Goal: Task Accomplishment & Management: Manage account settings

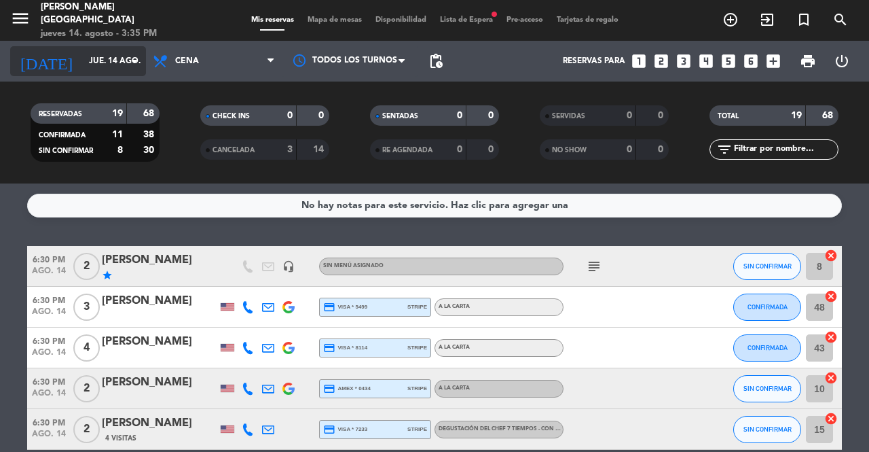
click at [122, 65] on input "jue. 14 ago." at bounding box center [136, 61] width 108 height 23
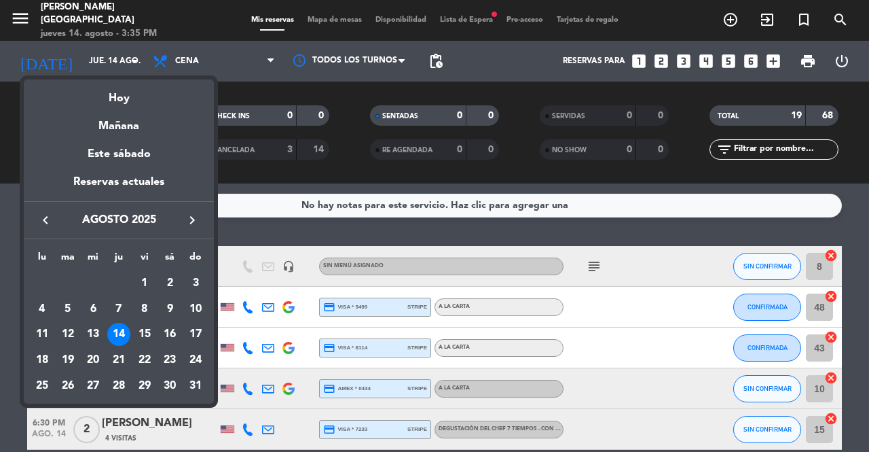
click at [193, 215] on icon "keyboard_arrow_right" at bounding box center [192, 220] width 16 height 16
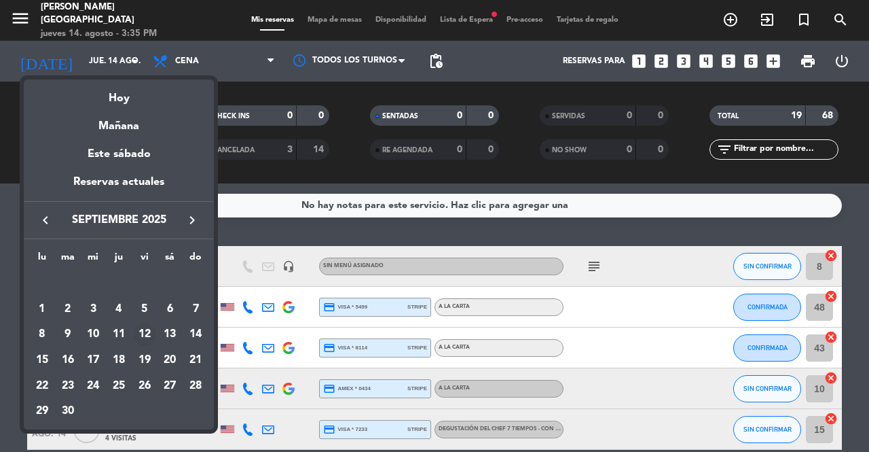
click at [145, 331] on div "12" at bounding box center [144, 334] width 23 height 23
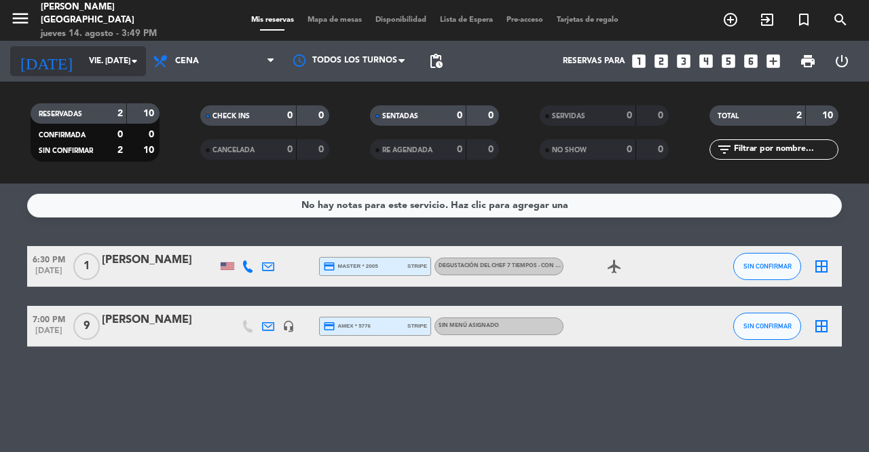
click at [100, 62] on input "vie. [DATE]" at bounding box center [136, 61] width 108 height 23
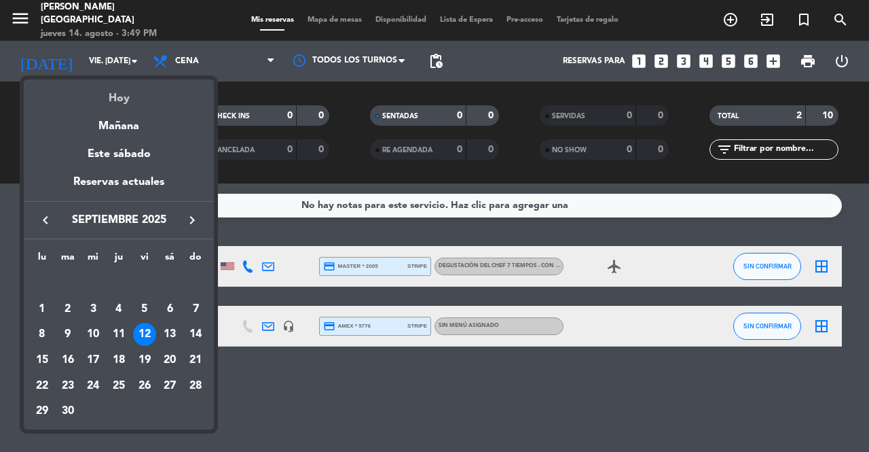
click at [149, 93] on div "Hoy" at bounding box center [119, 93] width 190 height 28
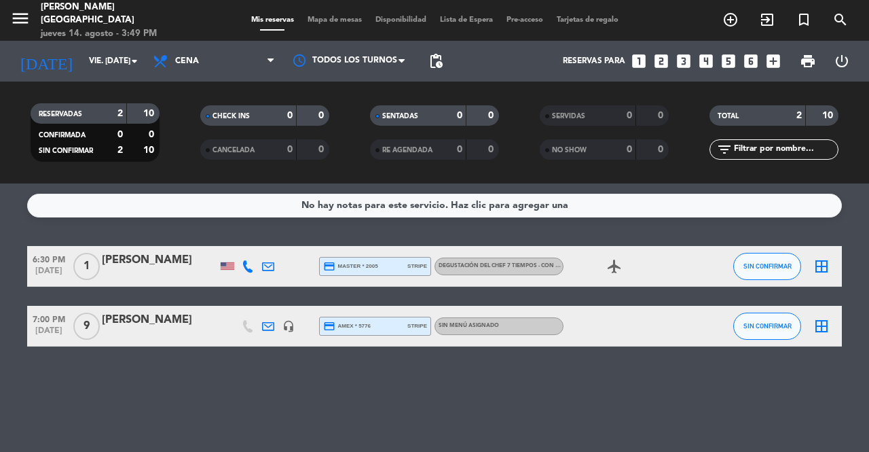
type input "jue. 14 ago."
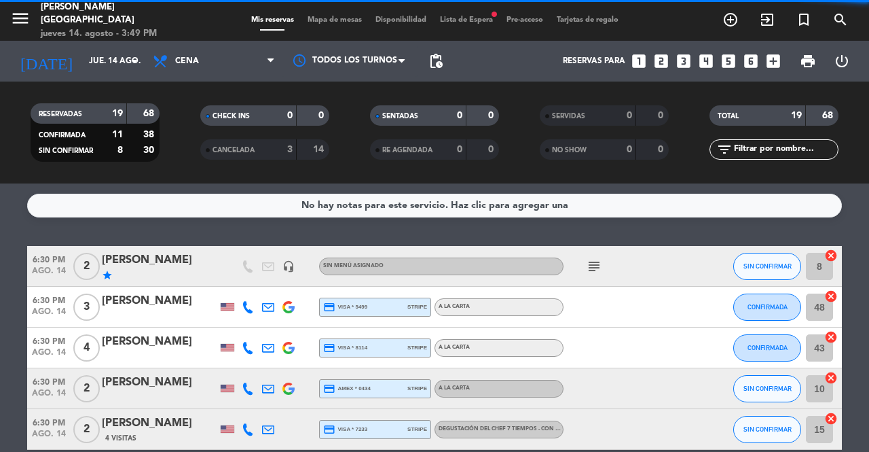
click at [325, 24] on span "Mapa de mesas" at bounding box center [335, 19] width 68 height 7
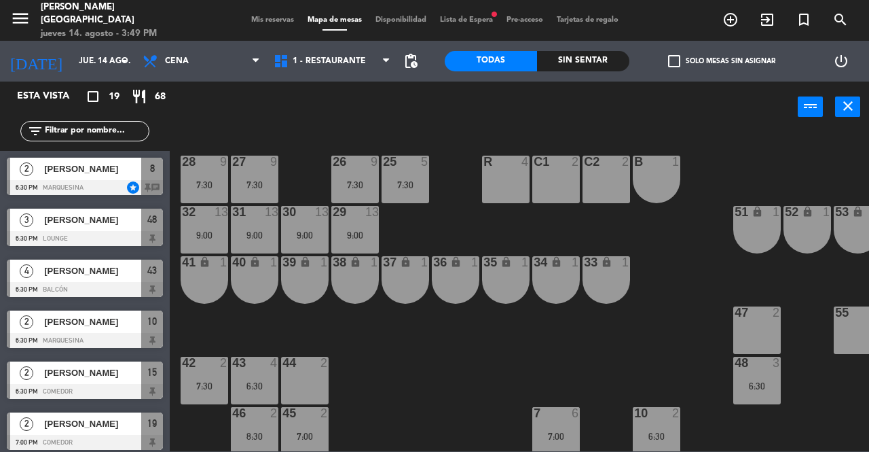
scroll to position [340, 0]
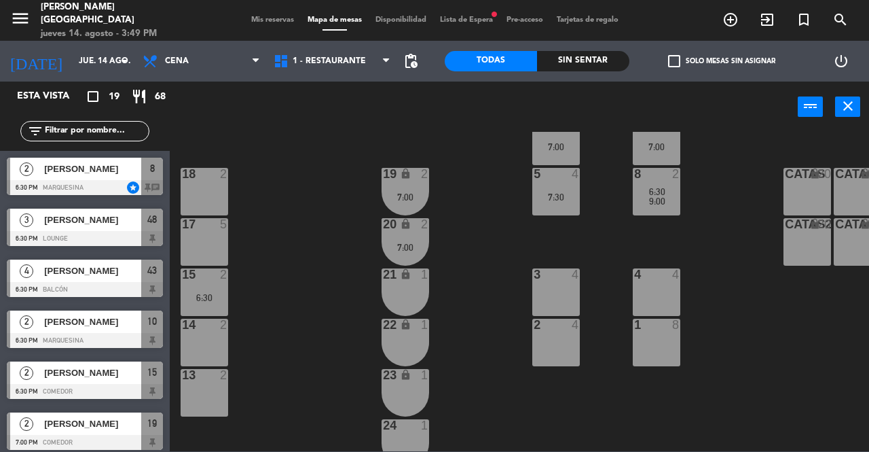
drag, startPoint x: 213, startPoint y: 340, endPoint x: 292, endPoint y: 204, distance: 157.6
click at [213, 340] on div "14 2" at bounding box center [205, 342] width 48 height 48
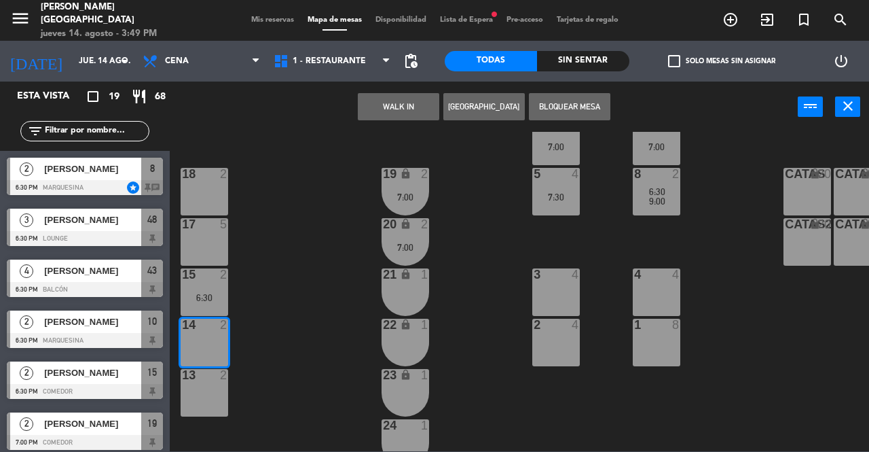
click at [469, 105] on button "[GEOGRAPHIC_DATA]" at bounding box center [483, 106] width 81 height 27
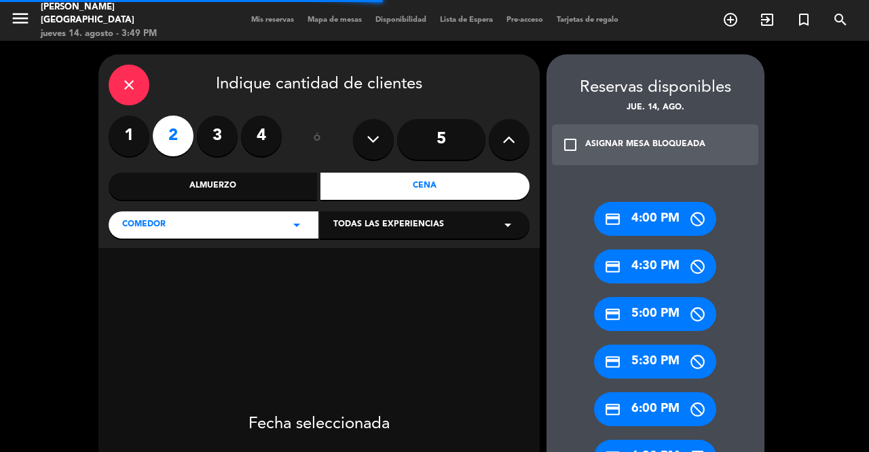
scroll to position [204, 0]
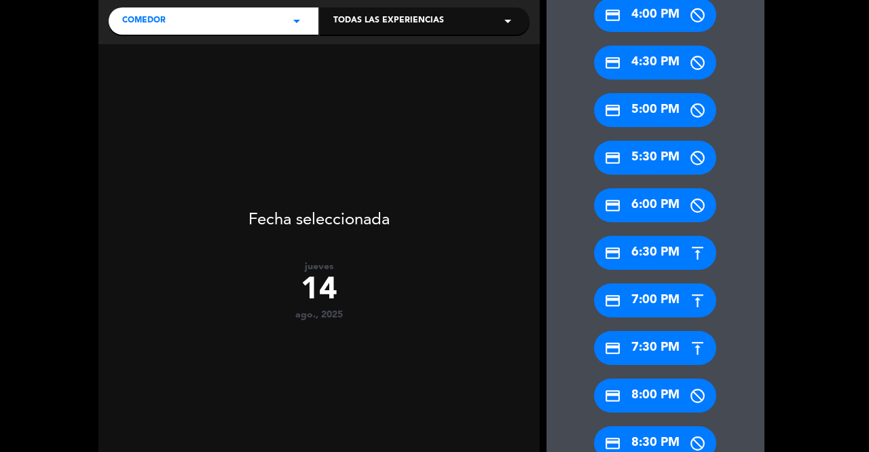
click at [659, 259] on div "credit_card 6:30 PM" at bounding box center [655, 253] width 122 height 34
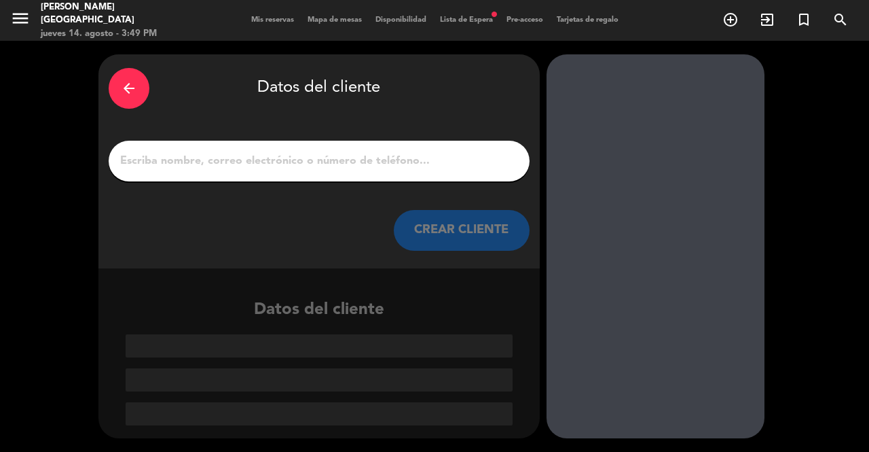
click at [331, 153] on input "1" at bounding box center [319, 160] width 401 height 19
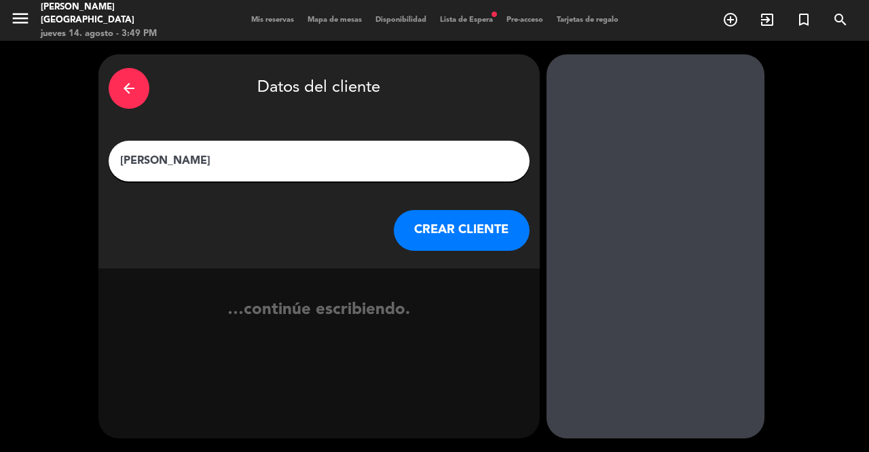
type input "[PERSON_NAME]"
click at [456, 216] on button "CREAR CLIENTE" at bounding box center [462, 230] width 136 height 41
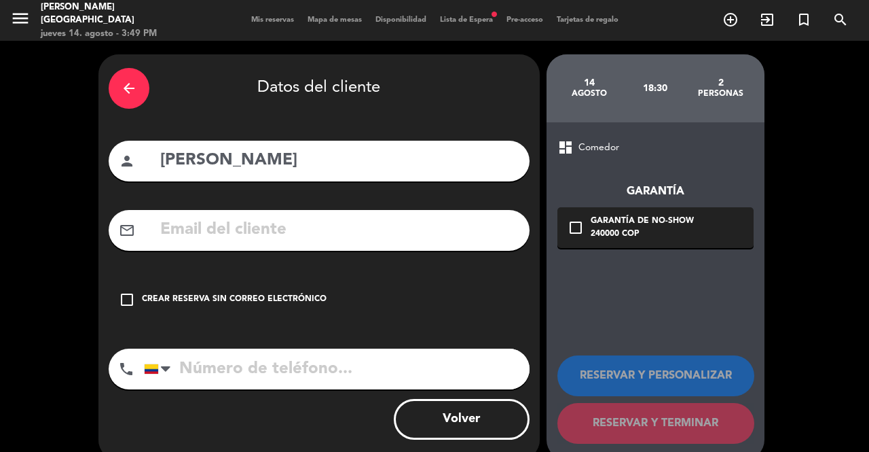
click at [247, 314] on div "check_box_outline_blank Crear reserva sin correo electrónico" at bounding box center [319, 299] width 421 height 41
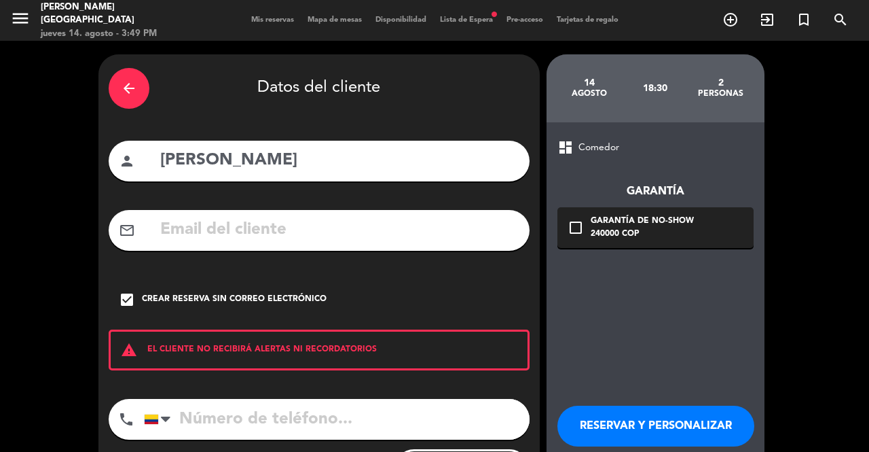
scroll to position [72, 0]
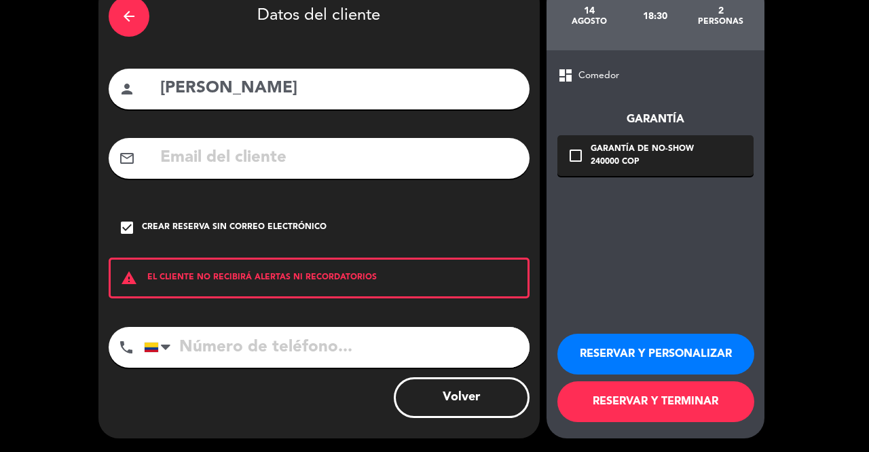
click at [627, 403] on button "RESERVAR Y TERMINAR" at bounding box center [655, 401] width 197 height 41
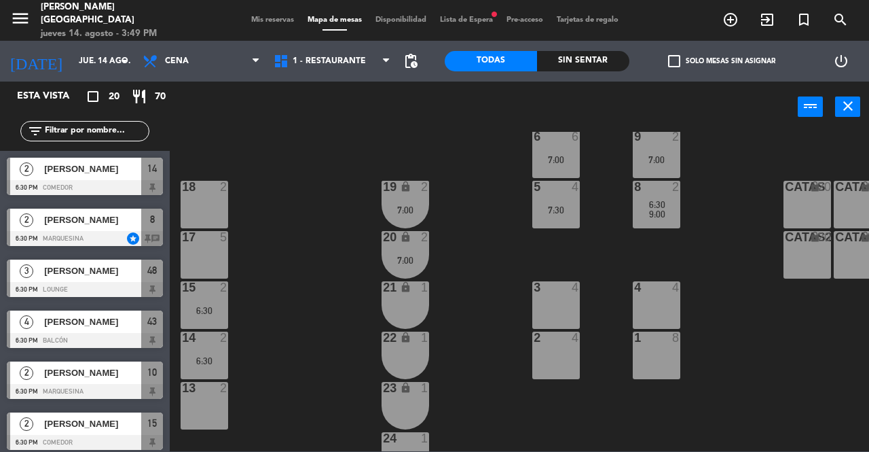
scroll to position [340, 0]
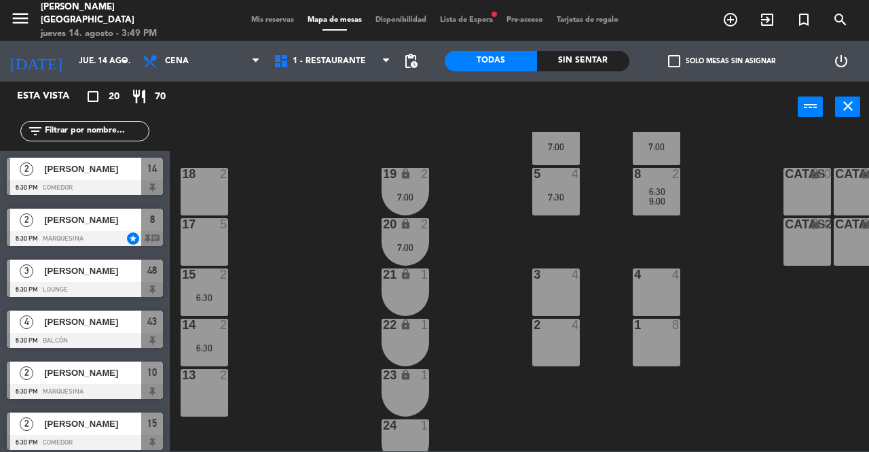
click at [270, 16] on span "Mis reservas" at bounding box center [272, 19] width 56 height 7
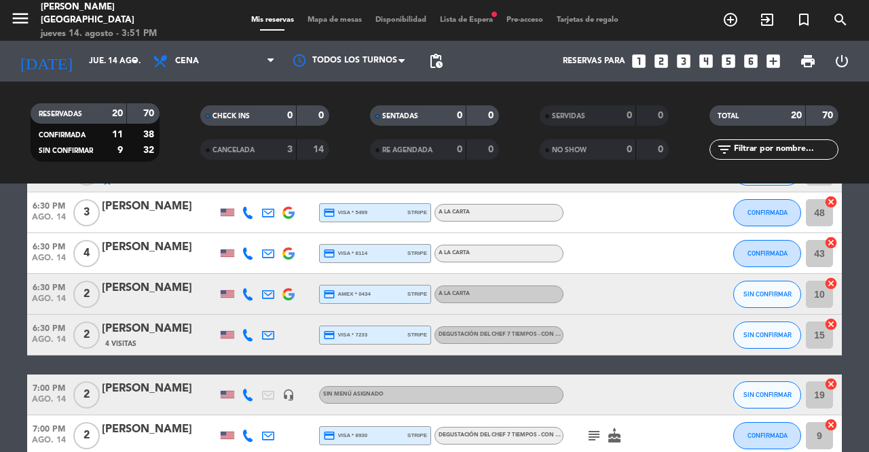
scroll to position [136, 0]
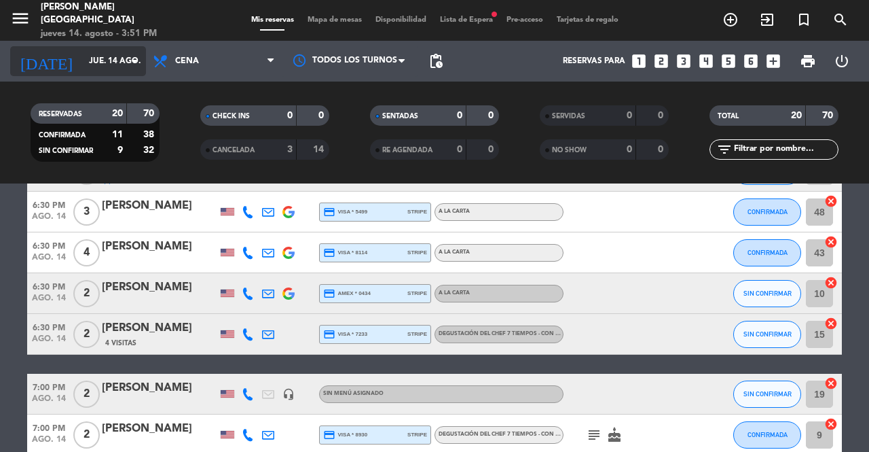
click at [113, 58] on input "jue. 14 ago." at bounding box center [136, 61] width 108 height 23
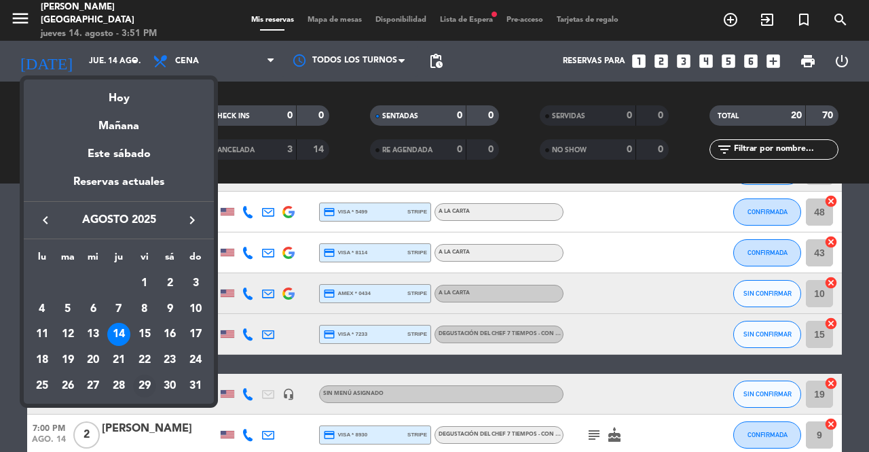
click at [147, 380] on div "29" at bounding box center [144, 385] width 23 height 23
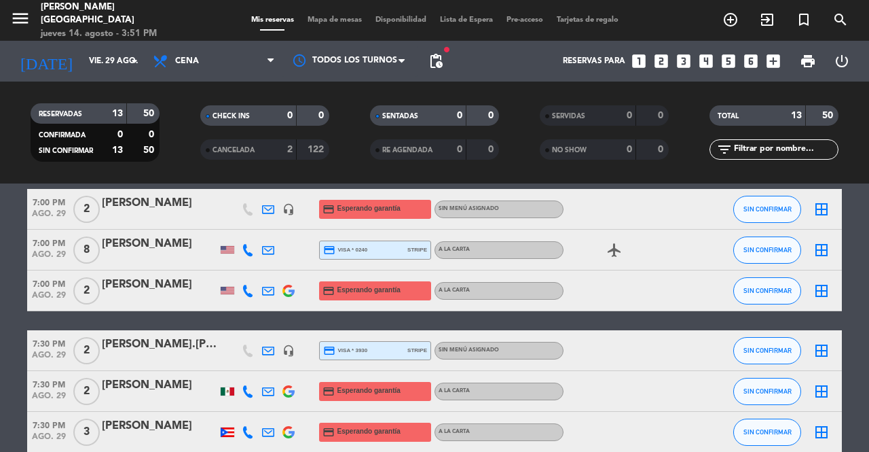
scroll to position [41, 0]
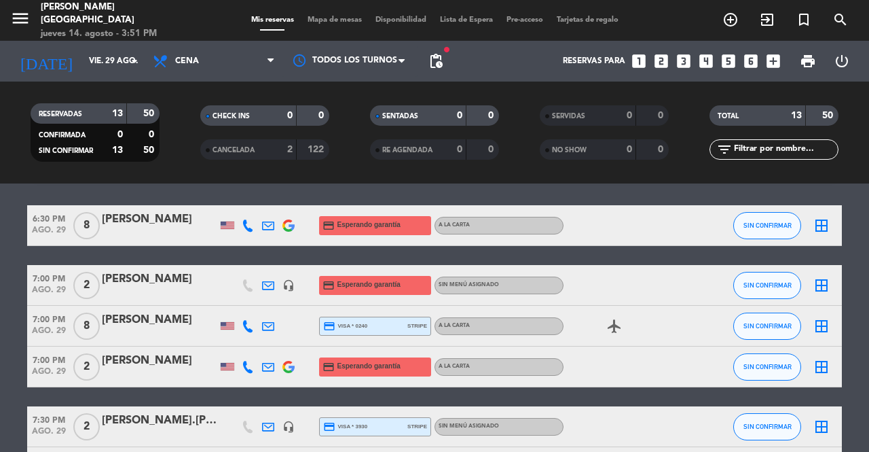
click at [246, 227] on icon at bounding box center [248, 225] width 12 height 12
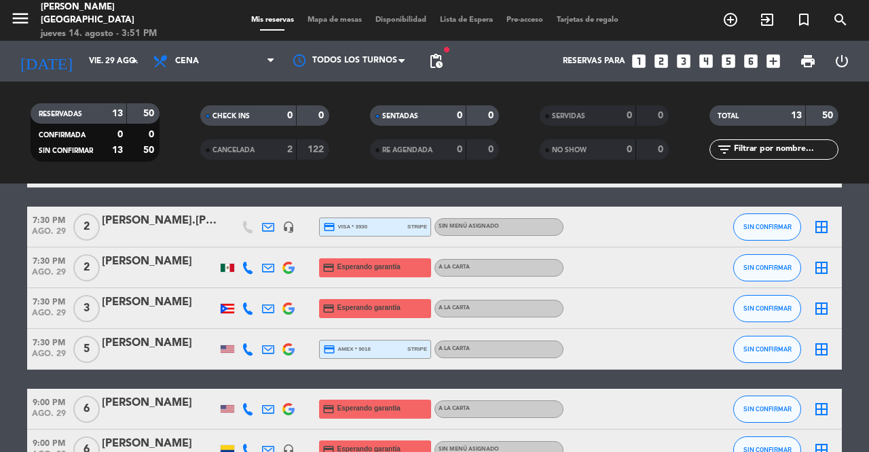
scroll to position [0, 0]
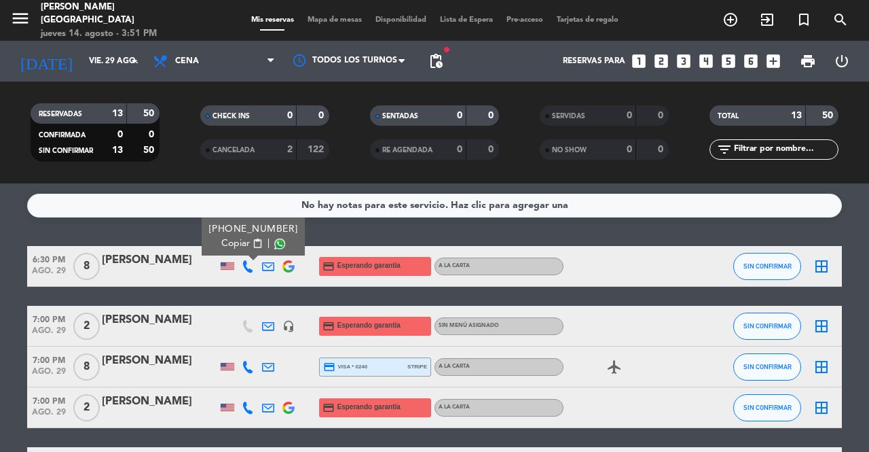
click at [270, 266] on icon at bounding box center [268, 266] width 12 height 12
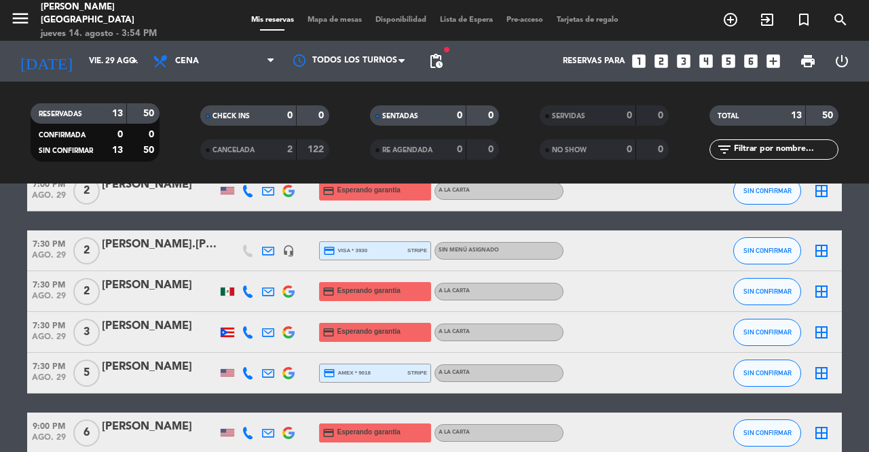
scroll to position [272, 0]
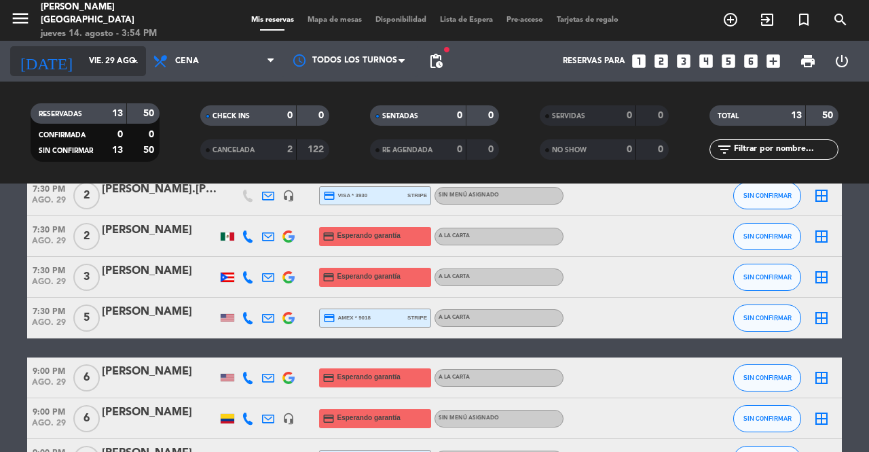
click at [82, 67] on input "vie. 29 ago." at bounding box center [136, 61] width 108 height 23
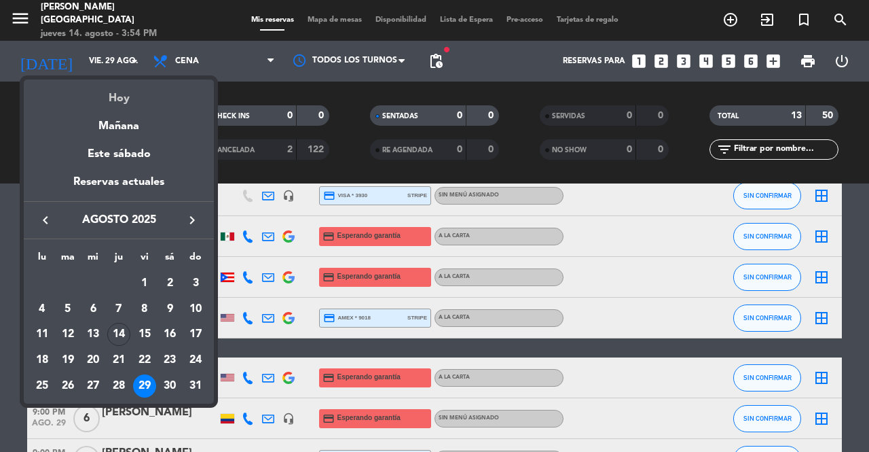
click at [118, 98] on div "Hoy" at bounding box center [119, 93] width 190 height 28
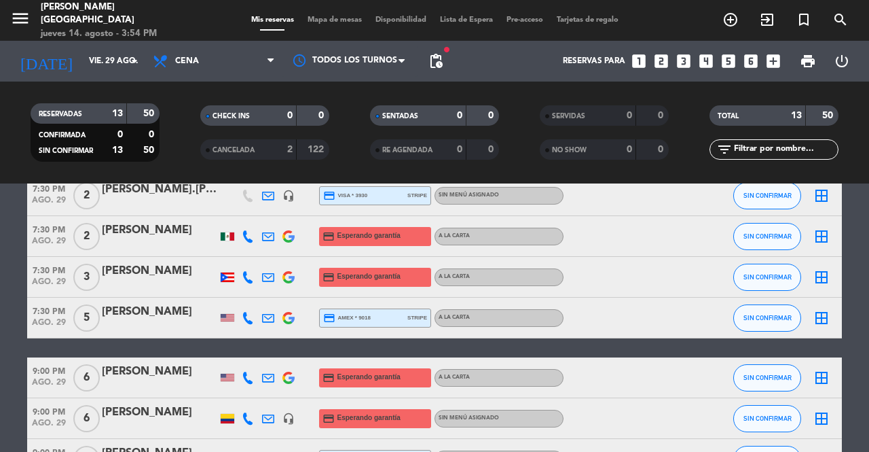
type input "jue. 14 ago."
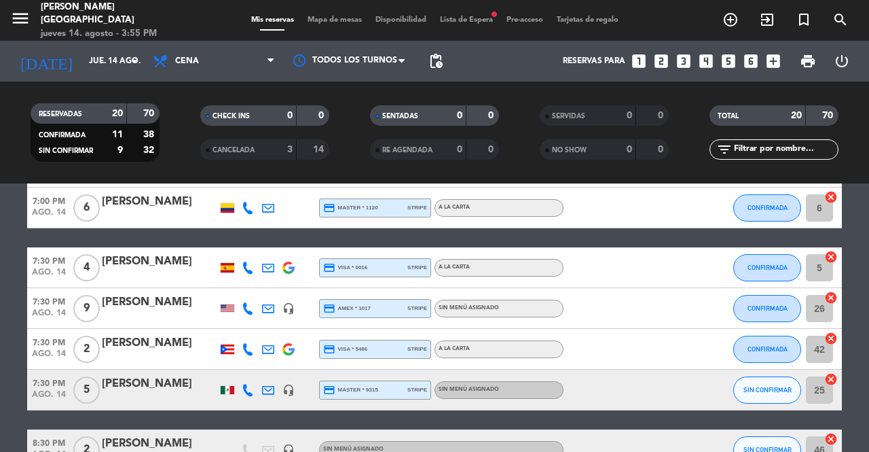
scroll to position [611, 0]
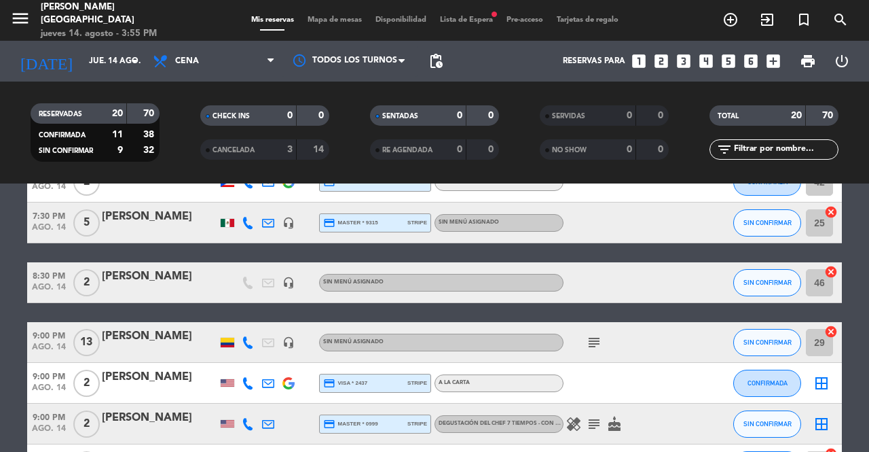
click at [336, 20] on span "Mapa de mesas" at bounding box center [335, 19] width 68 height 7
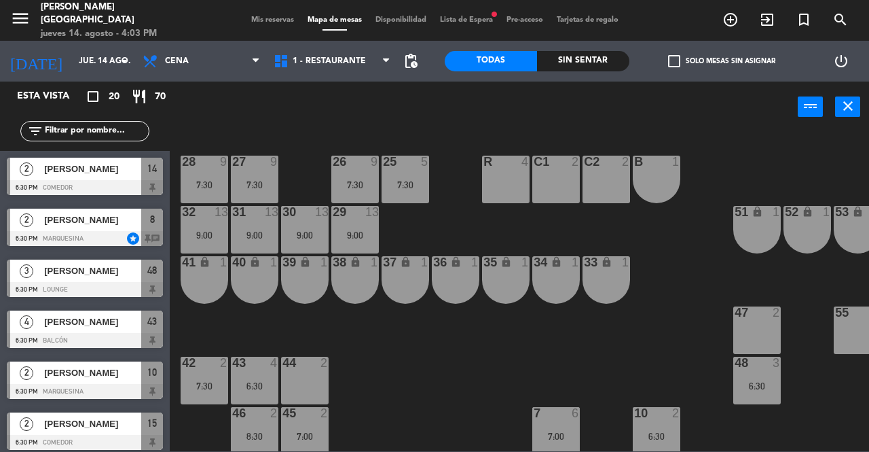
click at [267, 16] on span "Mis reservas" at bounding box center [272, 19] width 56 height 7
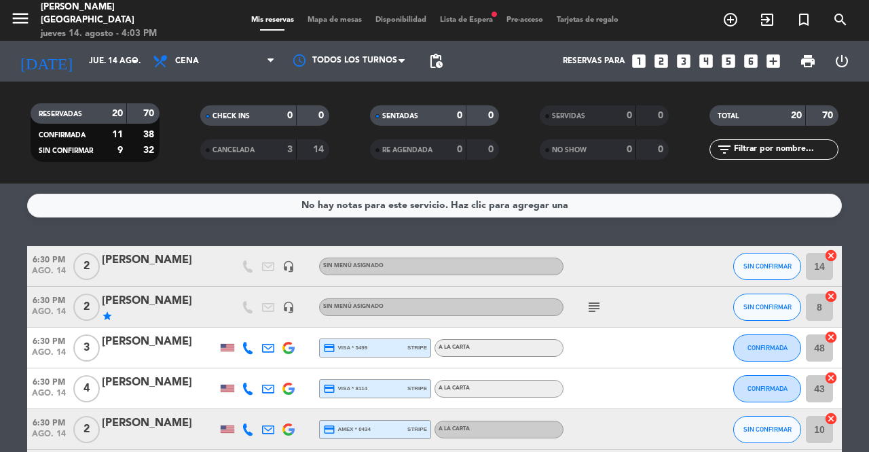
click at [709, 61] on icon "looks_4" at bounding box center [706, 61] width 18 height 18
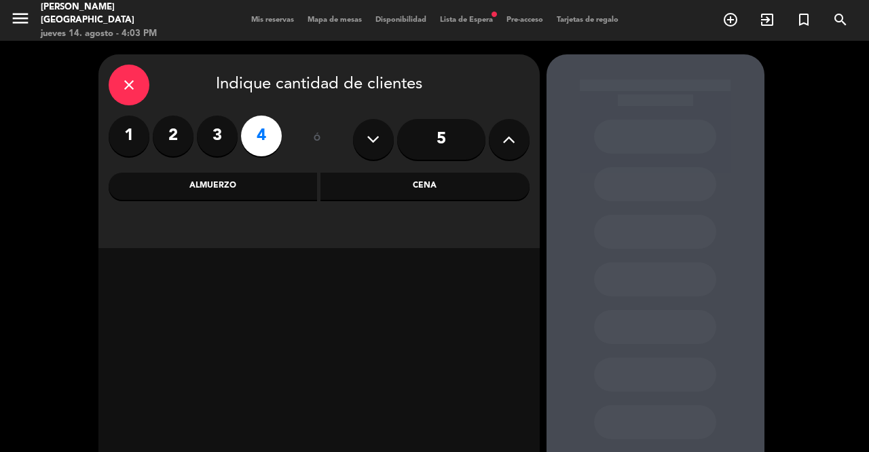
click at [395, 187] on div "Cena" at bounding box center [425, 185] width 209 height 27
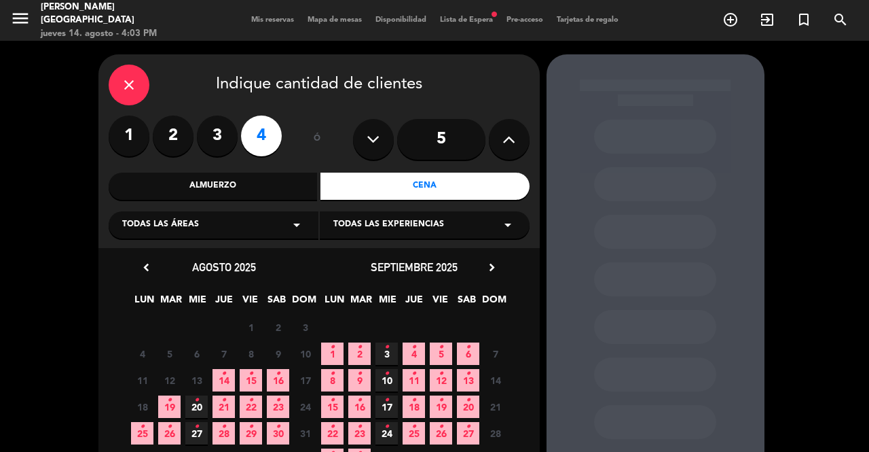
click at [233, 377] on span "14 •" at bounding box center [224, 380] width 22 height 22
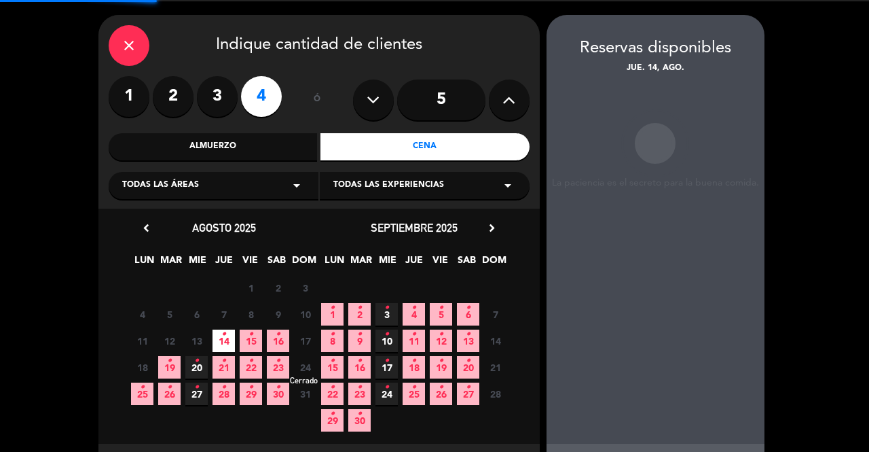
scroll to position [54, 0]
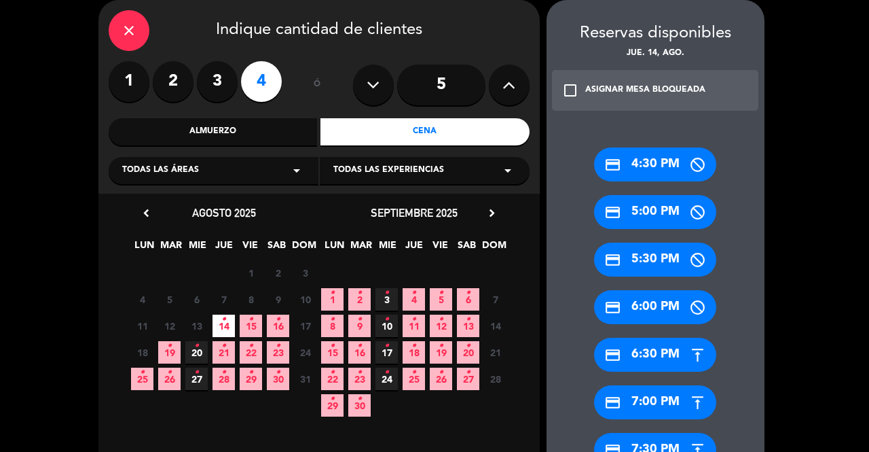
click at [668, 411] on div "credit_card 7:00 PM" at bounding box center [655, 402] width 122 height 34
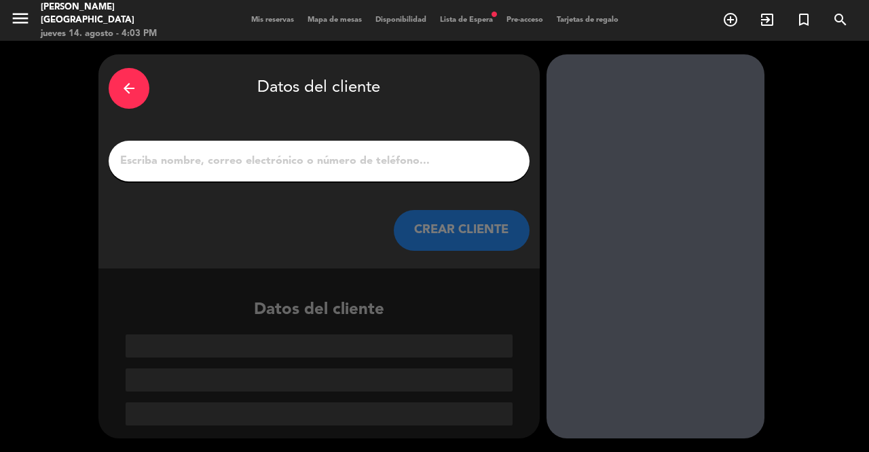
scroll to position [0, 0]
click at [376, 153] on input "1" at bounding box center [319, 160] width 401 height 19
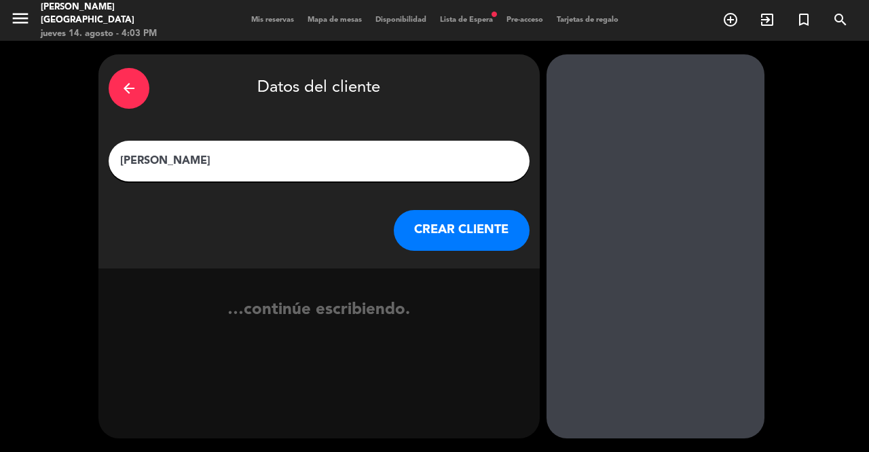
type input "[PERSON_NAME]"
click at [481, 230] on button "CREAR CLIENTE" at bounding box center [462, 230] width 136 height 41
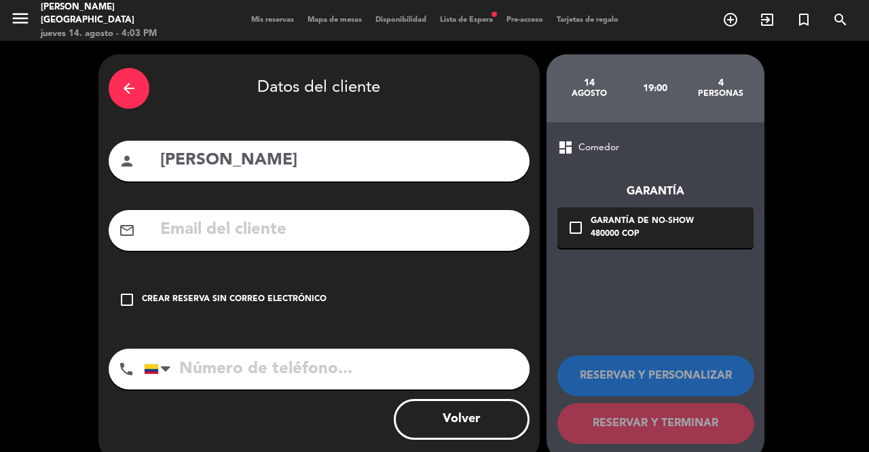
click at [250, 312] on div "check_box_outline_blank Crear reserva sin correo electrónico" at bounding box center [319, 299] width 421 height 41
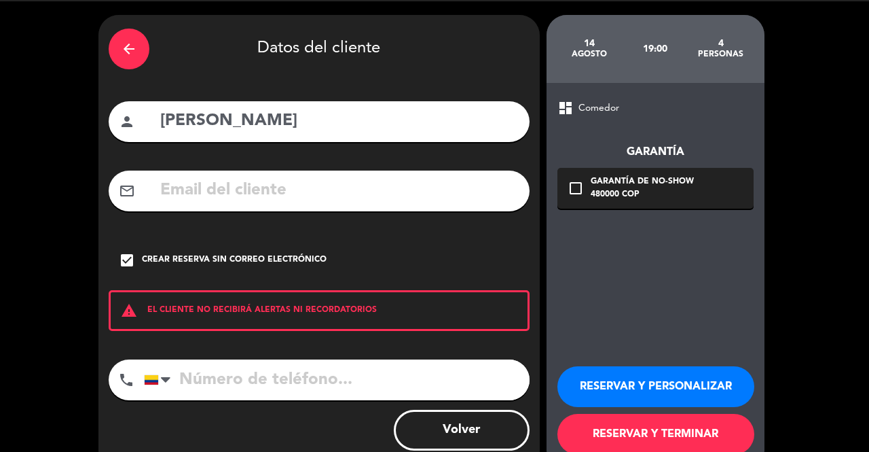
scroll to position [72, 0]
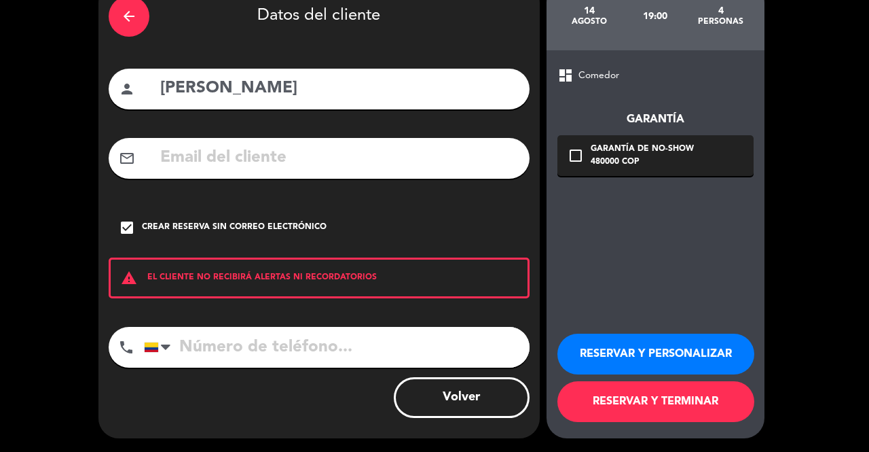
click at [714, 409] on button "RESERVAR Y TERMINAR" at bounding box center [655, 401] width 197 height 41
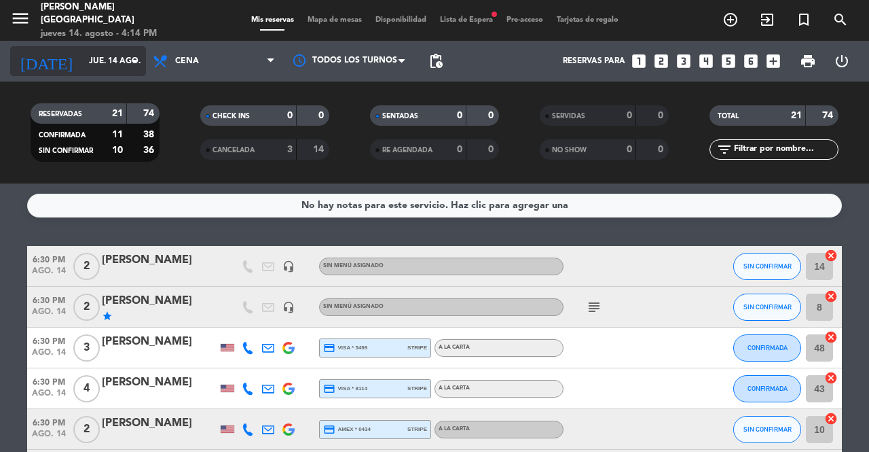
click at [94, 54] on input "jue. 14 ago." at bounding box center [136, 61] width 108 height 23
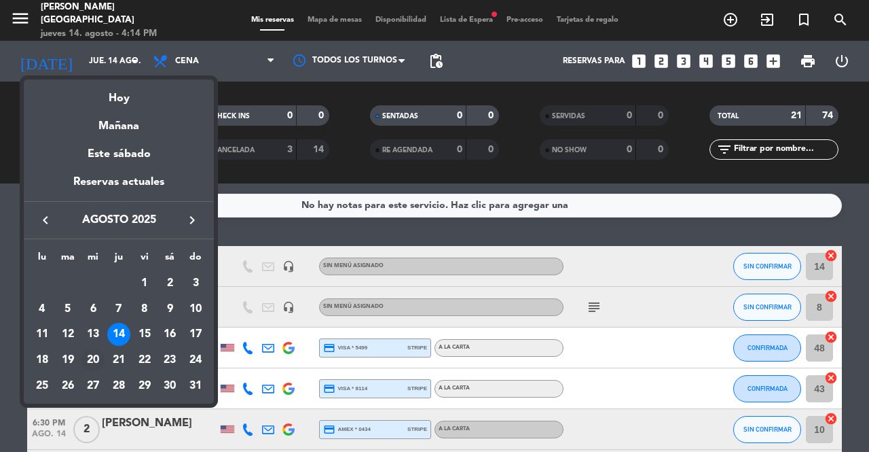
click at [96, 359] on div "20" at bounding box center [92, 359] width 23 height 23
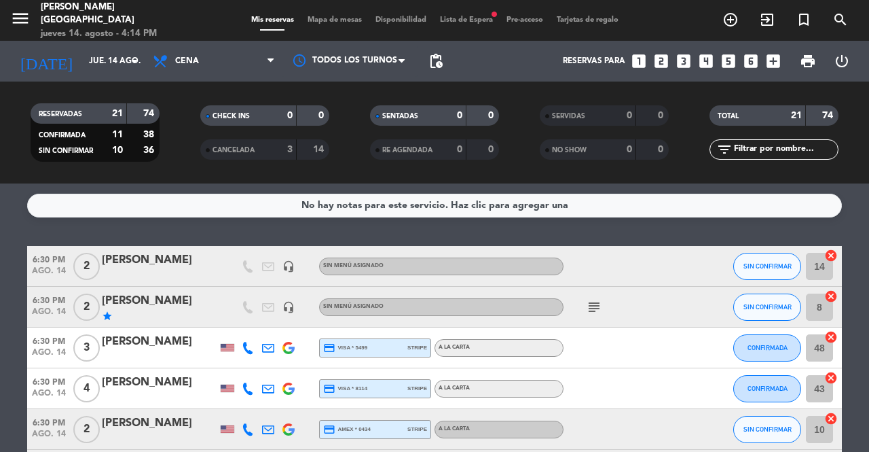
type input "mié. 20 ago."
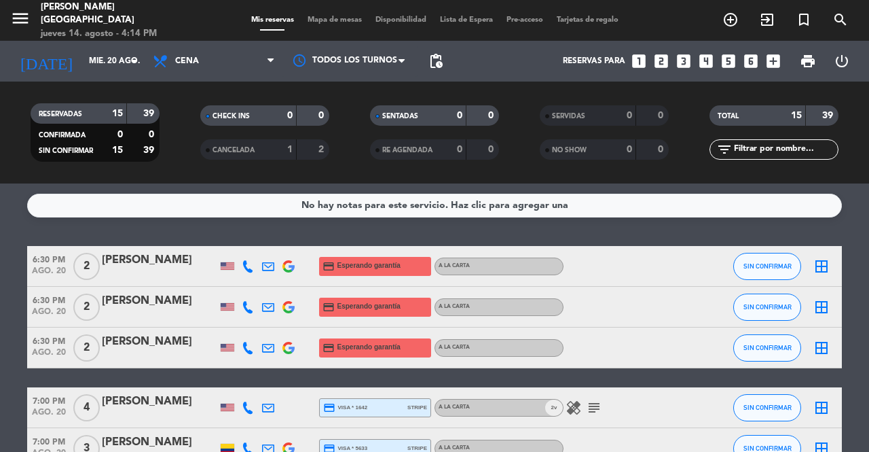
click at [659, 60] on icon "looks_two" at bounding box center [662, 61] width 18 height 18
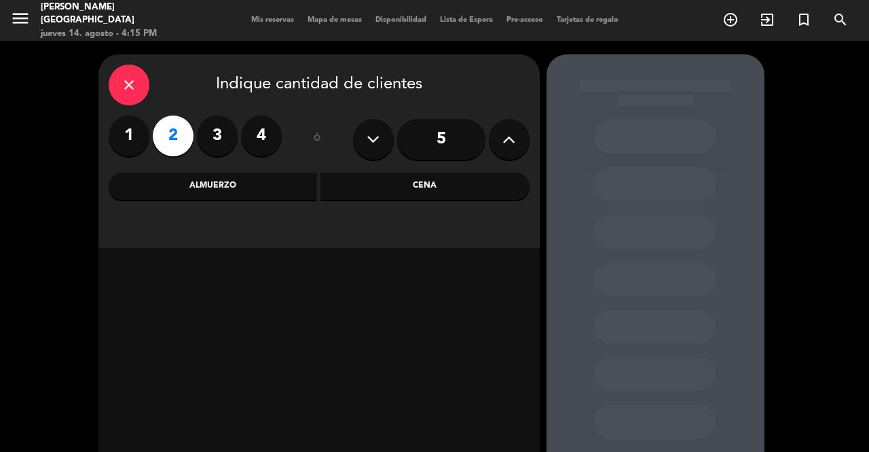
click at [398, 185] on div "Cena" at bounding box center [425, 185] width 209 height 27
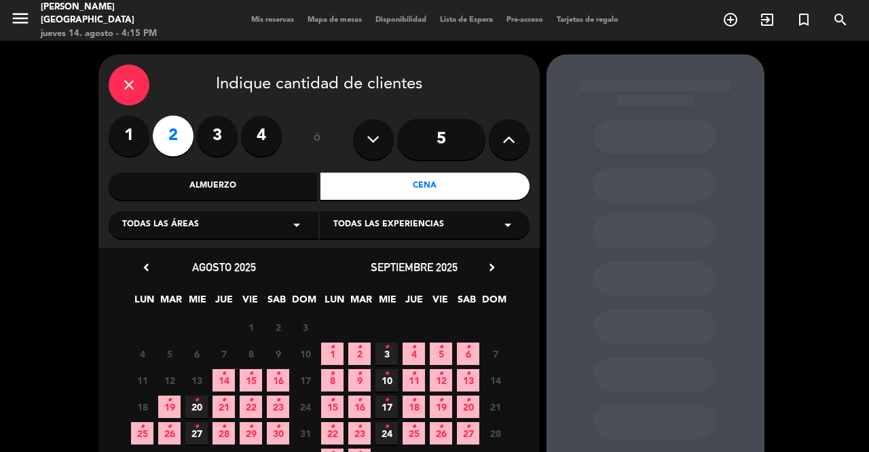
click at [197, 397] on icon "•" at bounding box center [196, 400] width 5 height 22
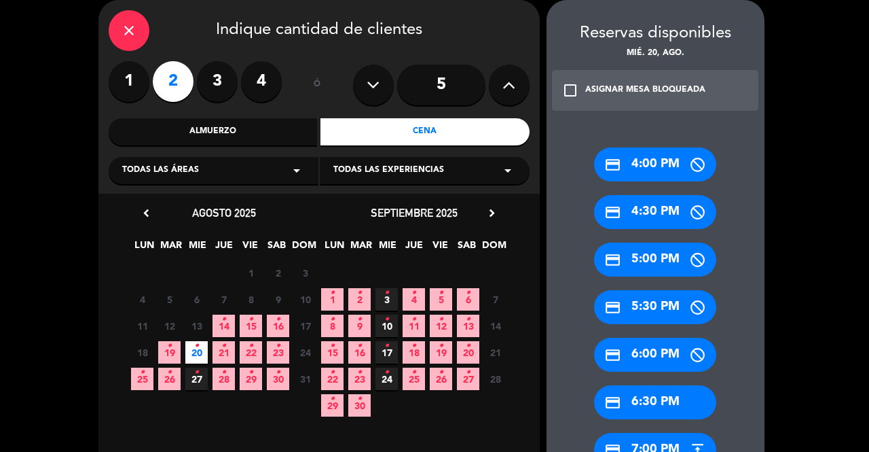
scroll to position [258, 0]
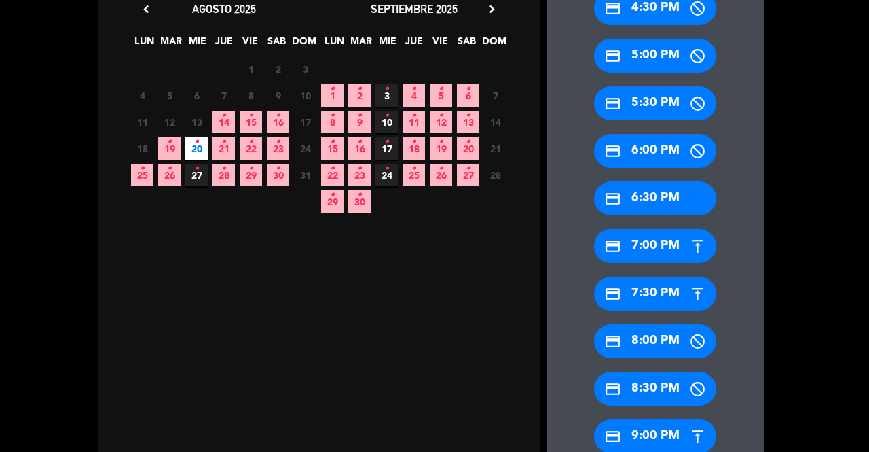
drag, startPoint x: 665, startPoint y: 433, endPoint x: 464, endPoint y: 208, distance: 300.6
click at [664, 431] on div "credit_card 9:00 PM" at bounding box center [655, 436] width 122 height 34
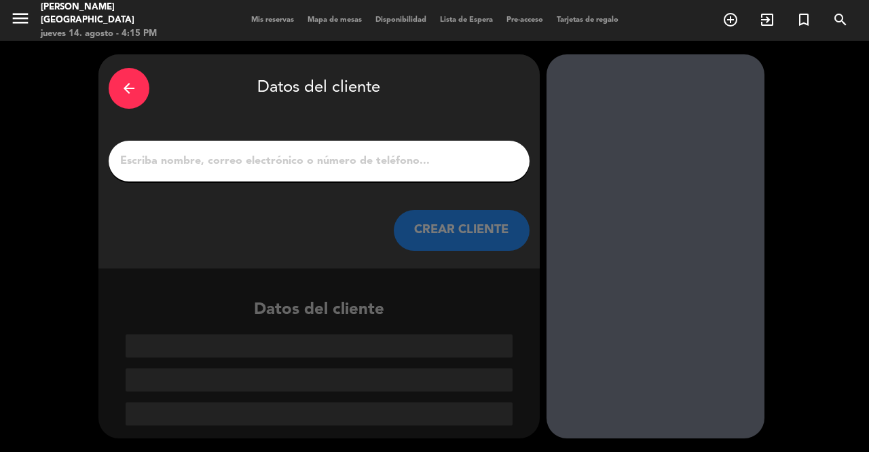
click at [403, 151] on input "1" at bounding box center [319, 160] width 401 height 19
paste input "[PERSON_NAME]"
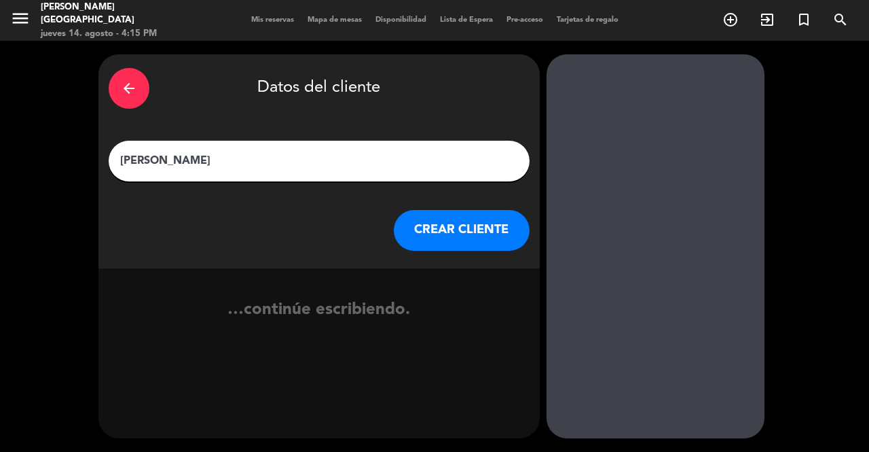
type input "[PERSON_NAME]"
click at [452, 223] on button "CREAR CLIENTE" at bounding box center [462, 230] width 136 height 41
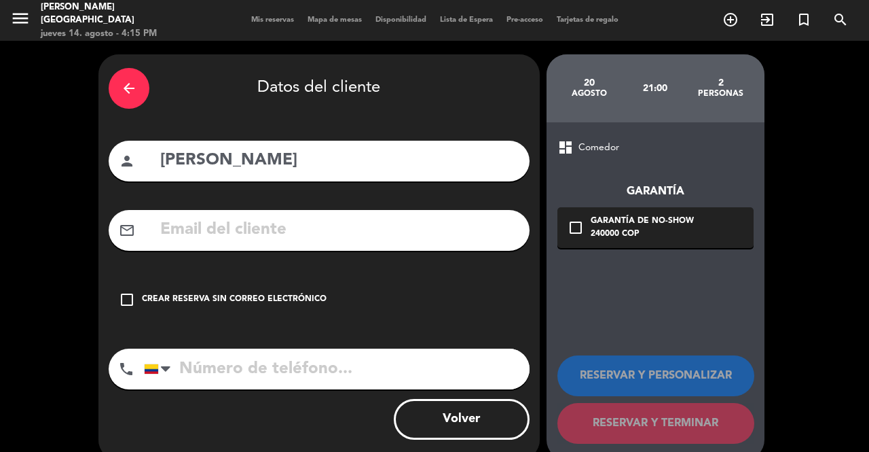
click at [391, 223] on input "text" at bounding box center [339, 230] width 361 height 28
paste input "[EMAIL_ADDRESS][DOMAIN_NAME]"
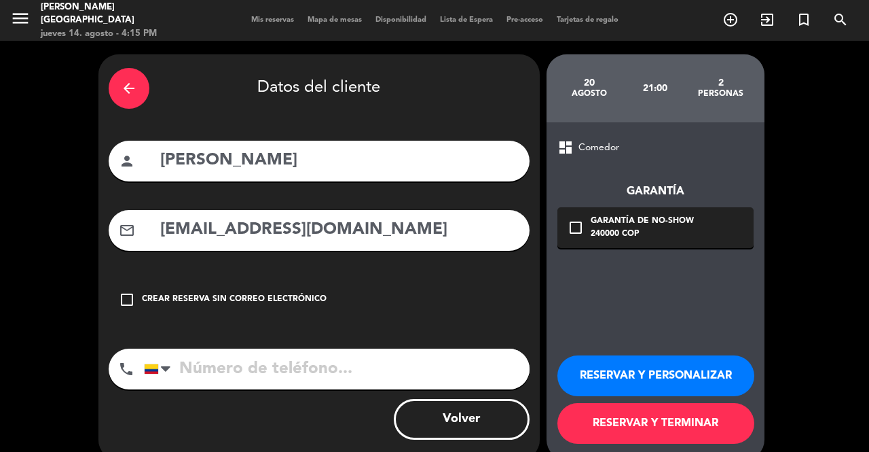
type input "[EMAIL_ADDRESS][DOMAIN_NAME]"
click at [363, 360] on input "tel" at bounding box center [337, 368] width 386 height 41
paste input "[PHONE_NUMBER]"
type input "[PHONE_NUMBER]"
click at [655, 217] on div "Garantía de no-show" at bounding box center [642, 222] width 103 height 14
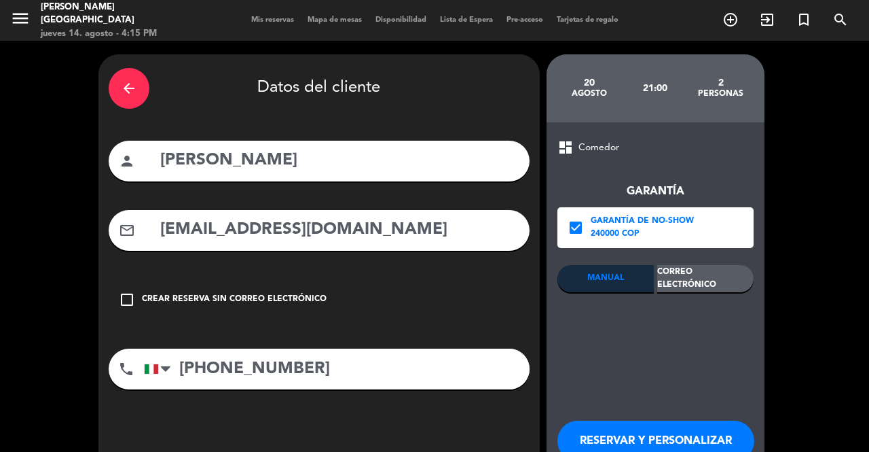
click at [730, 269] on div "Correo Electrónico" at bounding box center [705, 278] width 96 height 27
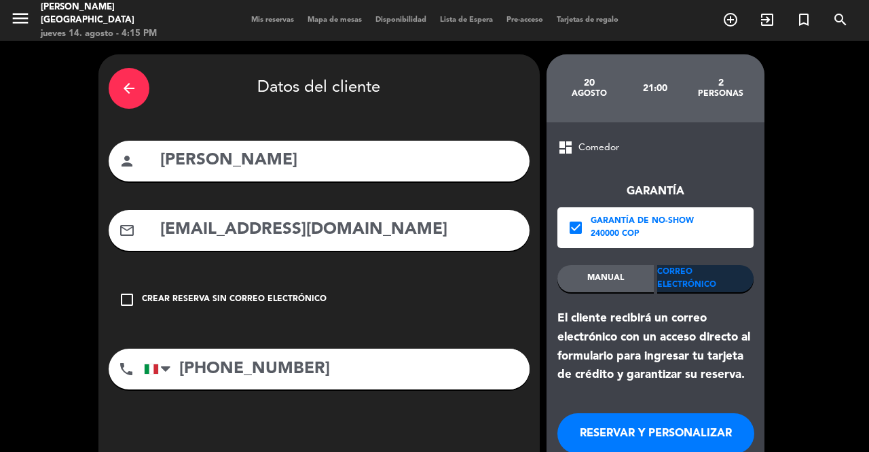
scroll to position [79, 0]
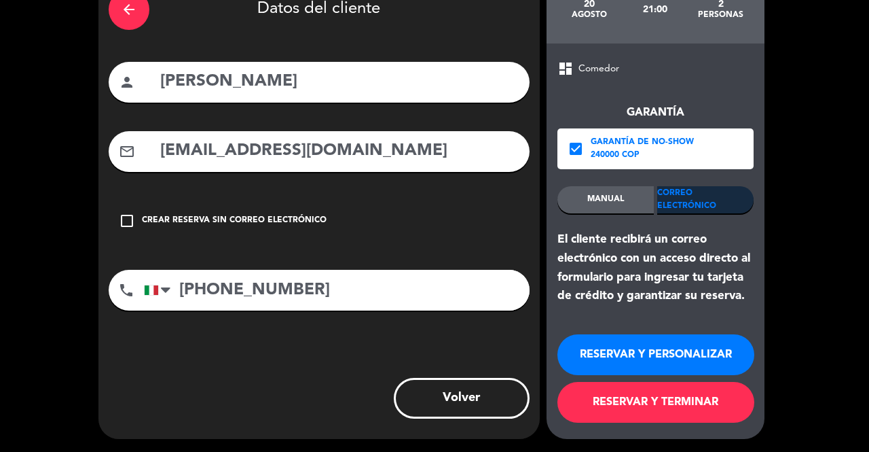
click at [684, 349] on button "RESERVAR Y PERSONALIZAR" at bounding box center [655, 354] width 197 height 41
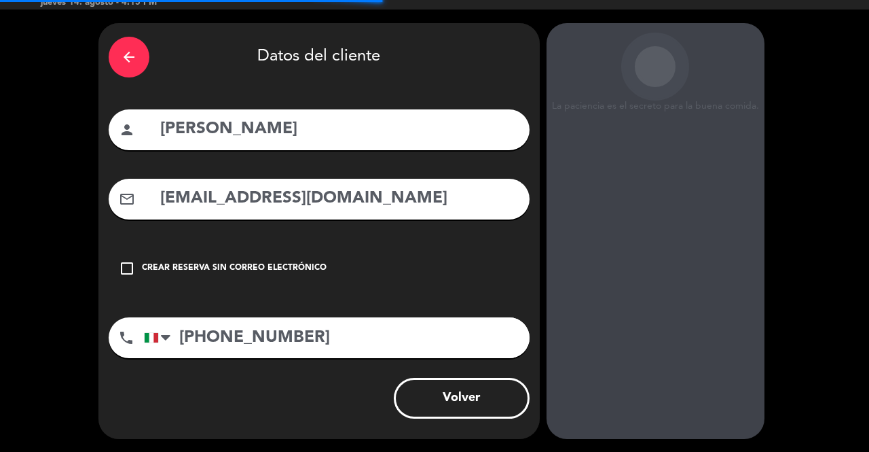
scroll to position [54, 0]
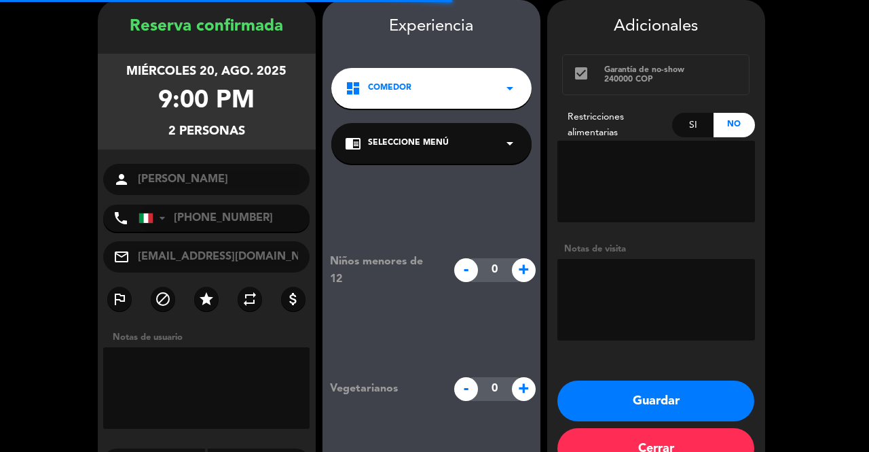
click at [636, 272] on textarea at bounding box center [656, 299] width 198 height 81
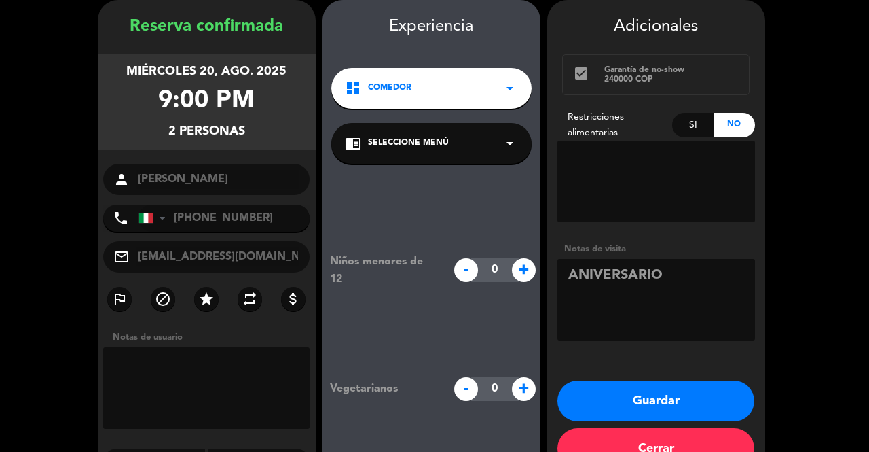
type textarea "ANIVERSARIO"
click at [684, 391] on button "Guardar" at bounding box center [655, 400] width 197 height 41
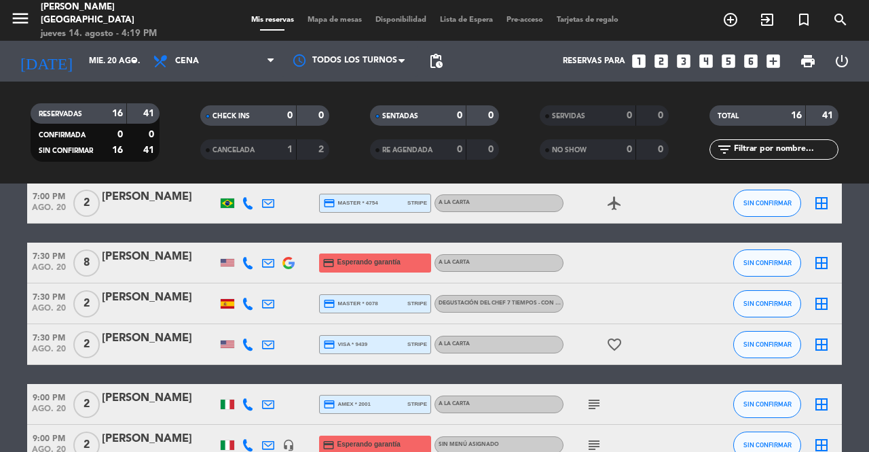
scroll to position [407, 0]
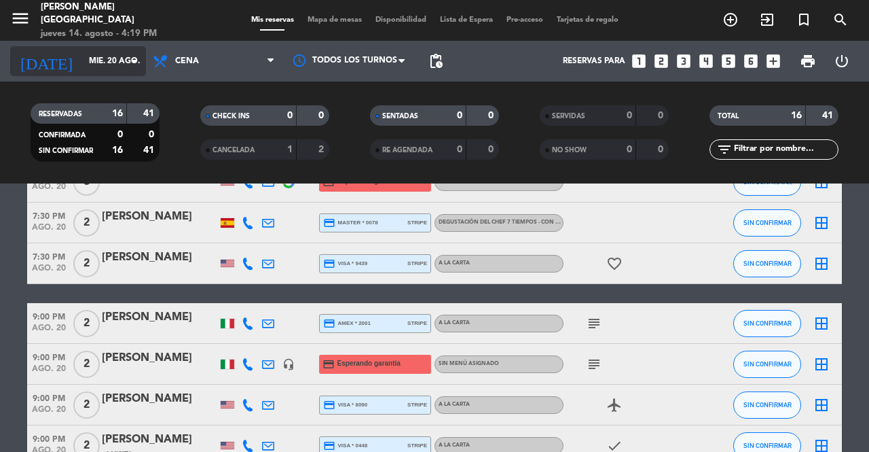
click at [115, 52] on input "mié. 20 ago." at bounding box center [136, 61] width 108 height 23
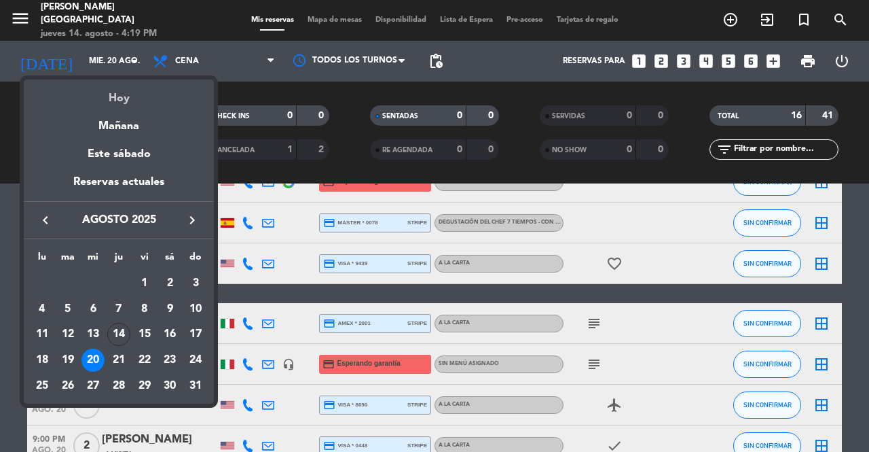
click at [130, 89] on div "Hoy" at bounding box center [119, 93] width 190 height 28
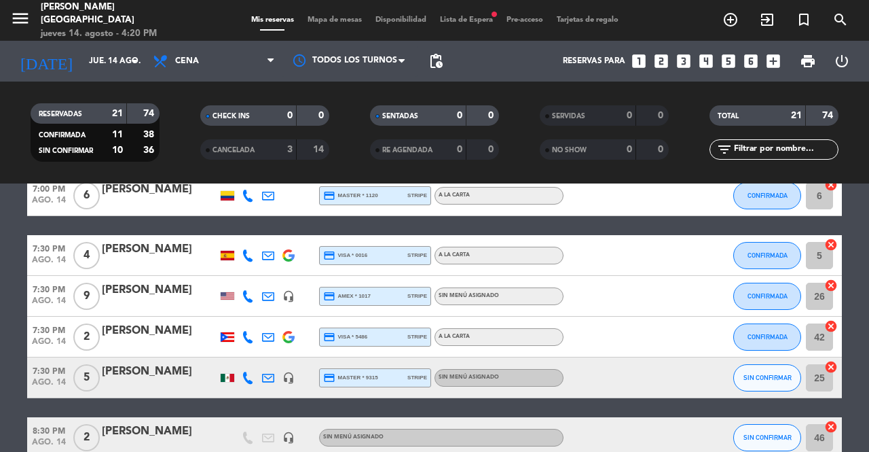
scroll to position [475, 0]
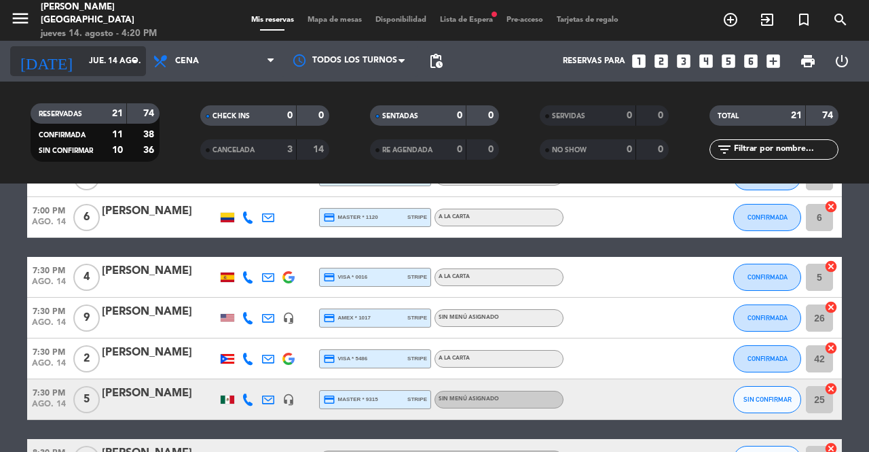
click at [114, 52] on input "jue. 14 ago." at bounding box center [136, 61] width 108 height 23
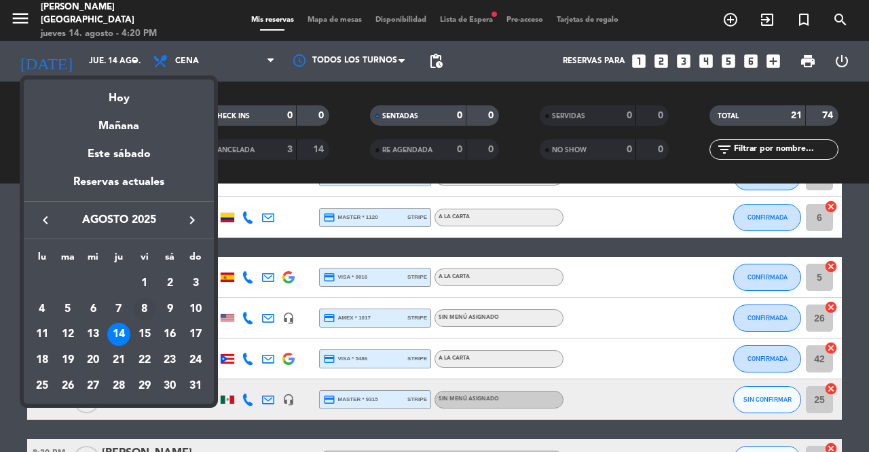
click at [150, 318] on td "8" at bounding box center [145, 309] width 26 height 26
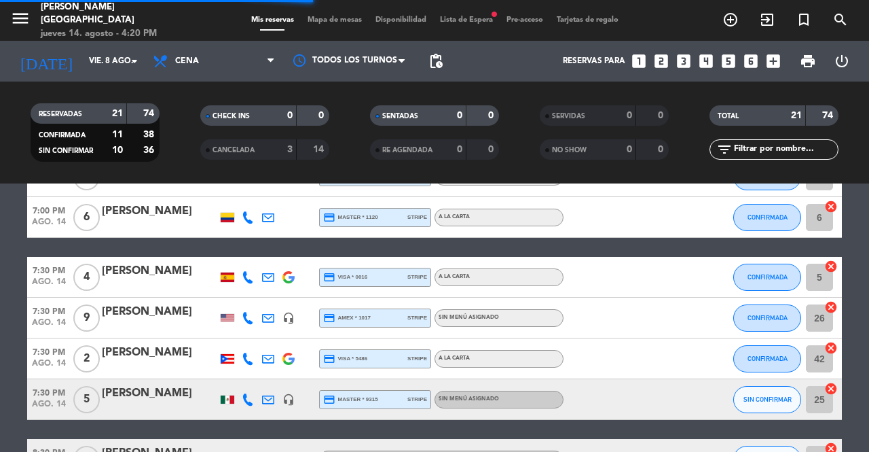
scroll to position [0, 0]
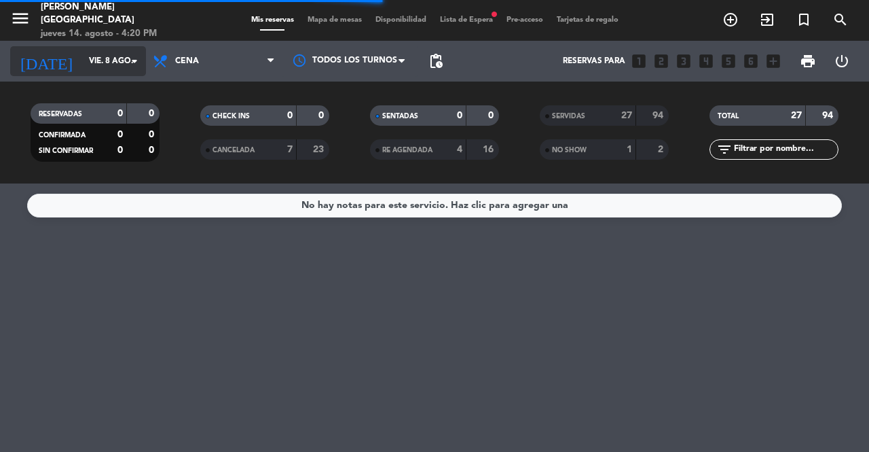
click at [115, 75] on div "[DATE] vie. 8 ago. arrow_drop_down" at bounding box center [78, 61] width 136 height 30
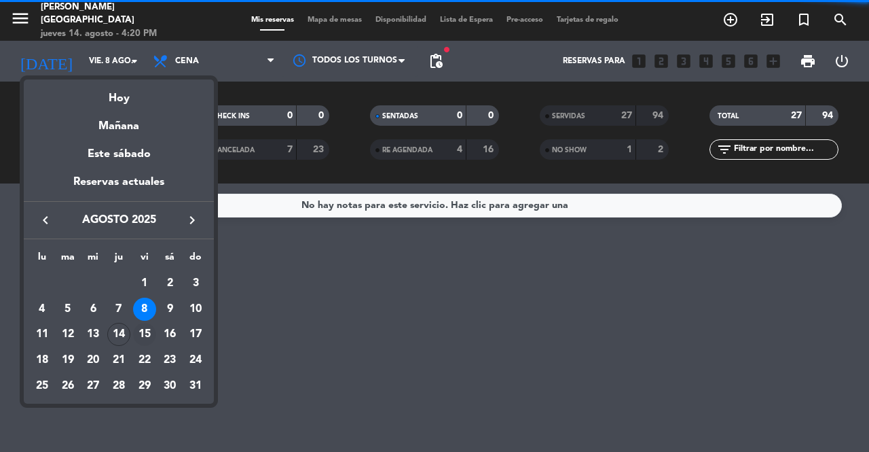
click at [144, 341] on div "15" at bounding box center [144, 334] width 23 height 23
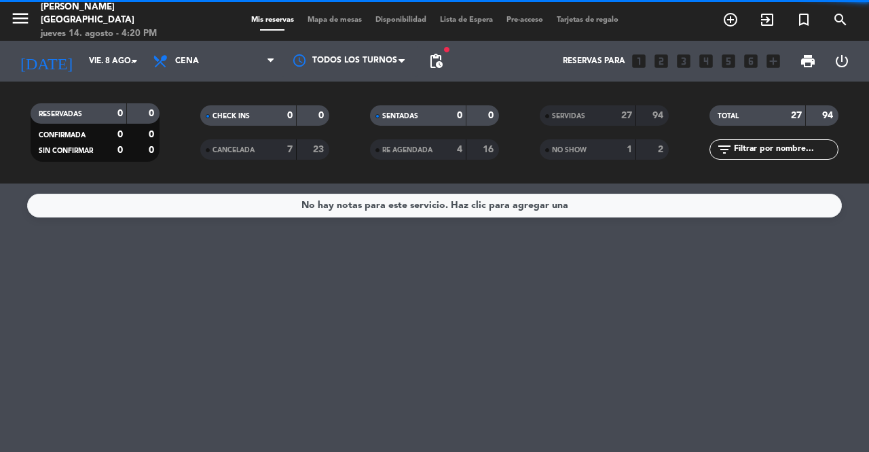
type input "vie. 15 ago."
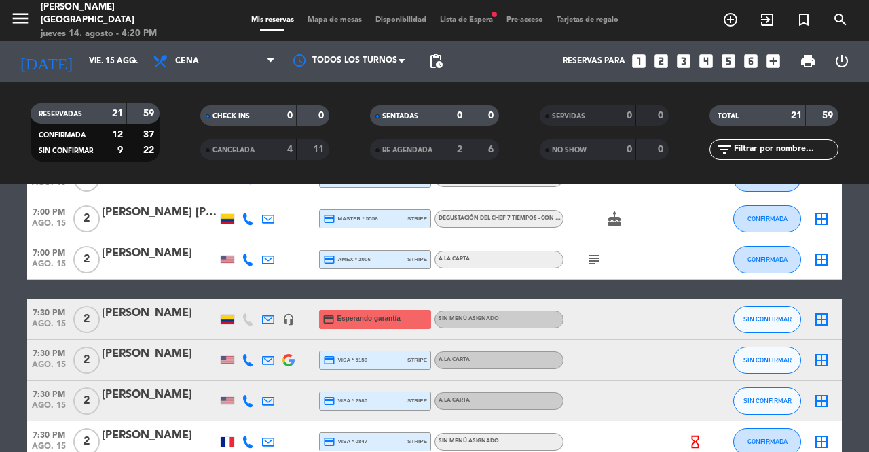
scroll to position [340, 0]
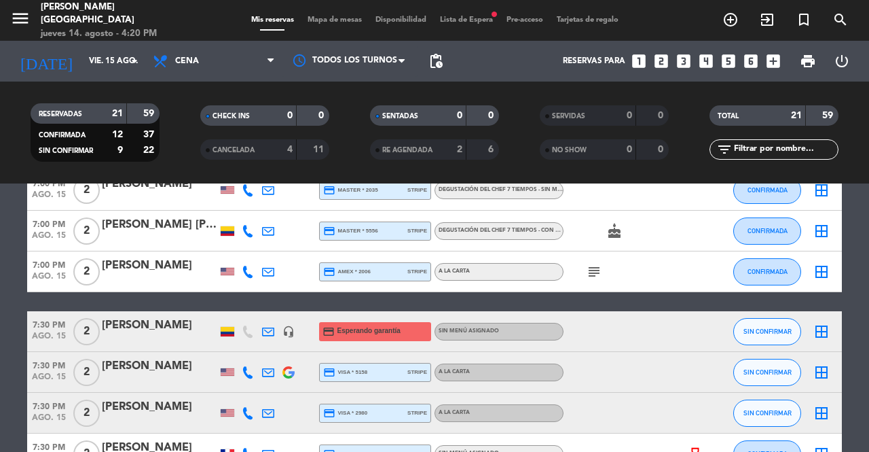
click at [267, 329] on icon at bounding box center [268, 331] width 12 height 12
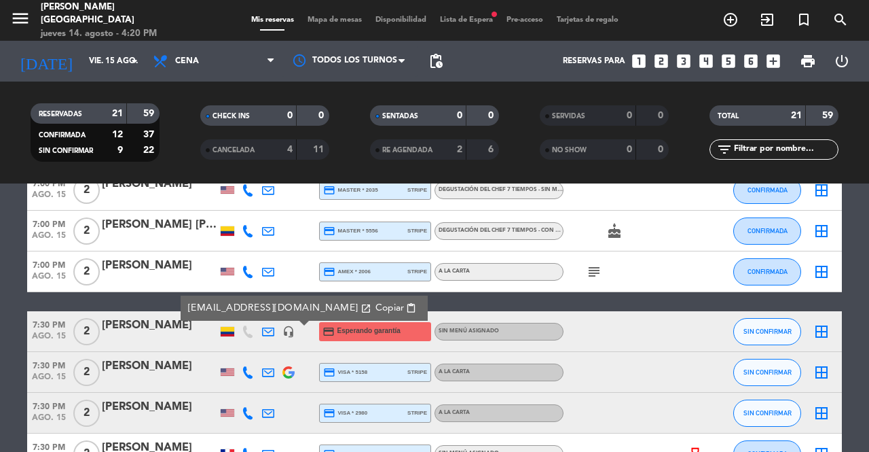
click at [376, 308] on span "Copiar" at bounding box center [390, 308] width 29 height 14
click at [769, 341] on button "SIN CONFIRMAR" at bounding box center [767, 331] width 68 height 27
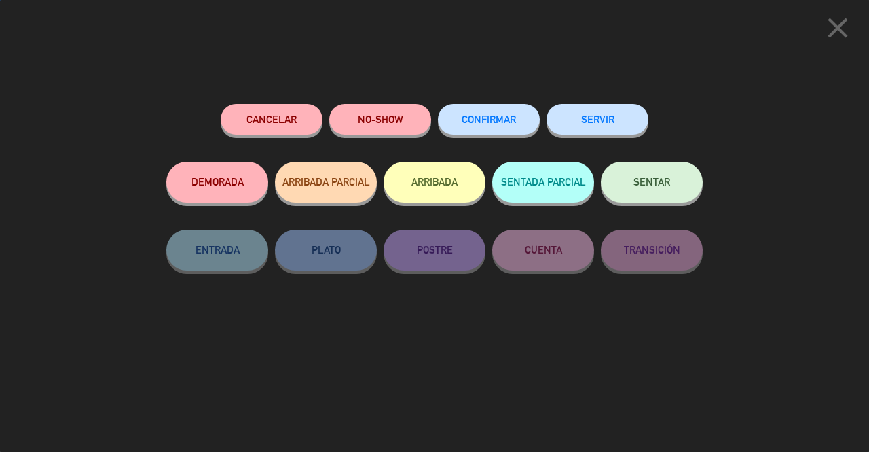
click at [282, 105] on div "Cancelar" at bounding box center [272, 133] width 102 height 58
click at [285, 116] on button "Cancelar" at bounding box center [272, 119] width 102 height 31
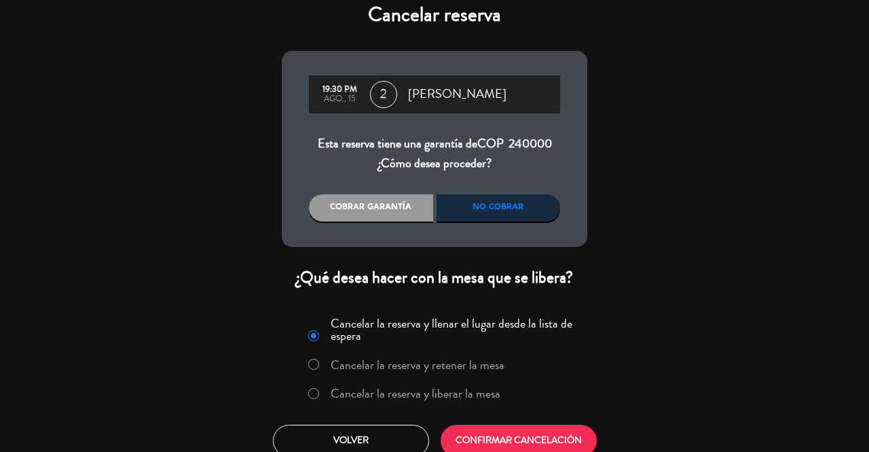
scroll to position [27, 0]
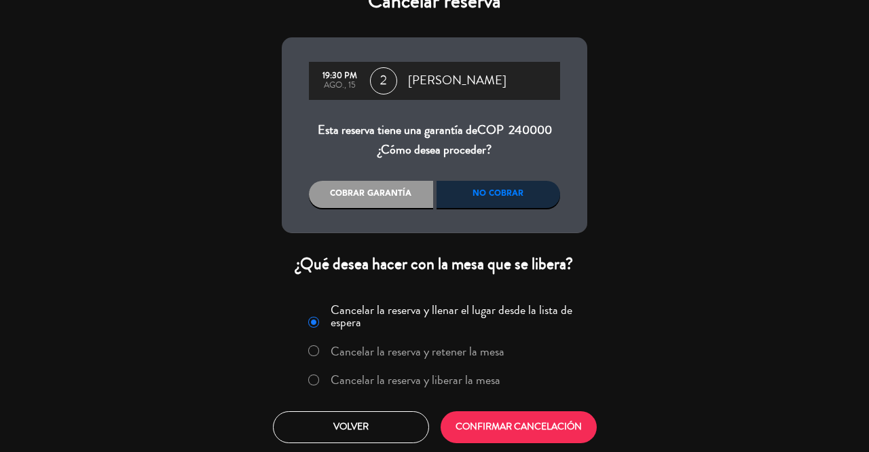
click at [485, 373] on label "Cancelar la reserva y liberar la mesa" at bounding box center [416, 379] width 170 height 12
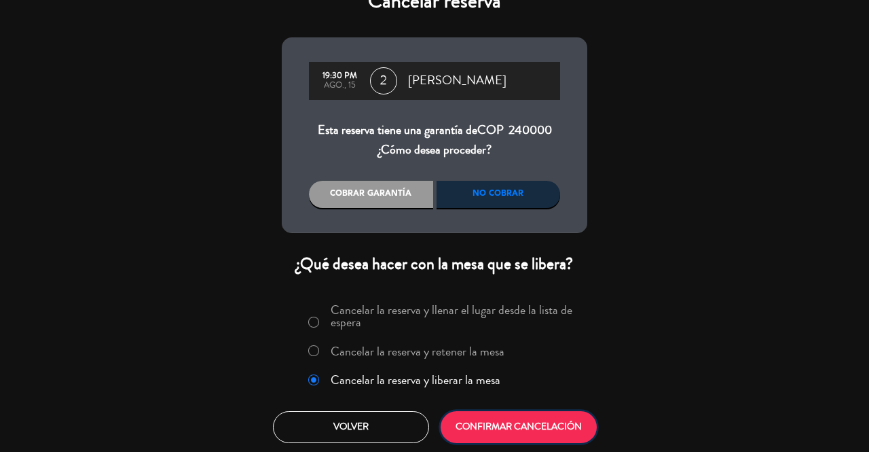
click at [504, 420] on button "CONFIRMAR CANCELACIÓN" at bounding box center [519, 427] width 156 height 32
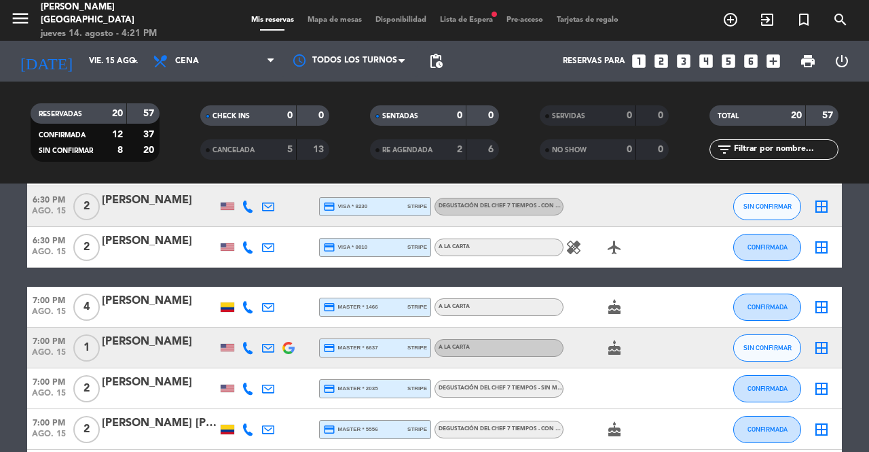
scroll to position [0, 0]
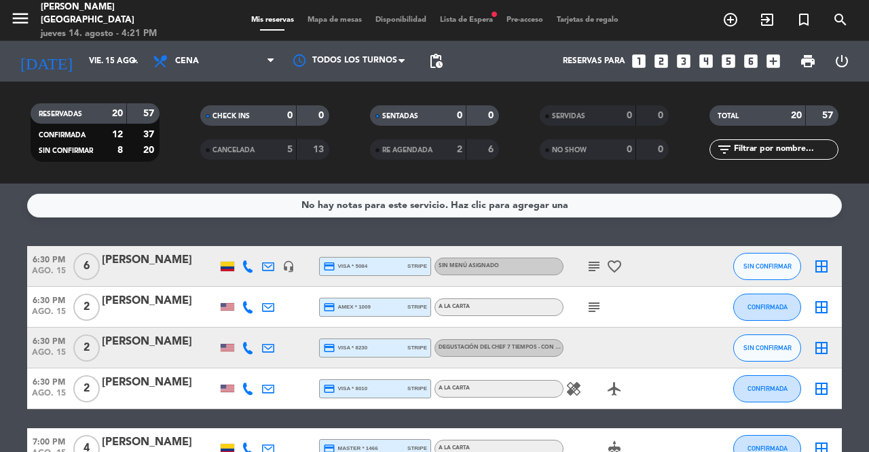
click at [473, 21] on span "Lista de Espera fiber_manual_record" at bounding box center [466, 19] width 67 height 7
click at [467, 22] on span "Lista de Espera fiber_manual_record" at bounding box center [466, 19] width 67 height 7
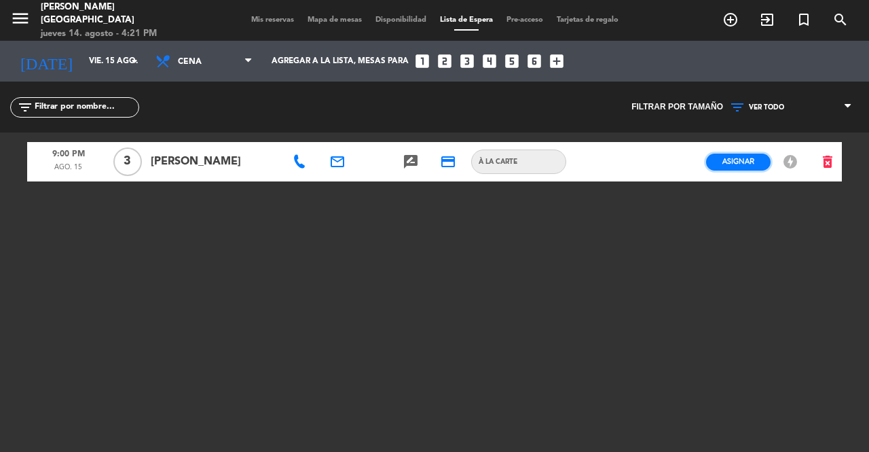
click at [732, 164] on span "Asignar" at bounding box center [738, 161] width 32 height 10
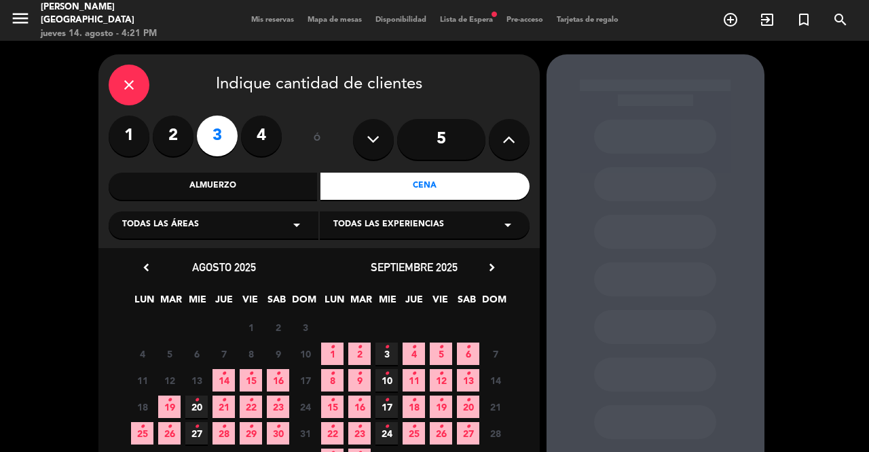
click at [253, 374] on icon "•" at bounding box center [251, 374] width 5 height 22
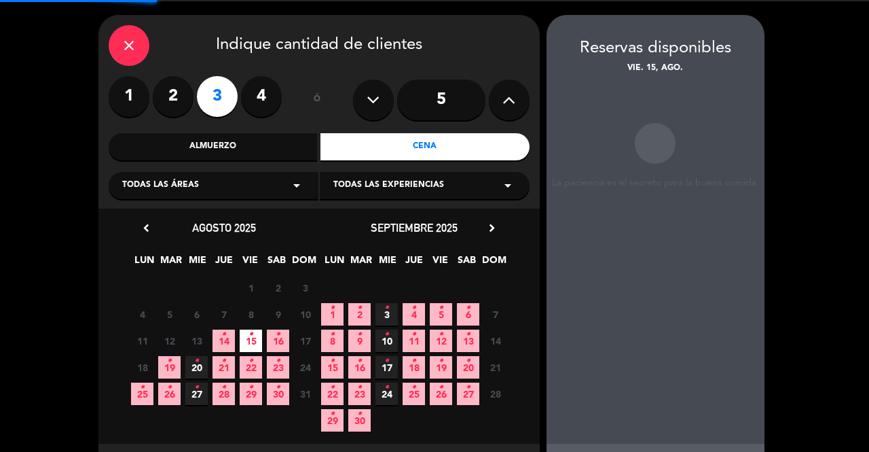
scroll to position [54, 0]
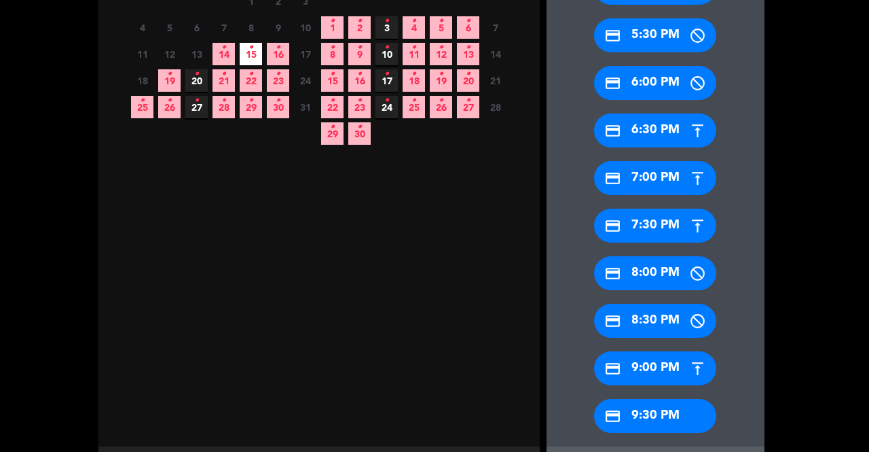
click at [668, 366] on div "credit_card 9:00 PM" at bounding box center [655, 368] width 122 height 34
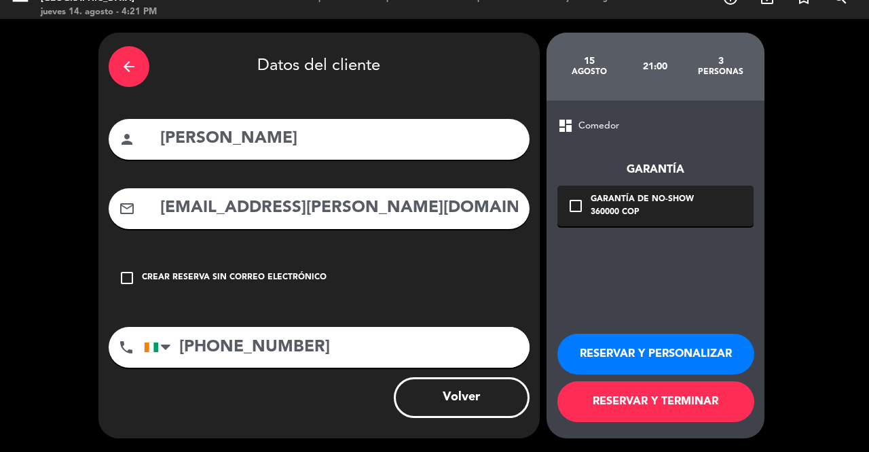
click at [659, 401] on button "RESERVAR Y TERMINAR" at bounding box center [655, 401] width 197 height 41
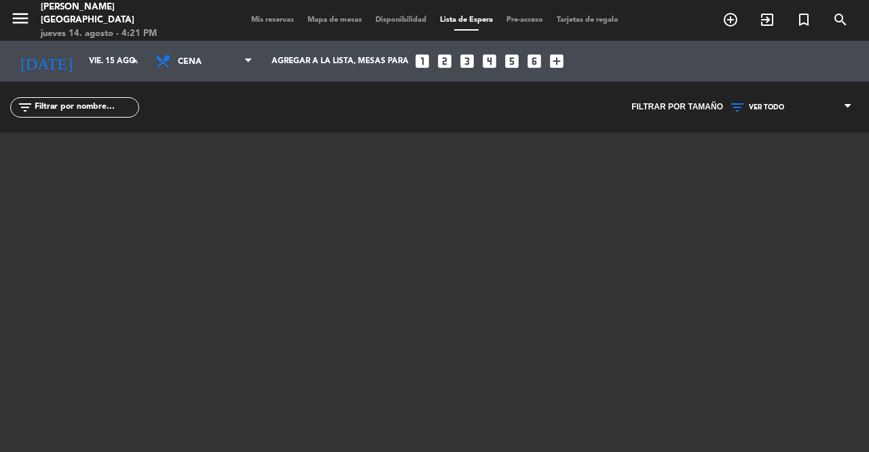
click at [272, 21] on span "Mis reservas" at bounding box center [272, 19] width 56 height 7
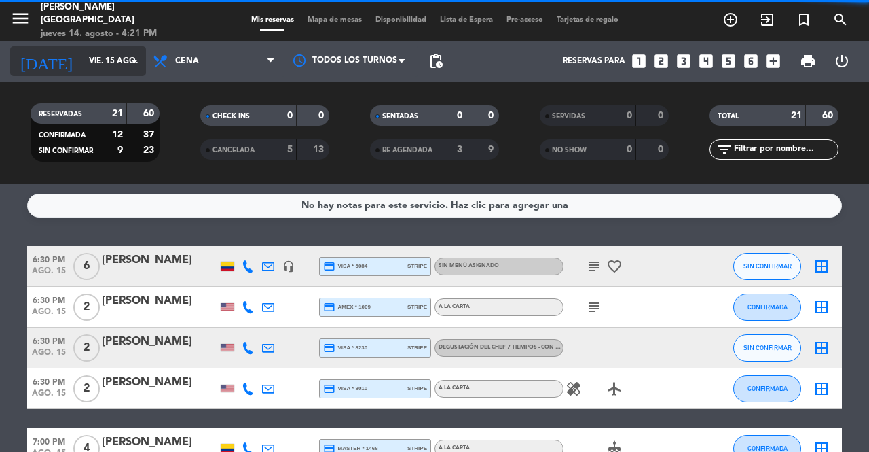
click at [113, 58] on input "vie. 15 ago." at bounding box center [136, 61] width 108 height 23
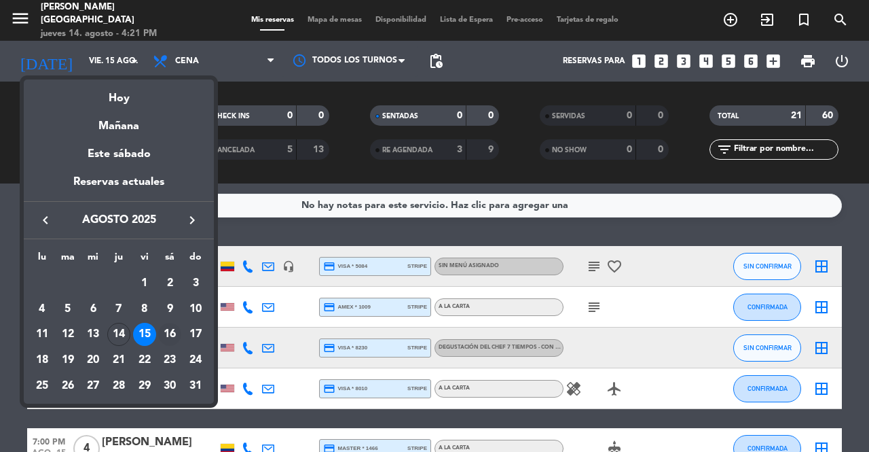
click at [171, 323] on div "16" at bounding box center [169, 334] width 23 height 23
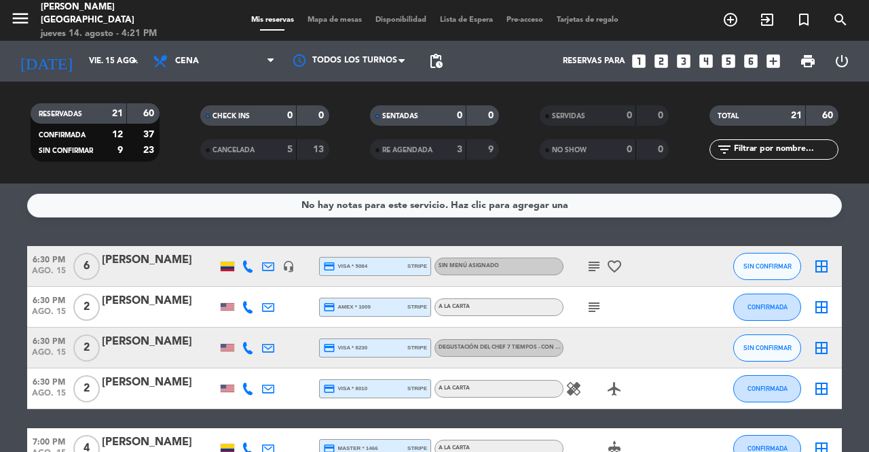
type input "sáb. 16 ago."
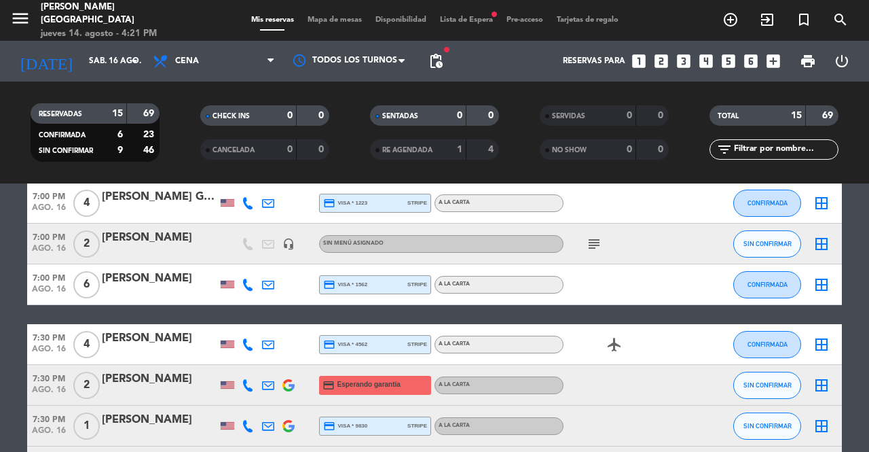
scroll to position [272, 0]
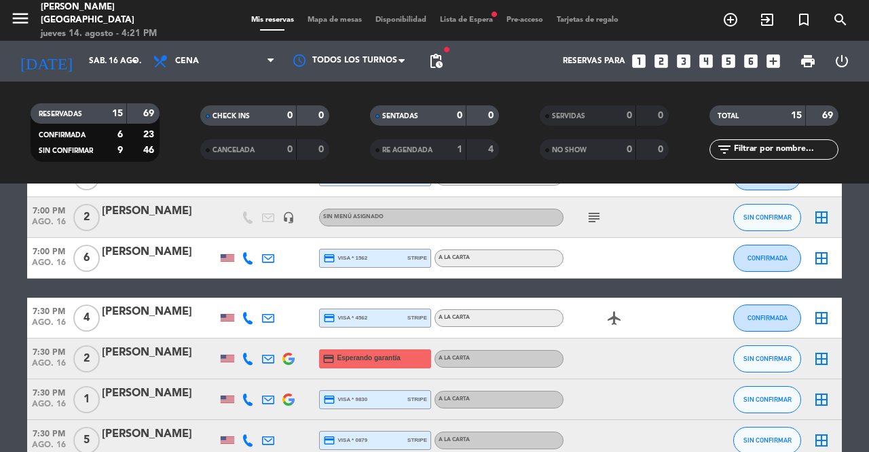
click at [243, 356] on icon at bounding box center [248, 358] width 12 height 12
click at [253, 335] on span "content_paste" at bounding box center [258, 336] width 10 height 10
click at [253, 333] on span "content_paste" at bounding box center [258, 336] width 10 height 10
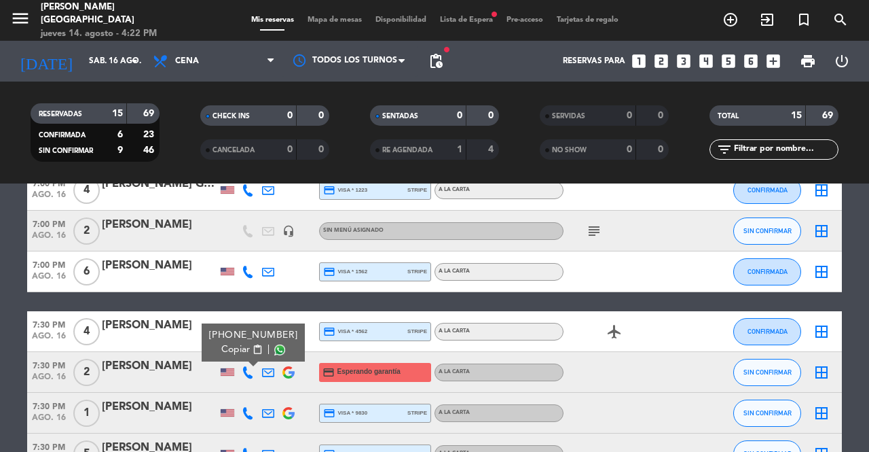
scroll to position [0, 0]
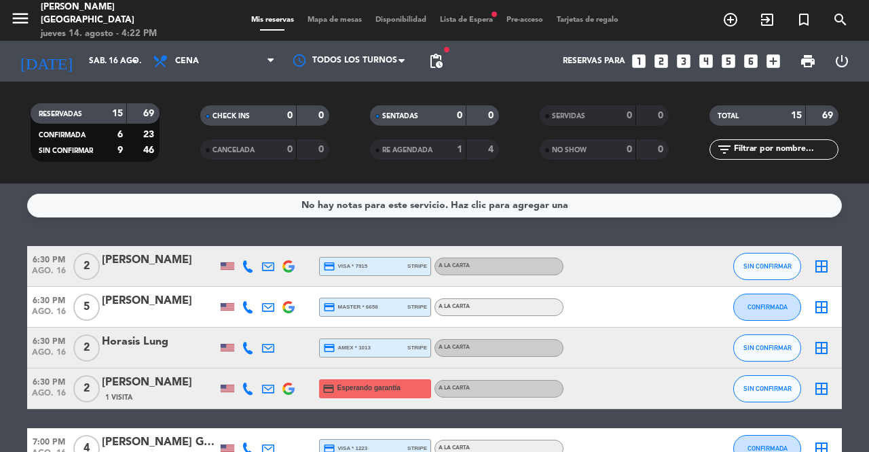
click at [472, 25] on div "Mis reservas Mapa de mesas Disponibilidad Lista de Espera fiber_manual_record P…" at bounding box center [434, 20] width 381 height 12
click at [471, 17] on span "Lista de Espera fiber_manual_record" at bounding box center [466, 19] width 67 height 7
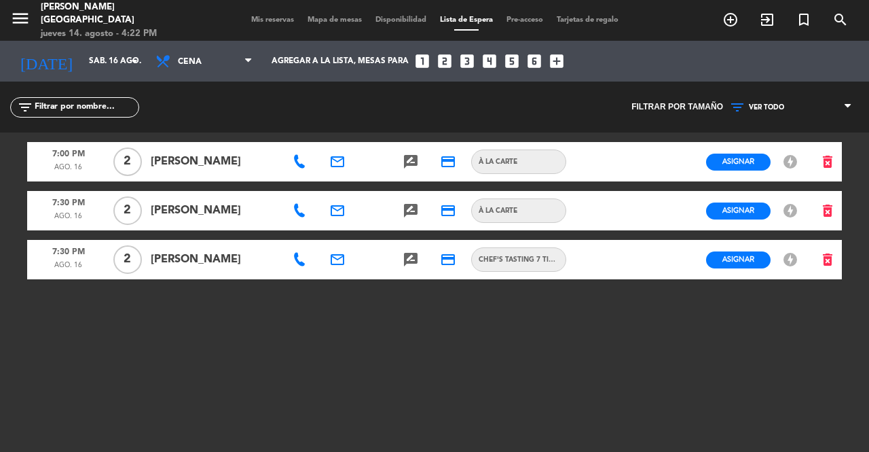
click at [278, 17] on span "Mis reservas" at bounding box center [272, 19] width 56 height 7
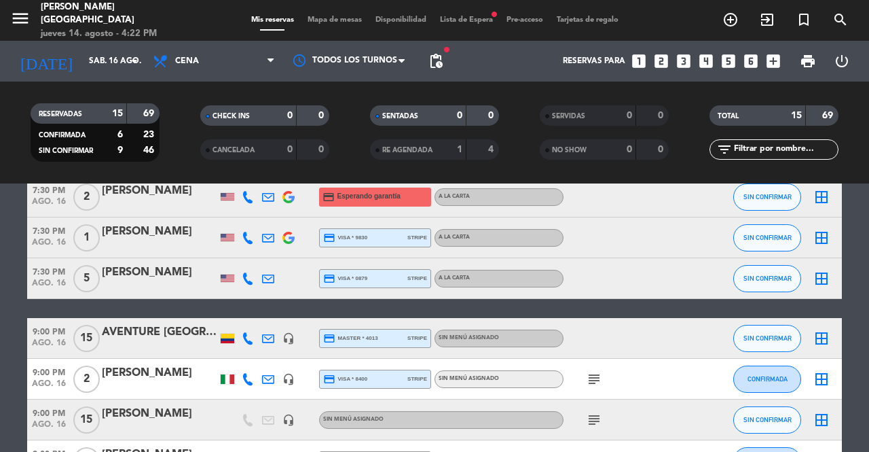
scroll to position [530, 0]
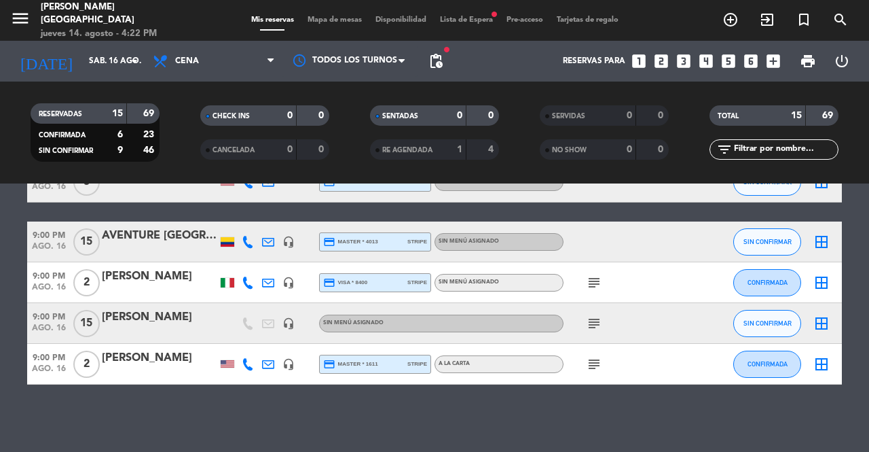
click at [481, 14] on div "Mis reservas Mapa de mesas Disponibilidad Lista de Espera fiber_manual_record P…" at bounding box center [434, 20] width 381 height 12
drag, startPoint x: 469, startPoint y: 26, endPoint x: 478, endPoint y: 17, distance: 13.4
click at [469, 25] on div "menu [PERSON_NAME][GEOGRAPHIC_DATA] jueves 14. agosto - 4:23 PM Mis reservas Ma…" at bounding box center [434, 20] width 869 height 41
click at [478, 17] on span "Lista de Espera fiber_manual_record" at bounding box center [466, 19] width 67 height 7
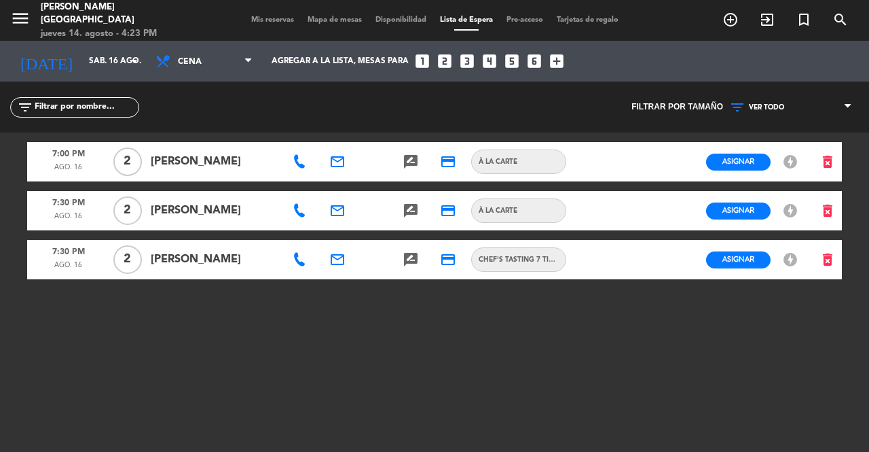
click at [302, 155] on icon at bounding box center [300, 162] width 14 height 14
click at [362, 137] on span "content_paste" at bounding box center [367, 138] width 10 height 10
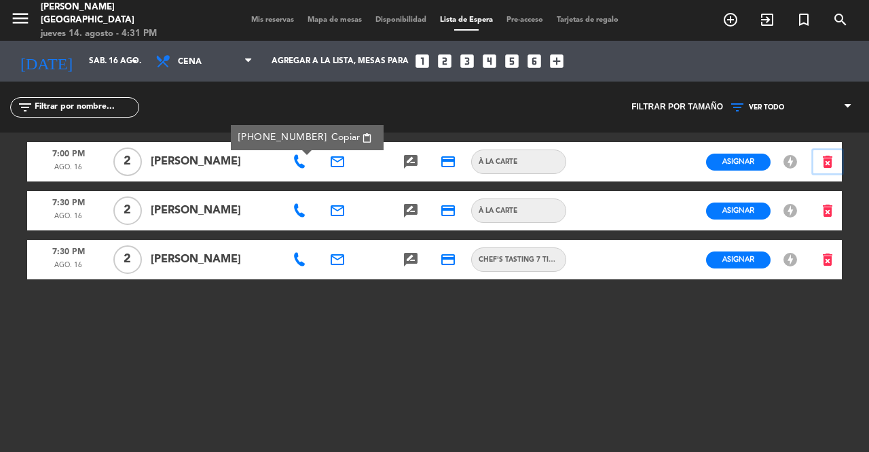
click at [828, 160] on icon "delete_forever" at bounding box center [828, 161] width 16 height 16
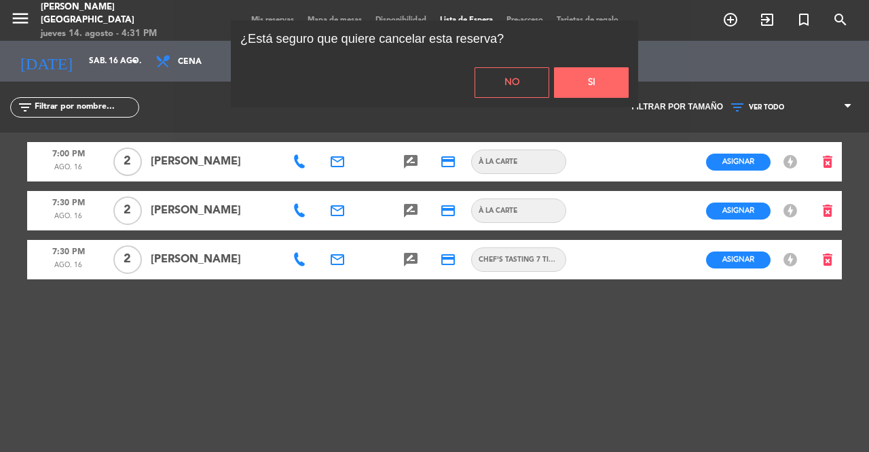
click at [610, 75] on button "Si" at bounding box center [591, 82] width 75 height 31
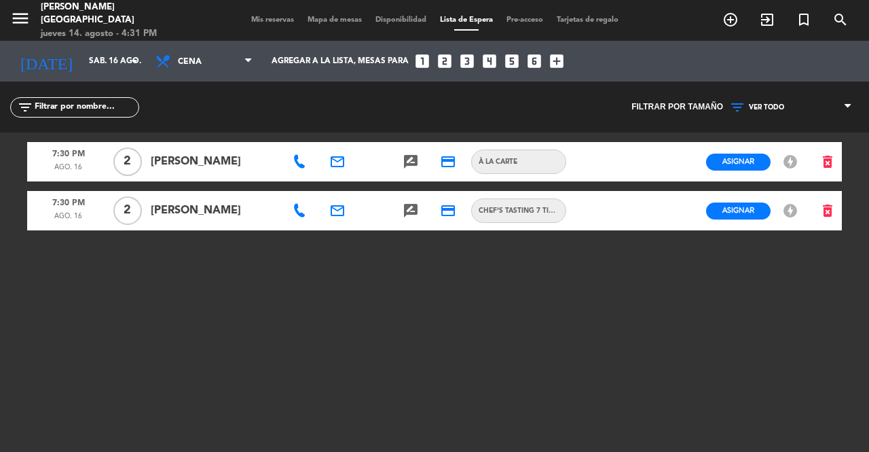
click at [297, 163] on icon at bounding box center [300, 162] width 14 height 14
click at [365, 139] on span "content_paste" at bounding box center [370, 138] width 10 height 10
click at [301, 206] on icon at bounding box center [300, 211] width 14 height 14
click at [362, 187] on span "content_paste" at bounding box center [367, 187] width 10 height 10
click at [501, 213] on span "Chef's Tasting 7 Times - With Non-Alcoholic Pairing" at bounding box center [519, 210] width 94 height 11
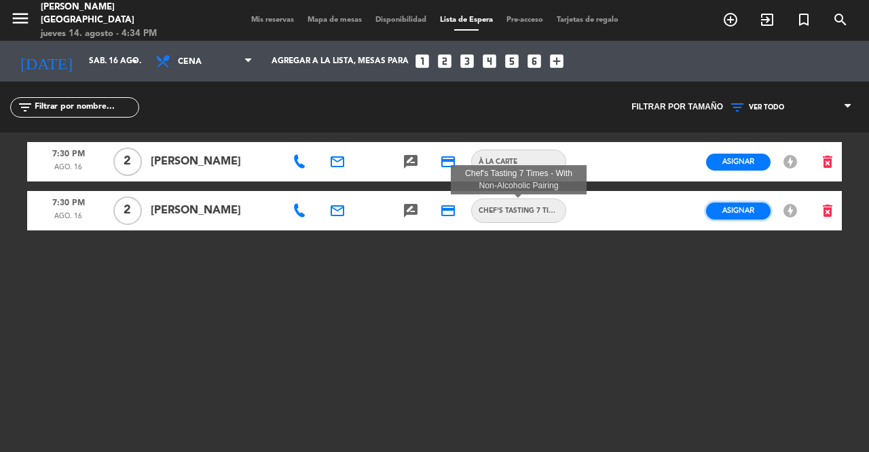
click at [757, 211] on button "Asignar" at bounding box center [738, 210] width 65 height 17
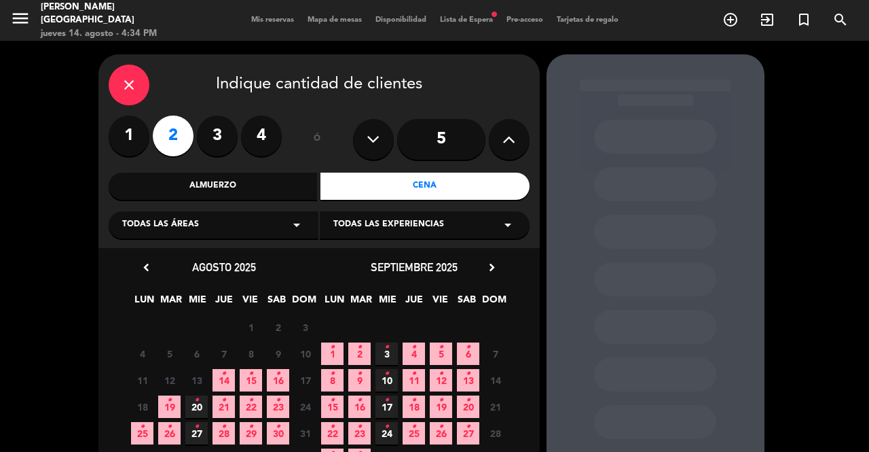
click at [227, 380] on span "14 •" at bounding box center [224, 380] width 22 height 22
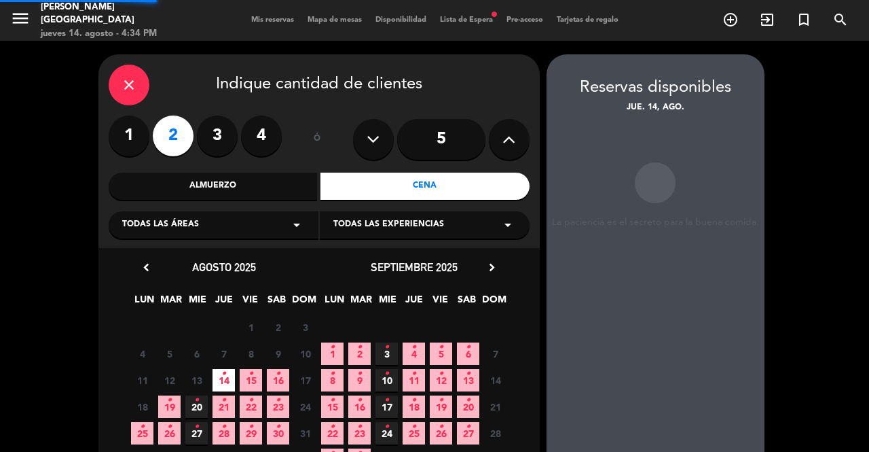
scroll to position [54, 0]
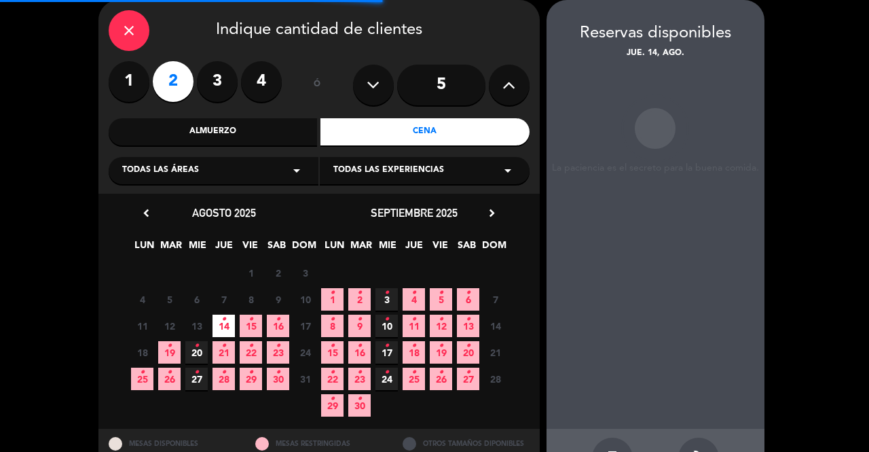
click at [287, 319] on span "16 •" at bounding box center [278, 325] width 22 height 22
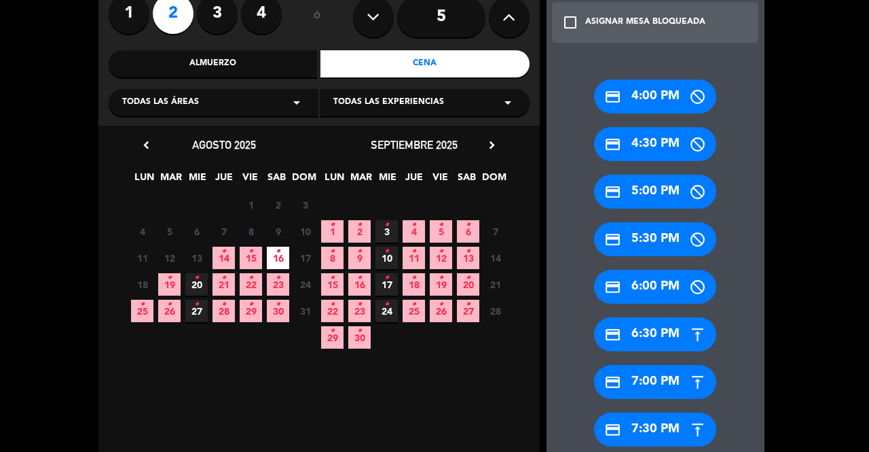
click at [660, 337] on div "credit_card 6:30 PM" at bounding box center [655, 334] width 122 height 34
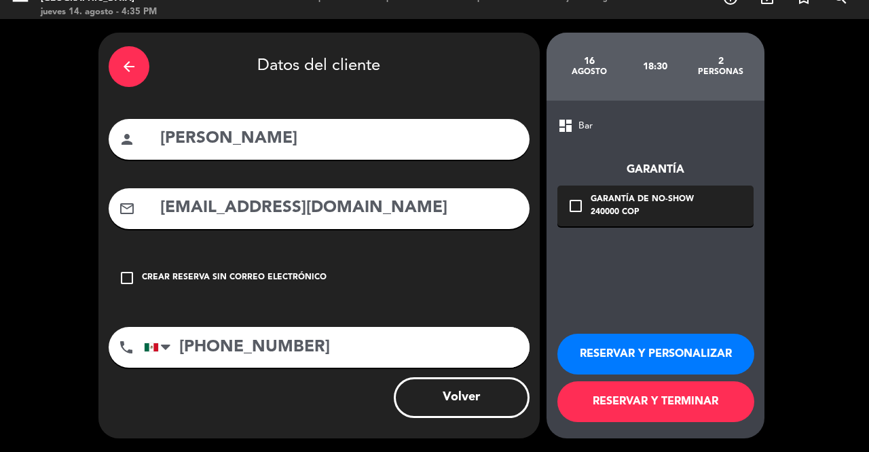
click at [670, 363] on button "RESERVAR Y PERSONALIZAR" at bounding box center [655, 353] width 197 height 41
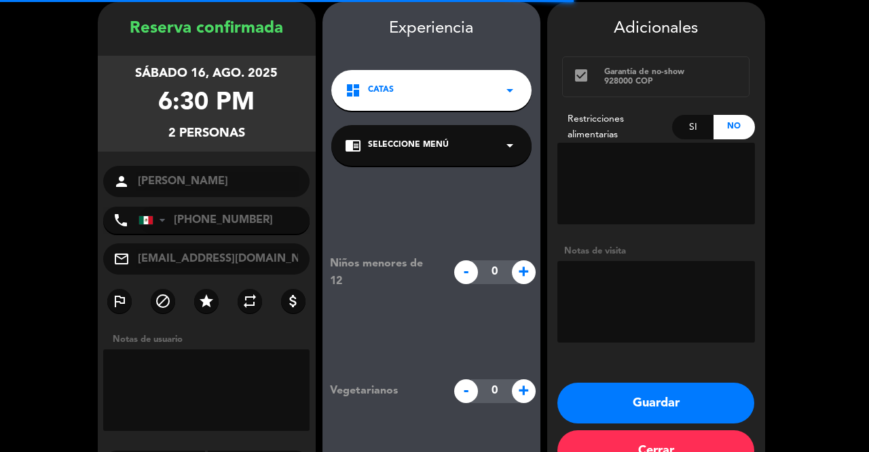
scroll to position [54, 0]
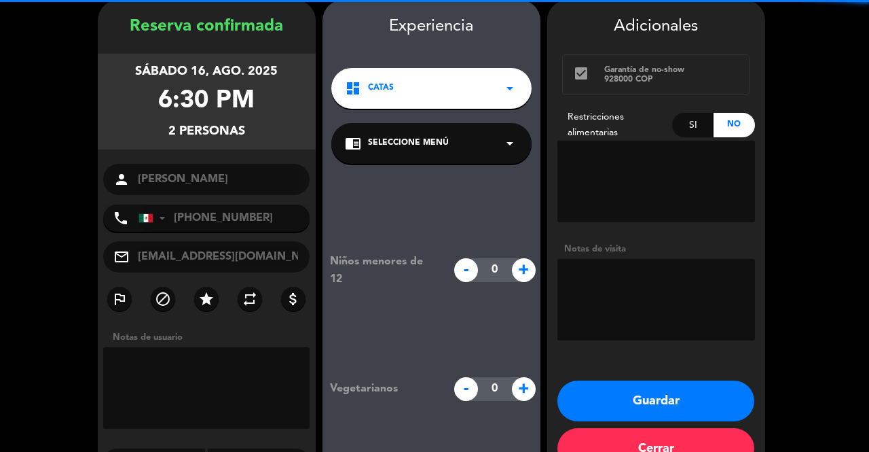
click at [471, 136] on div "chrome_reader_mode Seleccione Menú arrow_drop_down" at bounding box center [431, 143] width 200 height 41
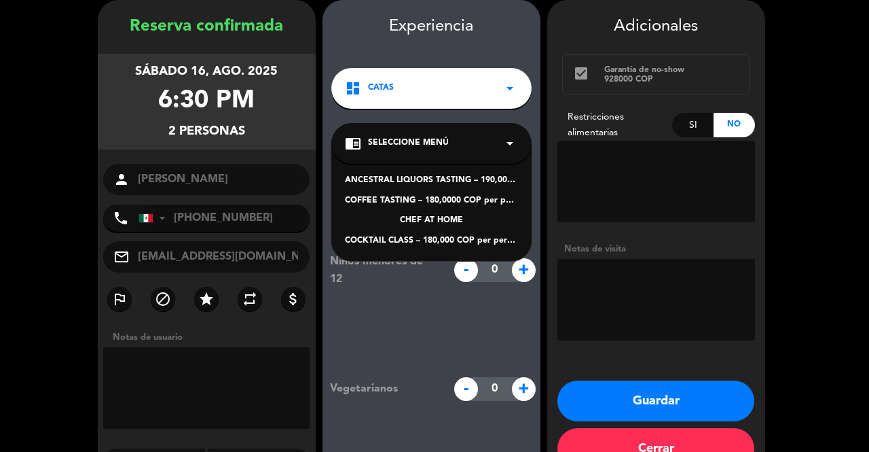
click at [480, 92] on div "dashboard CATAS arrow_drop_down" at bounding box center [431, 88] width 200 height 41
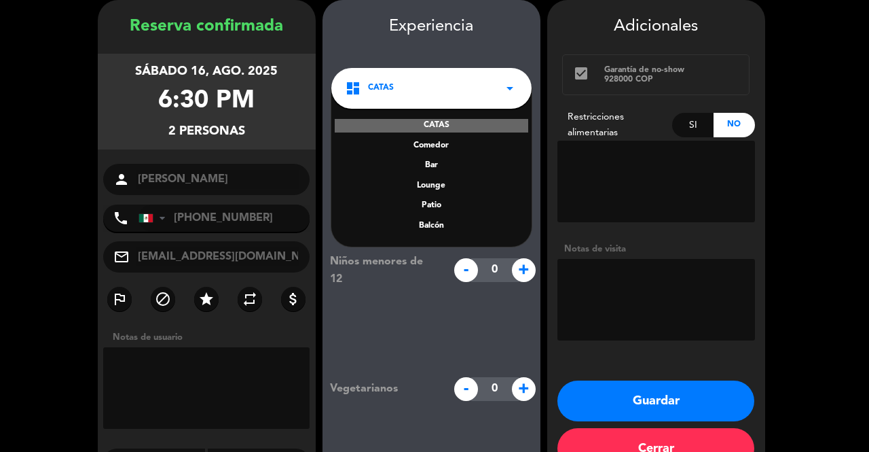
click at [459, 144] on div "Comedor" at bounding box center [431, 146] width 173 height 14
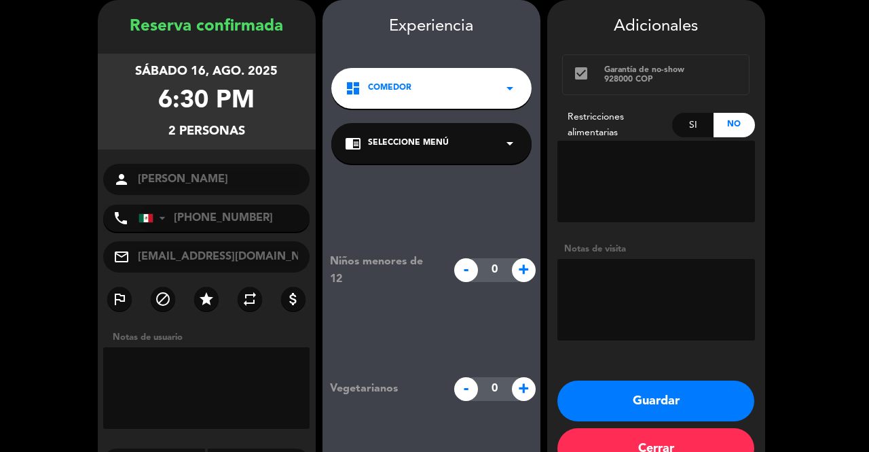
click at [485, 145] on div "chrome_reader_mode Seleccione Menú arrow_drop_down" at bounding box center [431, 143] width 200 height 41
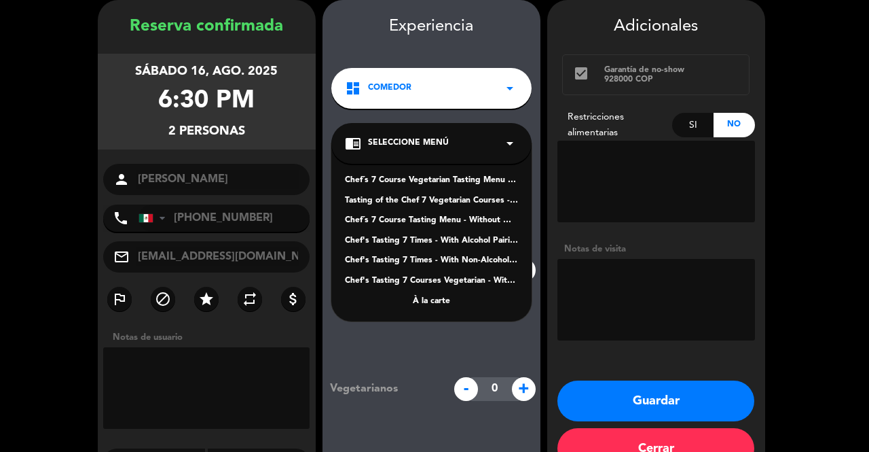
click at [505, 261] on div "Chef's Tasting 7 Times - With Non-Alcoholic Pairing" at bounding box center [431, 261] width 173 height 14
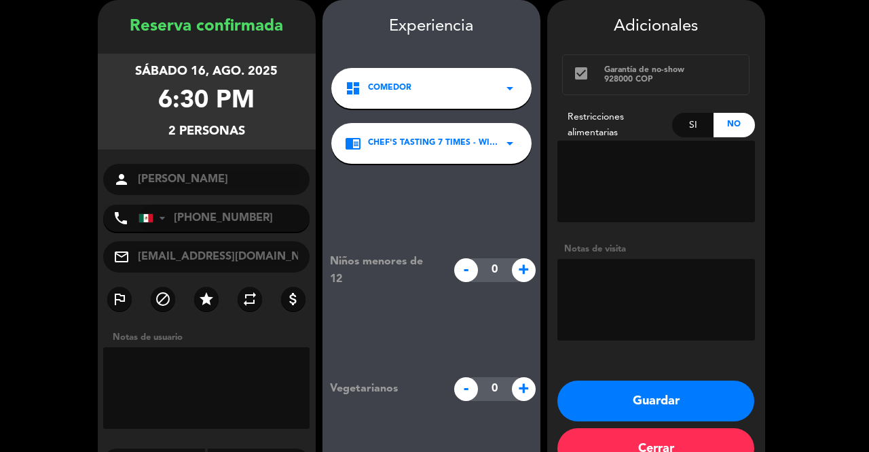
click at [647, 279] on textarea at bounding box center [656, 299] width 198 height 81
type textarea "LIMITE DE TIEMPO"
click at [667, 387] on button "Guardar" at bounding box center [655, 400] width 197 height 41
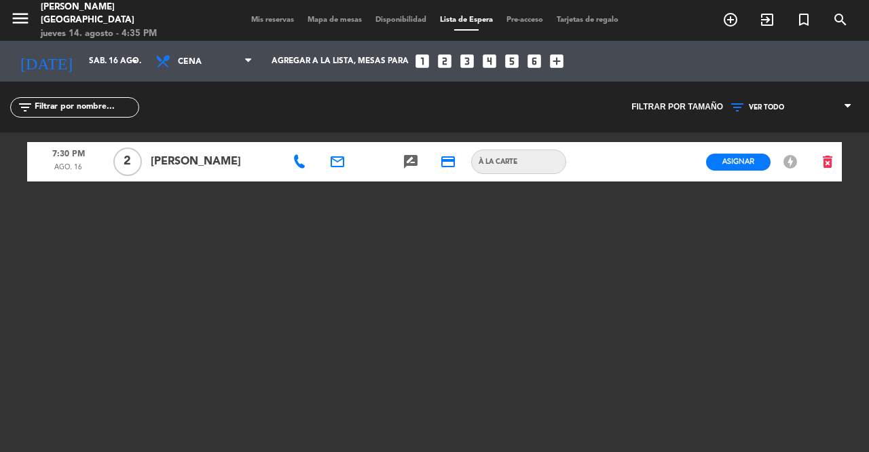
click at [269, 17] on span "Mis reservas" at bounding box center [272, 19] width 56 height 7
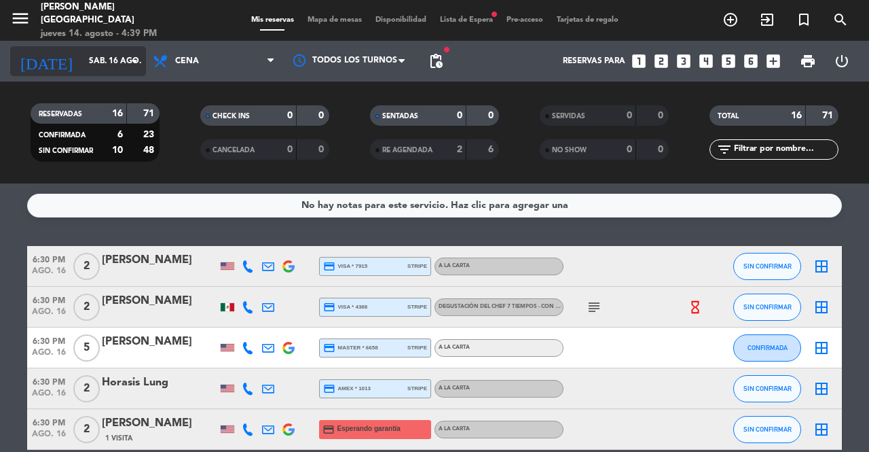
drag, startPoint x: 115, startPoint y: 94, endPoint x: 120, endPoint y: 56, distance: 37.6
click at [117, 90] on div "RESERVADAS 16 71 CONFIRMADA 6 23 SIN CONFIRMAR 10 48 CHECK INS 0 0 CANCELADA 0 …" at bounding box center [434, 132] width 869 height 102
click at [120, 56] on input "sáb. 16 ago." at bounding box center [136, 61] width 108 height 23
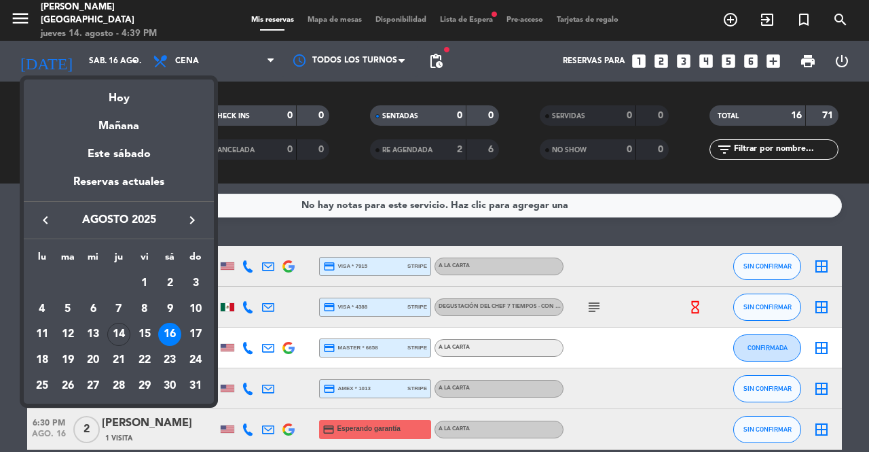
click at [198, 218] on icon "keyboard_arrow_right" at bounding box center [192, 220] width 16 height 16
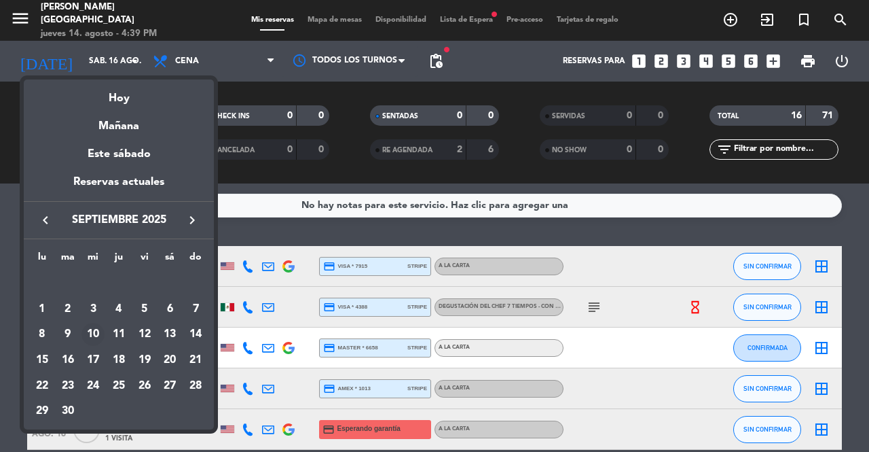
click at [94, 334] on div "10" at bounding box center [92, 334] width 23 height 23
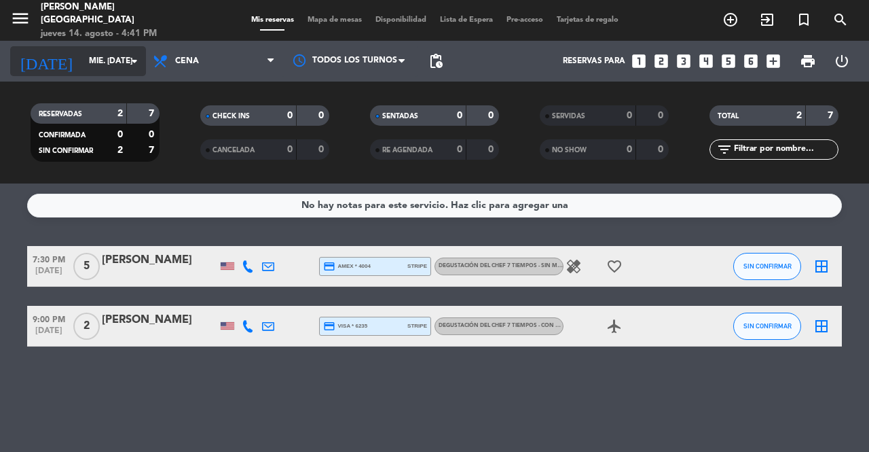
click at [113, 60] on input "mié. [DATE]" at bounding box center [136, 61] width 108 height 23
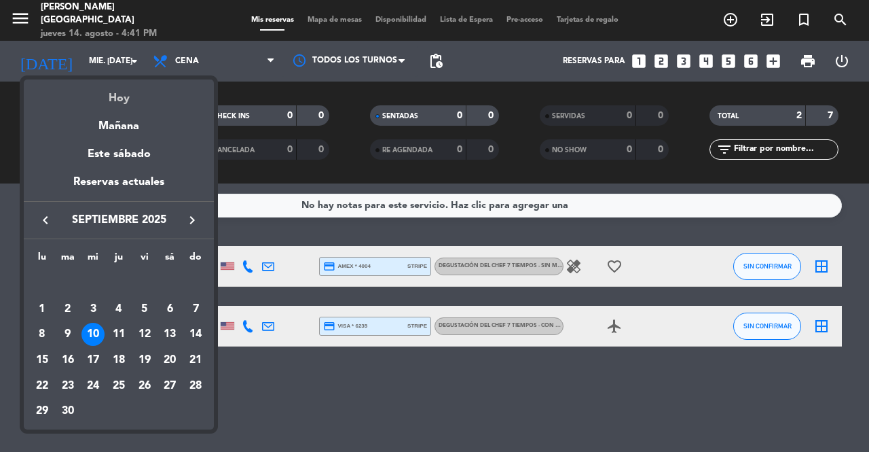
click at [126, 79] on div "Hoy" at bounding box center [119, 93] width 190 height 28
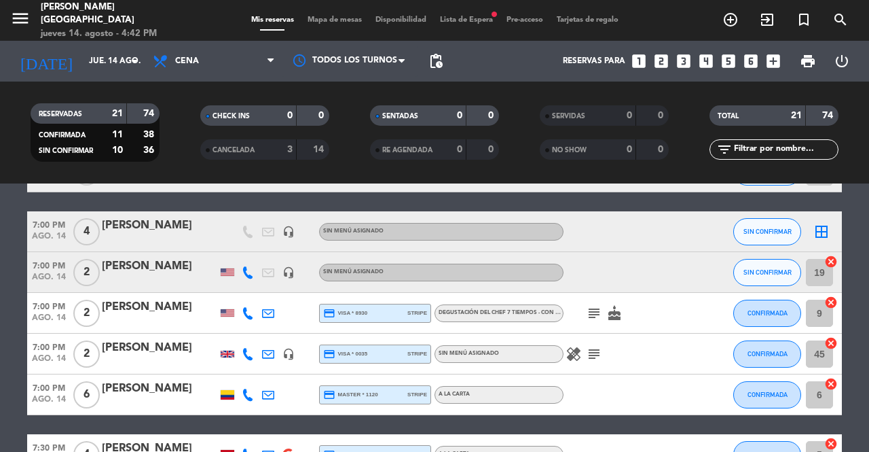
scroll to position [272, 0]
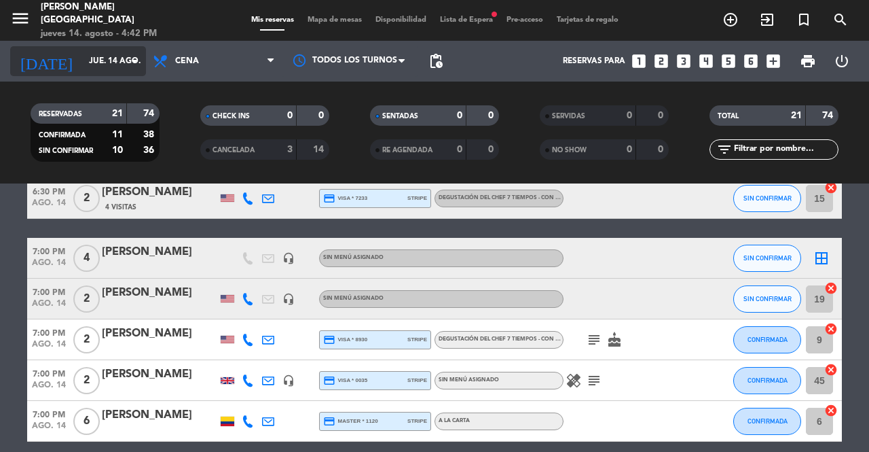
click at [107, 66] on input "jue. 14 ago." at bounding box center [136, 61] width 108 height 23
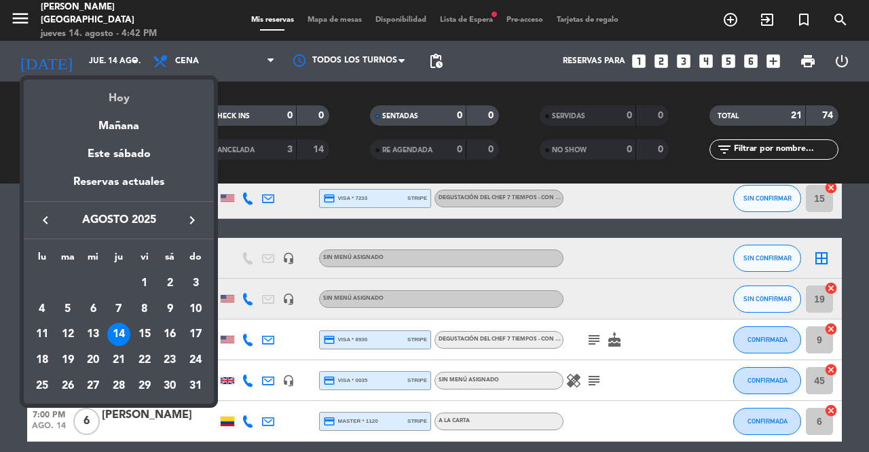
click at [170, 93] on div "Hoy" at bounding box center [119, 93] width 190 height 28
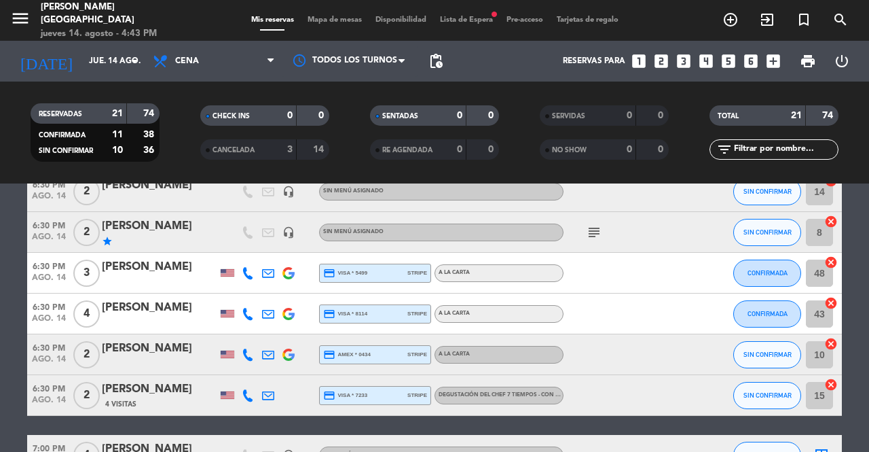
scroll to position [0, 0]
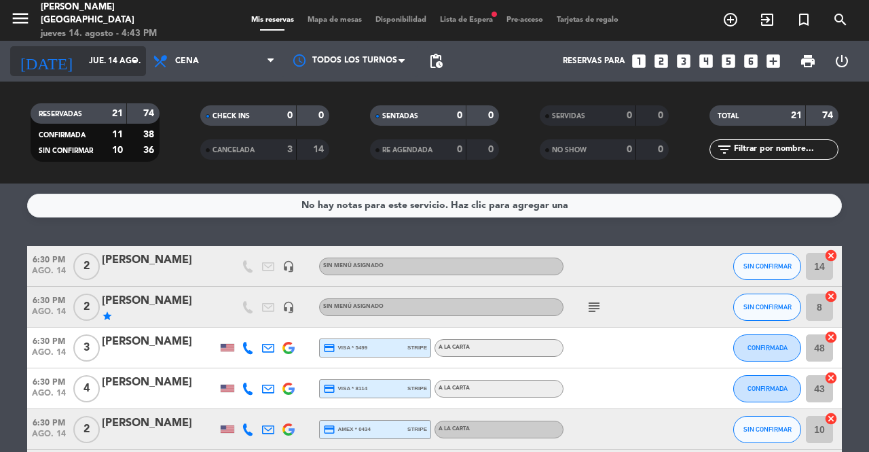
click at [139, 61] on icon "arrow_drop_down" at bounding box center [134, 61] width 16 height 16
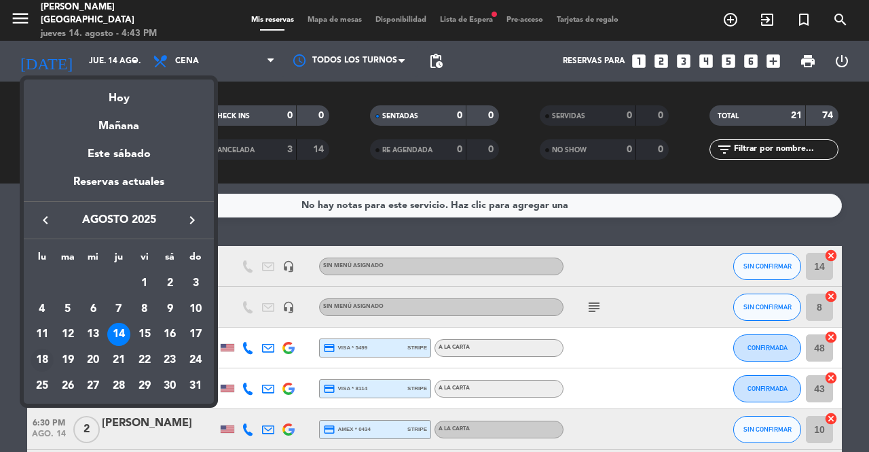
click at [38, 359] on div "18" at bounding box center [42, 359] width 23 height 23
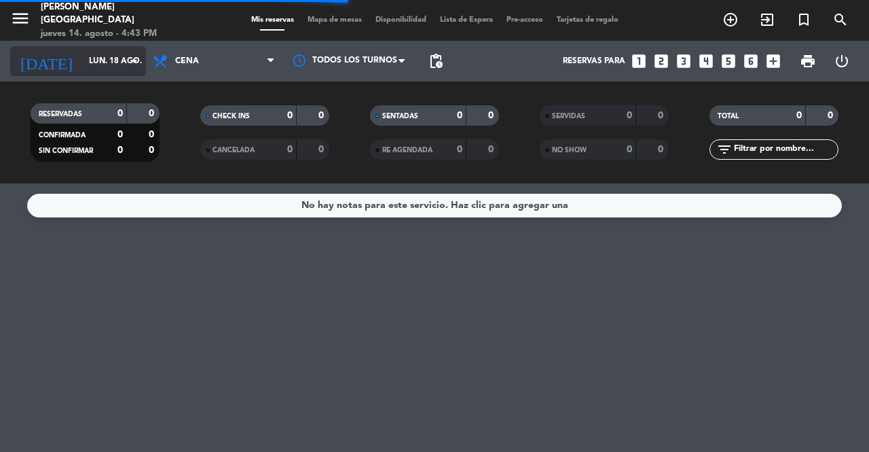
click at [107, 59] on input "lun. 18 ago." at bounding box center [136, 61] width 108 height 23
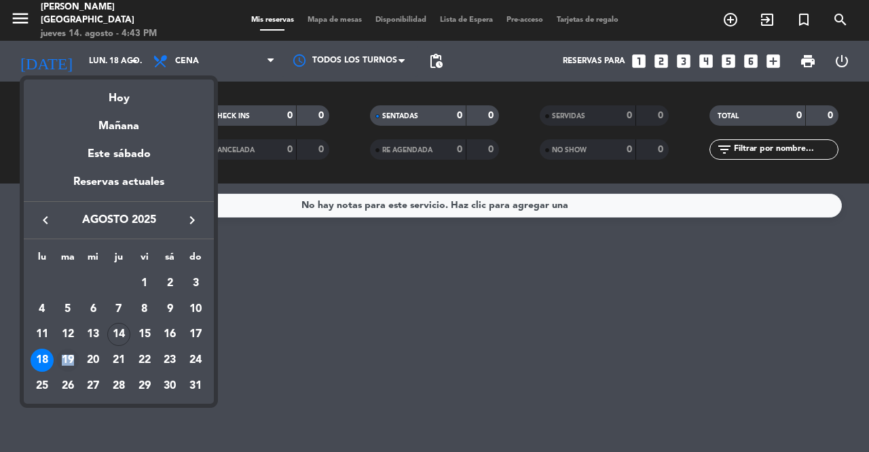
drag, startPoint x: 54, startPoint y: 361, endPoint x: 76, endPoint y: 362, distance: 21.7
click at [76, 362] on td "19" at bounding box center [68, 360] width 26 height 26
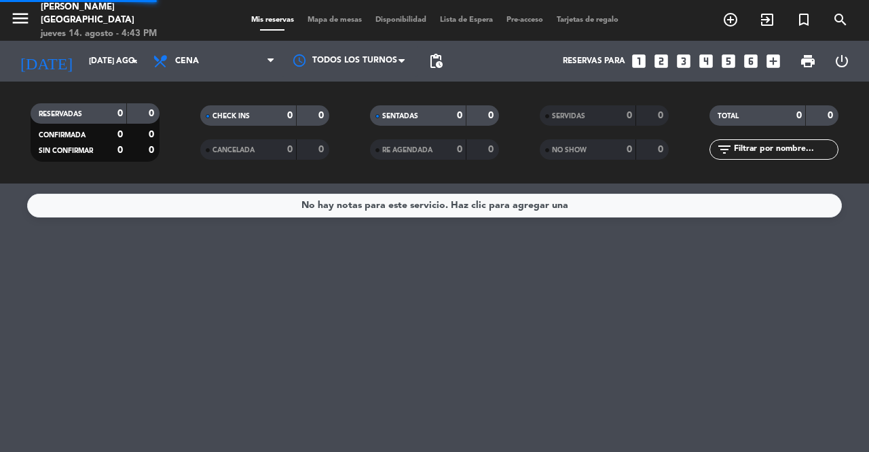
click at [76, 362] on div "No hay notas para este servicio. Haz clic para agregar una" at bounding box center [434, 317] width 869 height 268
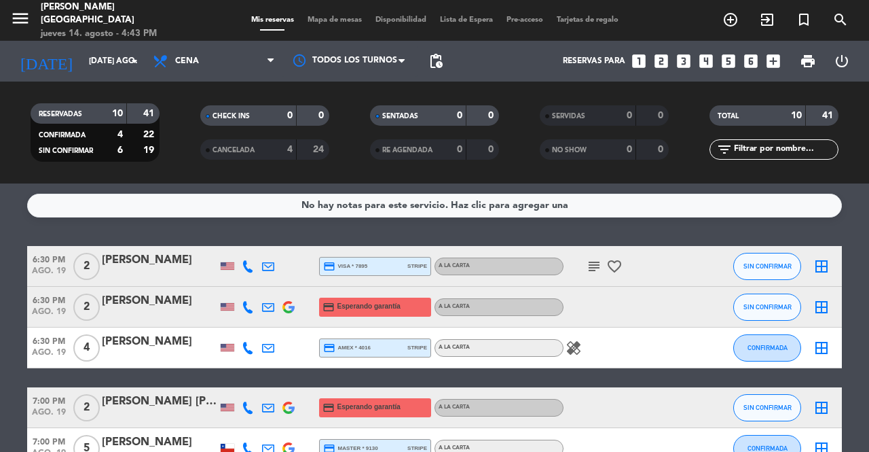
click at [247, 308] on icon at bounding box center [248, 307] width 12 height 12
click at [245, 279] on button "Copiar content_paste" at bounding box center [241, 284] width 41 height 14
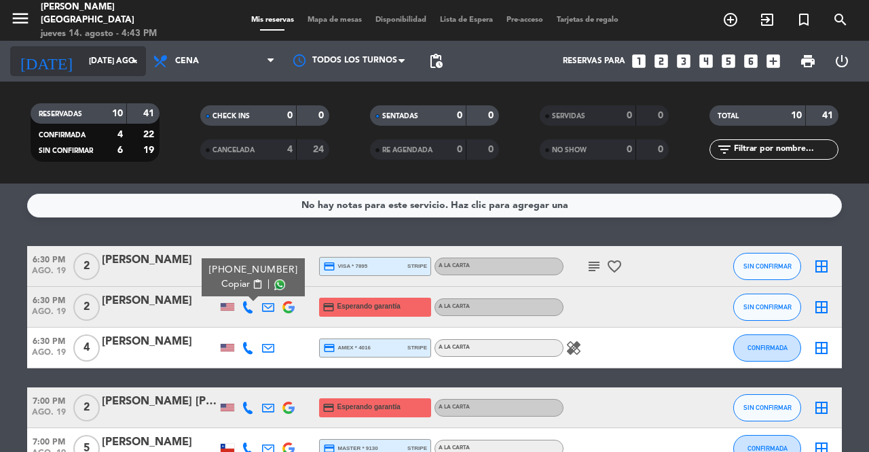
click at [91, 52] on input "[DATE] ago." at bounding box center [136, 61] width 108 height 23
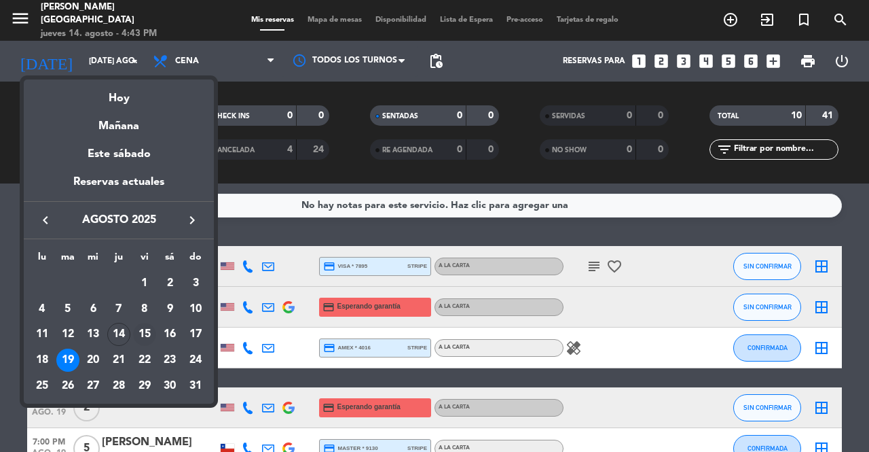
click at [148, 337] on div "15" at bounding box center [144, 334] width 23 height 23
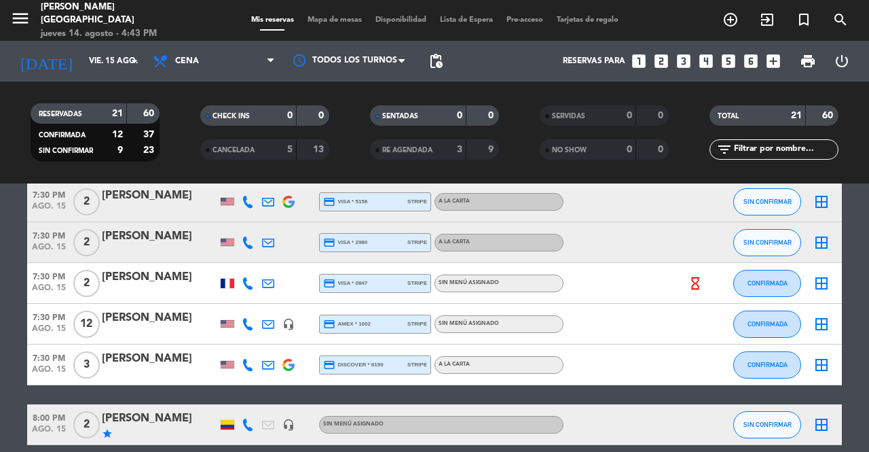
scroll to position [475, 0]
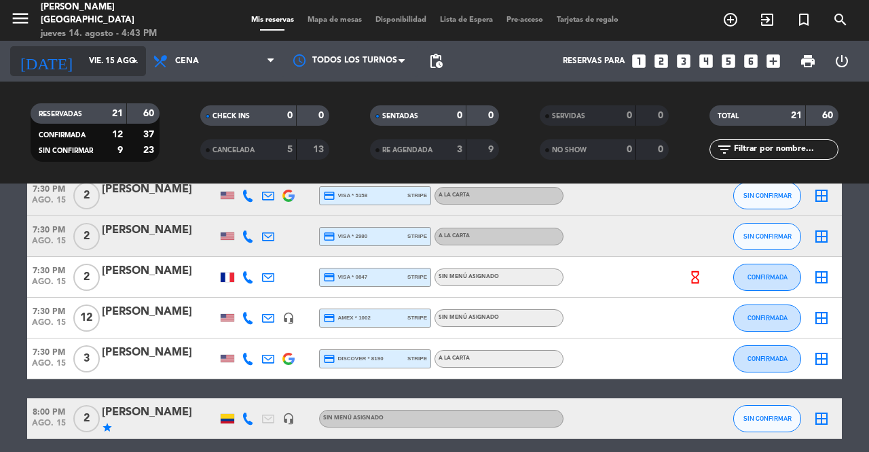
click at [103, 54] on input "vie. 15 ago." at bounding box center [136, 61] width 108 height 23
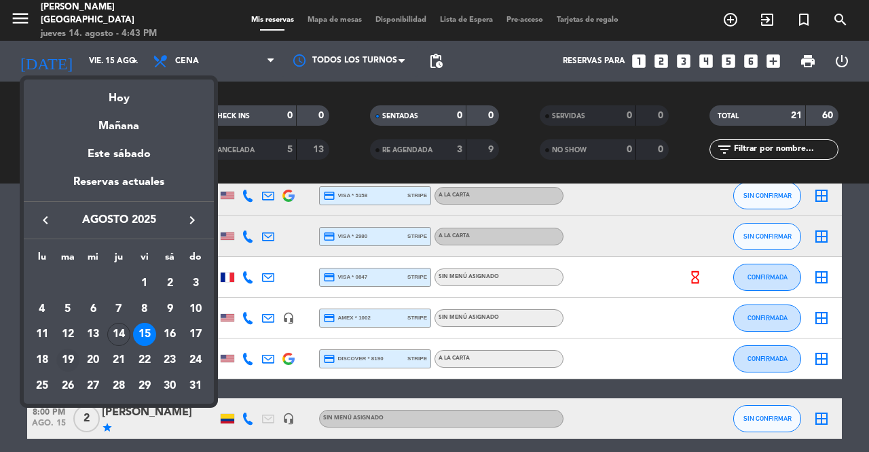
click at [72, 350] on div "19" at bounding box center [67, 359] width 23 height 23
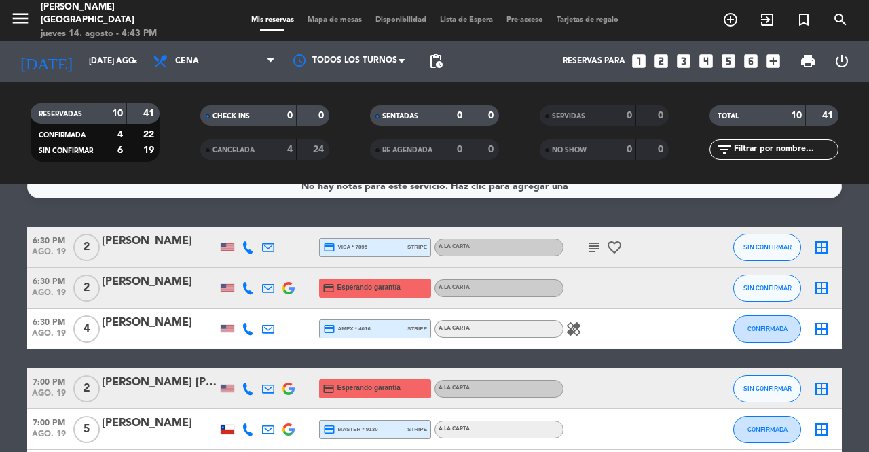
scroll to position [0, 0]
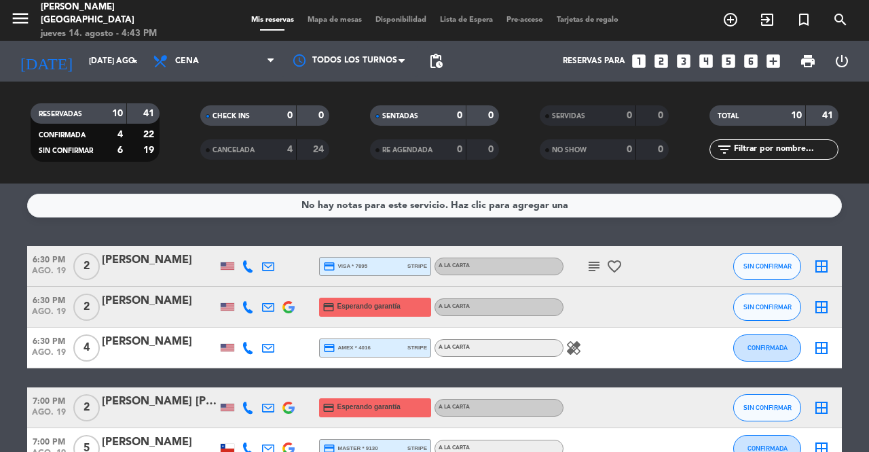
click at [250, 309] on icon at bounding box center [248, 307] width 12 height 12
click at [246, 286] on button "Copiar content_paste" at bounding box center [241, 284] width 41 height 14
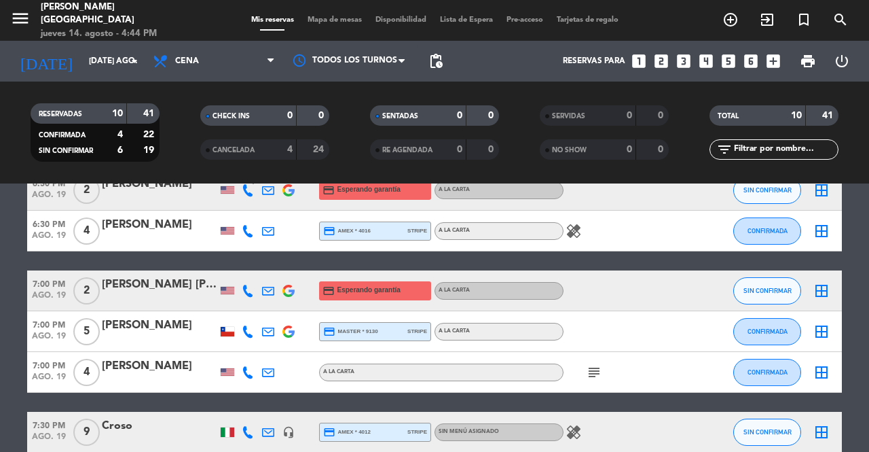
scroll to position [68, 0]
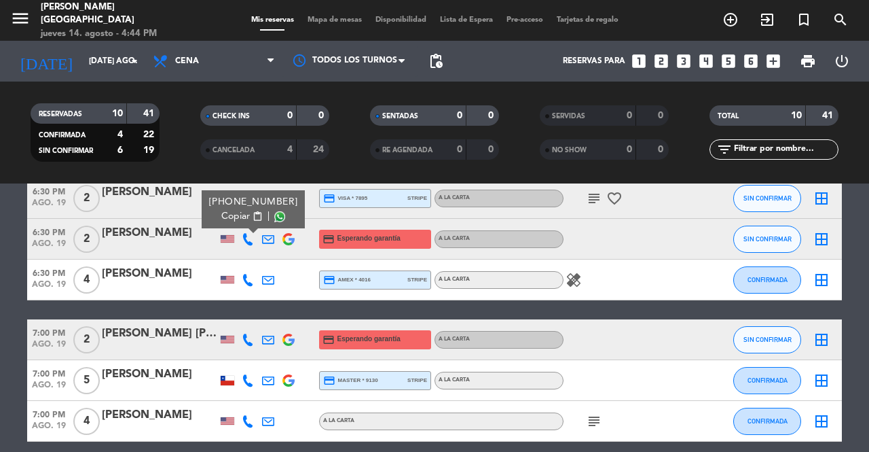
click at [248, 339] on icon at bounding box center [248, 339] width 12 height 12
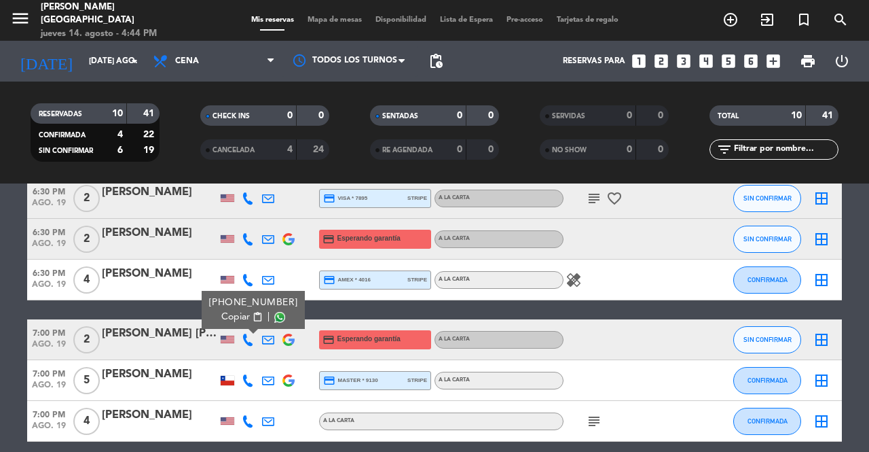
click at [253, 320] on span "content_paste" at bounding box center [258, 317] width 10 height 10
click at [253, 316] on span "content_paste" at bounding box center [258, 317] width 10 height 10
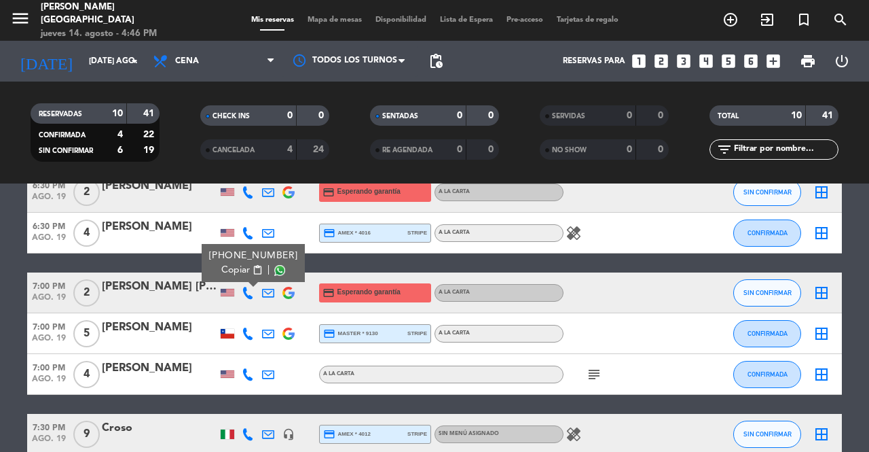
scroll to position [272, 0]
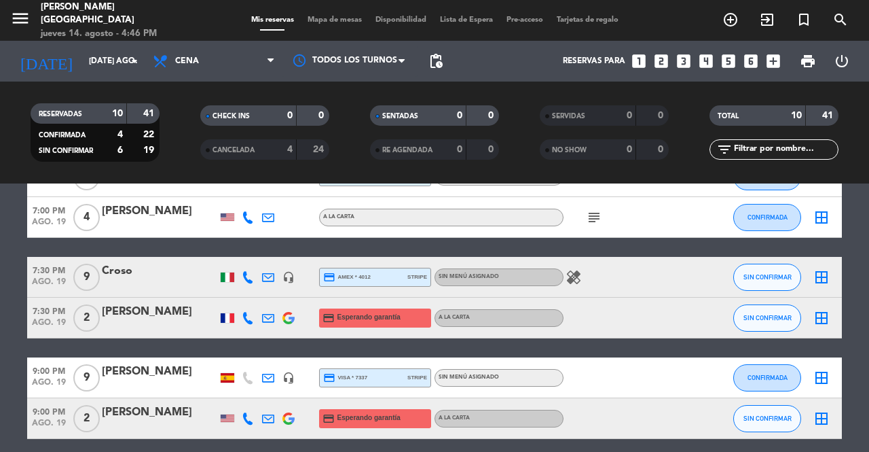
click at [249, 317] on icon at bounding box center [248, 318] width 12 height 12
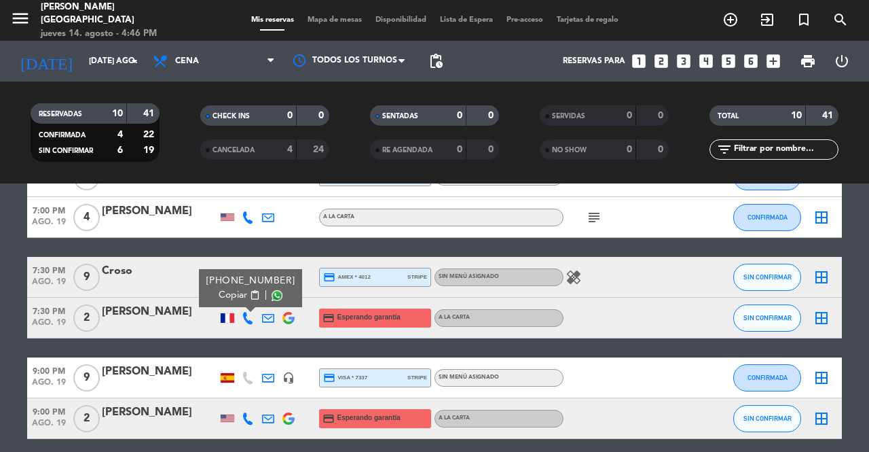
click at [252, 293] on span "content_paste" at bounding box center [255, 295] width 10 height 10
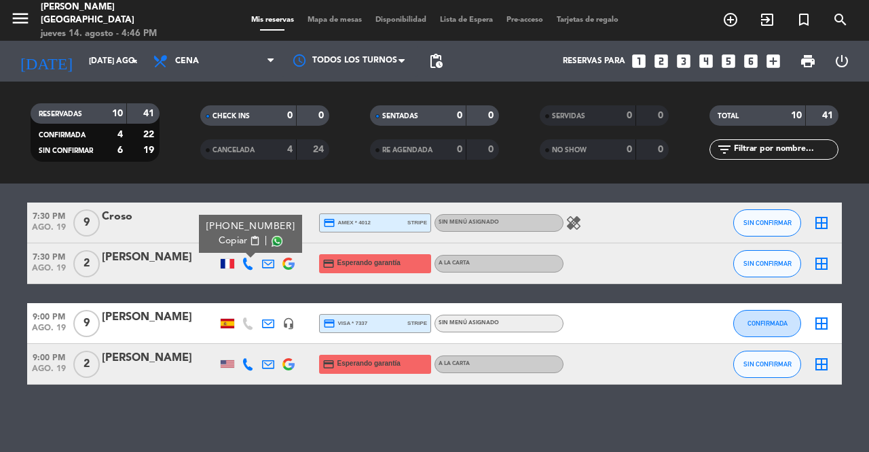
click at [247, 365] on icon at bounding box center [248, 364] width 12 height 12
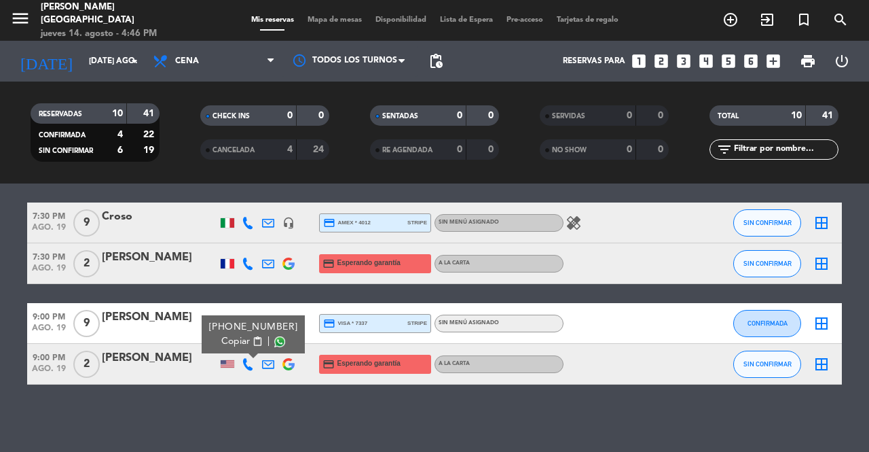
click at [253, 342] on span "content_paste" at bounding box center [258, 341] width 10 height 10
click at [84, 59] on input "[DATE] ago." at bounding box center [136, 61] width 108 height 23
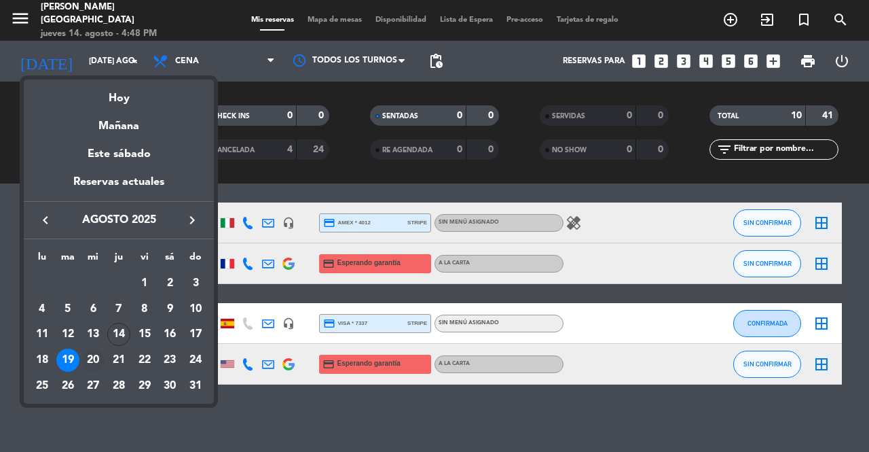
click at [95, 357] on div "20" at bounding box center [92, 359] width 23 height 23
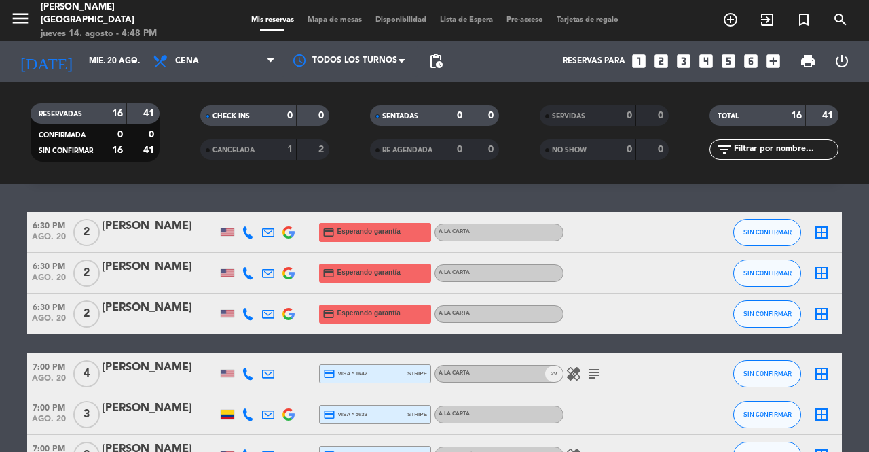
scroll to position [0, 0]
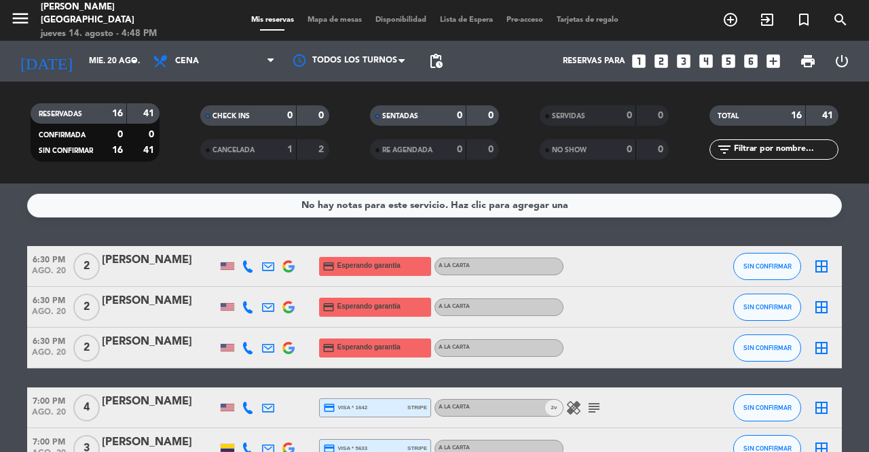
click at [247, 263] on icon at bounding box center [248, 266] width 12 height 12
click at [253, 240] on span "content_paste" at bounding box center [258, 243] width 10 height 10
click at [250, 308] on icon at bounding box center [248, 307] width 12 height 12
click at [243, 283] on span "Copiar" at bounding box center [235, 284] width 29 height 14
click at [251, 344] on icon at bounding box center [248, 348] width 12 height 12
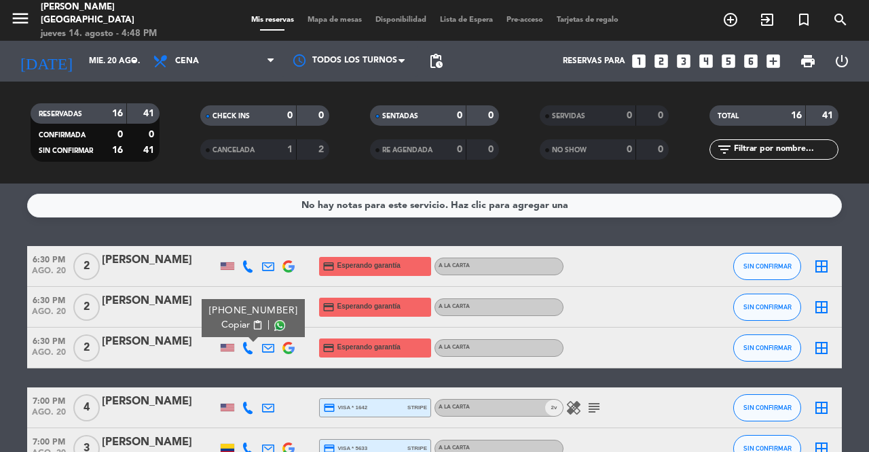
click at [253, 325] on span "content_paste" at bounding box center [258, 325] width 10 height 10
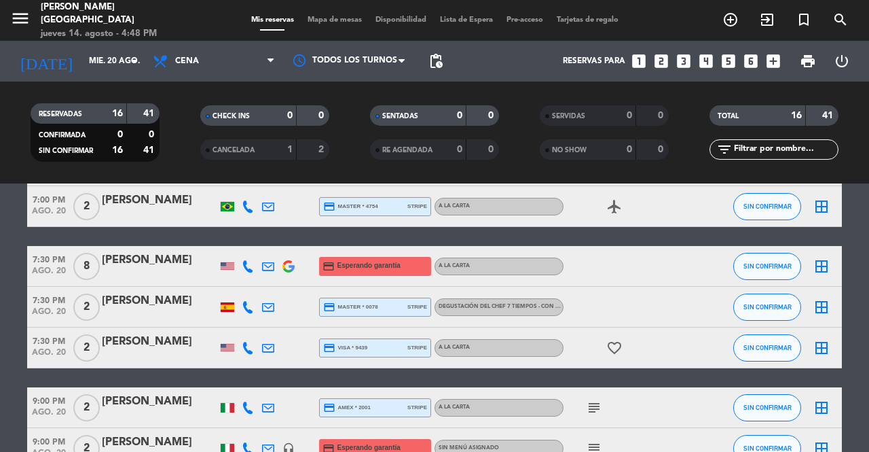
scroll to position [340, 0]
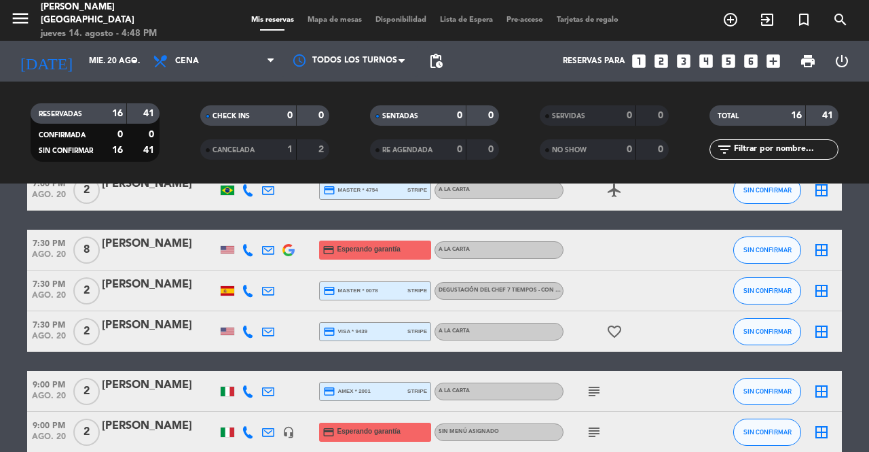
click at [247, 249] on icon at bounding box center [248, 250] width 12 height 12
click at [242, 233] on span "Copiar" at bounding box center [235, 227] width 29 height 14
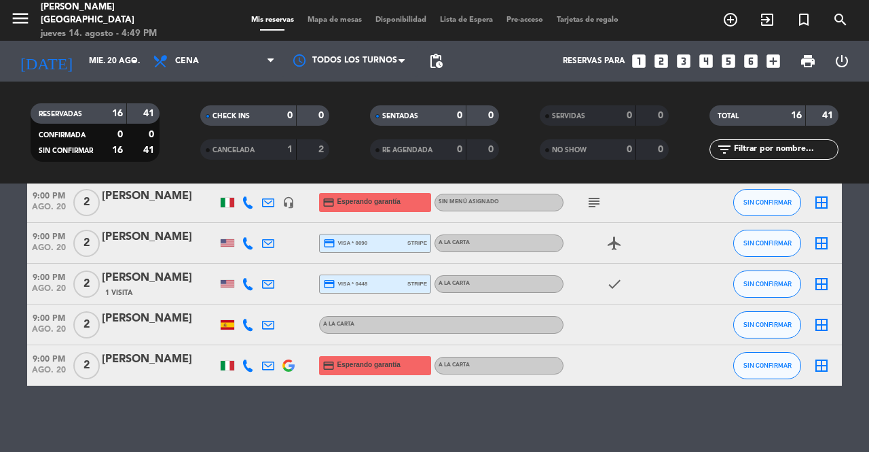
scroll to position [570, 0]
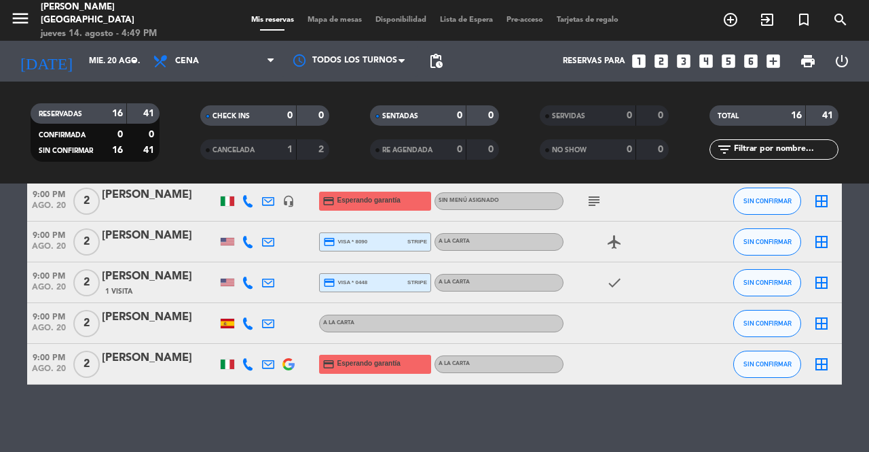
click at [247, 360] on icon at bounding box center [248, 364] width 12 height 12
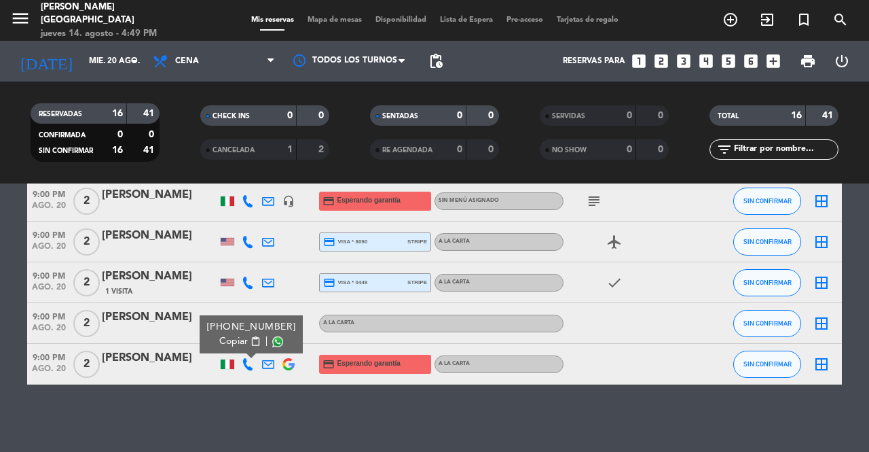
click at [251, 337] on span "content_paste" at bounding box center [256, 341] width 10 height 10
click at [82, 67] on input "mié. 20 ago." at bounding box center [136, 61] width 108 height 23
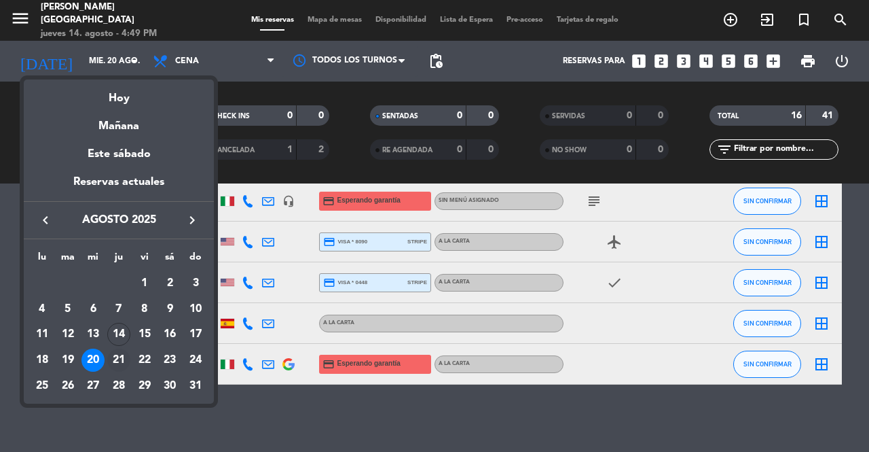
click at [119, 365] on div "21" at bounding box center [118, 359] width 23 height 23
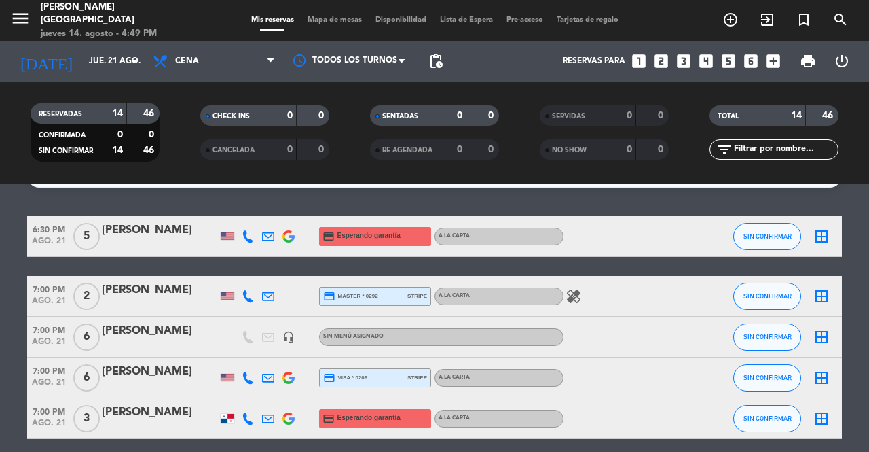
scroll to position [0, 0]
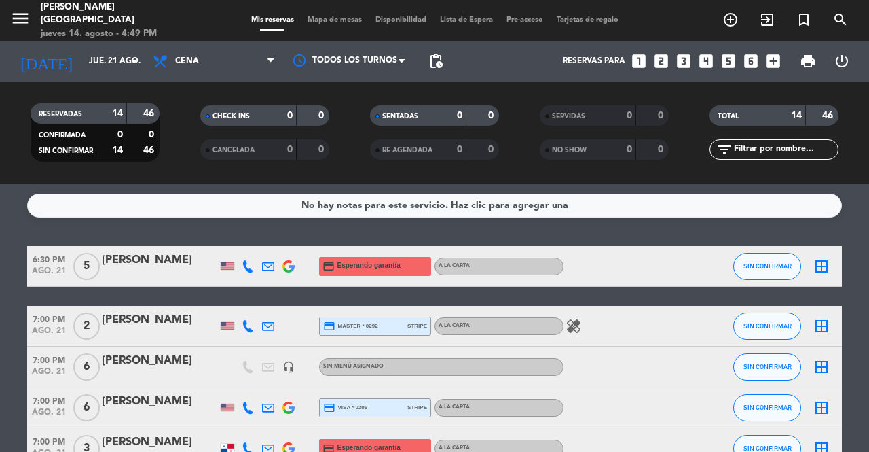
click at [247, 261] on icon at bounding box center [248, 266] width 12 height 12
click at [244, 240] on span "Copiar" at bounding box center [235, 243] width 29 height 14
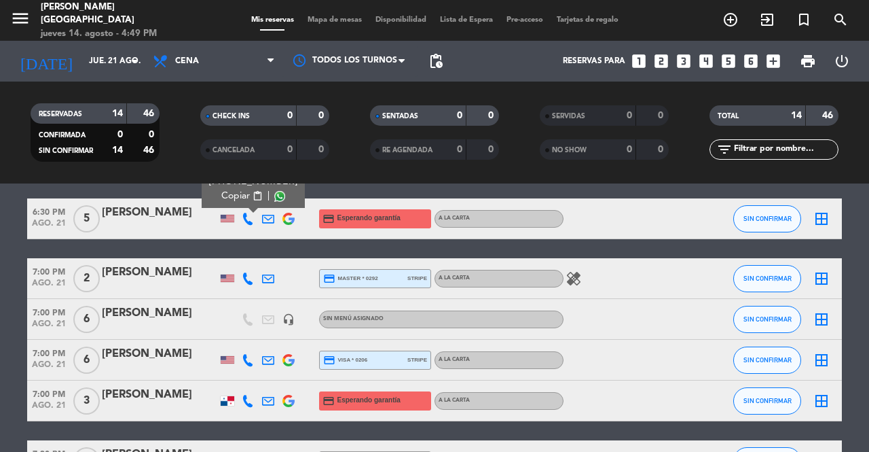
scroll to position [68, 0]
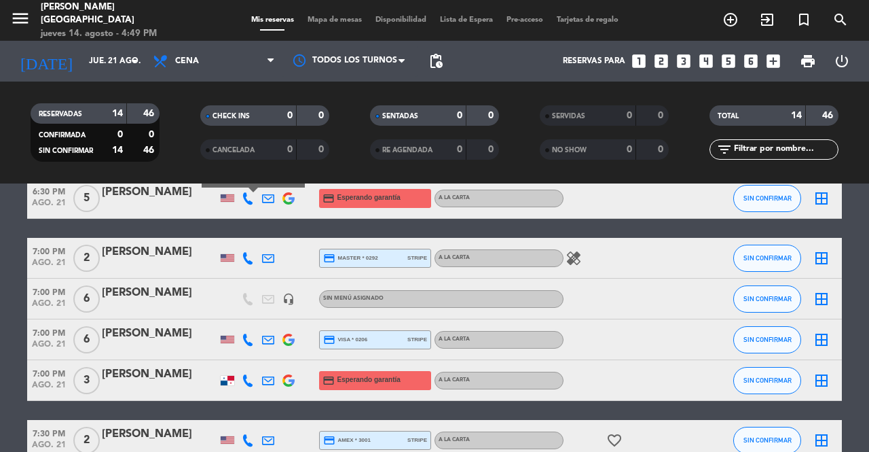
click at [246, 377] on icon at bounding box center [248, 380] width 12 height 12
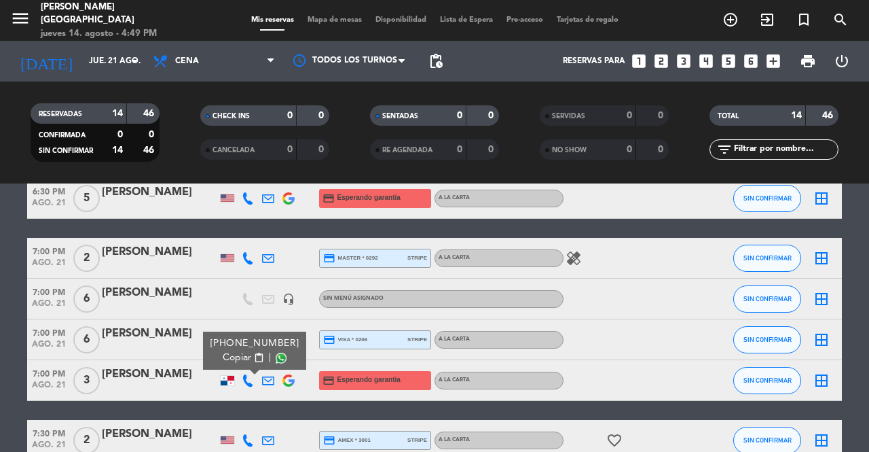
click at [243, 355] on span "Copiar" at bounding box center [237, 357] width 29 height 14
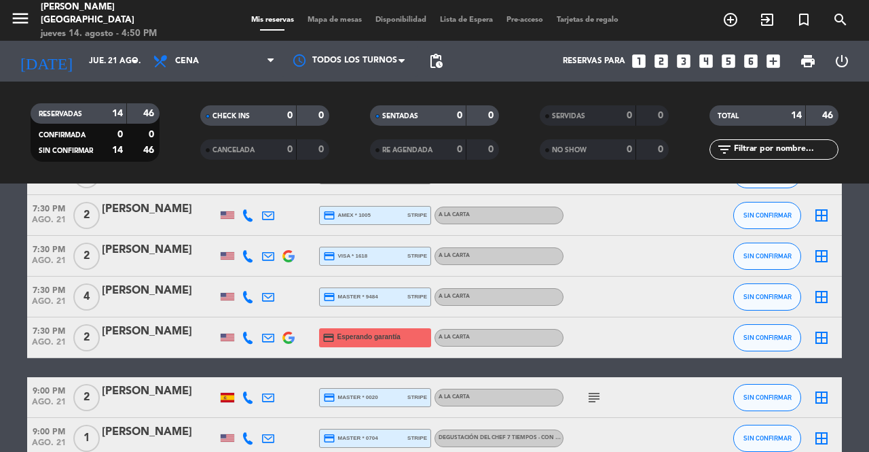
scroll to position [407, 0]
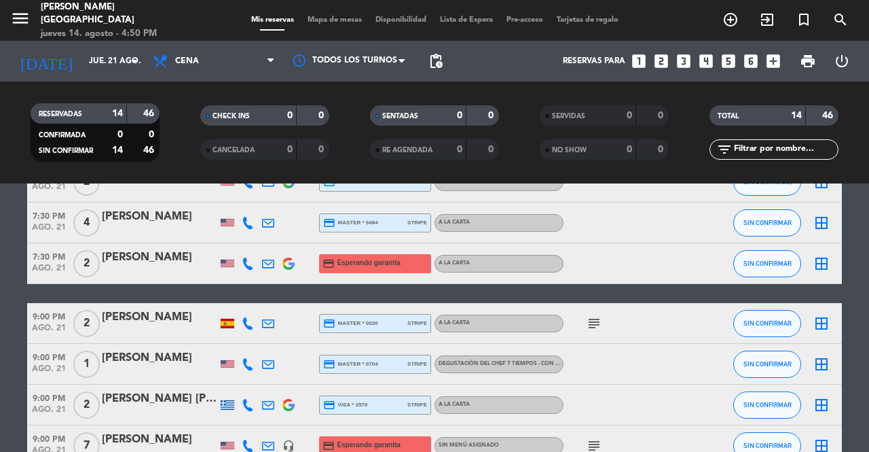
click at [249, 263] on icon at bounding box center [248, 263] width 12 height 12
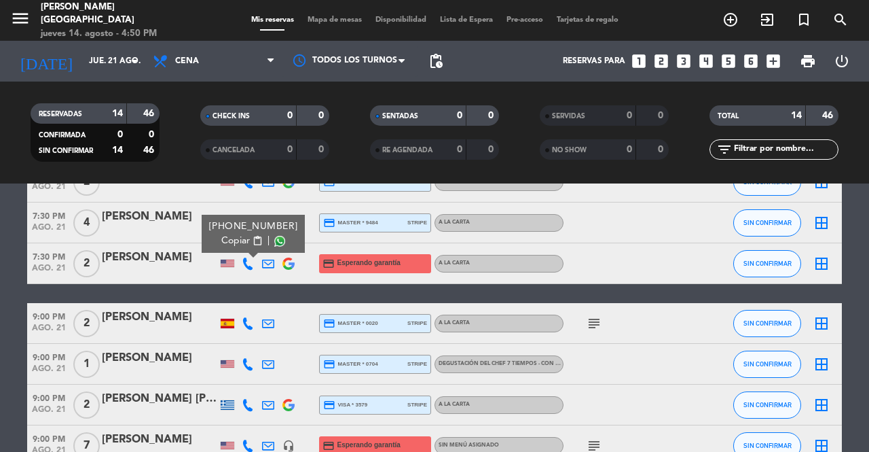
click at [253, 239] on span "content_paste" at bounding box center [258, 241] width 10 height 10
click at [271, 260] on icon at bounding box center [268, 263] width 12 height 12
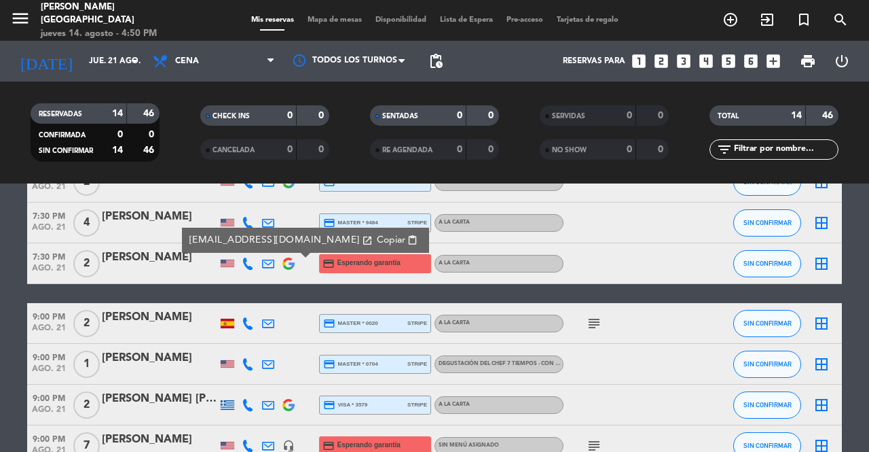
click at [407, 236] on span "content_paste" at bounding box center [412, 240] width 10 height 10
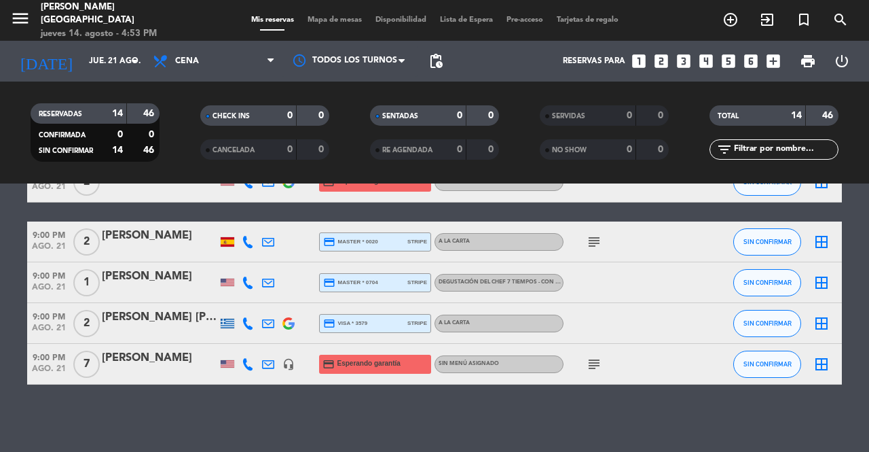
scroll to position [489, 0]
click at [252, 365] on icon at bounding box center [248, 364] width 12 height 12
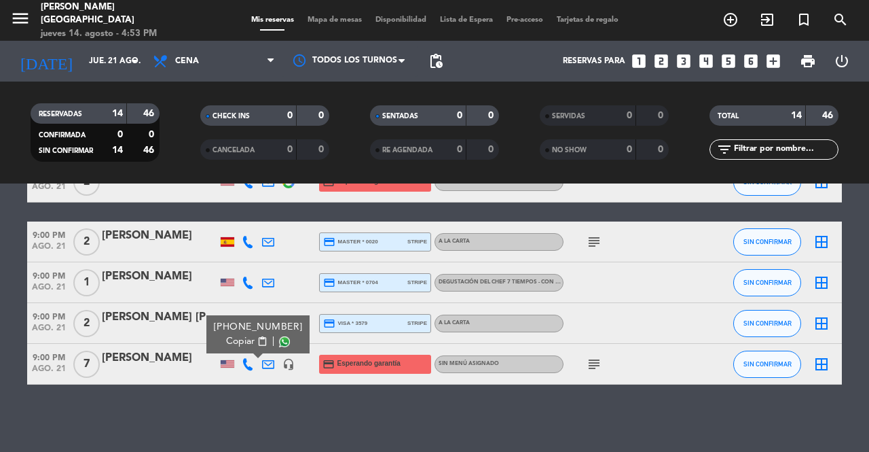
click at [257, 339] on span "content_paste" at bounding box center [262, 341] width 10 height 10
click at [598, 361] on icon "subject" at bounding box center [594, 364] width 16 height 16
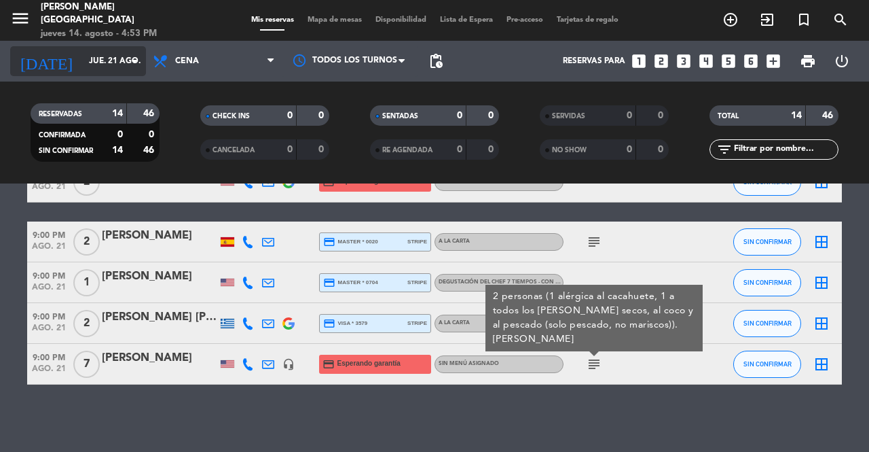
click at [109, 62] on input "jue. 21 ago." at bounding box center [136, 61] width 108 height 23
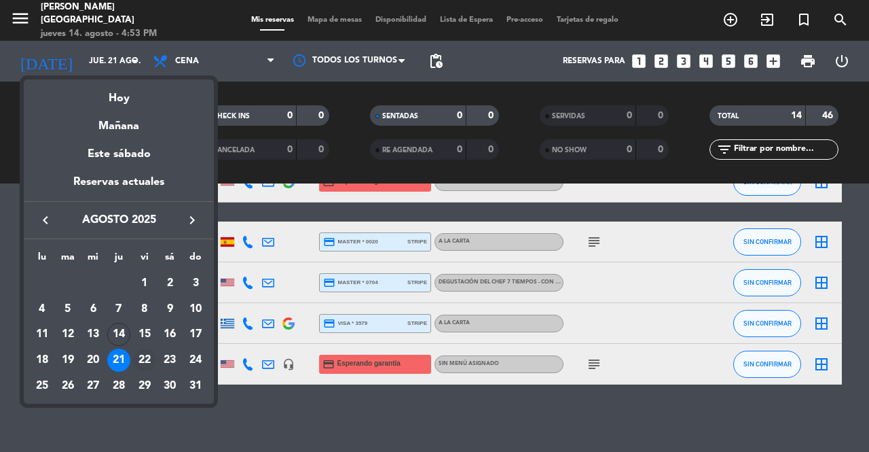
click at [147, 359] on div "22" at bounding box center [144, 359] width 23 height 23
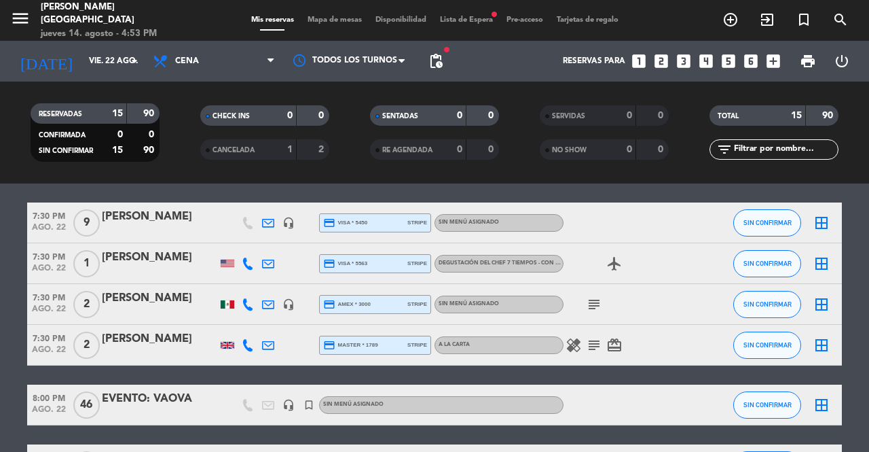
scroll to position [14, 0]
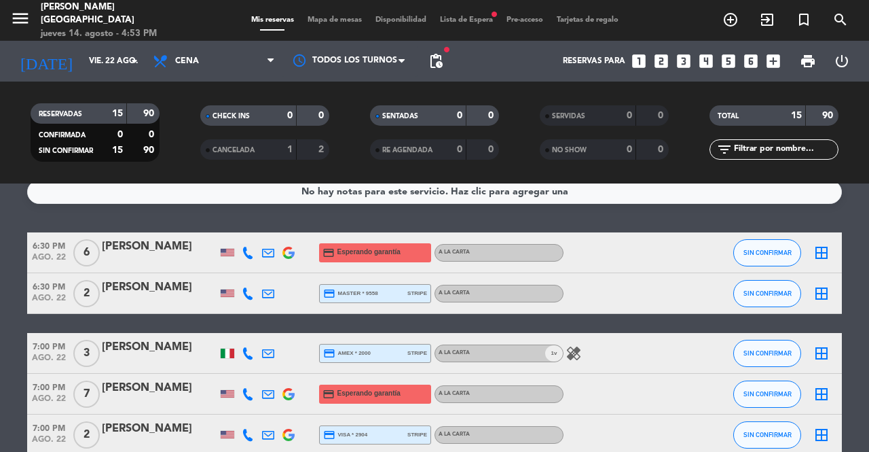
click at [259, 251] on div at bounding box center [268, 252] width 20 height 40
click at [246, 254] on icon at bounding box center [248, 252] width 12 height 12
click at [246, 219] on div "[PHONE_NUMBER]" at bounding box center [253, 215] width 89 height 14
click at [253, 233] on span "content_paste" at bounding box center [258, 230] width 10 height 10
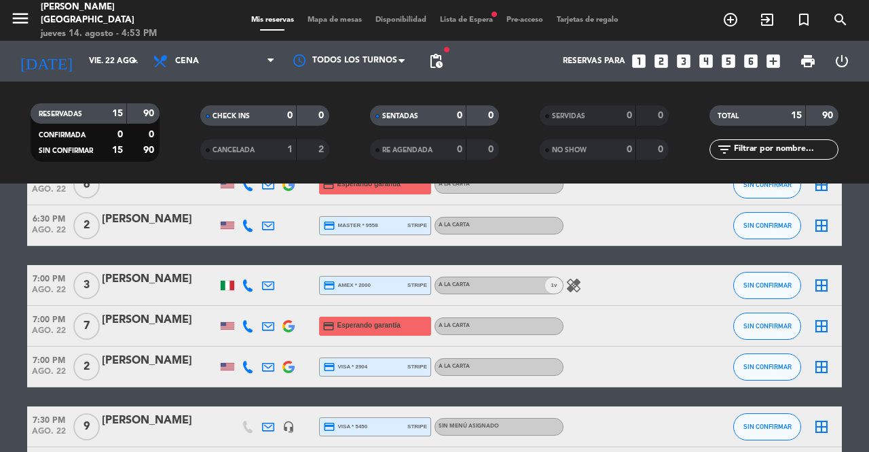
click at [249, 325] on icon at bounding box center [248, 326] width 12 height 12
click at [253, 304] on span "content_paste" at bounding box center [258, 303] width 10 height 10
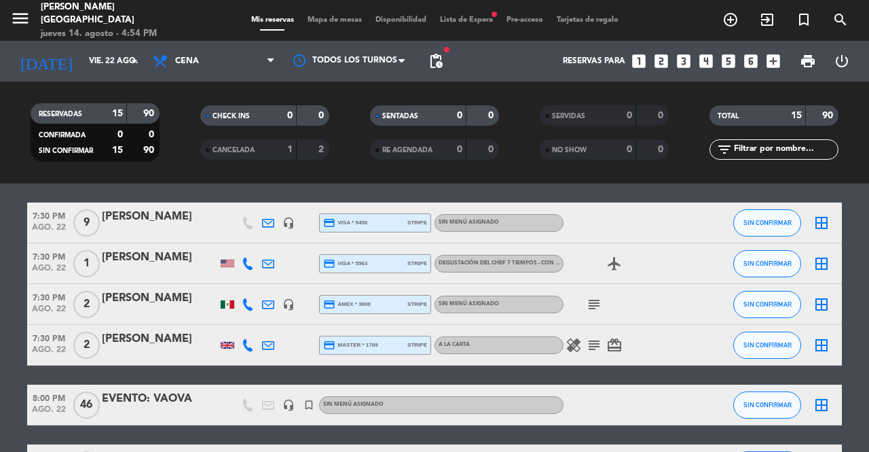
scroll to position [549, 0]
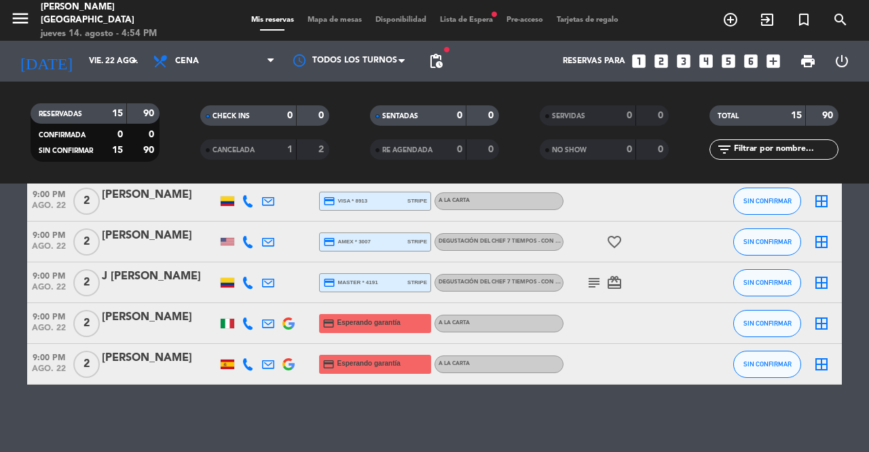
click at [253, 322] on icon at bounding box center [248, 323] width 12 height 12
click at [251, 299] on span "content_paste" at bounding box center [256, 300] width 10 height 10
click at [249, 362] on icon at bounding box center [248, 364] width 12 height 12
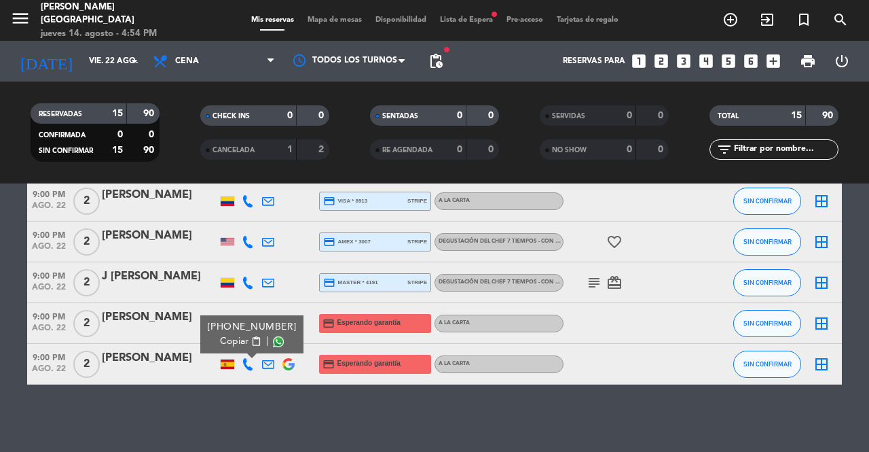
click at [249, 346] on button "Copiar content_paste" at bounding box center [240, 341] width 41 height 14
click at [145, 55] on input "vie. 22 ago." at bounding box center [136, 61] width 108 height 23
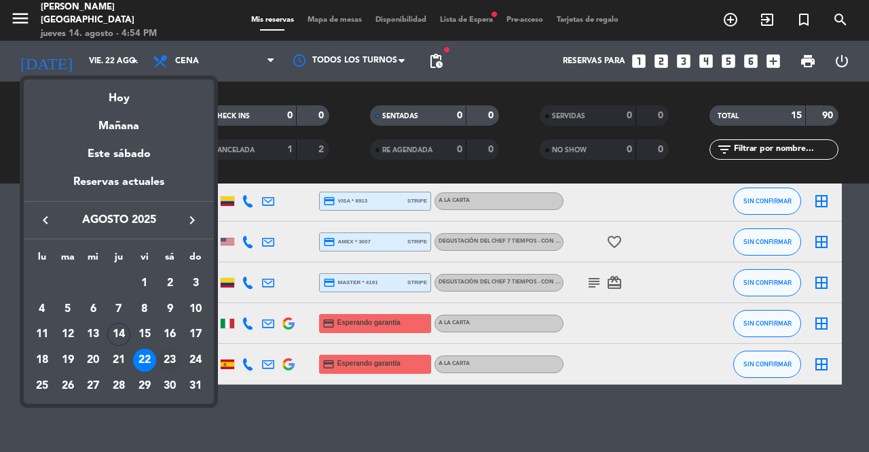
click at [171, 355] on div "23" at bounding box center [169, 359] width 23 height 23
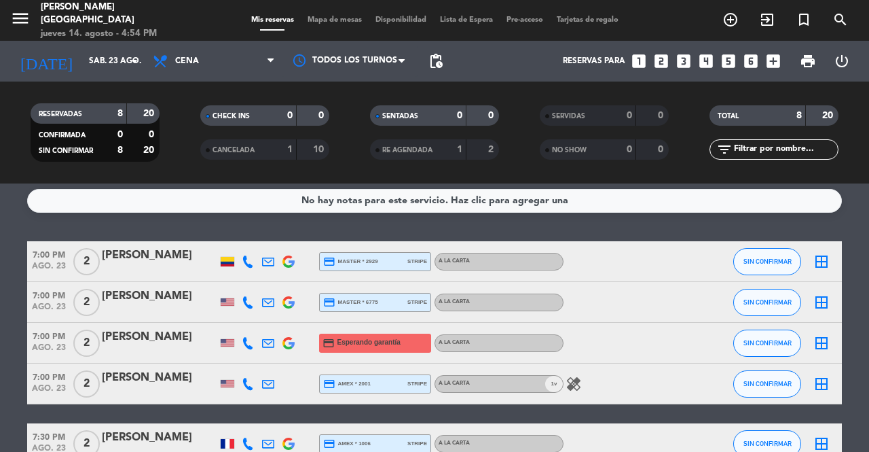
scroll to position [0, 0]
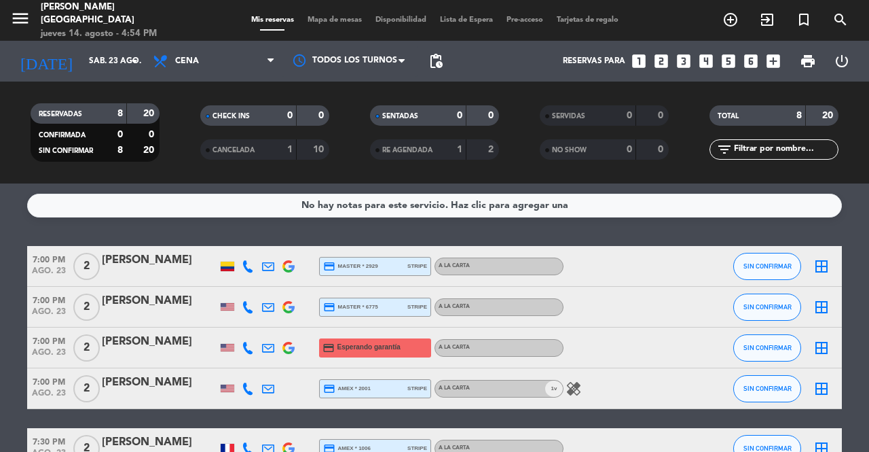
click at [248, 350] on icon at bounding box center [248, 348] width 12 height 12
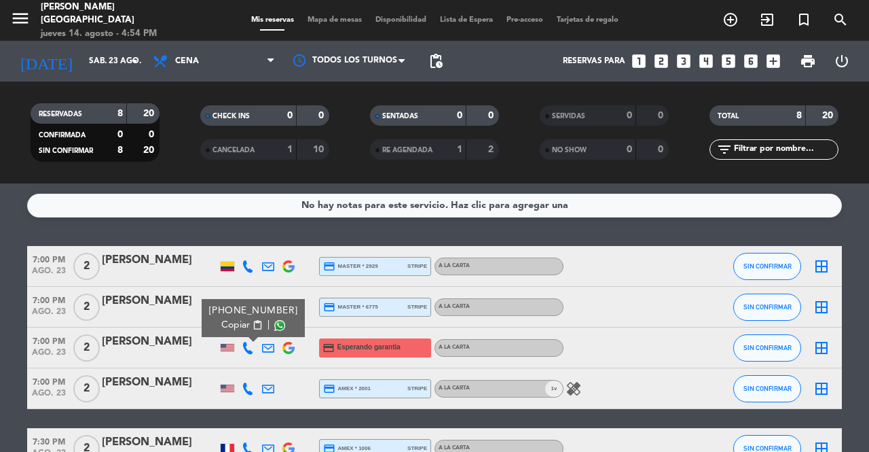
click at [253, 325] on span "content_paste" at bounding box center [258, 325] width 10 height 10
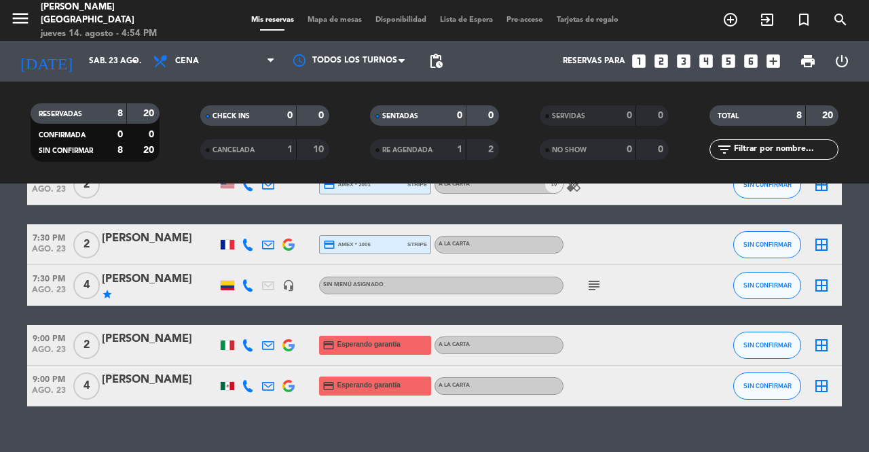
click at [249, 339] on icon at bounding box center [248, 345] width 12 height 12
click at [252, 320] on span "content_paste" at bounding box center [256, 322] width 10 height 10
click at [249, 384] on icon at bounding box center [248, 386] width 12 height 12
click at [251, 362] on span "content_paste" at bounding box center [256, 363] width 10 height 10
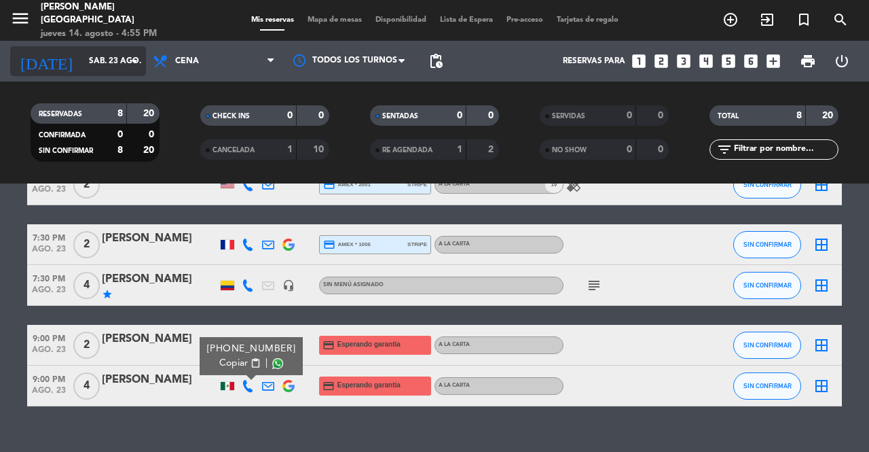
click at [110, 56] on input "sáb. 23 ago." at bounding box center [136, 61] width 108 height 23
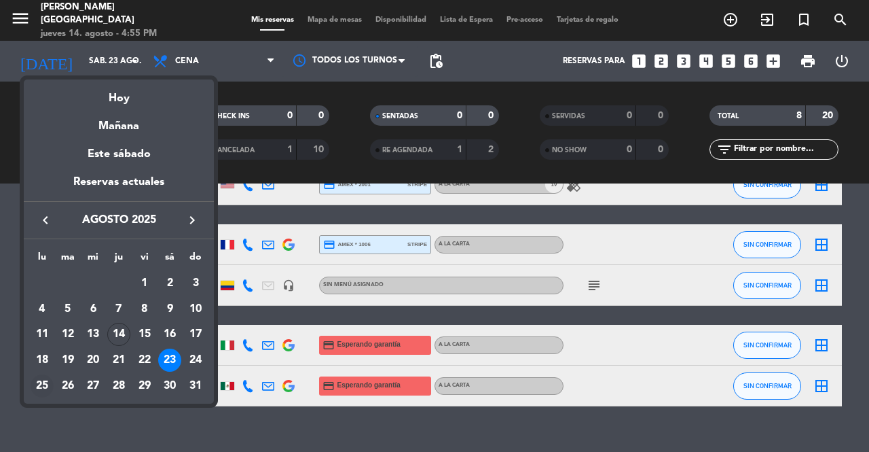
click at [48, 379] on div "25" at bounding box center [42, 385] width 23 height 23
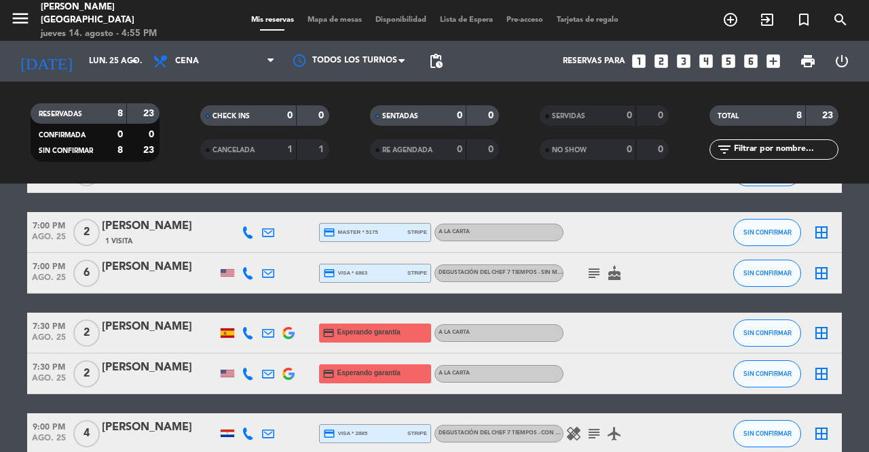
scroll to position [136, 0]
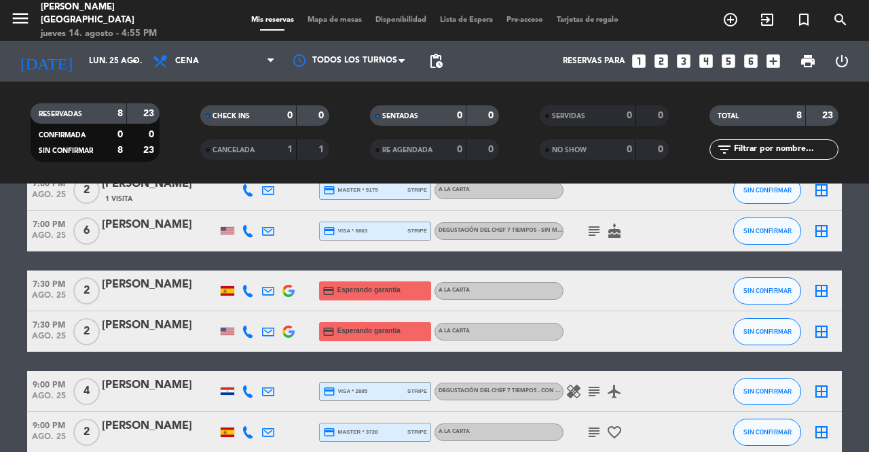
click at [250, 293] on icon at bounding box center [248, 291] width 12 height 12
click at [247, 289] on icon at bounding box center [248, 291] width 12 height 12
click at [251, 268] on span "content_paste" at bounding box center [256, 268] width 10 height 10
click at [251, 328] on icon at bounding box center [248, 331] width 12 height 12
click at [253, 308] on span "content_paste" at bounding box center [258, 309] width 10 height 10
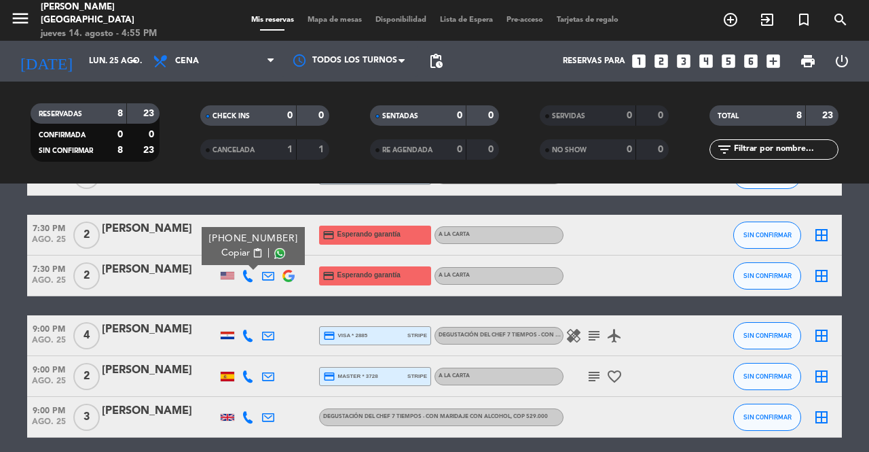
scroll to position [244, 0]
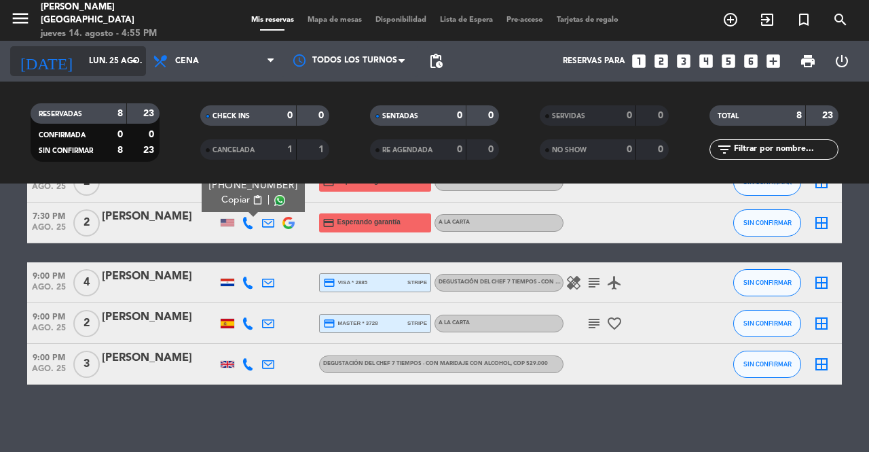
click at [96, 59] on input "lun. 25 ago." at bounding box center [136, 61] width 108 height 23
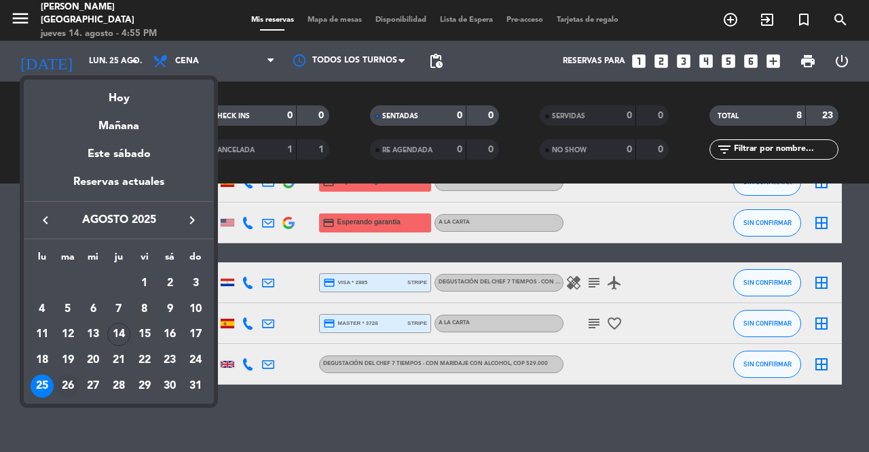
click at [71, 382] on div "26" at bounding box center [67, 385] width 23 height 23
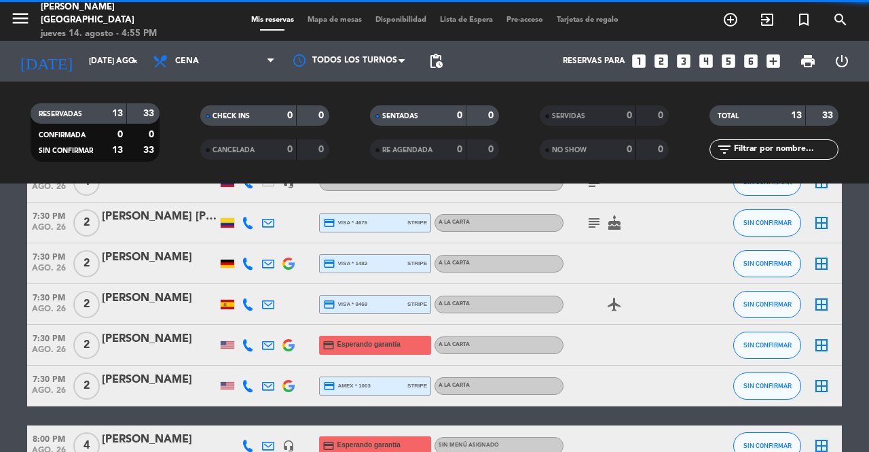
scroll to position [0, 0]
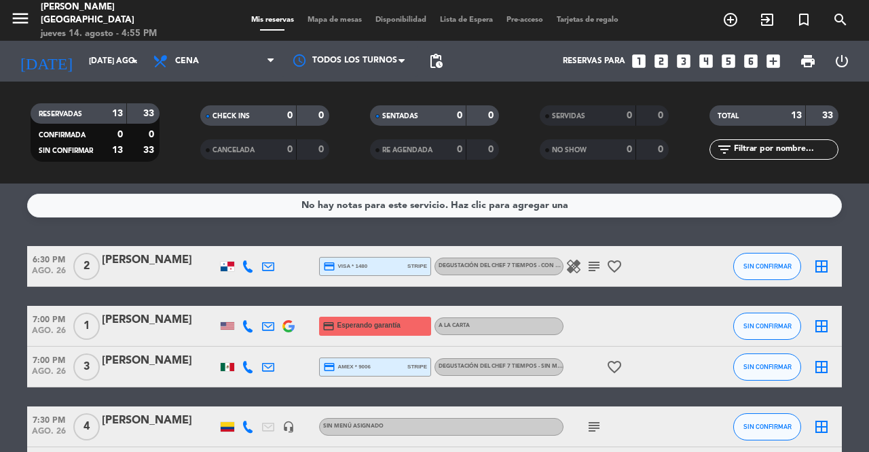
click at [246, 321] on icon at bounding box center [248, 326] width 12 height 12
click at [253, 301] on span "content_paste" at bounding box center [258, 303] width 10 height 10
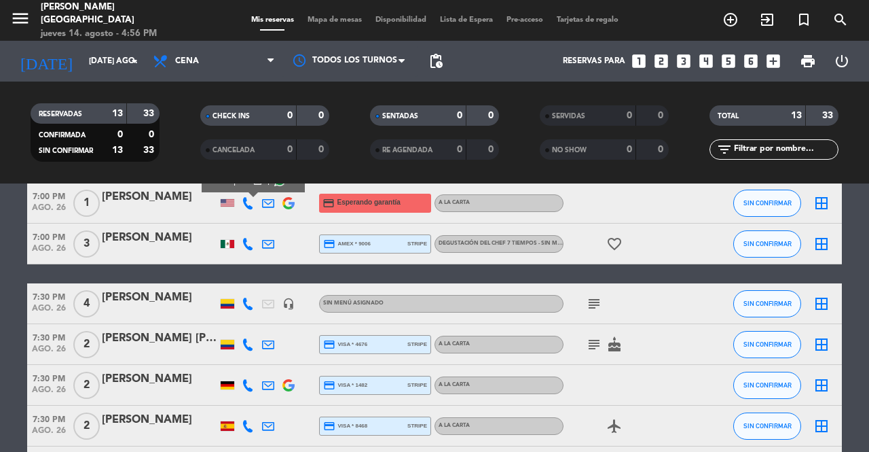
scroll to position [204, 0]
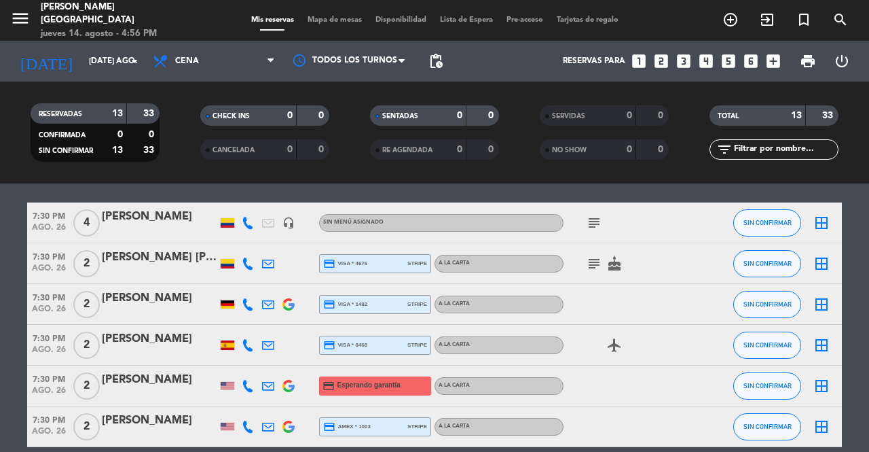
click at [247, 384] on icon at bounding box center [248, 386] width 12 height 12
click at [253, 365] on span "content_paste" at bounding box center [258, 363] width 10 height 10
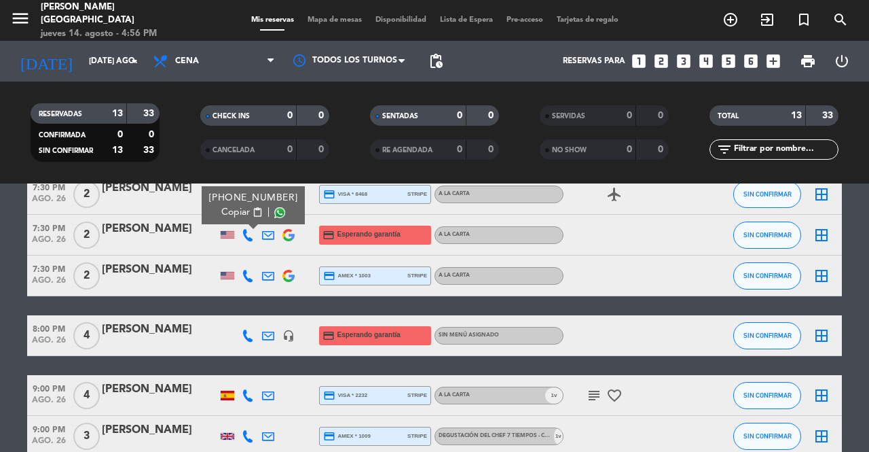
scroll to position [331, 0]
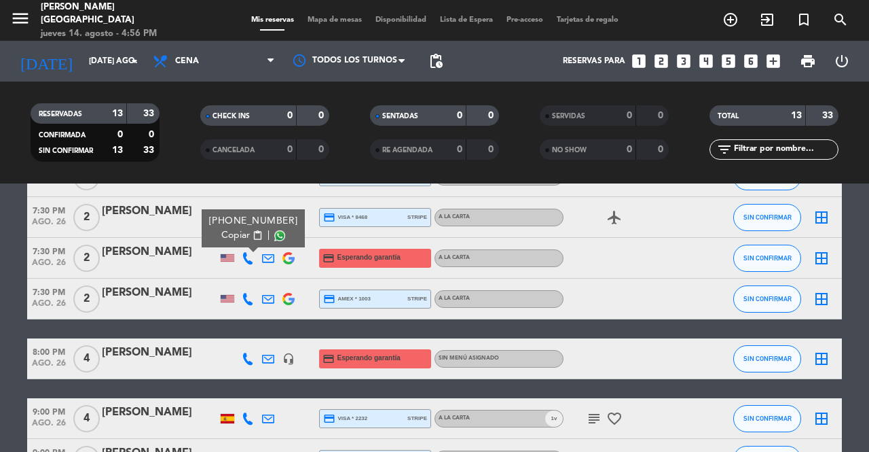
click at [250, 356] on icon at bounding box center [248, 358] width 12 height 12
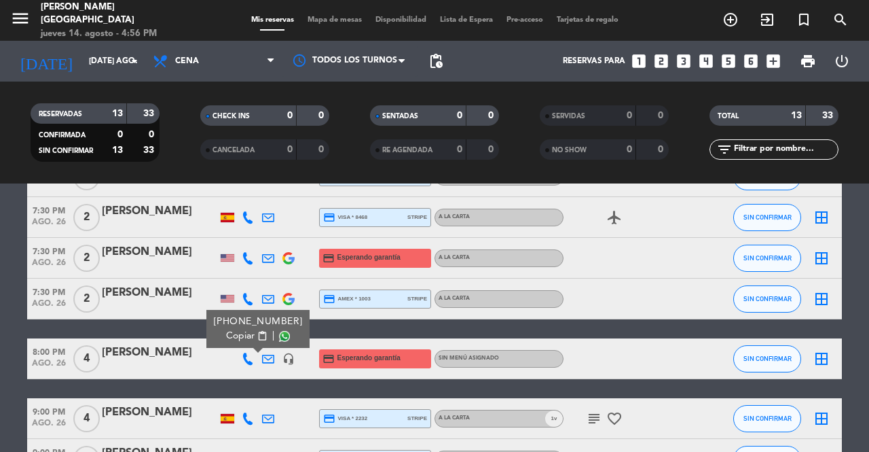
click at [291, 356] on icon "headset_mic" at bounding box center [288, 358] width 12 height 12
click at [58, 352] on span "8:00 PM" at bounding box center [48, 351] width 43 height 16
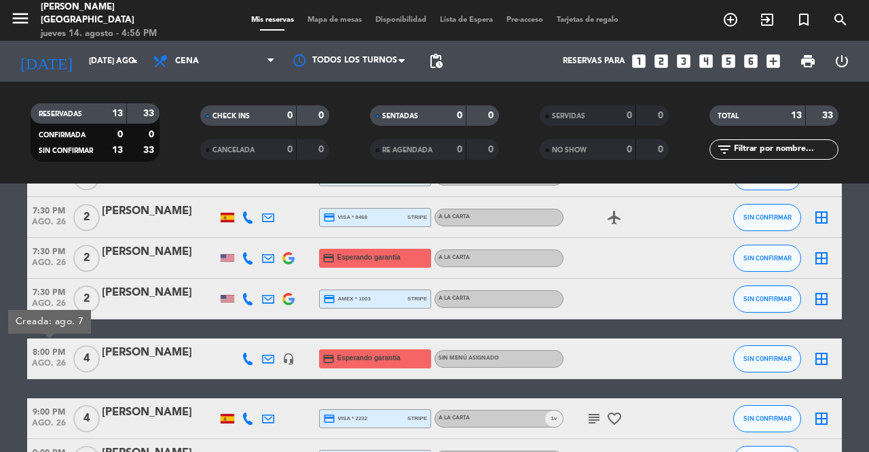
click at [251, 356] on icon at bounding box center [248, 358] width 12 height 12
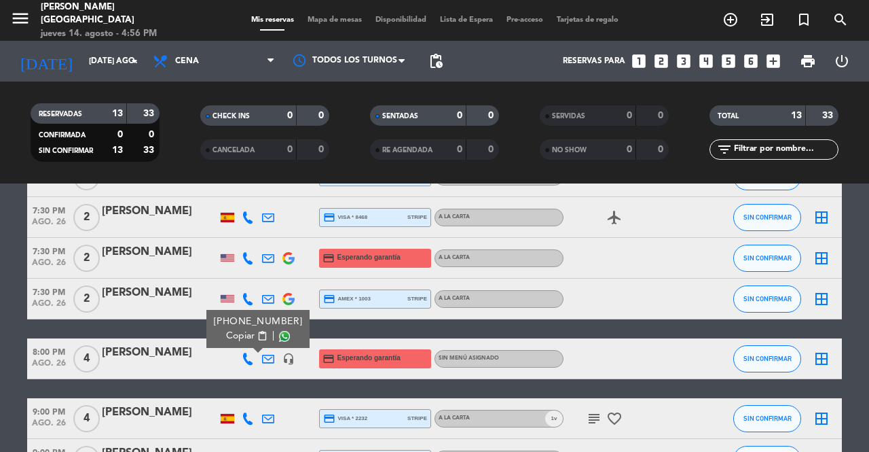
click at [246, 333] on button "Copiar content_paste" at bounding box center [246, 336] width 41 height 14
click at [266, 354] on icon at bounding box center [268, 358] width 12 height 12
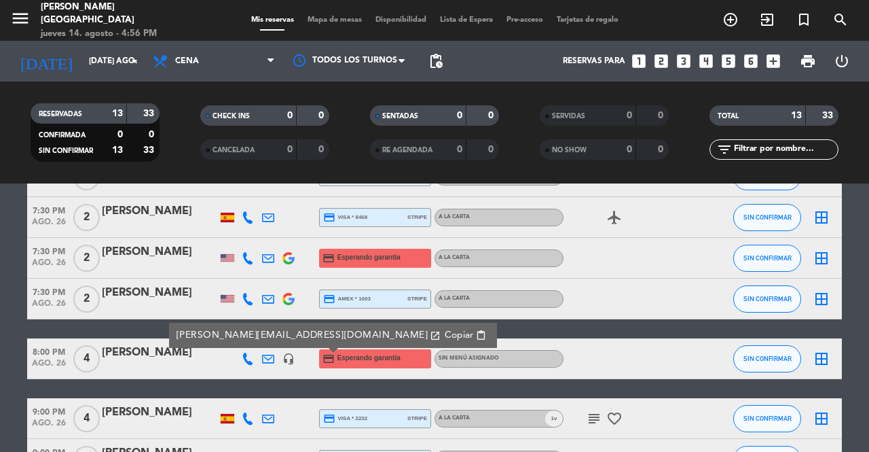
click at [445, 337] on span "Copiar" at bounding box center [459, 335] width 29 height 14
click at [771, 361] on span "SIN CONFIRMAR" at bounding box center [768, 357] width 48 height 7
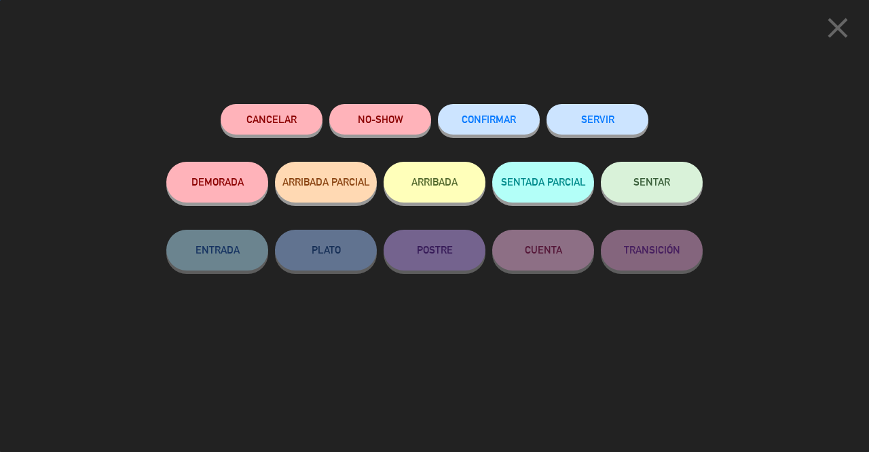
click at [278, 116] on button "Cancelar" at bounding box center [272, 119] width 102 height 31
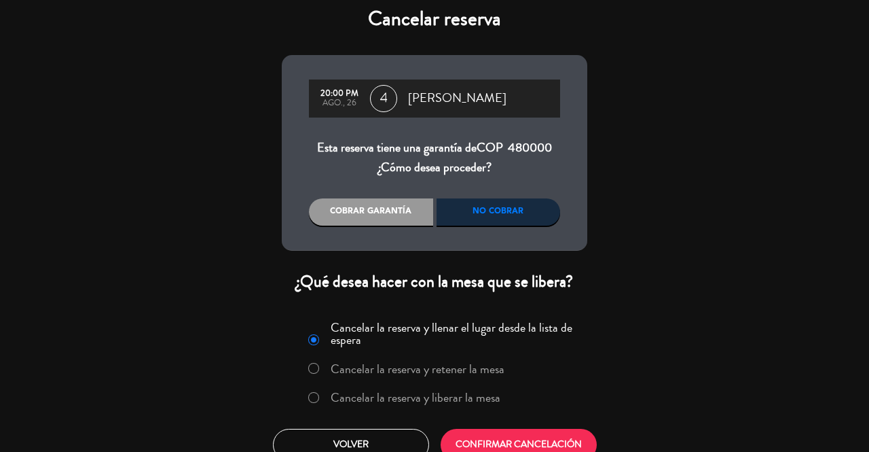
scroll to position [27, 0]
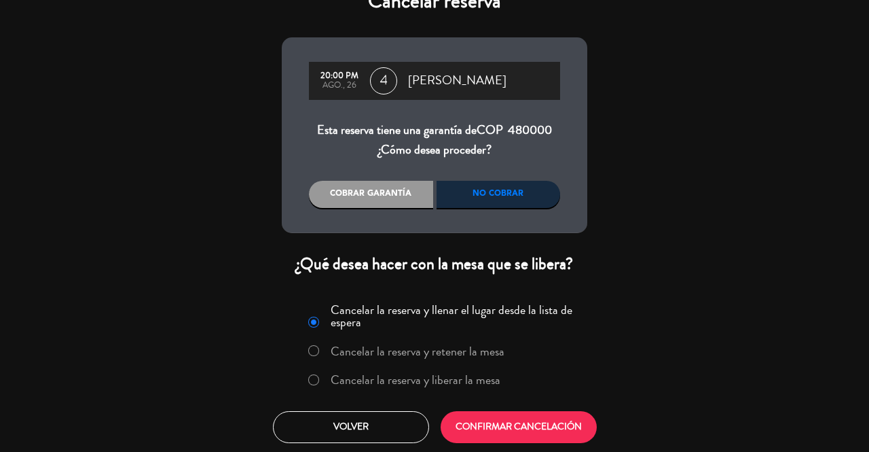
click at [494, 374] on label "Cancelar la reserva y liberar la mesa" at bounding box center [416, 379] width 170 height 12
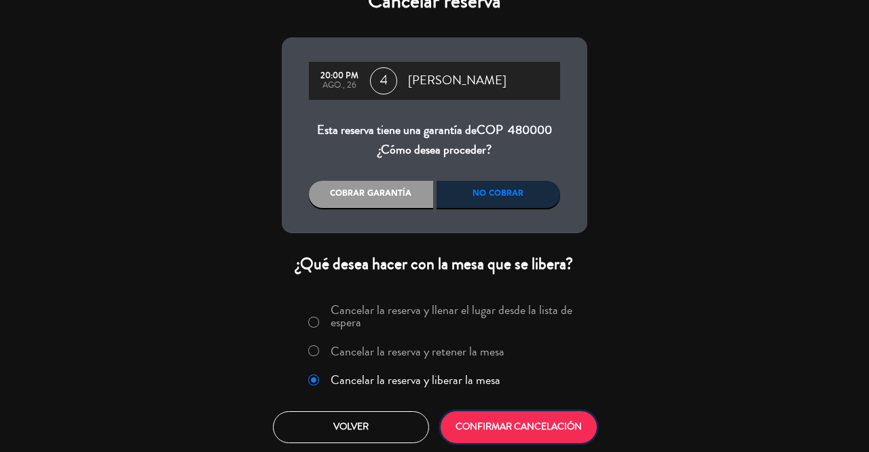
click at [528, 428] on button "CONFIRMAR CANCELACIÓN" at bounding box center [519, 427] width 156 height 32
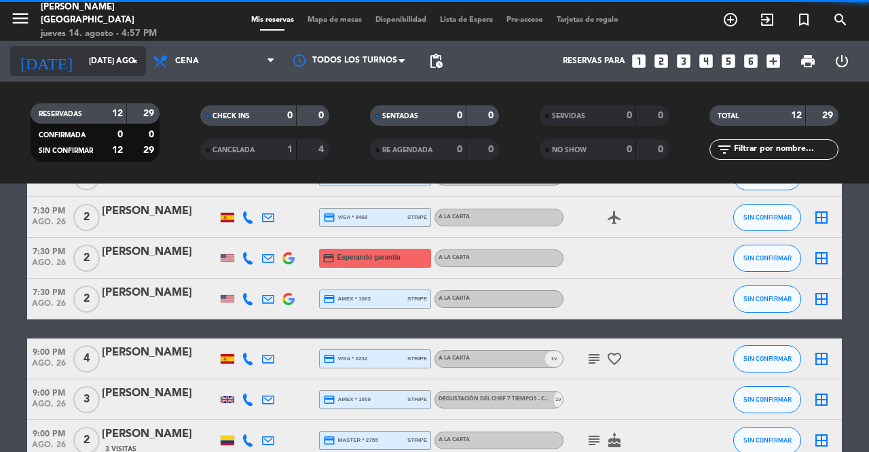
click at [111, 55] on input "[DATE] ago." at bounding box center [136, 61] width 108 height 23
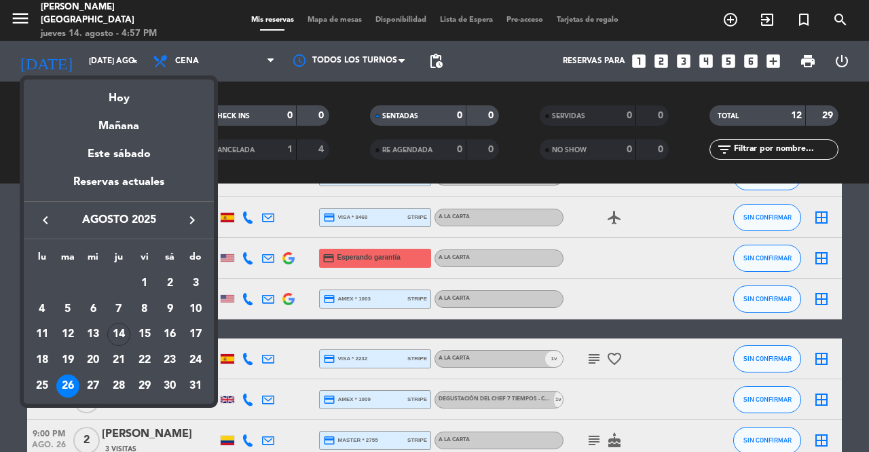
click at [365, 325] on div at bounding box center [434, 226] width 869 height 452
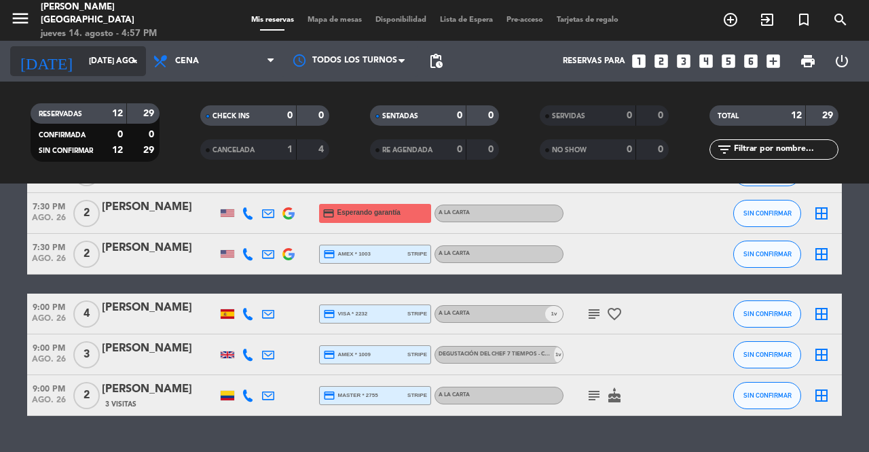
scroll to position [407, 0]
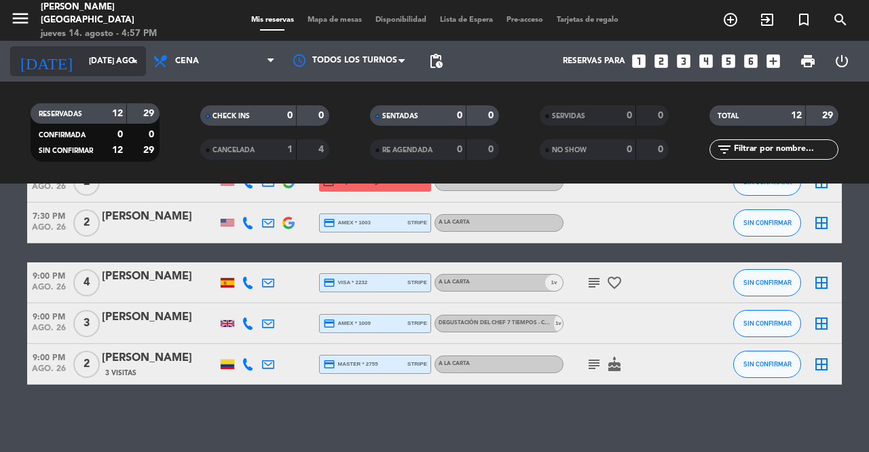
click at [101, 63] on input "[DATE] ago." at bounding box center [136, 61] width 108 height 23
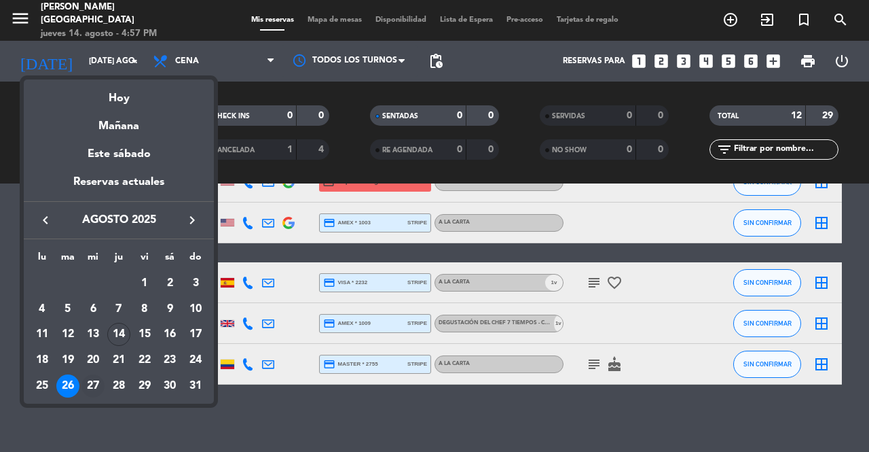
click at [89, 383] on div "27" at bounding box center [92, 385] width 23 height 23
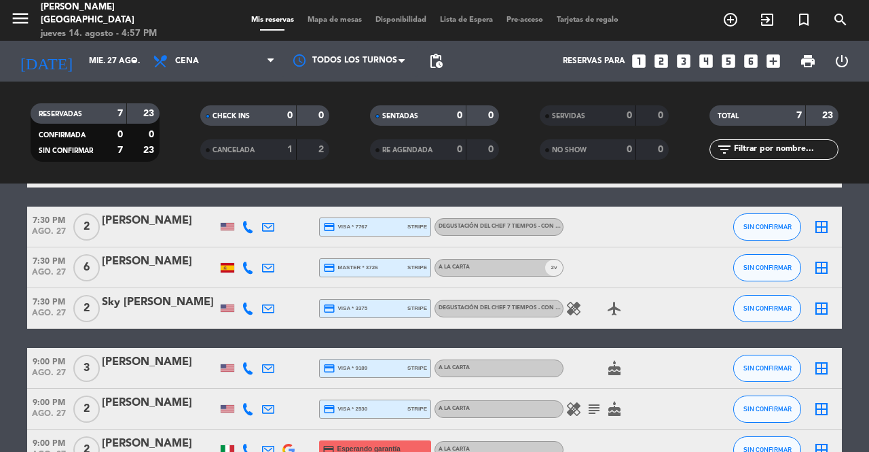
scroll to position [185, 0]
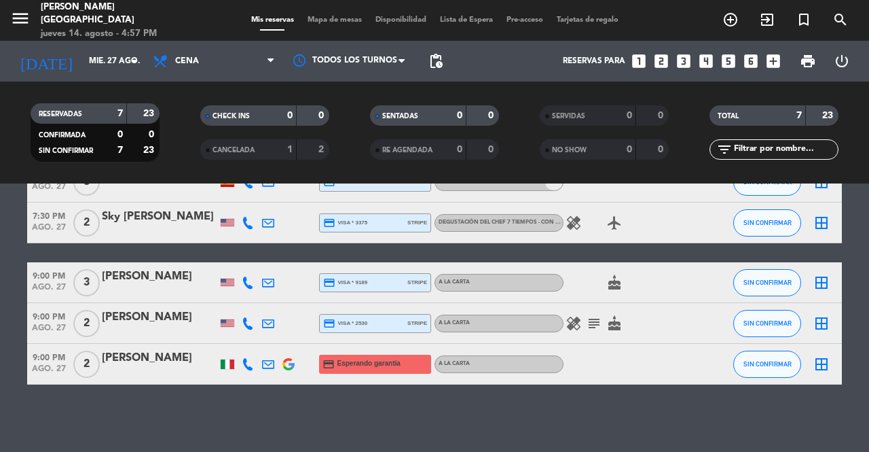
click at [244, 362] on icon at bounding box center [248, 364] width 12 height 12
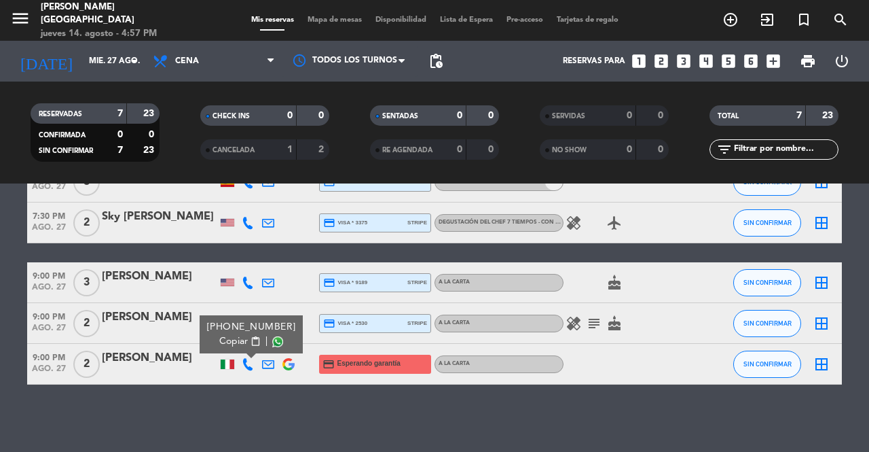
click at [244, 337] on span "Copiar" at bounding box center [233, 341] width 29 height 14
click at [88, 67] on input "mié. 27 ago." at bounding box center [136, 61] width 108 height 23
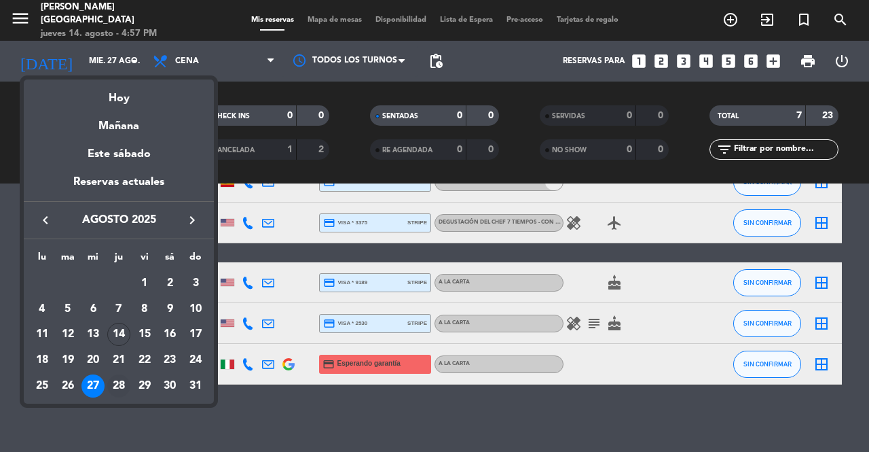
click at [122, 381] on div "28" at bounding box center [118, 385] width 23 height 23
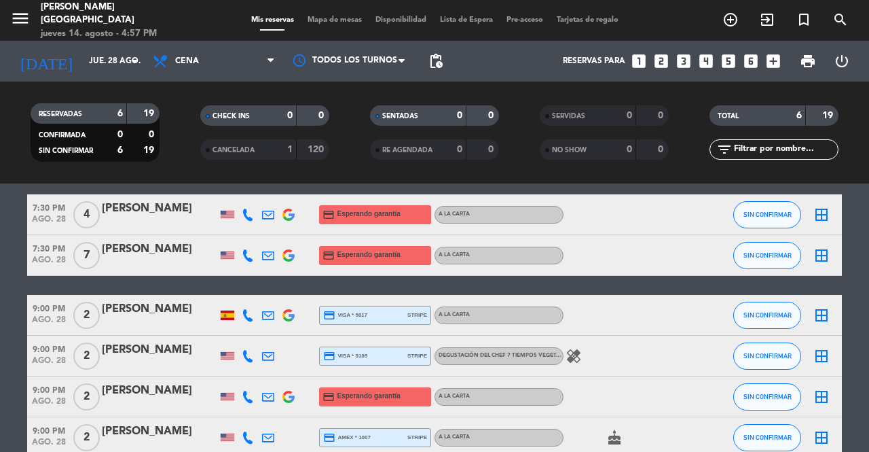
scroll to position [0, 0]
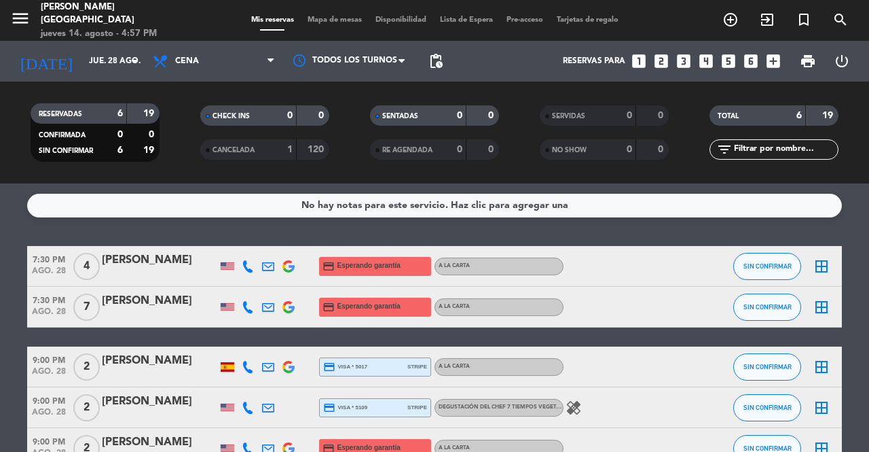
click at [251, 266] on icon at bounding box center [248, 266] width 12 height 12
click at [253, 244] on span "content_paste" at bounding box center [258, 243] width 10 height 10
click at [249, 306] on icon at bounding box center [248, 307] width 12 height 12
click at [253, 282] on span "content_paste" at bounding box center [258, 284] width 10 height 10
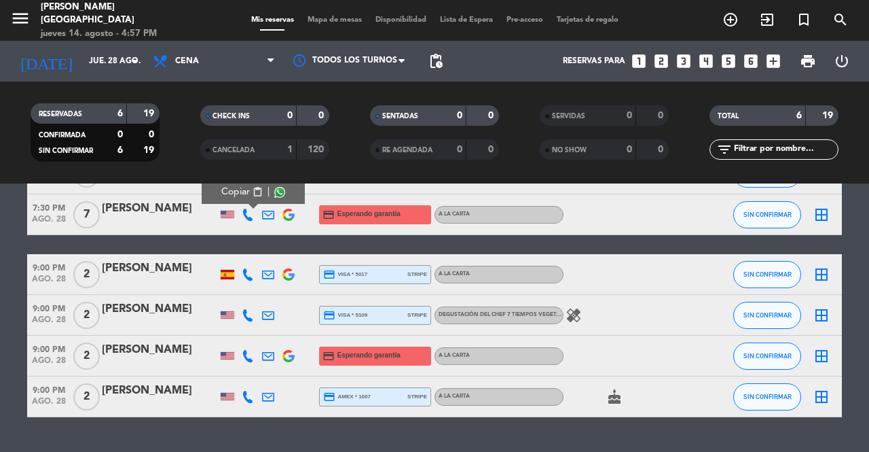
scroll to position [125, 0]
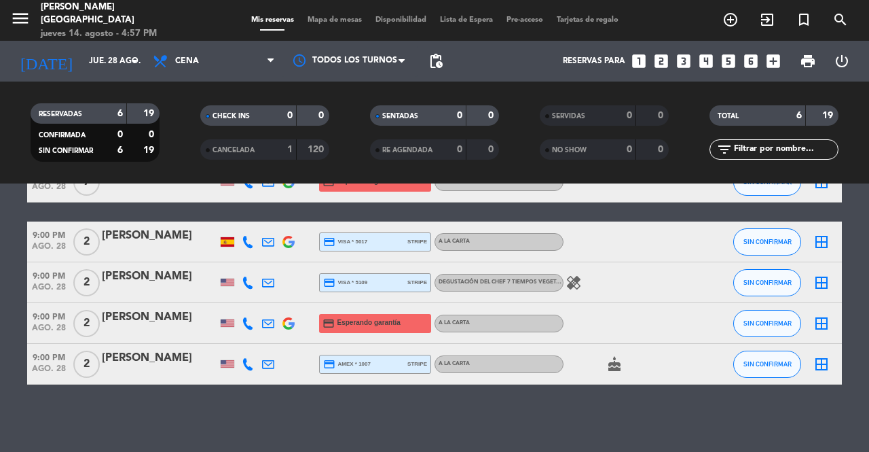
click at [251, 318] on icon at bounding box center [248, 323] width 12 height 12
click at [253, 299] on span "content_paste" at bounding box center [258, 300] width 10 height 10
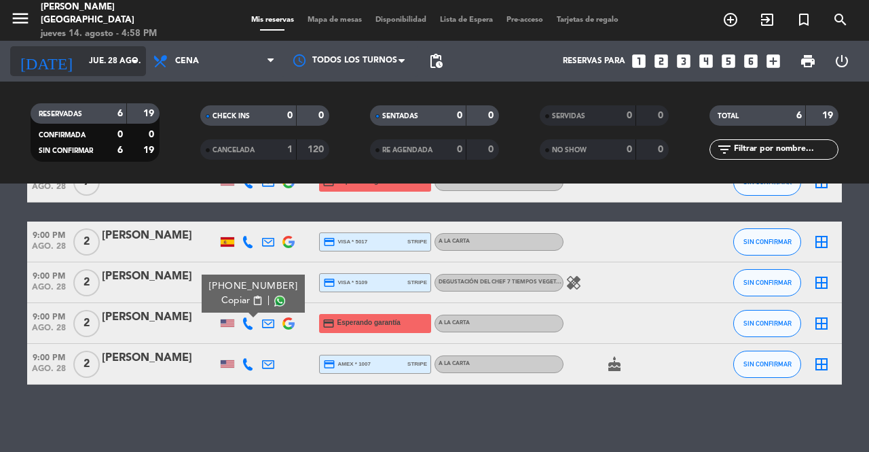
click at [114, 50] on input "jue. 28 ago." at bounding box center [136, 61] width 108 height 23
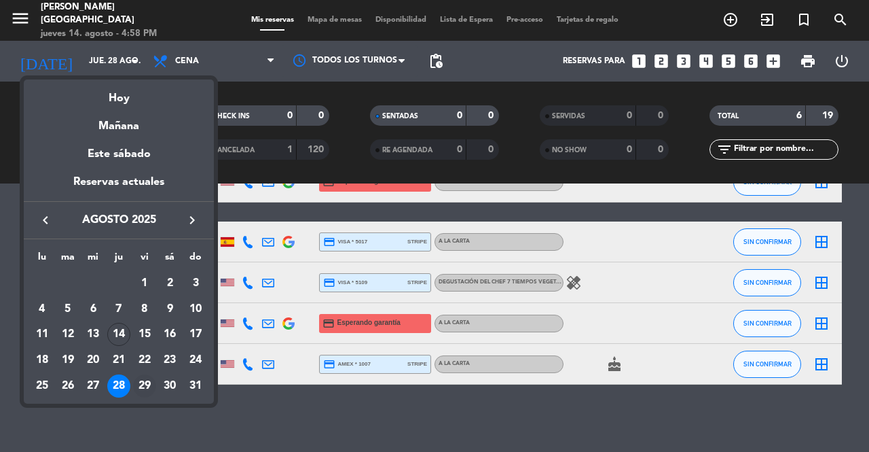
click at [149, 392] on div "29" at bounding box center [144, 385] width 23 height 23
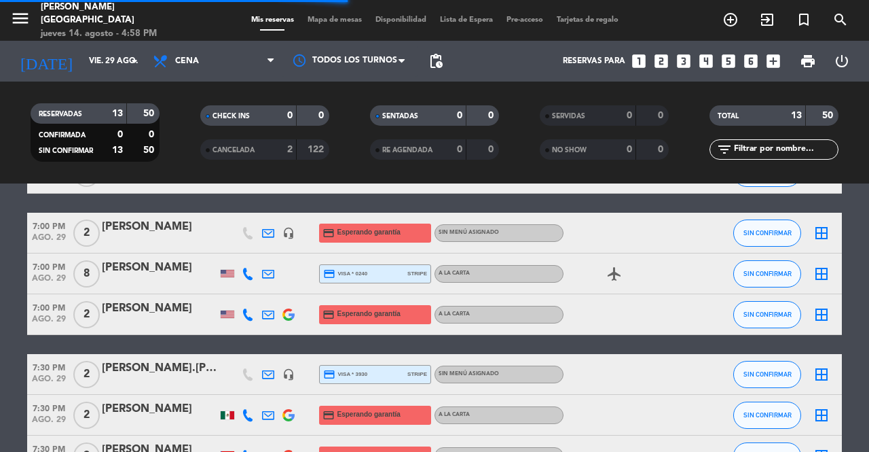
scroll to position [0, 0]
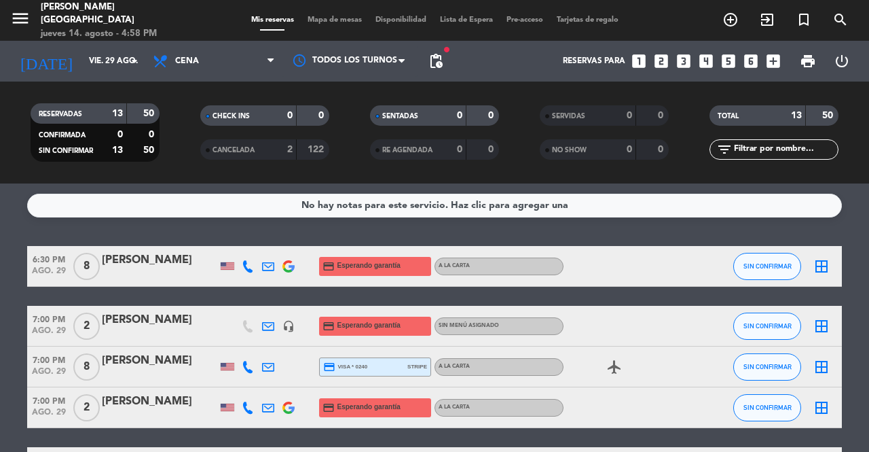
click at [253, 266] on icon at bounding box center [248, 266] width 12 height 12
click at [268, 328] on icon at bounding box center [268, 326] width 12 height 12
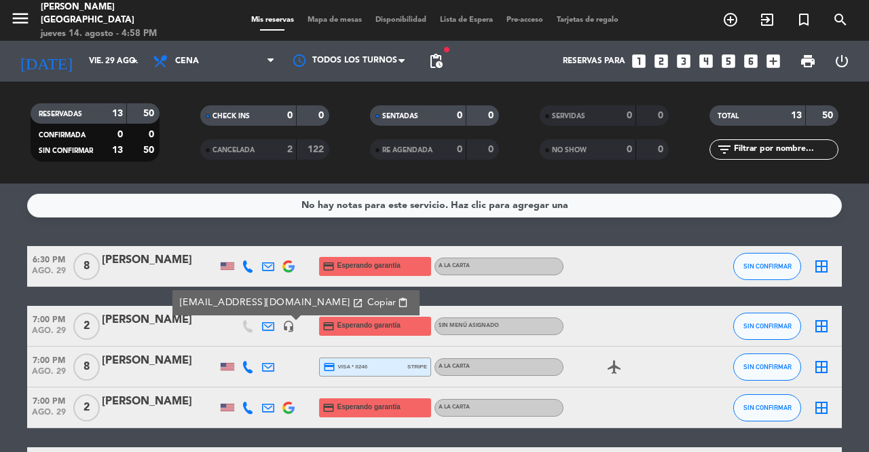
click at [398, 303] on span "content_paste" at bounding box center [403, 302] width 10 height 10
click at [38, 320] on span "7:00 PM" at bounding box center [48, 318] width 43 height 16
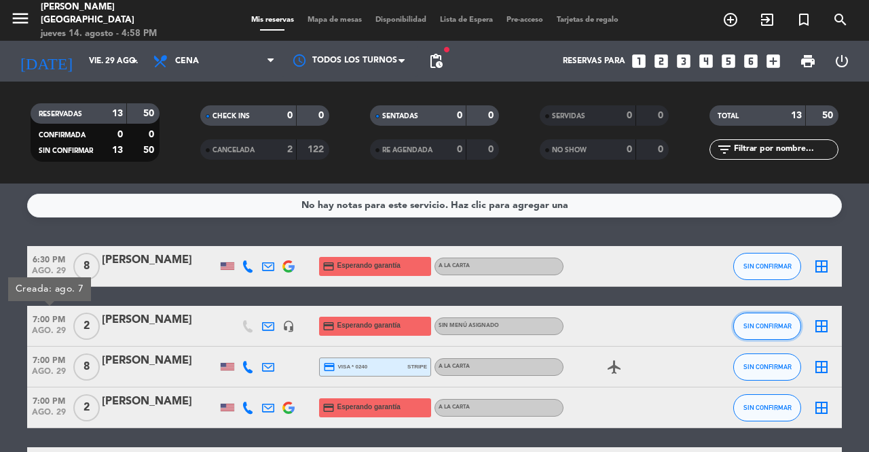
click at [769, 327] on span "SIN CONFIRMAR" at bounding box center [768, 325] width 48 height 7
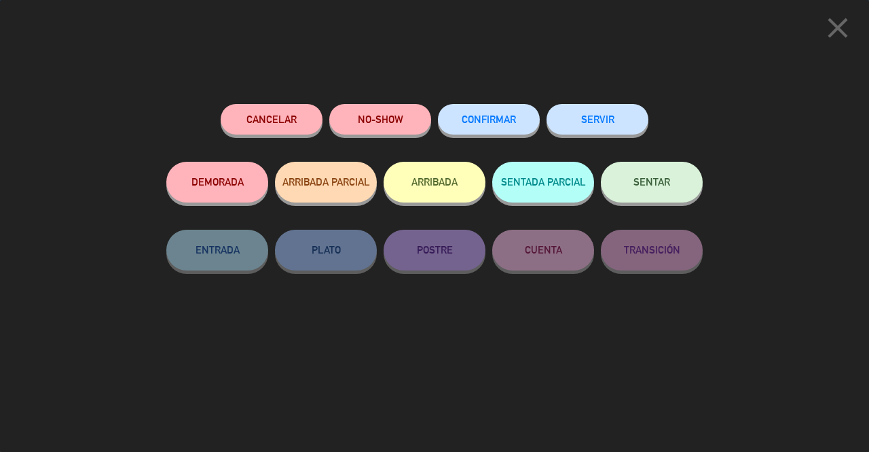
click at [307, 112] on button "Cancelar" at bounding box center [272, 119] width 102 height 31
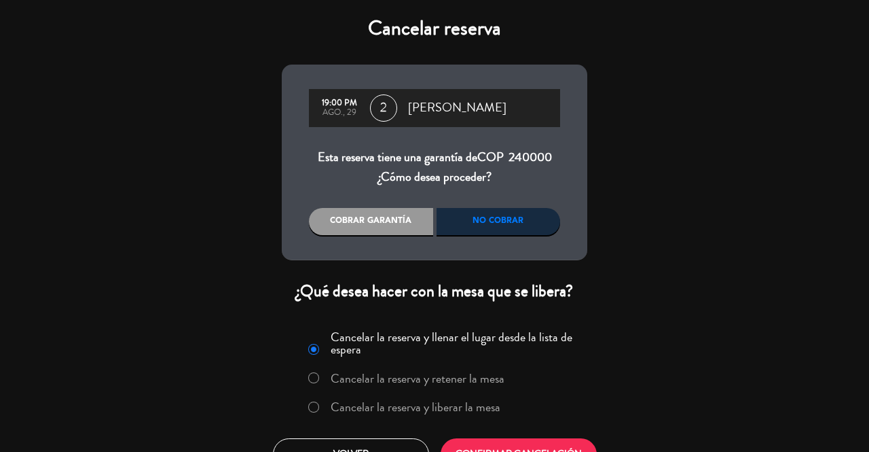
click at [478, 399] on label "Cancelar la reserva y liberar la mesa" at bounding box center [404, 407] width 206 height 24
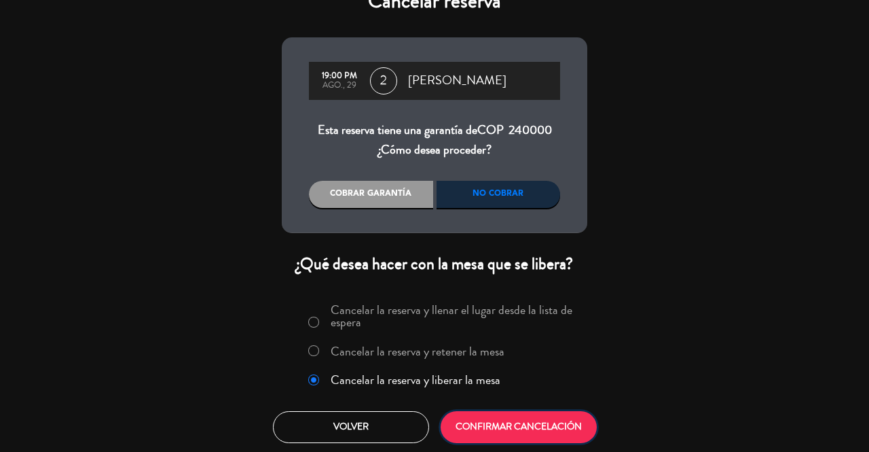
click at [490, 421] on button "CONFIRMAR CANCELACIÓN" at bounding box center [519, 427] width 156 height 32
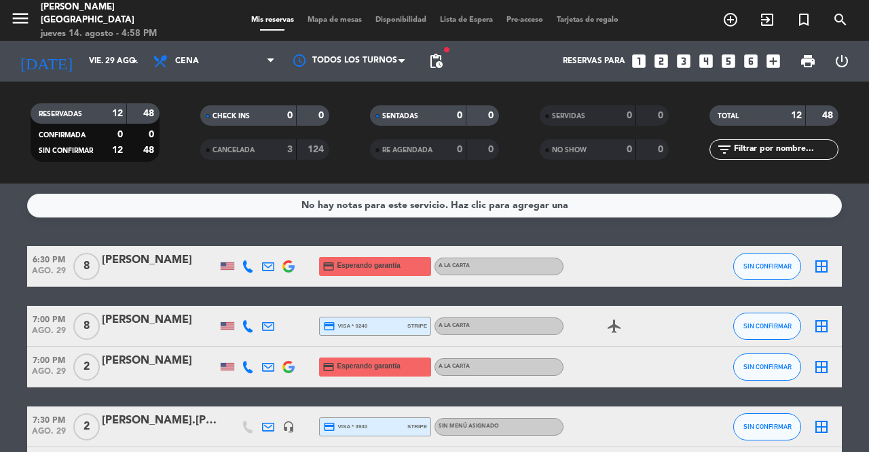
click at [248, 359] on div at bounding box center [248, 366] width 20 height 40
click at [249, 362] on icon at bounding box center [248, 367] width 12 height 12
click at [253, 340] on span "content_paste" at bounding box center [258, 344] width 10 height 10
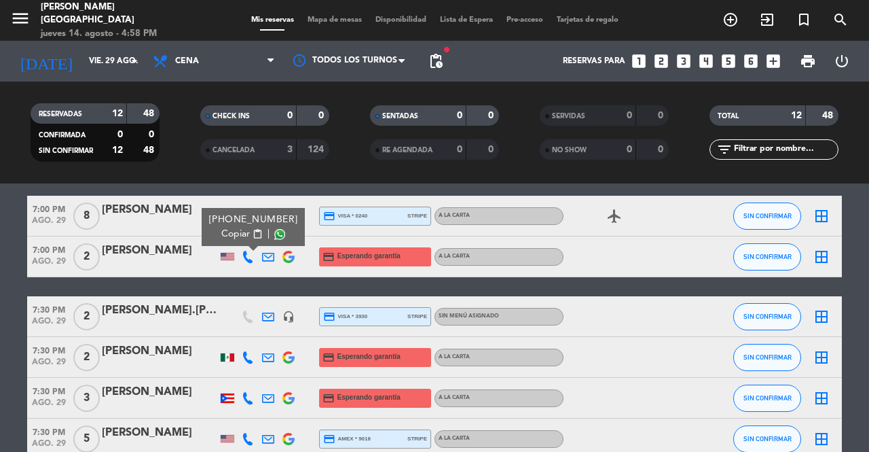
scroll to position [204, 0]
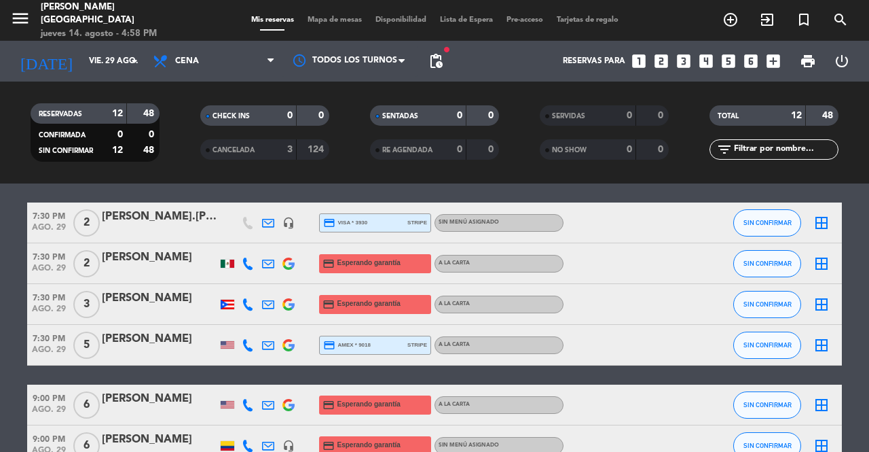
click at [242, 261] on icon at bounding box center [248, 263] width 12 height 12
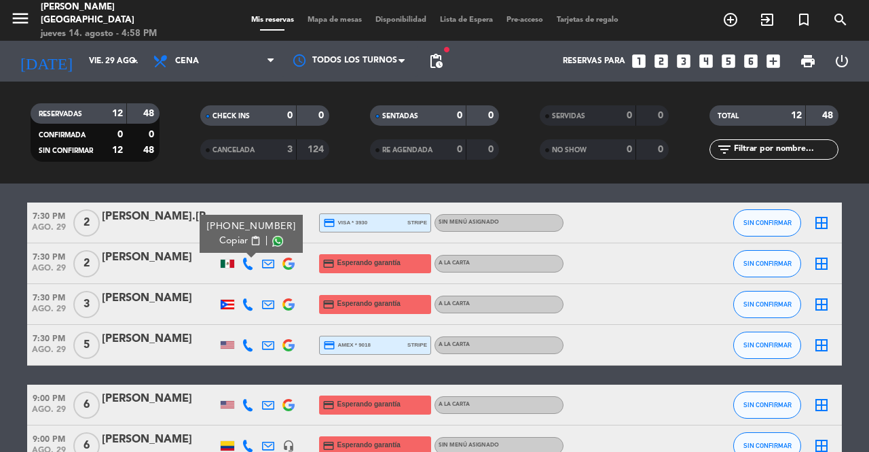
click at [243, 245] on span "Copiar" at bounding box center [233, 241] width 29 height 14
click at [253, 308] on icon at bounding box center [248, 304] width 12 height 12
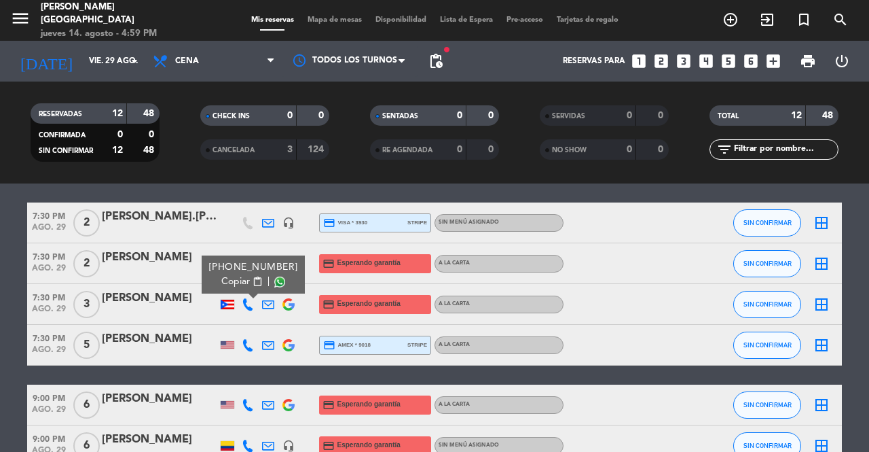
click at [249, 275] on button "Copiar content_paste" at bounding box center [241, 281] width 41 height 14
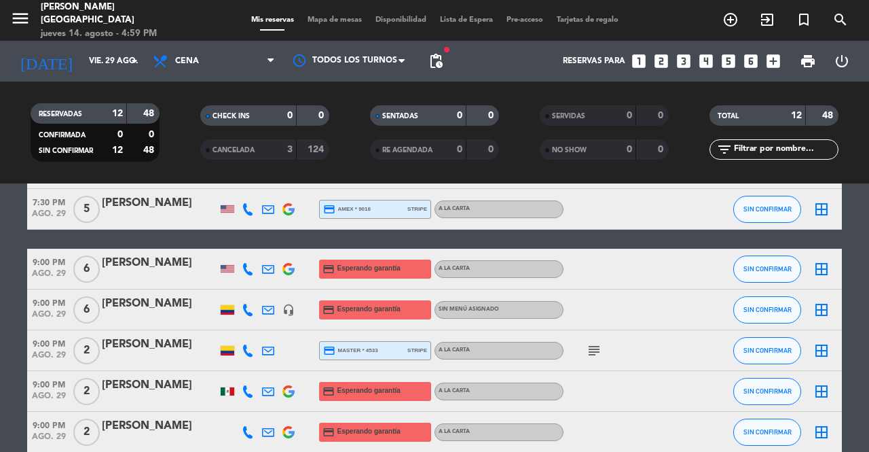
click at [246, 266] on icon at bounding box center [248, 269] width 12 height 12
click at [253, 249] on span "content_paste" at bounding box center [258, 246] width 10 height 10
click at [250, 310] on icon at bounding box center [248, 310] width 12 height 12
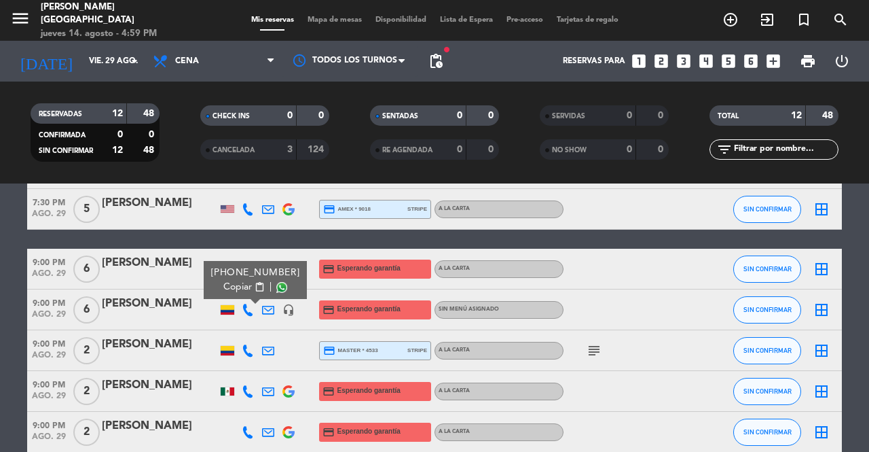
click at [255, 286] on span "content_paste" at bounding box center [260, 287] width 10 height 10
click at [248, 389] on icon at bounding box center [248, 391] width 12 height 12
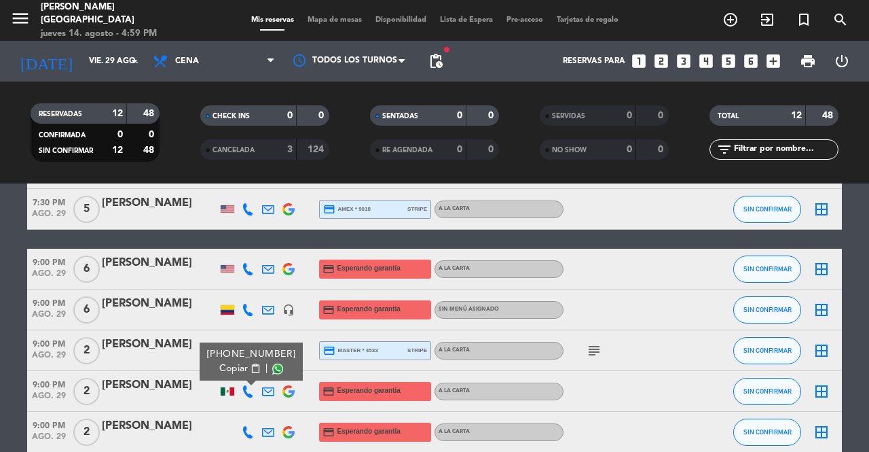
click at [251, 369] on span "content_paste" at bounding box center [256, 368] width 10 height 10
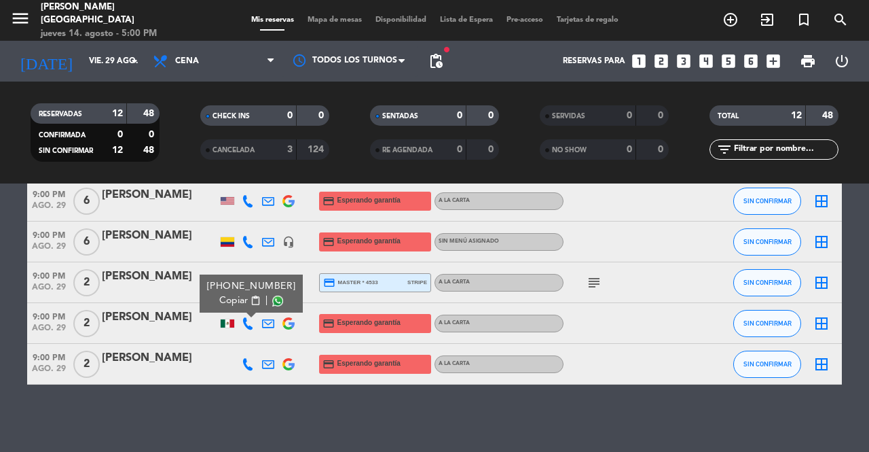
click at [251, 367] on icon at bounding box center [248, 364] width 12 height 12
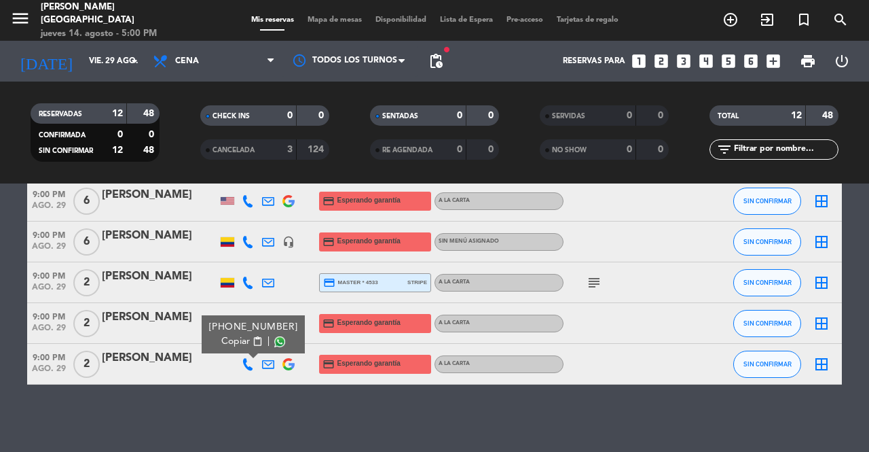
click at [253, 340] on span "content_paste" at bounding box center [258, 341] width 10 height 10
click at [114, 65] on input "vie. 29 ago." at bounding box center [136, 61] width 108 height 23
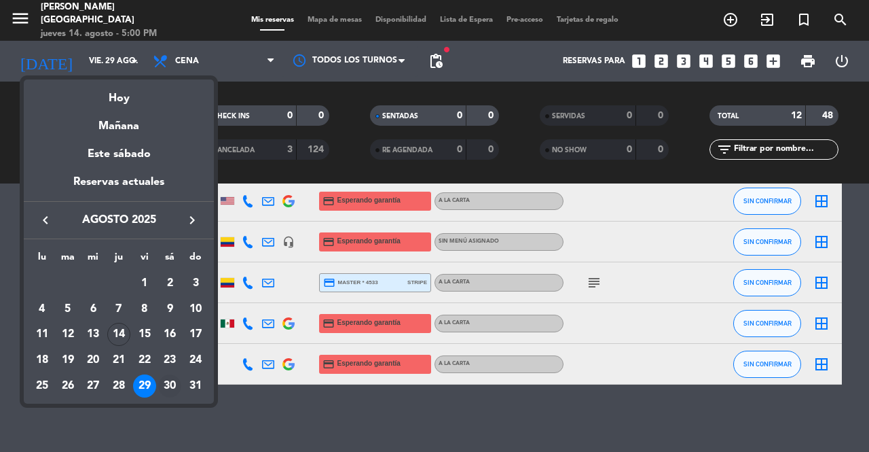
click at [168, 384] on div "30" at bounding box center [169, 385] width 23 height 23
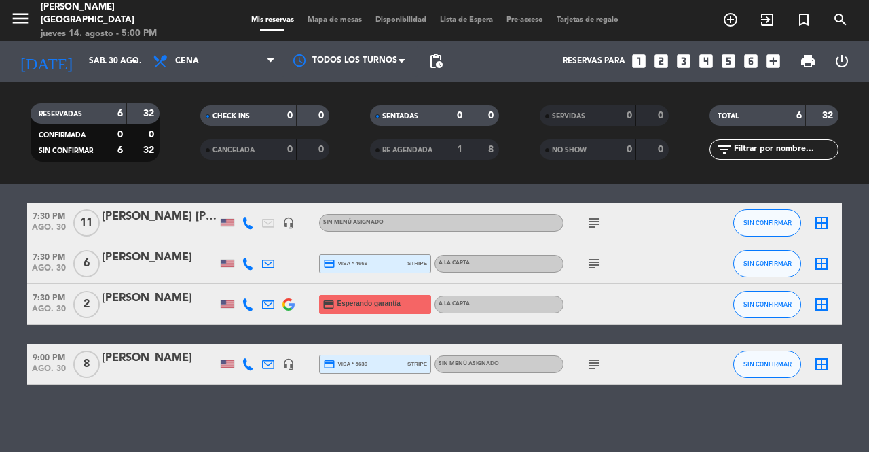
scroll to position [0, 0]
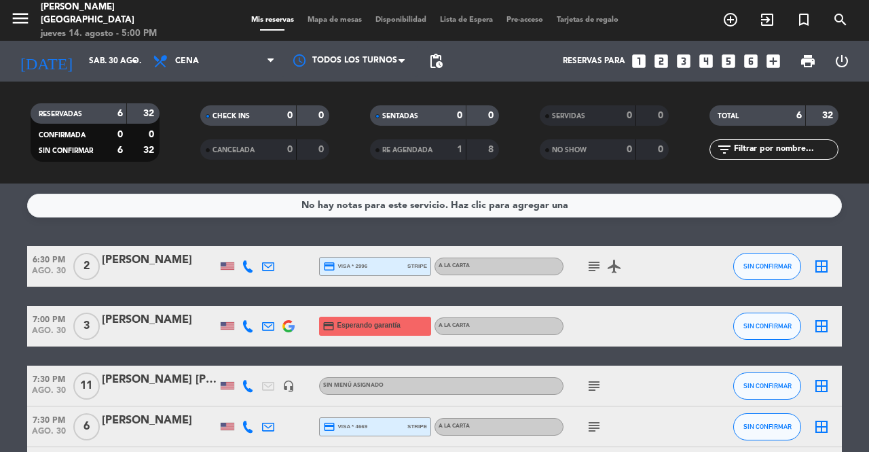
click at [250, 327] on icon at bounding box center [248, 326] width 12 height 12
click at [243, 308] on span "Copiar" at bounding box center [235, 303] width 29 height 14
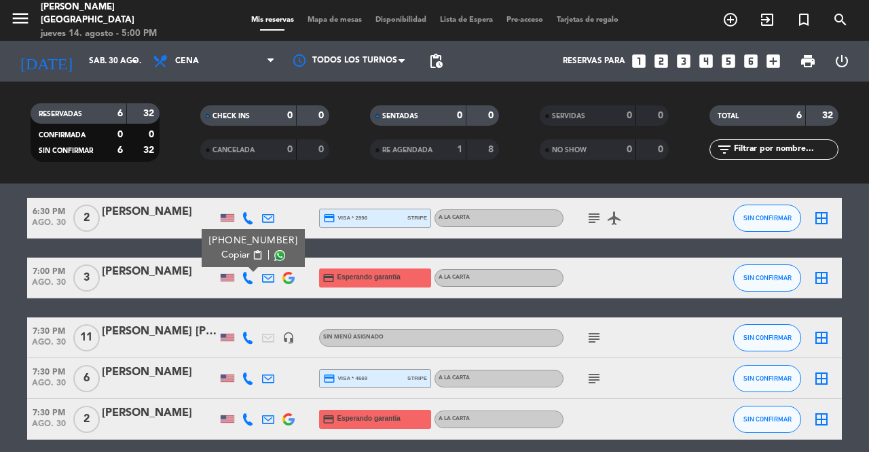
scroll to position [163, 0]
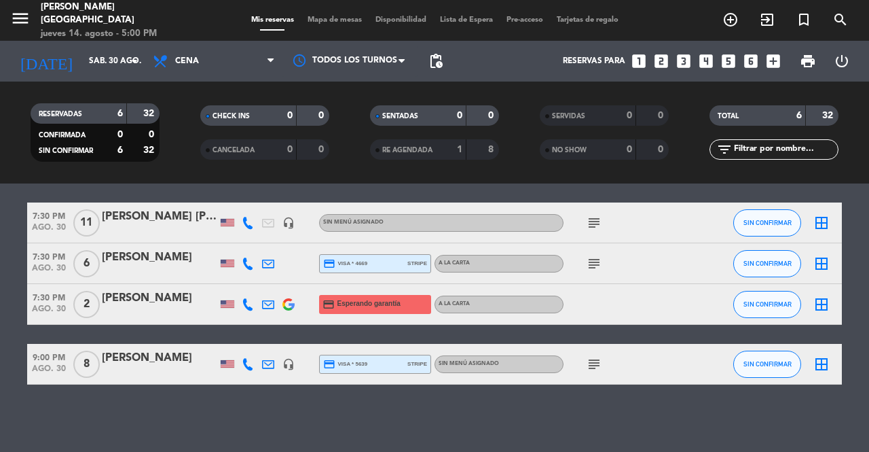
click at [244, 302] on icon at bounding box center [248, 304] width 12 height 12
click at [246, 286] on button "Copiar content_paste" at bounding box center [241, 281] width 41 height 14
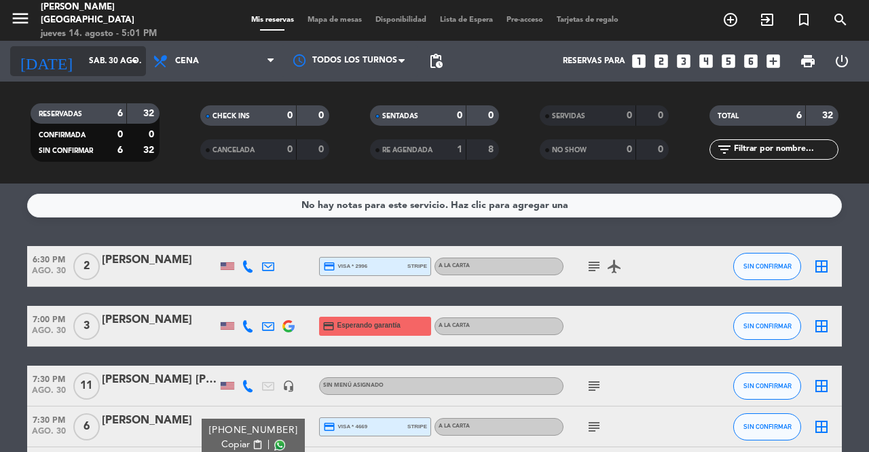
click at [130, 48] on div "[DATE] sáb. 30 ago. arrow_drop_down" at bounding box center [78, 61] width 136 height 30
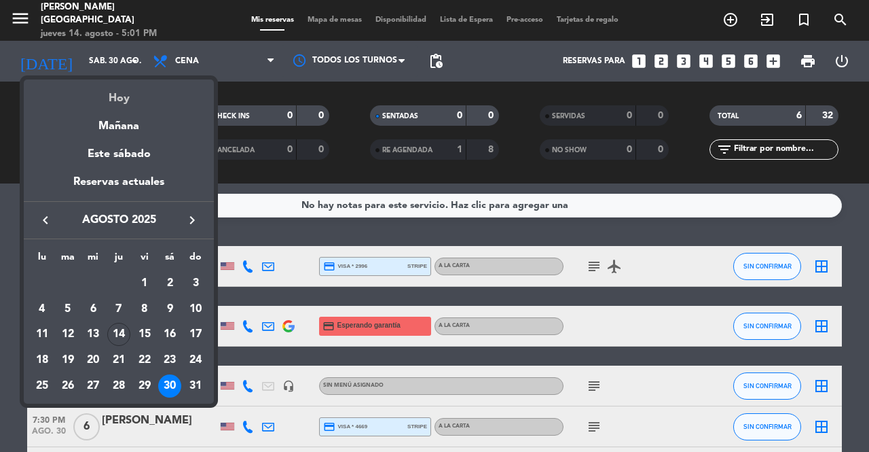
click at [122, 102] on div "Hoy" at bounding box center [119, 93] width 190 height 28
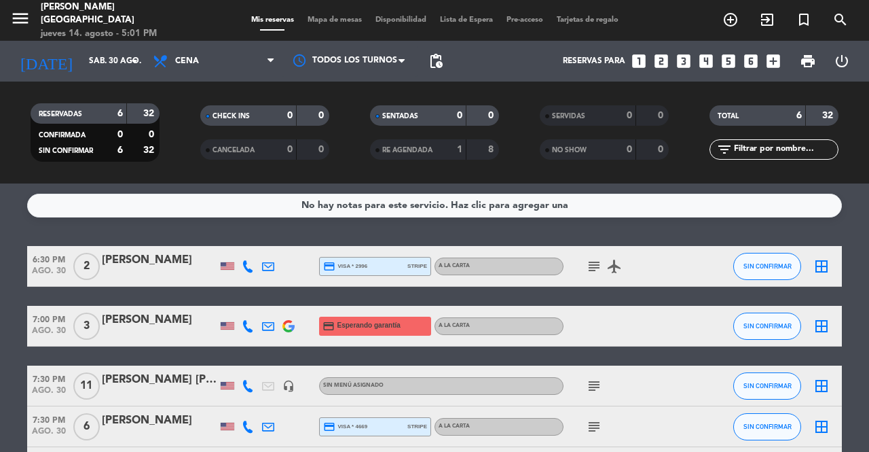
type input "jue. 14 ago."
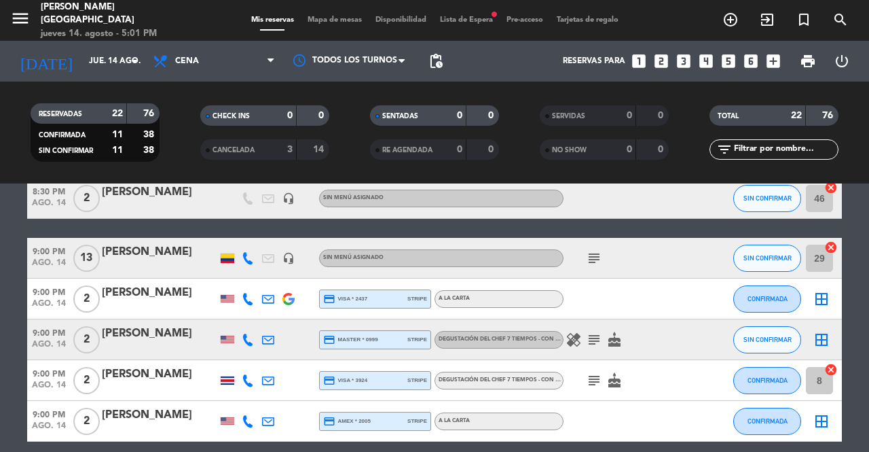
scroll to position [834, 0]
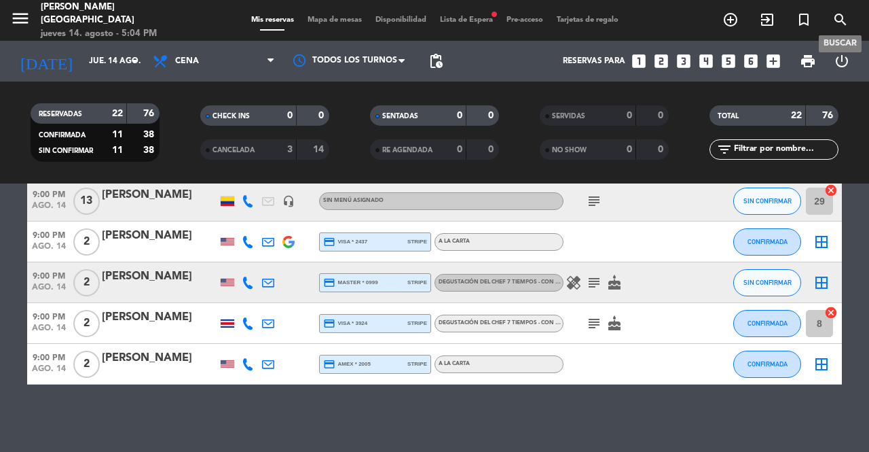
click at [841, 18] on icon "search" at bounding box center [840, 20] width 16 height 16
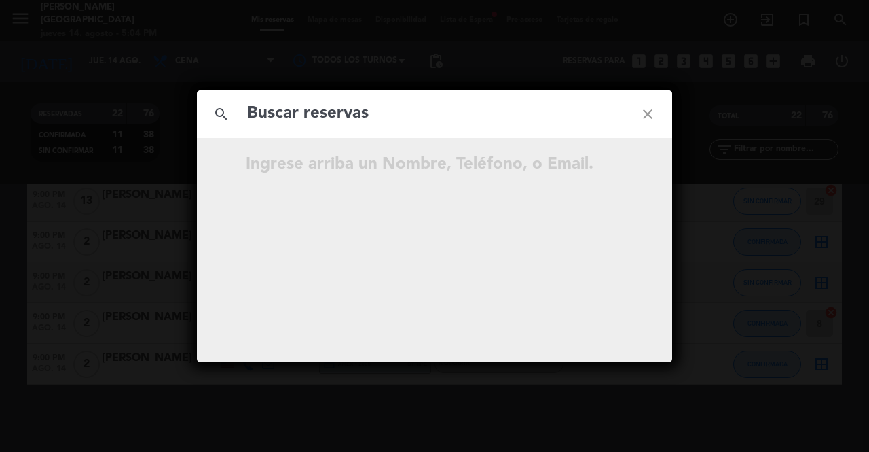
click at [505, 100] on input "text" at bounding box center [435, 114] width 378 height 28
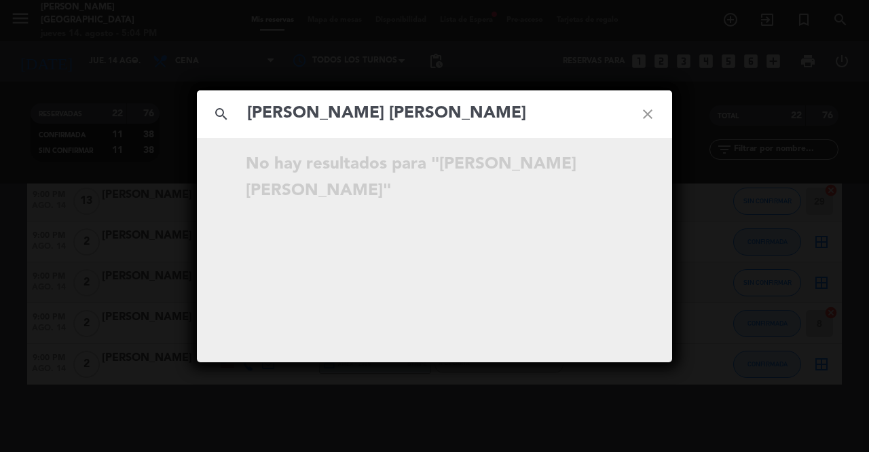
type input "[PERSON_NAME] [PERSON_NAME]"
click at [642, 112] on icon "close" at bounding box center [647, 114] width 49 height 49
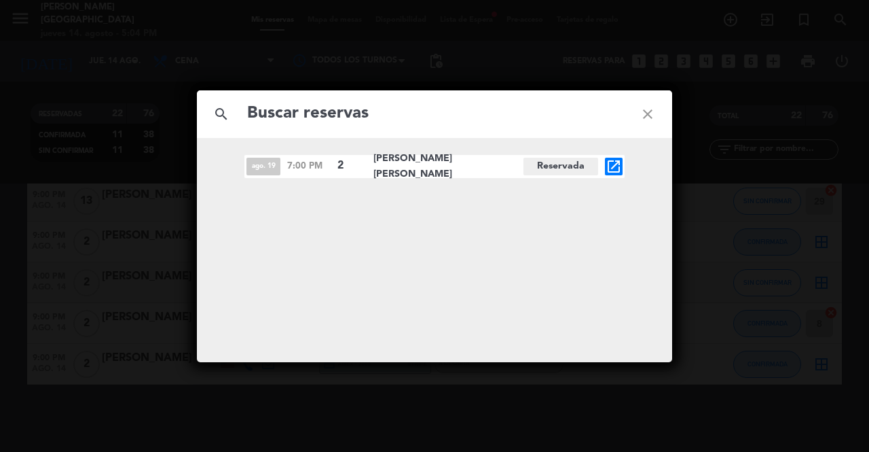
click at [565, 111] on input "text" at bounding box center [435, 114] width 378 height 28
click at [615, 164] on icon "open_in_new" at bounding box center [614, 166] width 16 height 16
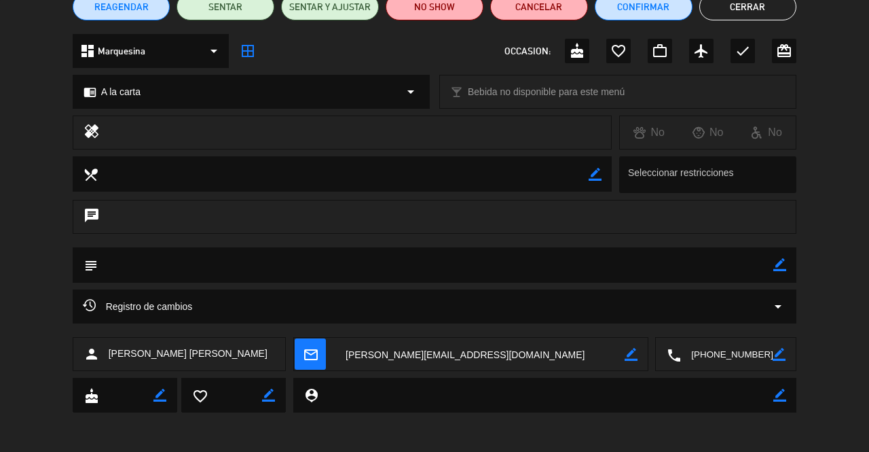
scroll to position [130, 0]
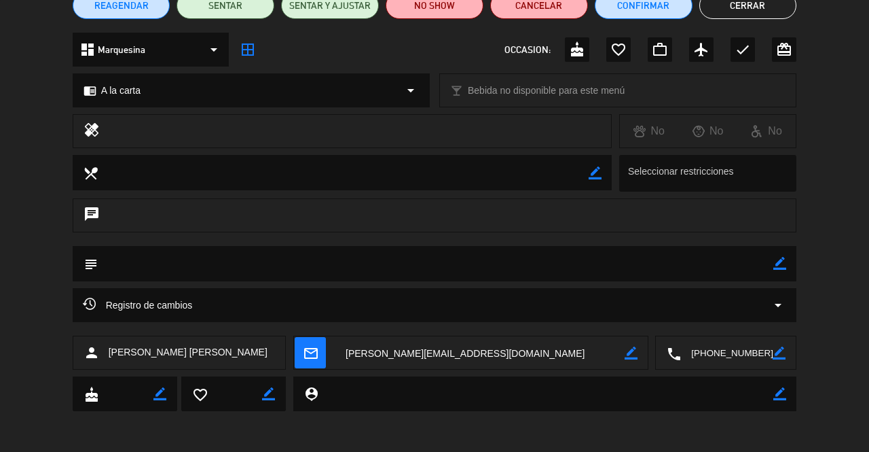
click at [474, 361] on textarea at bounding box center [479, 353] width 289 height 34
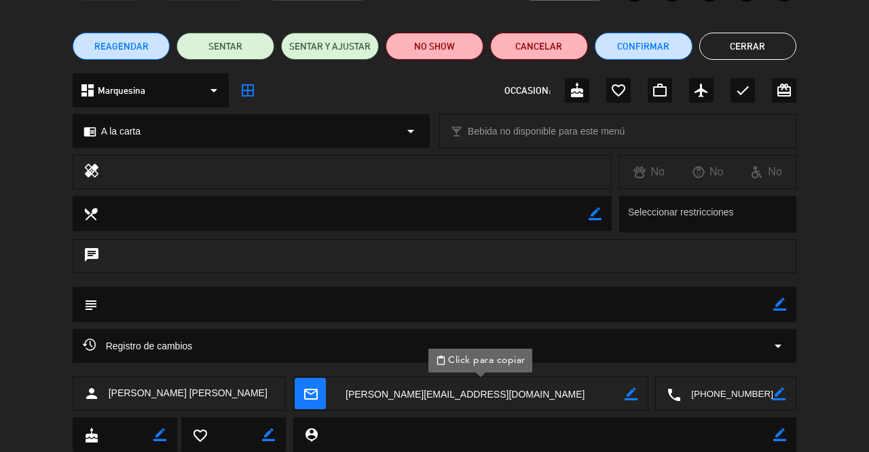
scroll to position [0, 0]
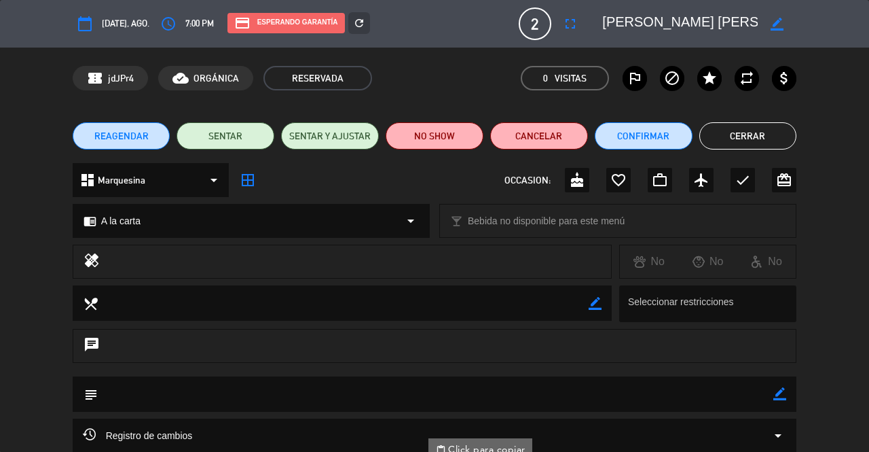
click at [756, 139] on button "Cerrar" at bounding box center [748, 135] width 98 height 27
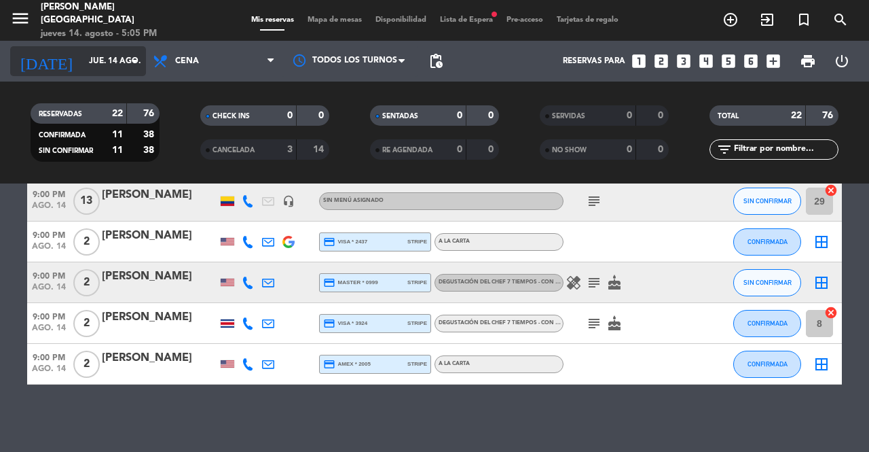
click at [121, 62] on input "jue. 14 ago." at bounding box center [136, 61] width 108 height 23
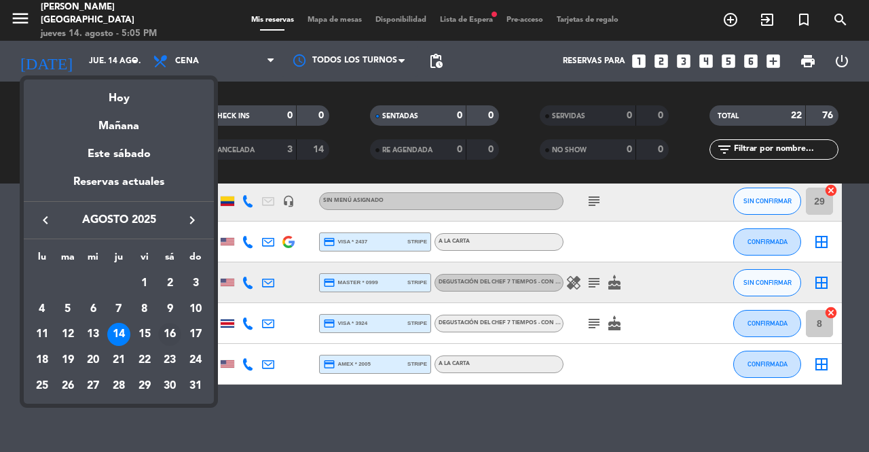
click at [175, 333] on div "16" at bounding box center [169, 334] width 23 height 23
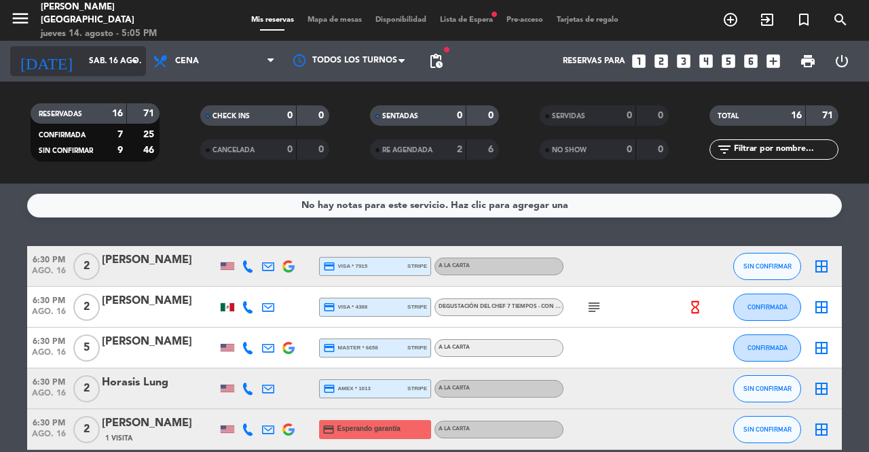
click at [113, 67] on input "sáb. 16 ago." at bounding box center [136, 61] width 108 height 23
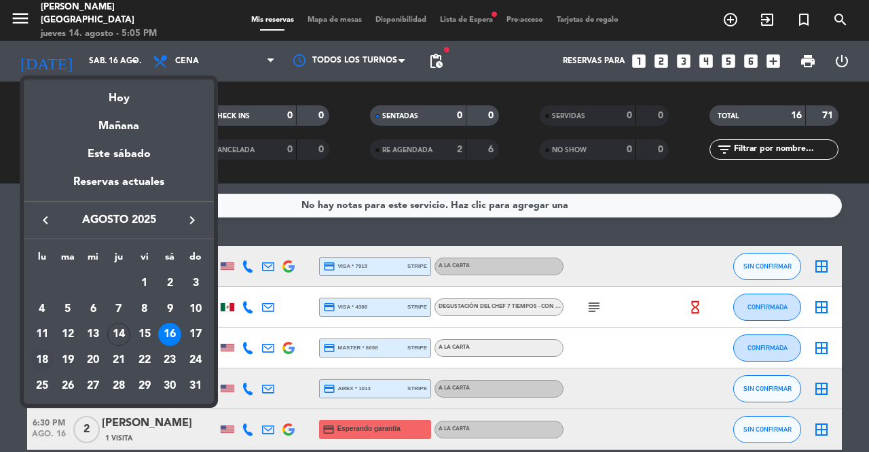
click at [44, 361] on div "18" at bounding box center [42, 359] width 23 height 23
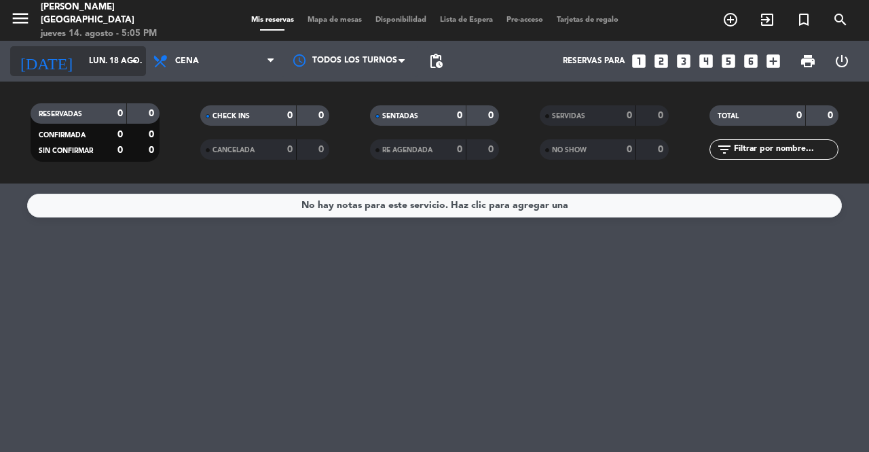
click at [117, 60] on input "lun. 18 ago." at bounding box center [136, 61] width 108 height 23
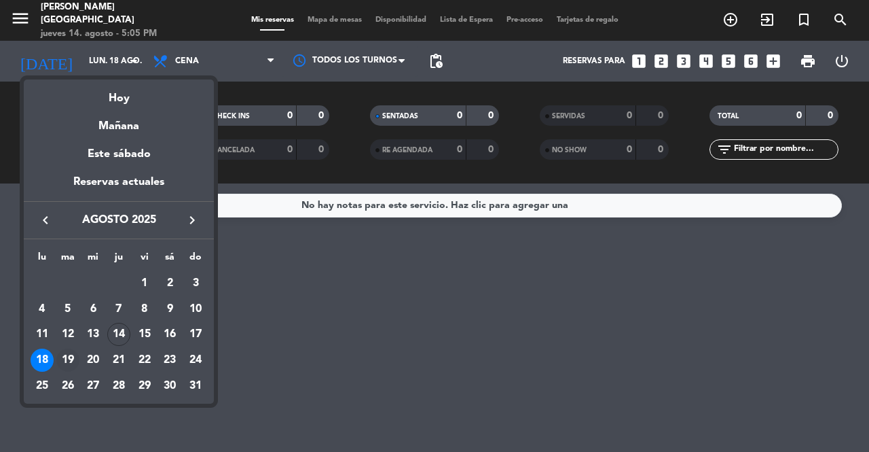
click at [69, 352] on div "19" at bounding box center [67, 359] width 23 height 23
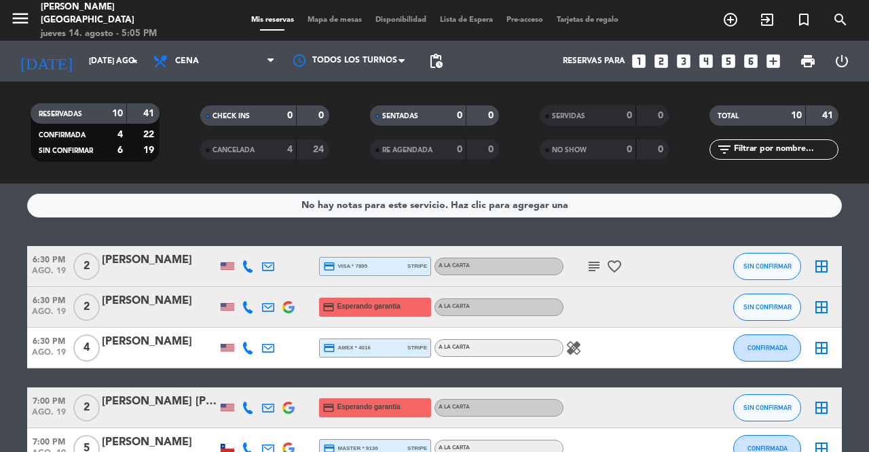
click at [272, 301] on icon at bounding box center [268, 307] width 12 height 12
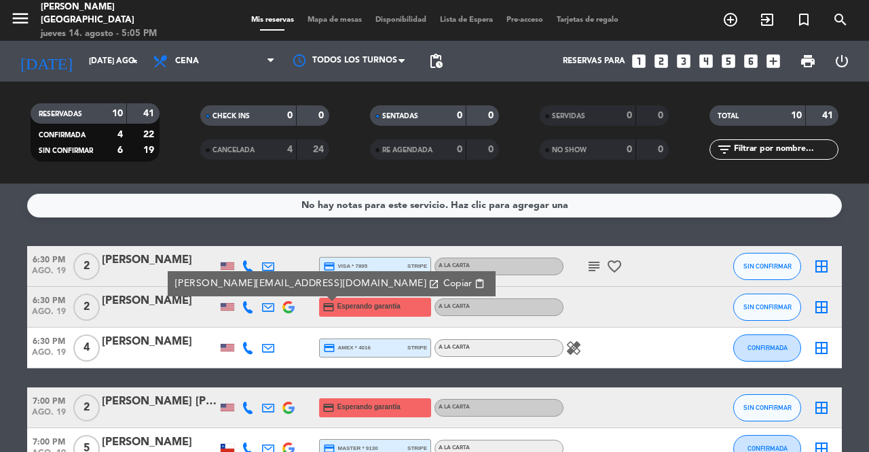
click at [443, 285] on span "Copiar" at bounding box center [457, 283] width 29 height 14
click at [443, 278] on span "Copiar" at bounding box center [457, 283] width 29 height 14
click at [119, 71] on input "[DATE] ago." at bounding box center [136, 61] width 108 height 23
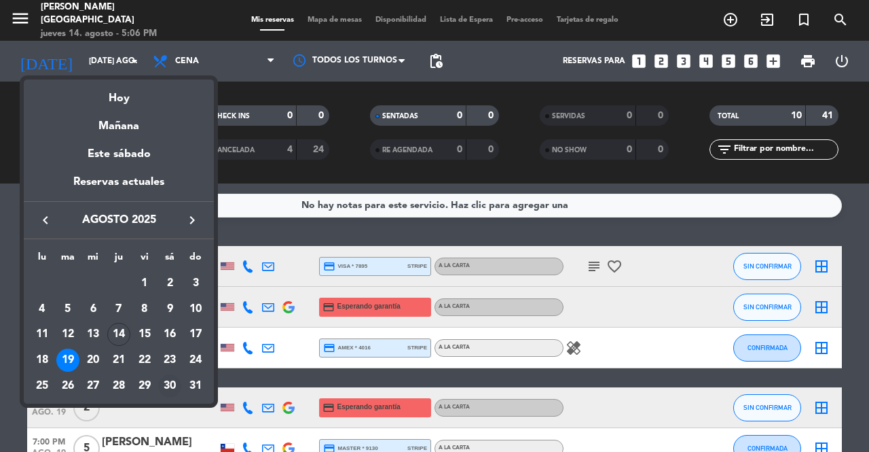
click at [170, 378] on div "30" at bounding box center [169, 385] width 23 height 23
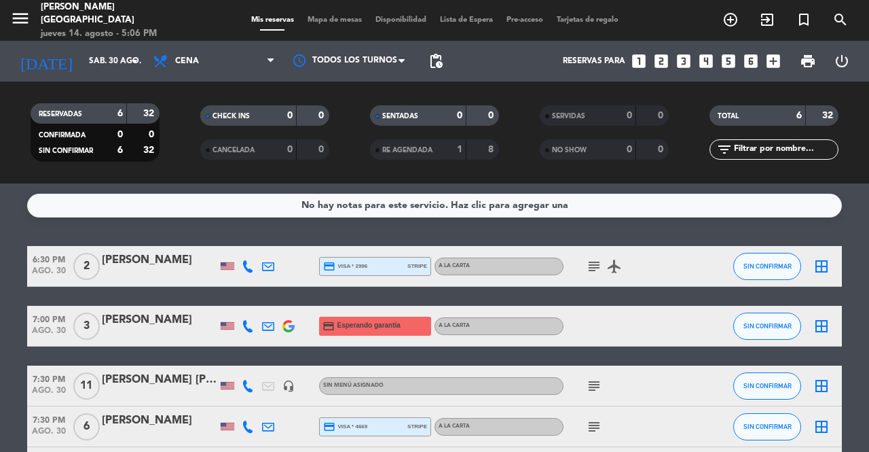
click at [278, 320] on div at bounding box center [268, 326] width 20 height 40
click at [270, 323] on icon at bounding box center [268, 326] width 12 height 12
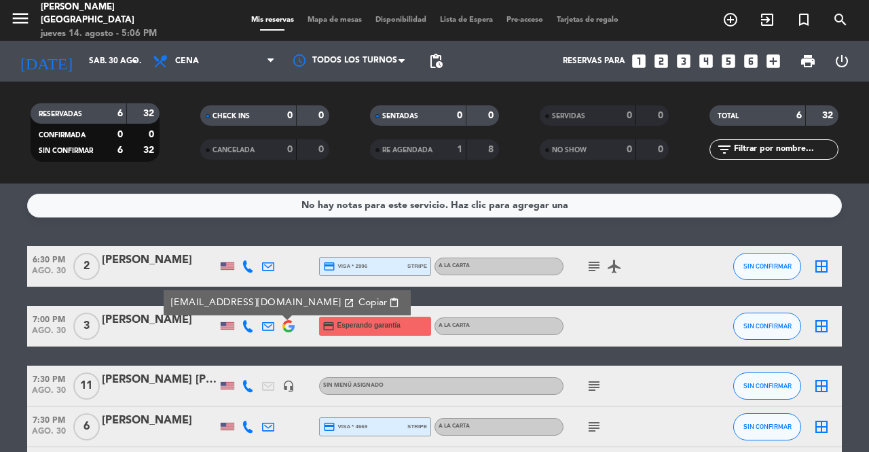
click at [359, 297] on span "Copiar" at bounding box center [373, 302] width 29 height 14
click at [124, 47] on div "[DATE] sáb. 30 ago. arrow_drop_down" at bounding box center [78, 61] width 136 height 30
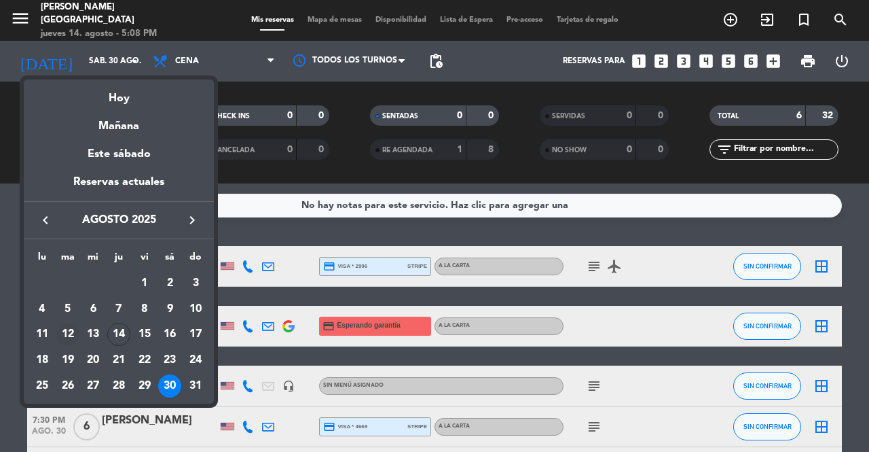
click at [69, 334] on div "12" at bounding box center [67, 334] width 23 height 23
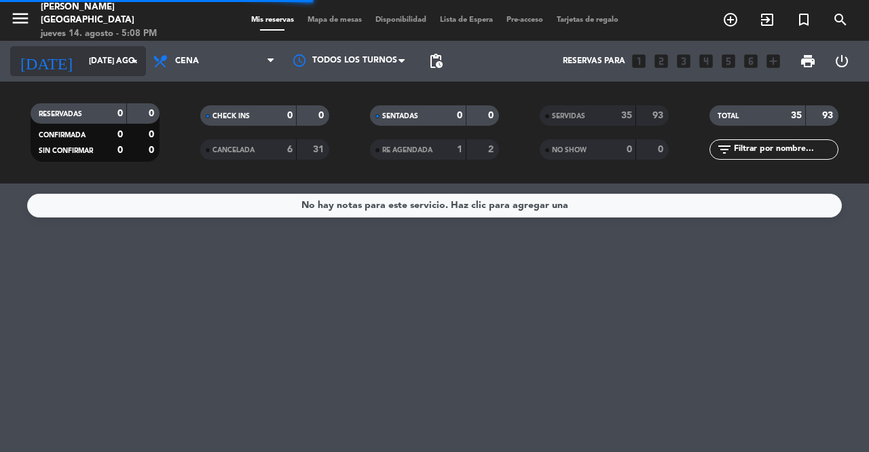
click at [113, 54] on input "[DATE] ago." at bounding box center [136, 61] width 108 height 23
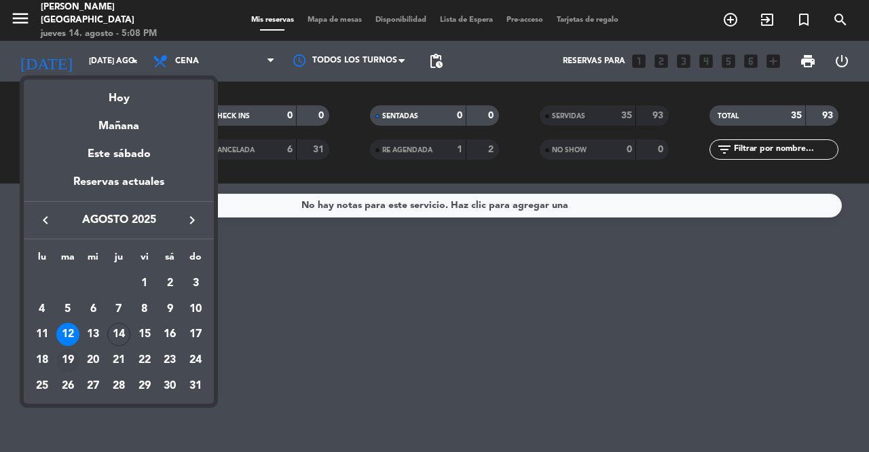
click at [78, 354] on td "19" at bounding box center [68, 360] width 26 height 26
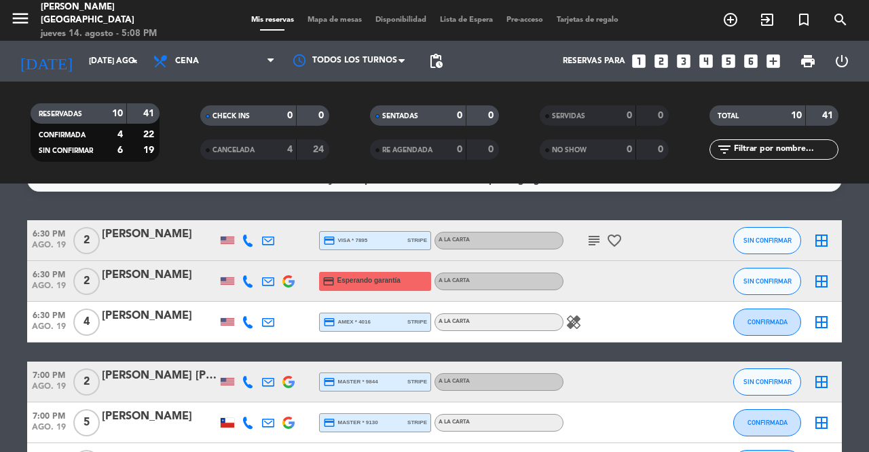
scroll to position [68, 0]
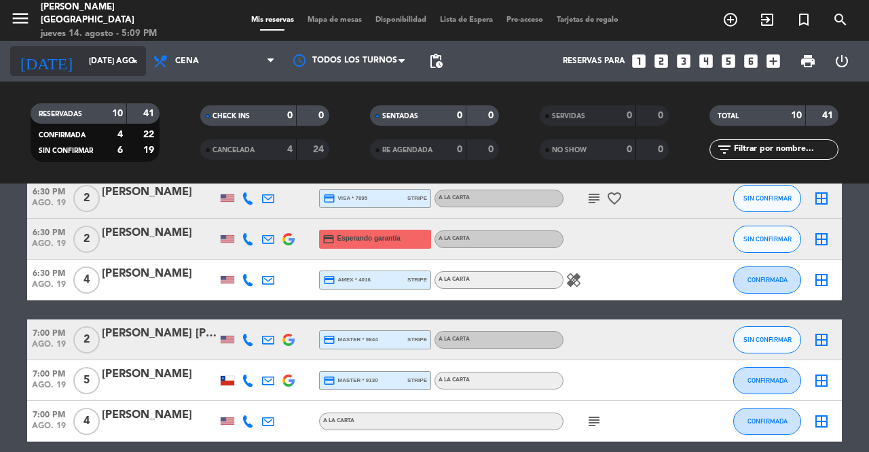
click at [120, 65] on input "[DATE] ago." at bounding box center [136, 61] width 108 height 23
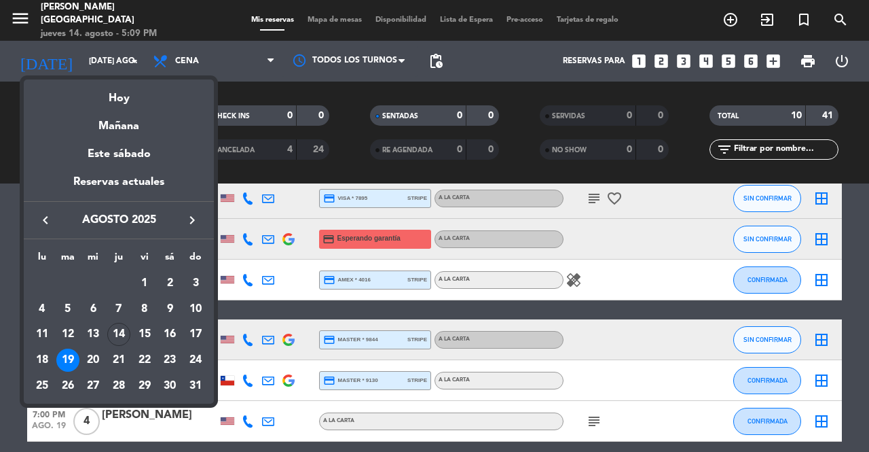
click at [177, 380] on div "30" at bounding box center [169, 385] width 23 height 23
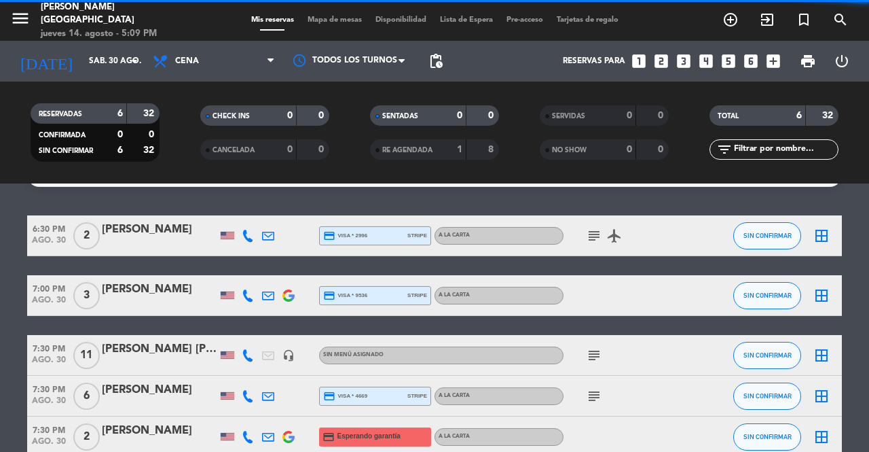
scroll to position [0, 0]
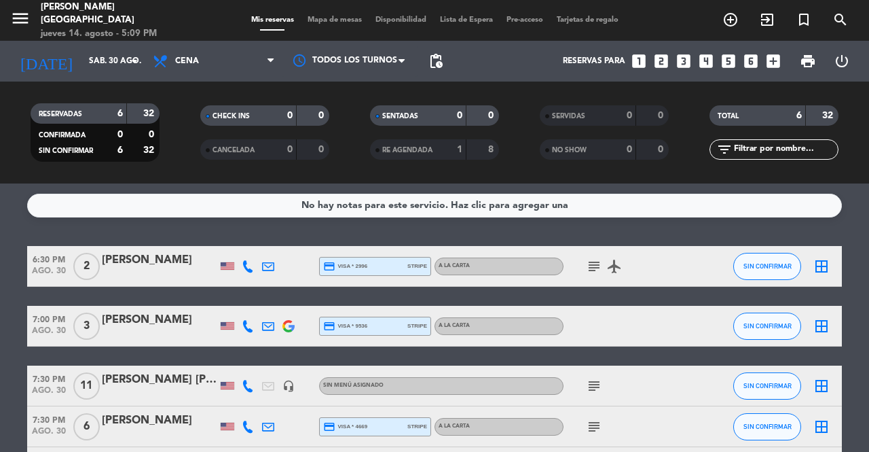
click at [593, 265] on icon "subject" at bounding box center [594, 266] width 16 height 16
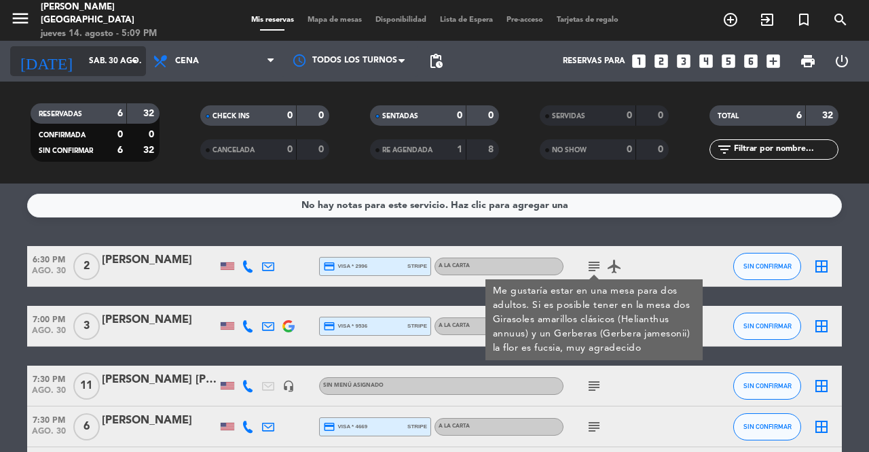
click at [103, 59] on input "sáb. 30 ago." at bounding box center [136, 61] width 108 height 23
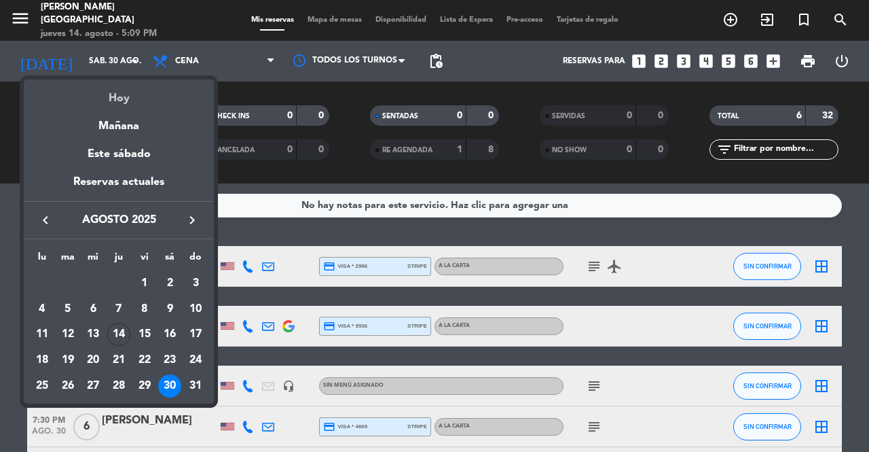
click at [130, 88] on div "Hoy" at bounding box center [119, 93] width 190 height 28
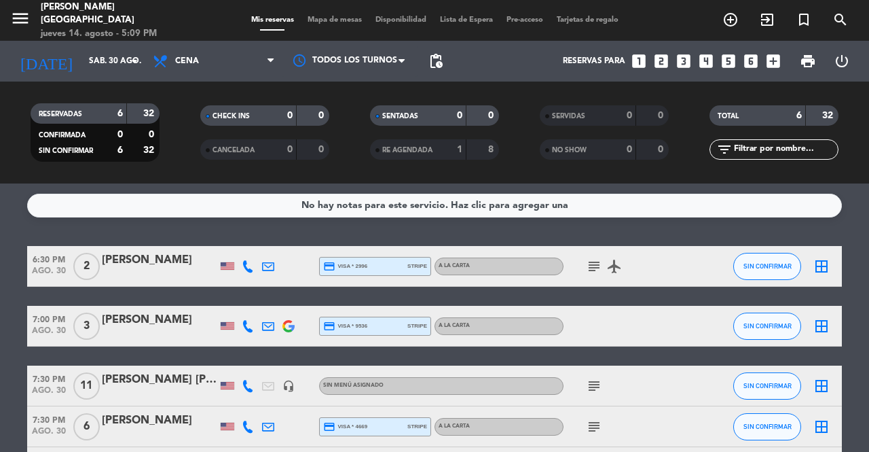
type input "jue. 14 ago."
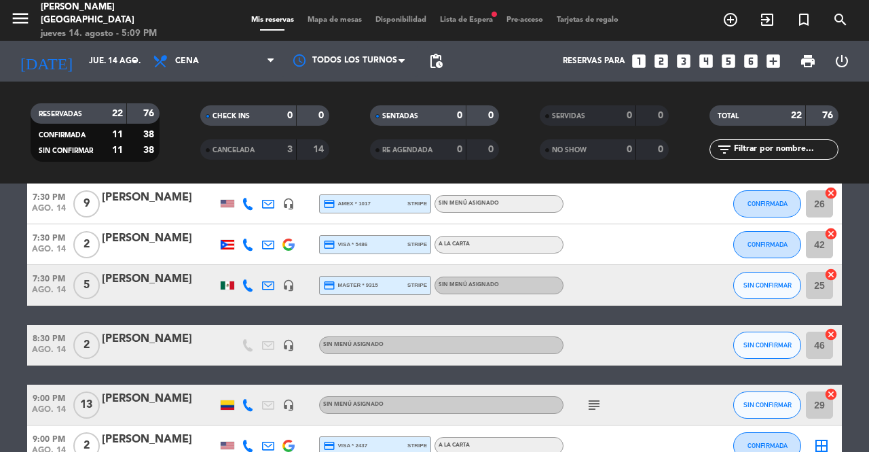
scroll to position [494, 0]
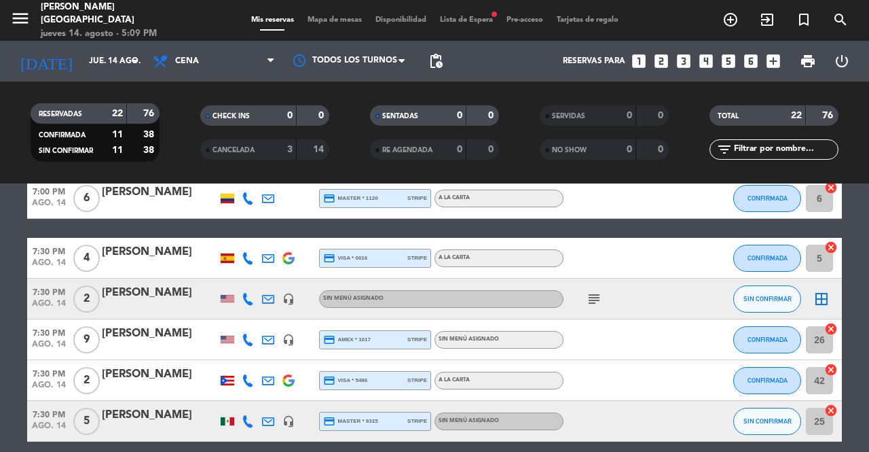
click at [602, 297] on icon "subject" at bounding box center [594, 299] width 16 height 16
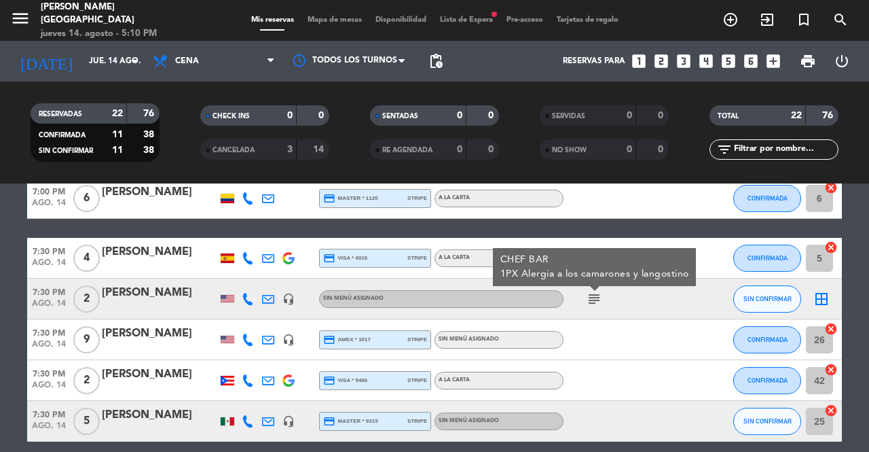
click at [489, 17] on span "Lista de Espera fiber_manual_record" at bounding box center [466, 19] width 67 height 7
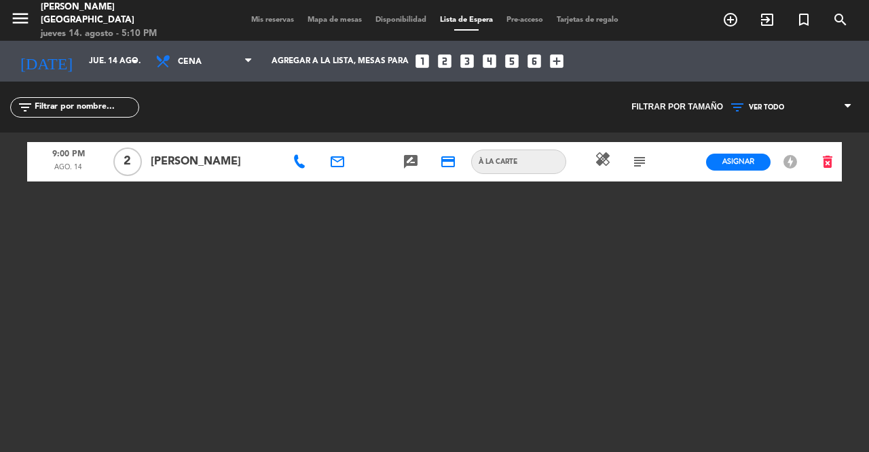
click at [261, 12] on div "menu [PERSON_NAME][GEOGRAPHIC_DATA] jueves 14. agosto - 5:10 PM Mis reservas Ma…" at bounding box center [434, 20] width 869 height 41
click at [272, 25] on div "Mis reservas Mapa de mesas Disponibilidad Lista de Espera Pre-acceso Tarjetas d…" at bounding box center [434, 20] width 381 height 12
click at [276, 17] on span "Mis reservas" at bounding box center [272, 19] width 56 height 7
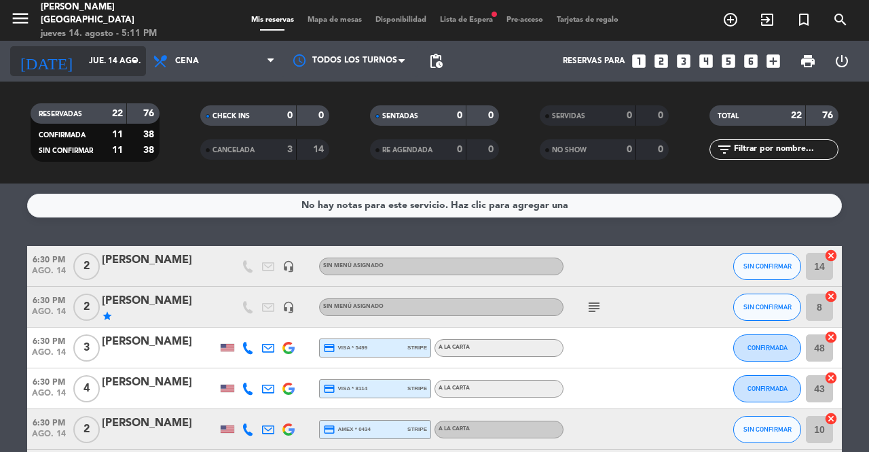
click at [92, 58] on input "jue. 14 ago." at bounding box center [136, 61] width 108 height 23
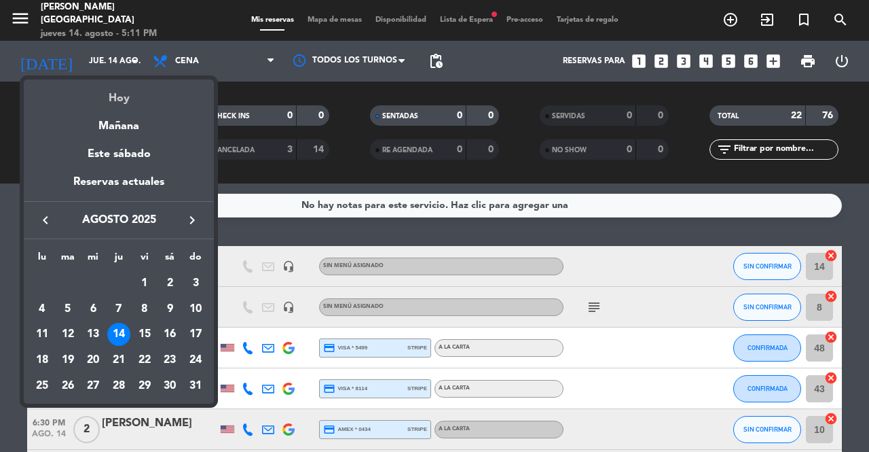
click at [173, 92] on div "Hoy" at bounding box center [119, 93] width 190 height 28
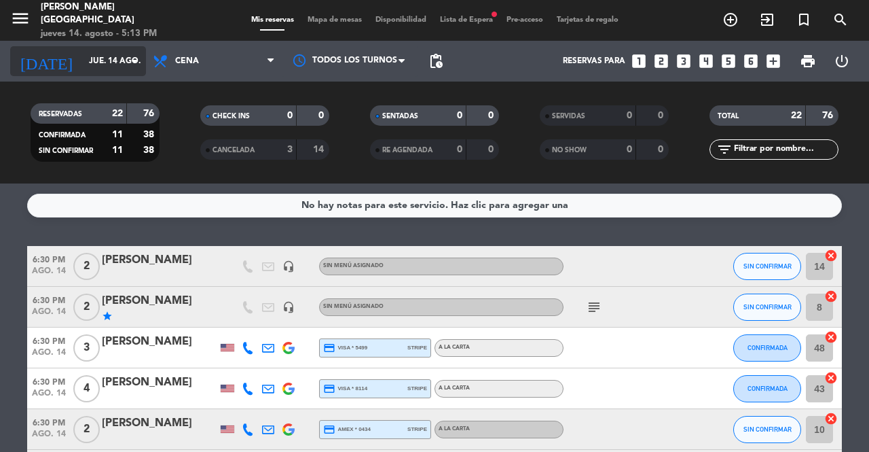
click at [128, 68] on icon "arrow_drop_down" at bounding box center [134, 61] width 16 height 16
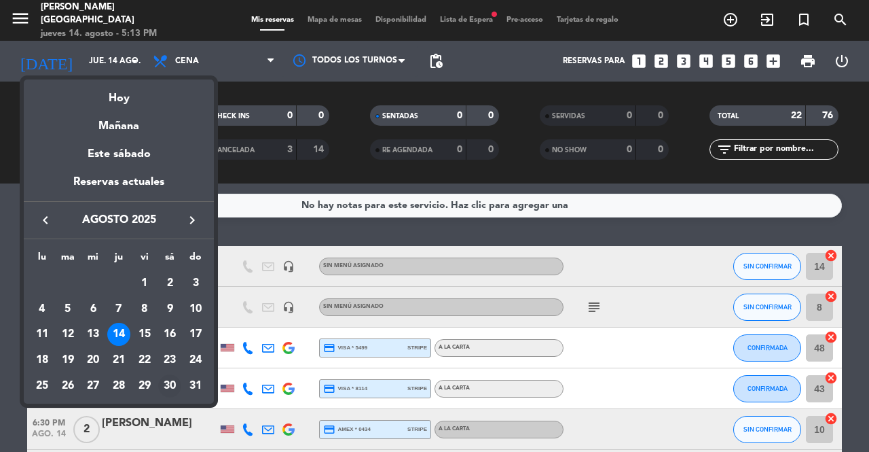
click at [175, 388] on div "30" at bounding box center [169, 385] width 23 height 23
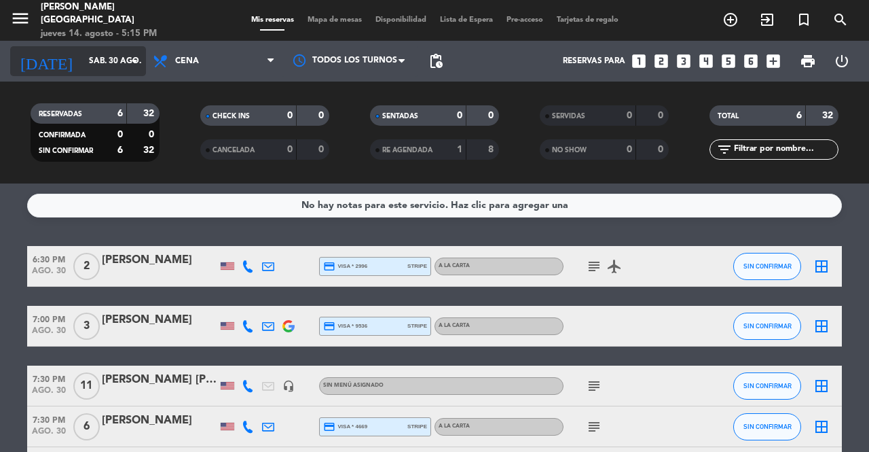
click at [114, 58] on input "sáb. 30 ago." at bounding box center [136, 61] width 108 height 23
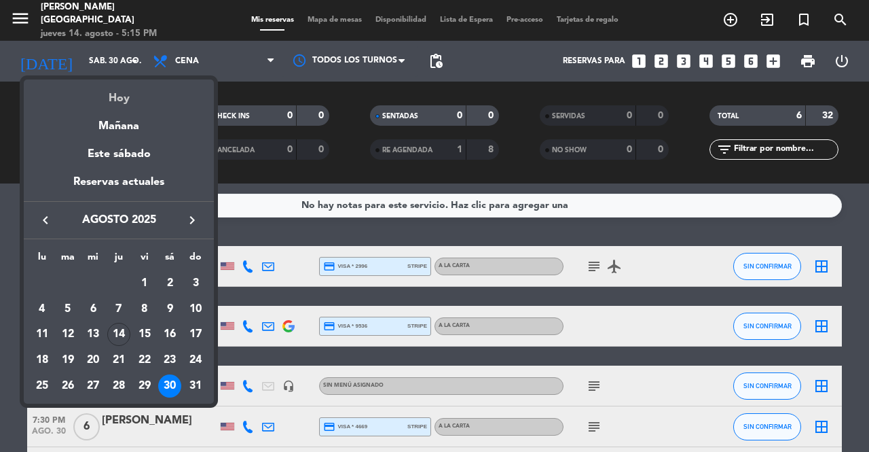
click at [132, 101] on div "Hoy" at bounding box center [119, 93] width 190 height 28
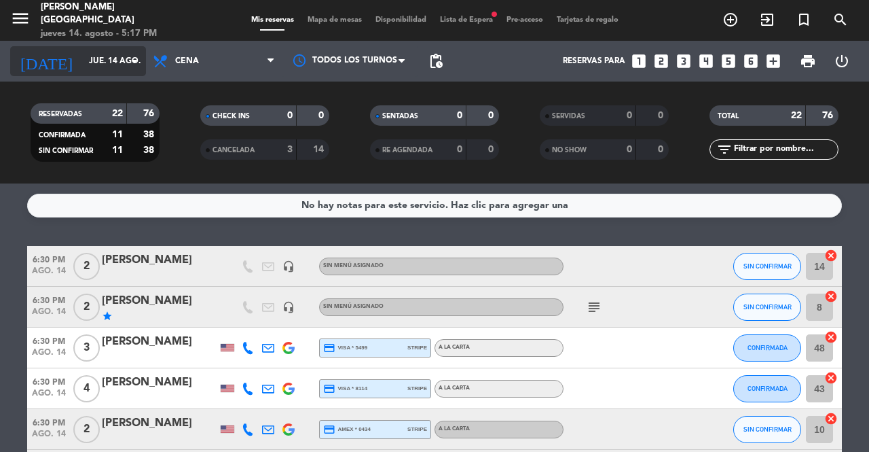
click at [131, 54] on icon "arrow_drop_down" at bounding box center [134, 61] width 16 height 16
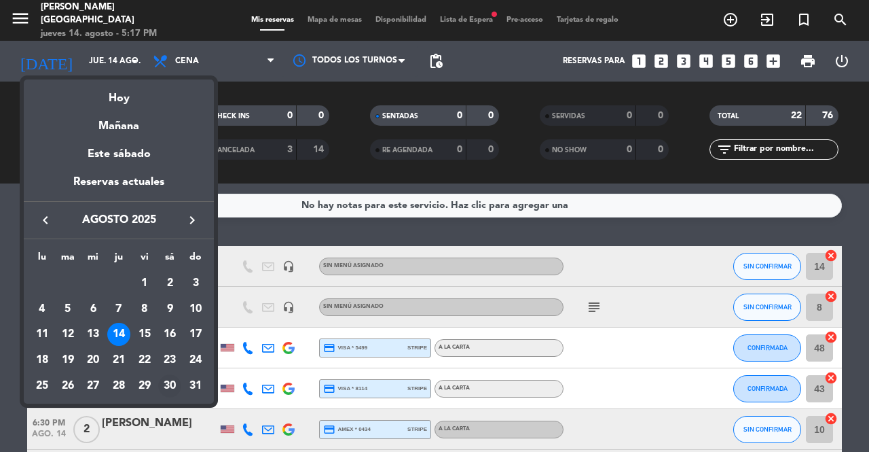
click at [170, 378] on div "30" at bounding box center [169, 385] width 23 height 23
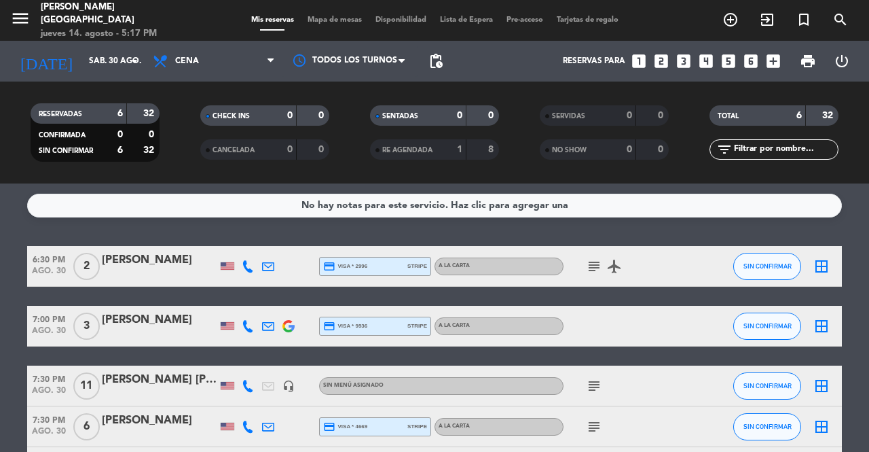
click at [187, 325] on div "[PERSON_NAME]" at bounding box center [159, 320] width 115 height 18
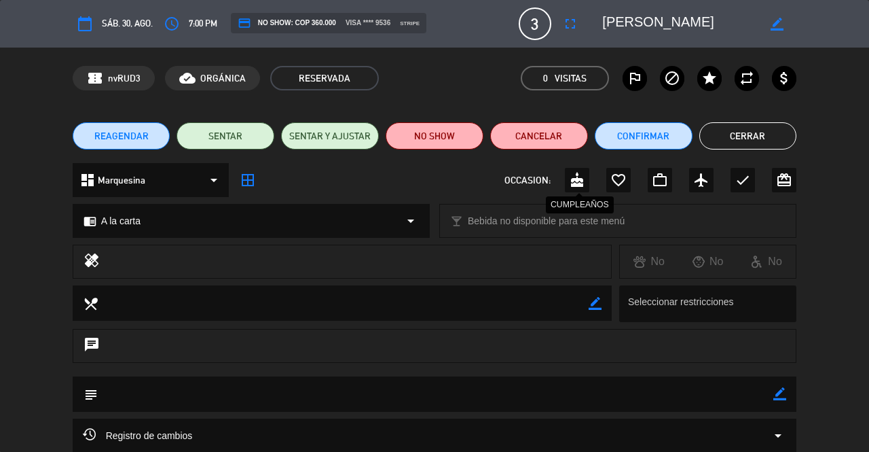
click at [575, 181] on icon "cake" at bounding box center [577, 180] width 16 height 16
click at [771, 129] on button "Cerrar" at bounding box center [748, 135] width 98 height 27
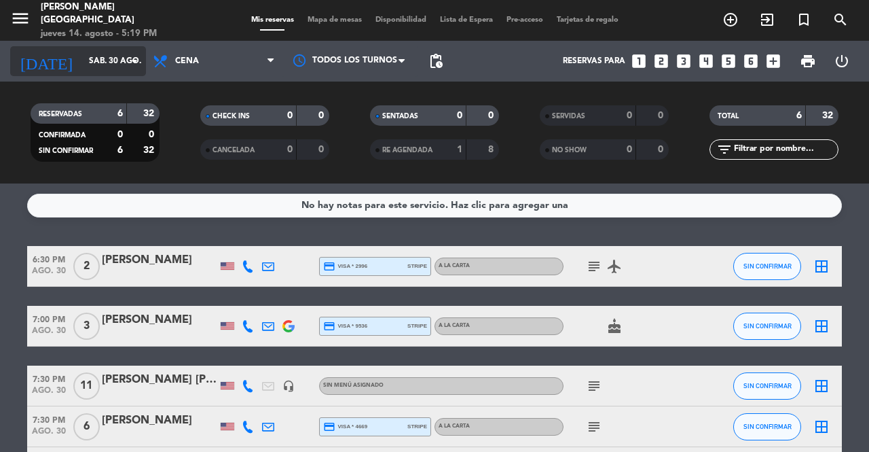
click at [107, 54] on input "sáb. 30 ago." at bounding box center [136, 61] width 108 height 23
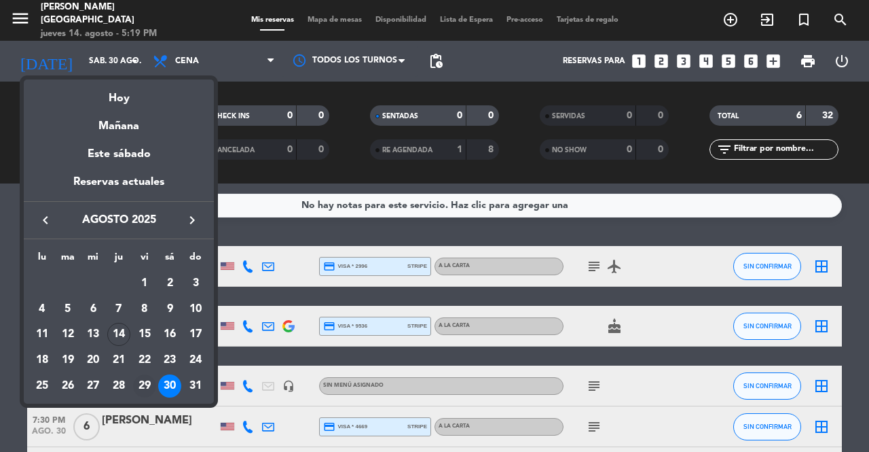
click at [145, 389] on div "29" at bounding box center [144, 385] width 23 height 23
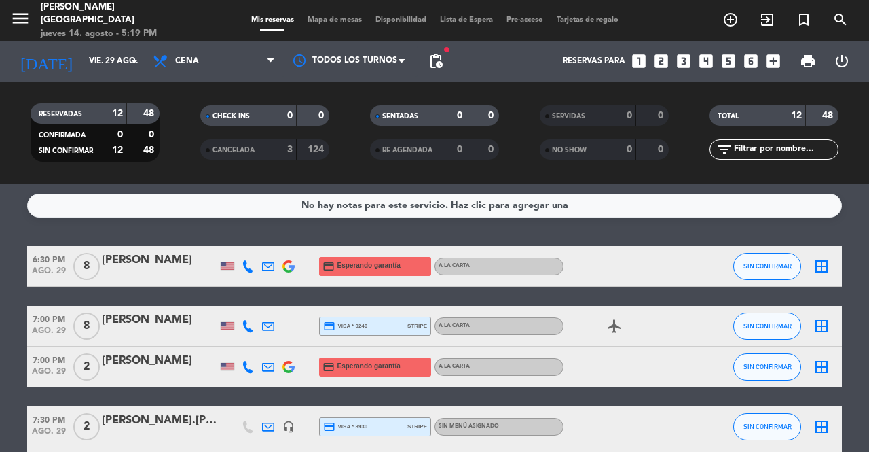
click at [94, 39] on div "menu [PERSON_NAME][GEOGRAPHIC_DATA] jueves 14. agosto - 5:19 PM Mis reservas Ma…" at bounding box center [434, 20] width 869 height 41
drag, startPoint x: 117, startPoint y: 79, endPoint x: 140, endPoint y: 74, distance: 23.1
click at [118, 79] on div "[DATE] vie. 29 ago. arrow_drop_down" at bounding box center [78, 61] width 136 height 41
click at [137, 66] on icon "arrow_drop_down" at bounding box center [134, 61] width 16 height 16
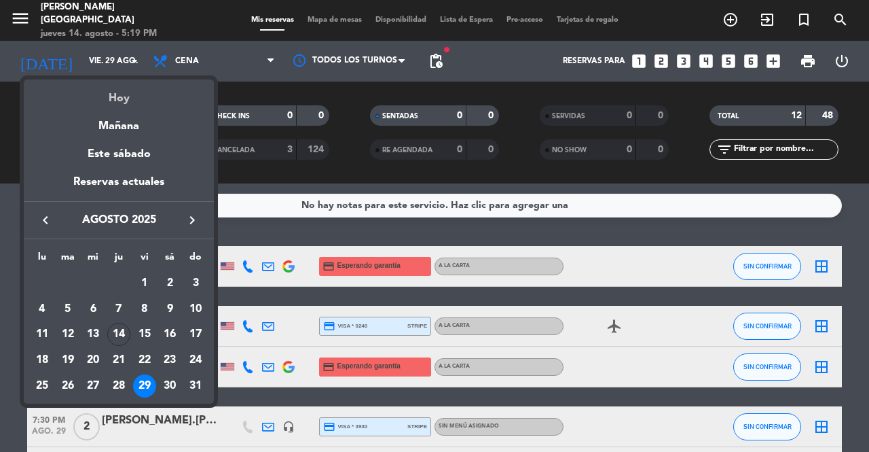
click at [141, 91] on div "Hoy" at bounding box center [119, 93] width 190 height 28
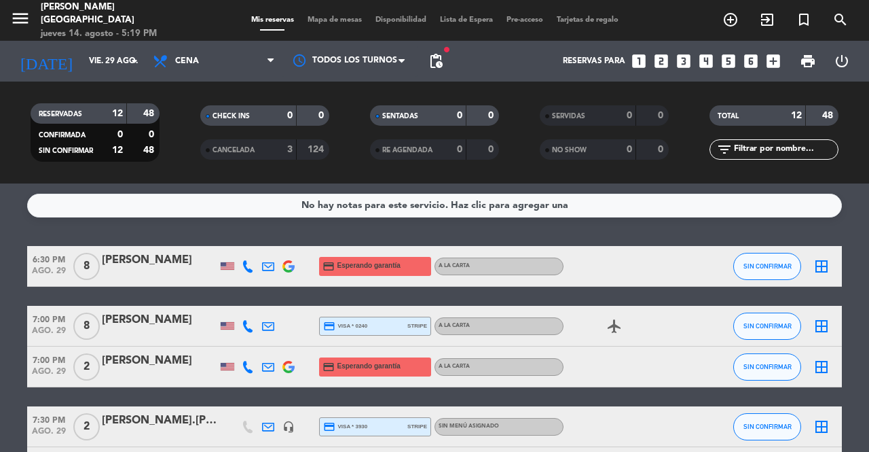
type input "jue. 14 ago."
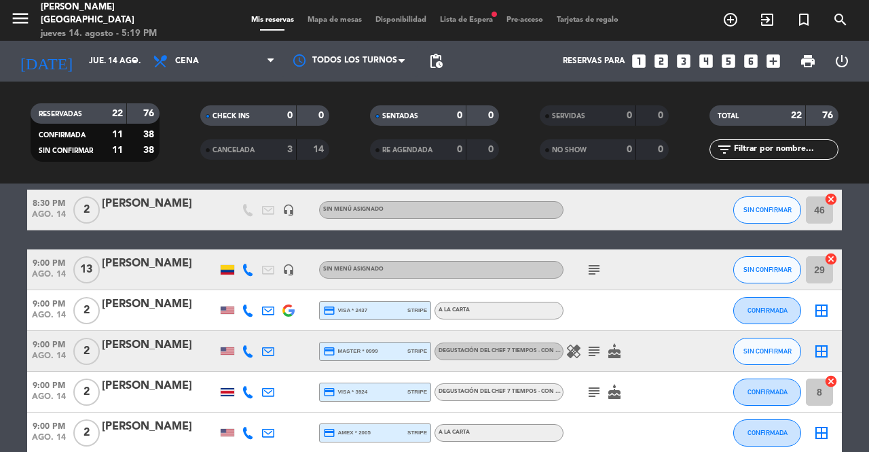
scroll to position [747, 0]
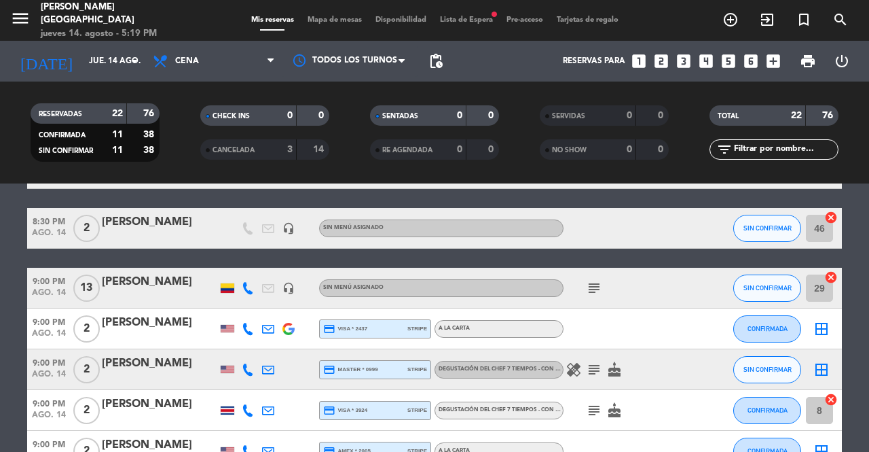
click at [589, 287] on icon "subject" at bounding box center [594, 288] width 16 height 16
click at [471, 10] on div "menu [PERSON_NAME][GEOGRAPHIC_DATA] jueves 14. agosto - 5:20 PM Mis reservas Ma…" at bounding box center [434, 20] width 869 height 41
click at [471, 20] on span "Lista de Espera fiber_manual_record" at bounding box center [466, 19] width 67 height 7
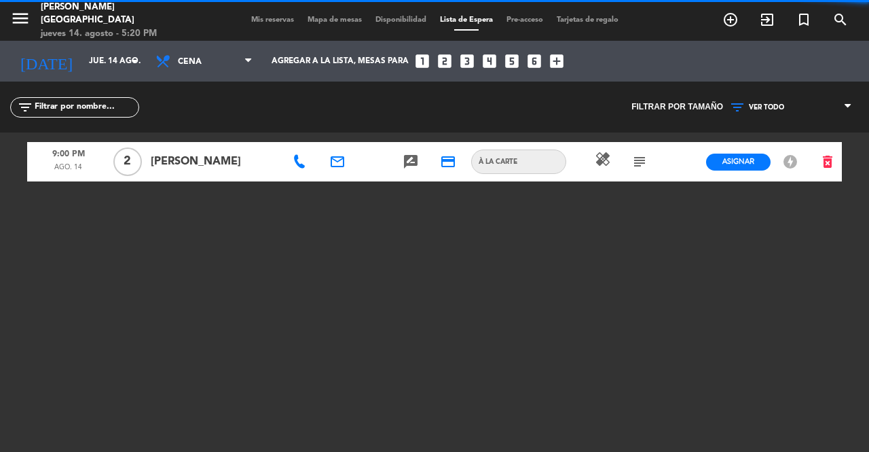
click at [265, 19] on span "Mis reservas" at bounding box center [272, 19] width 56 height 7
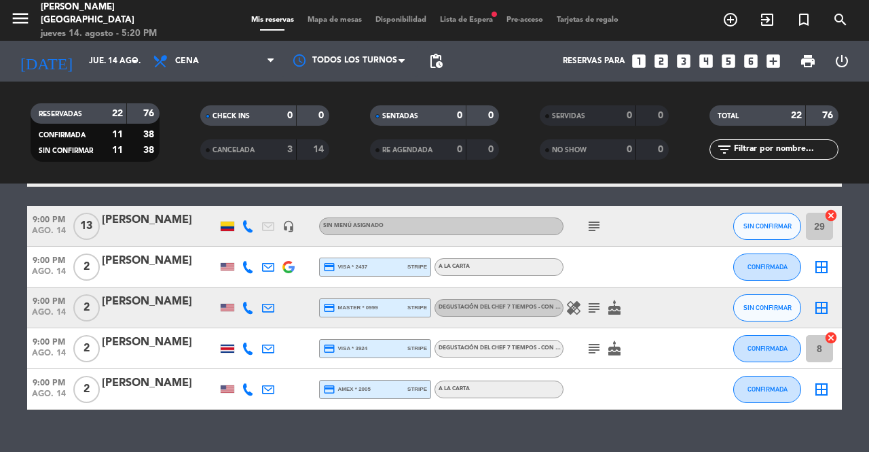
scroll to position [834, 0]
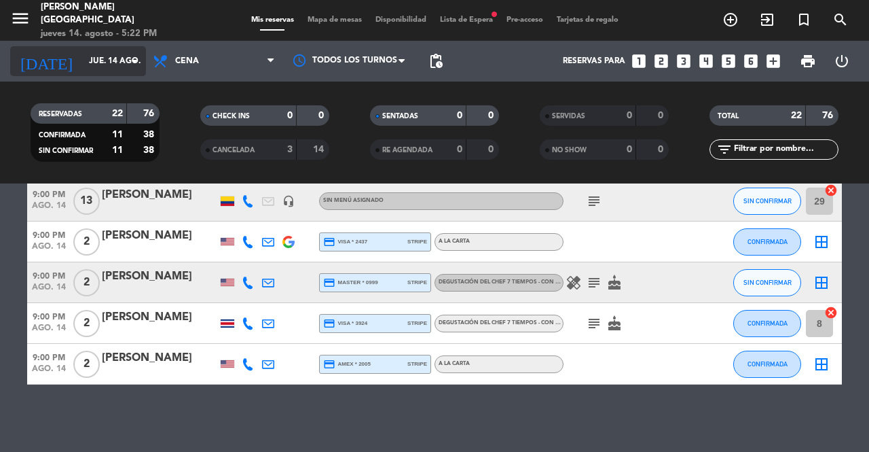
click at [132, 62] on icon "arrow_drop_down" at bounding box center [134, 61] width 16 height 16
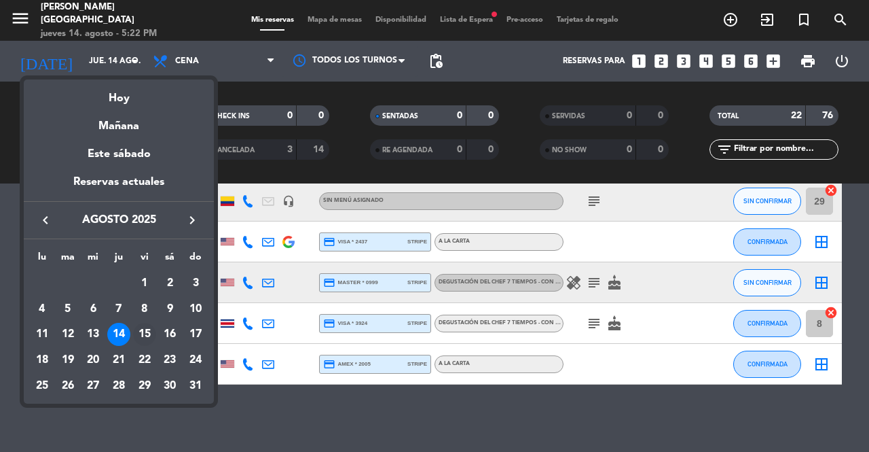
click at [147, 329] on div "15" at bounding box center [144, 334] width 23 height 23
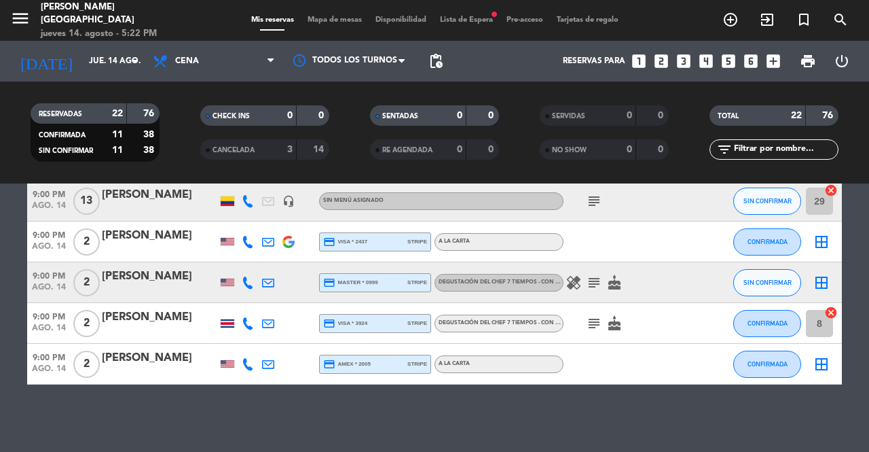
type input "vie. 15 ago."
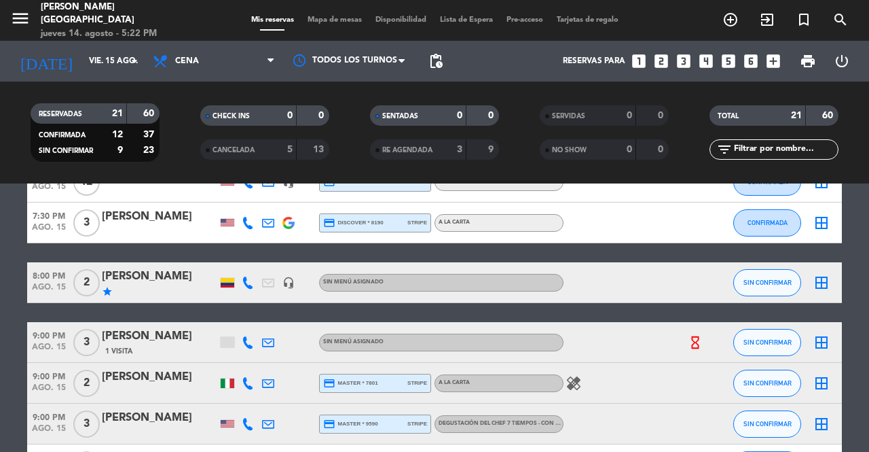
scroll to position [543, 0]
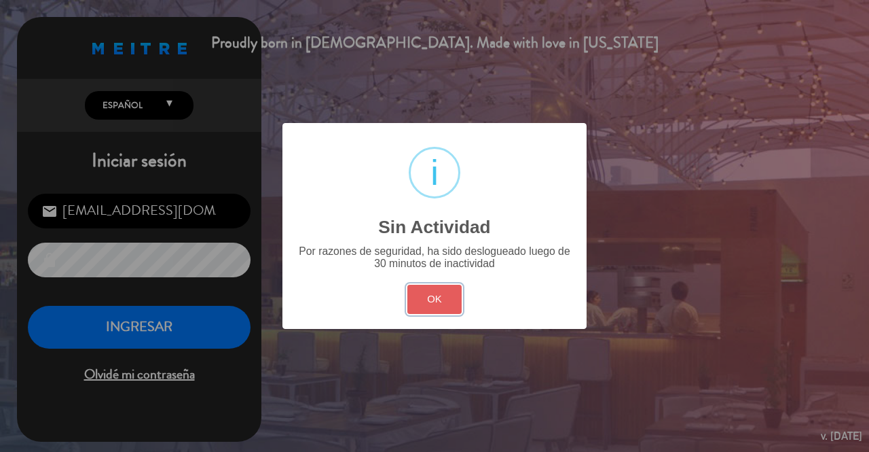
click at [435, 295] on button "OK" at bounding box center [434, 299] width 55 height 29
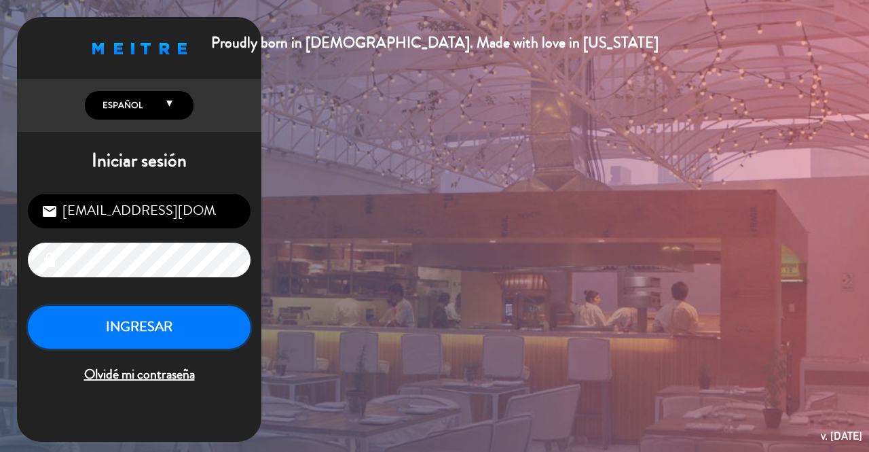
click at [155, 310] on button "INGRESAR" at bounding box center [139, 327] width 223 height 43
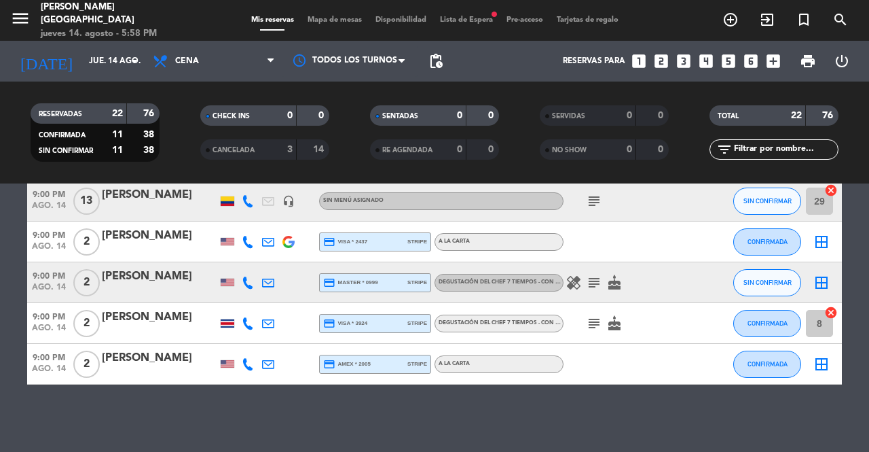
scroll to position [698, 0]
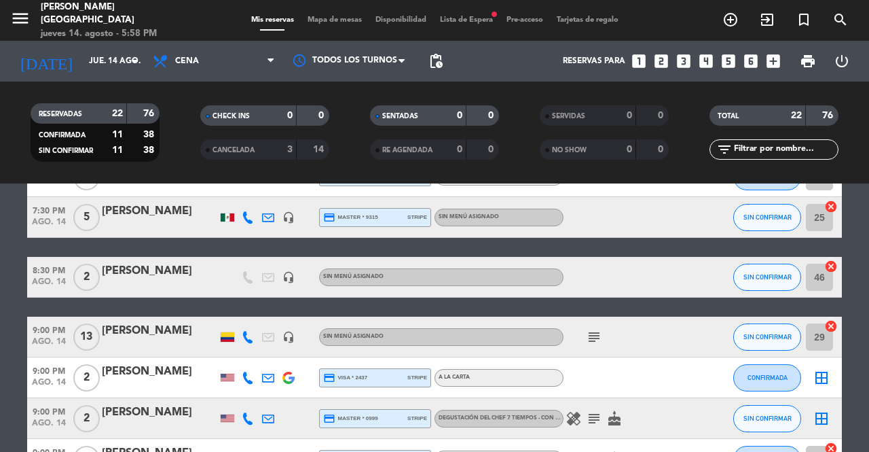
click at [175, 349] on div at bounding box center [159, 345] width 115 height 11
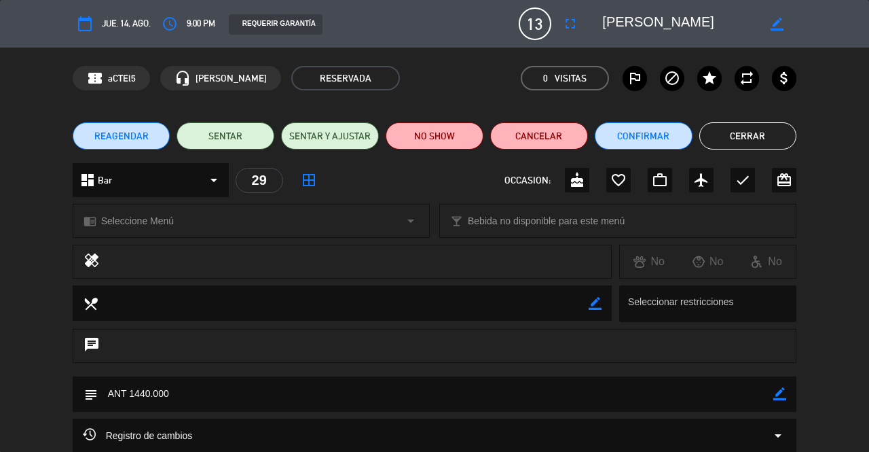
click at [139, 132] on span "REAGENDAR" at bounding box center [121, 136] width 54 height 14
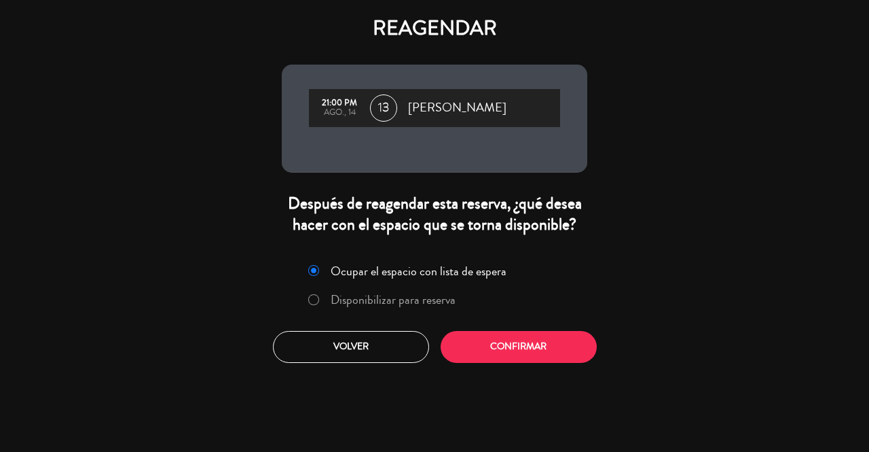
click at [427, 309] on div "Ocupar el espacio con lista de espera Disponibilizar para reserva" at bounding box center [435, 288] width 288 height 58
click at [431, 297] on label "Disponibilizar para reserva" at bounding box center [393, 299] width 125 height 12
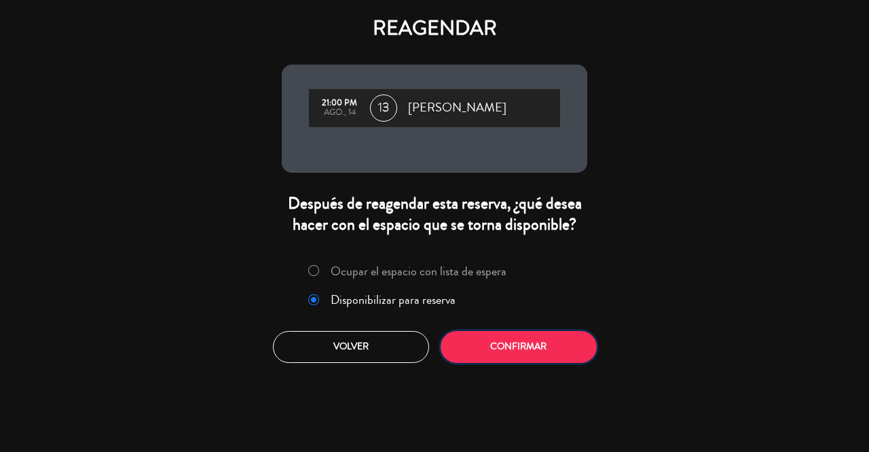
click at [496, 342] on button "Confirmar" at bounding box center [519, 347] width 156 height 32
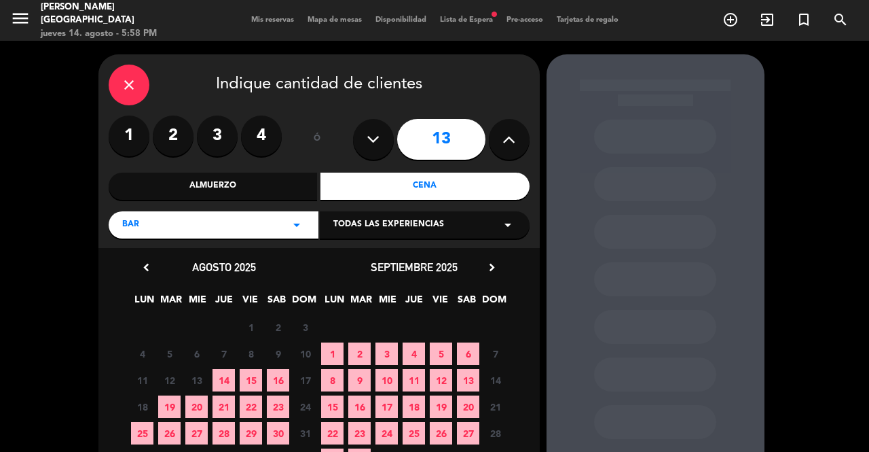
click at [247, 381] on span "15" at bounding box center [251, 380] width 22 height 22
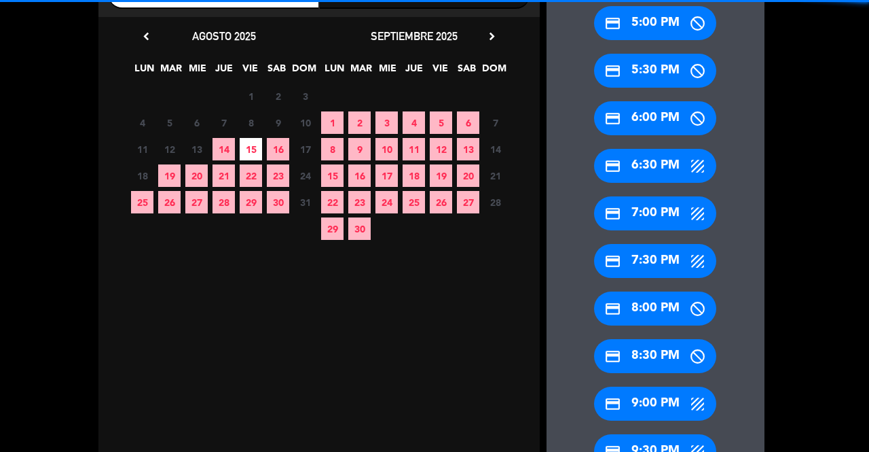
scroll to position [326, 0]
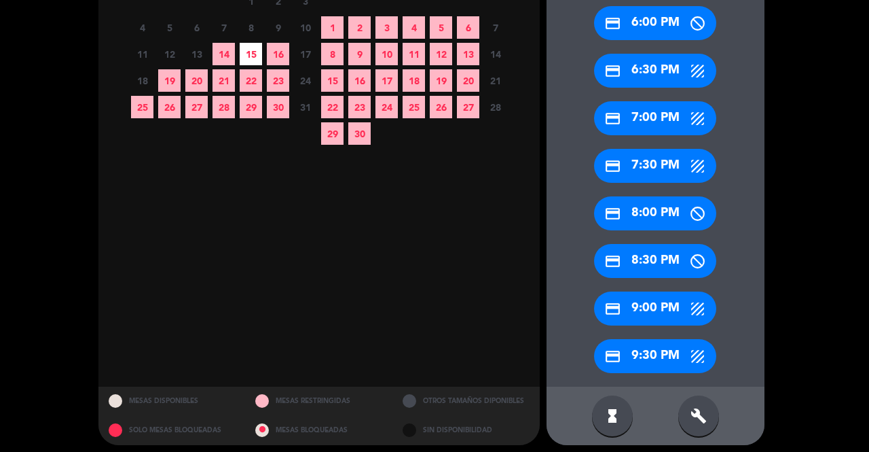
click at [665, 165] on div "credit_card 7:30 PM" at bounding box center [655, 166] width 122 height 34
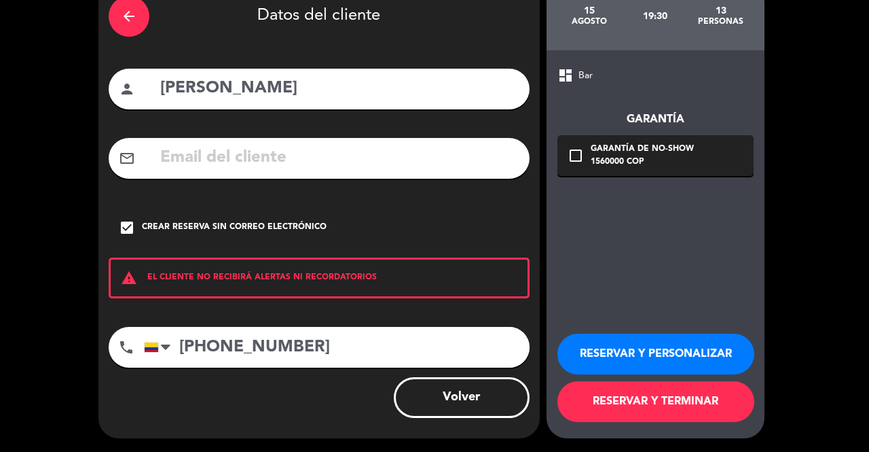
click at [634, 395] on button "RESERVAR Y TERMINAR" at bounding box center [655, 401] width 197 height 41
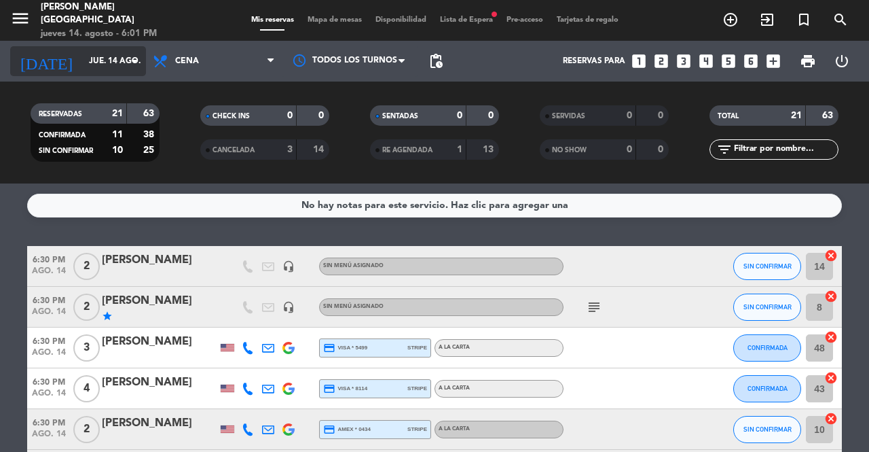
click at [102, 48] on div "[DATE] jue. 14 ago. arrow_drop_down" at bounding box center [78, 61] width 136 height 30
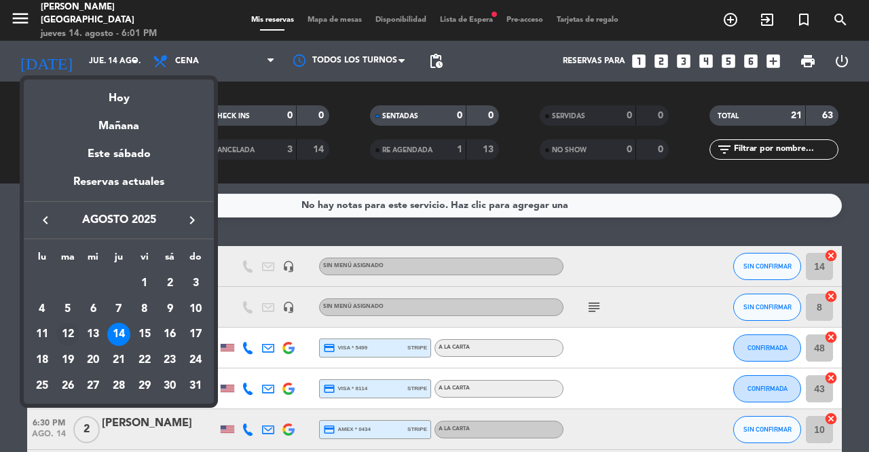
click at [65, 327] on div "12" at bounding box center [67, 334] width 23 height 23
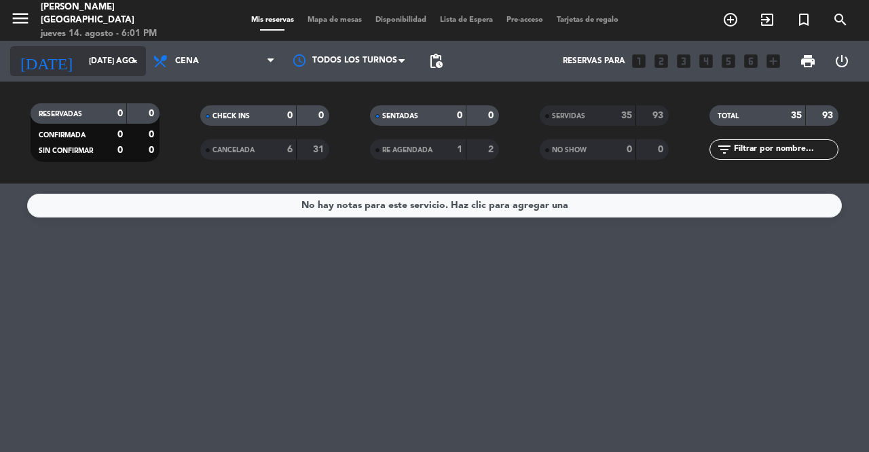
click at [125, 62] on input "[DATE] ago." at bounding box center [136, 61] width 108 height 23
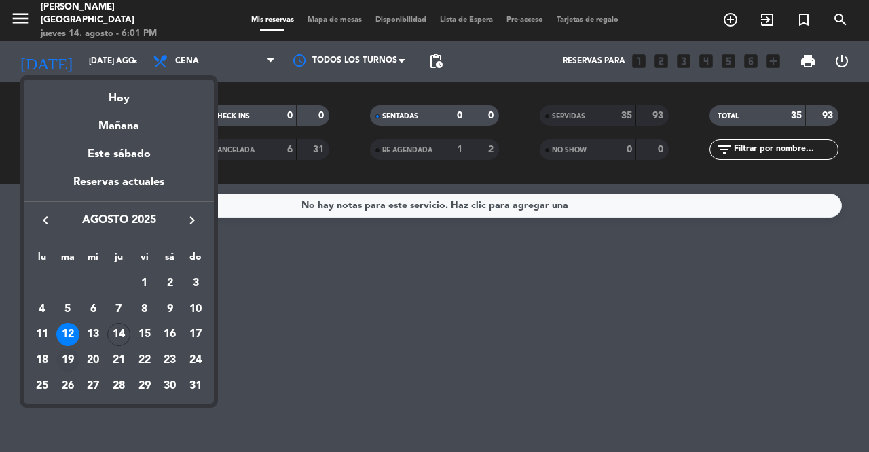
click at [67, 358] on div "19" at bounding box center [67, 359] width 23 height 23
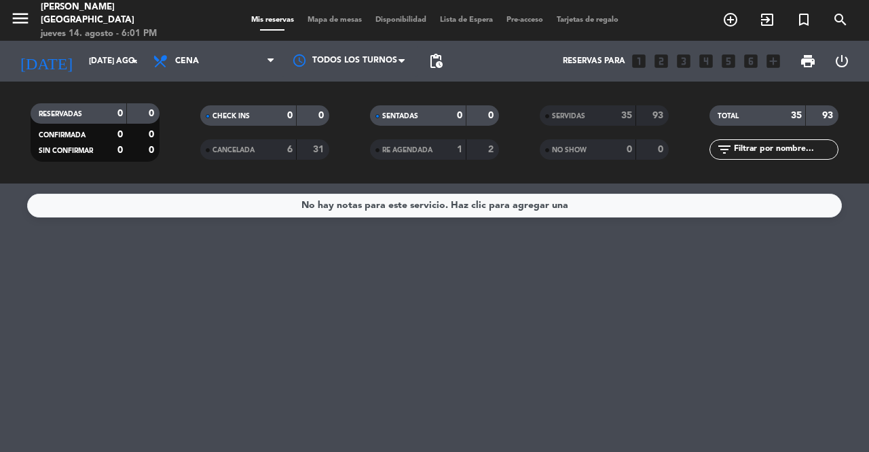
type input "[DATE] ago."
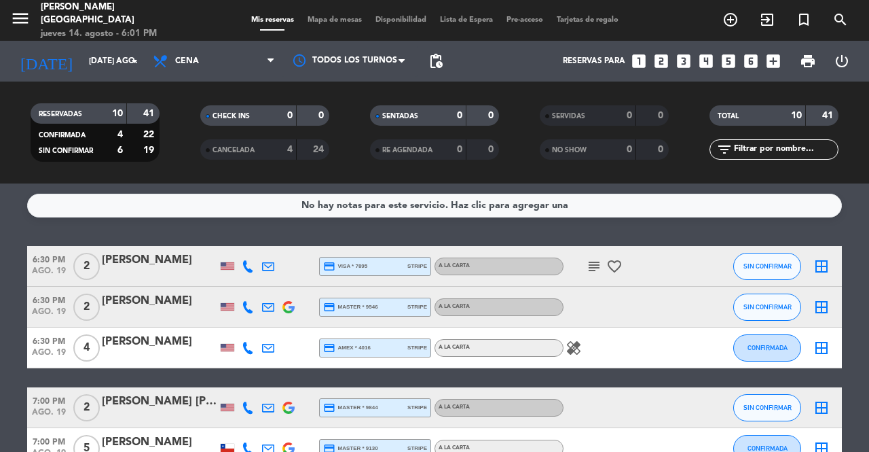
click at [151, 308] on div "[PERSON_NAME]" at bounding box center [159, 301] width 115 height 18
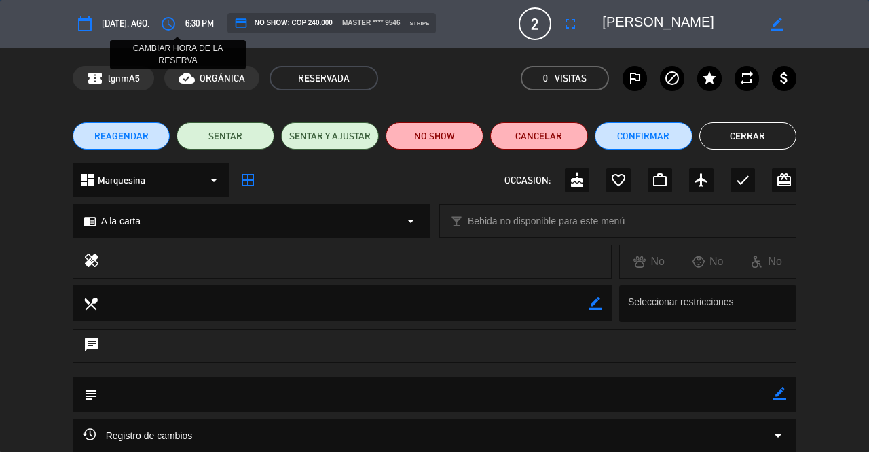
click at [177, 23] on icon "access_time" at bounding box center [168, 24] width 16 height 16
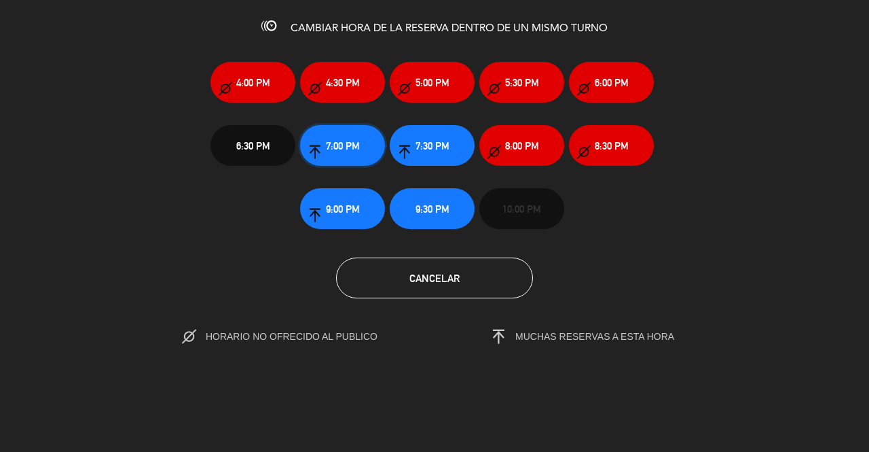
click at [354, 150] on span "7:00 PM" at bounding box center [343, 146] width 34 height 16
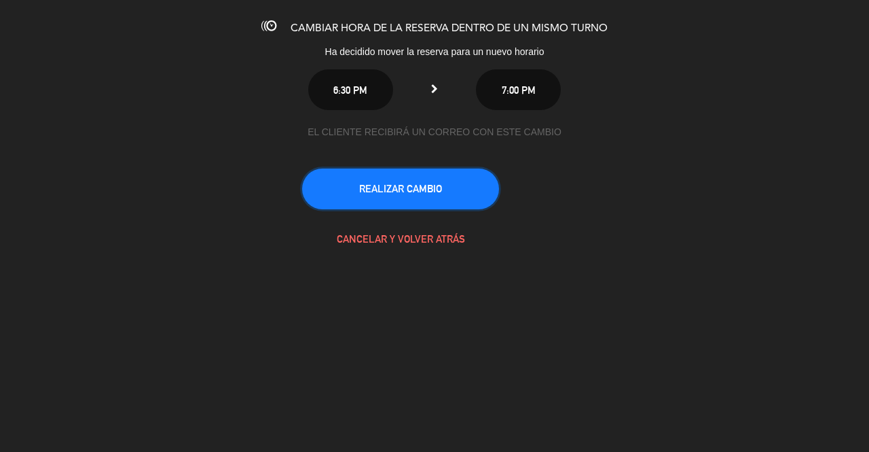
click at [422, 200] on button "REALIZAR CAMBIO" at bounding box center [400, 188] width 197 height 41
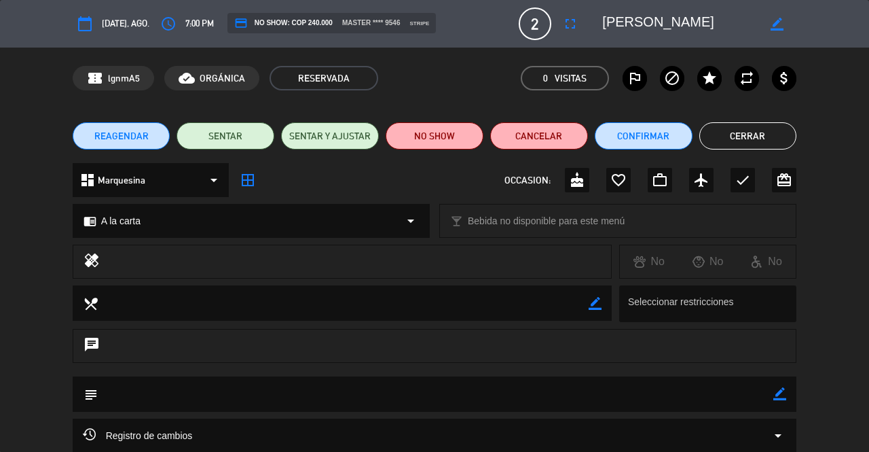
click at [766, 136] on button "Cerrar" at bounding box center [748, 135] width 98 height 27
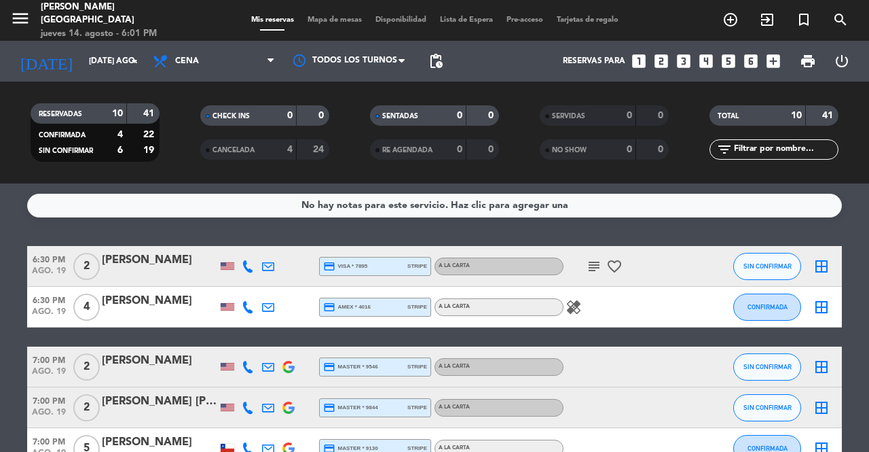
click at [656, 63] on icon "looks_two" at bounding box center [662, 61] width 18 height 18
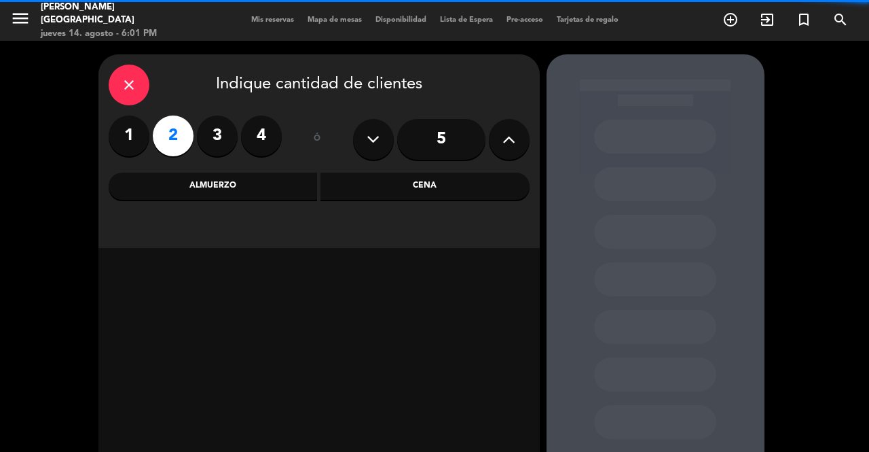
click at [437, 187] on div "Cena" at bounding box center [425, 185] width 209 height 27
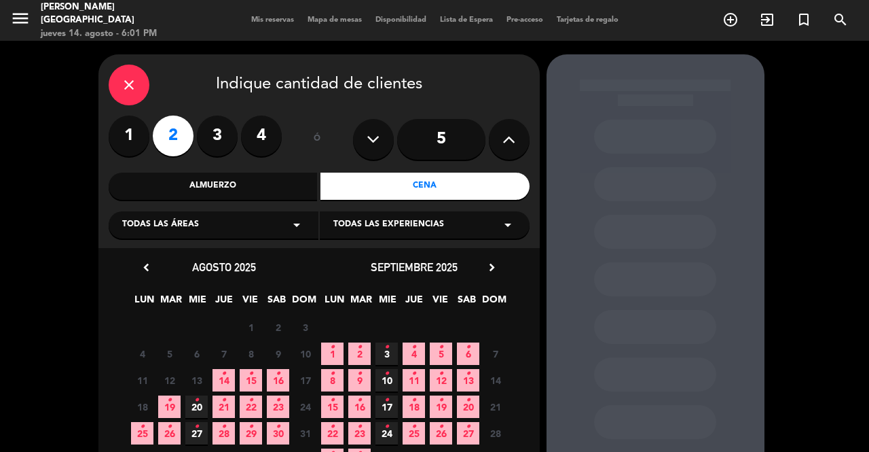
click at [224, 376] on icon "•" at bounding box center [223, 374] width 5 height 22
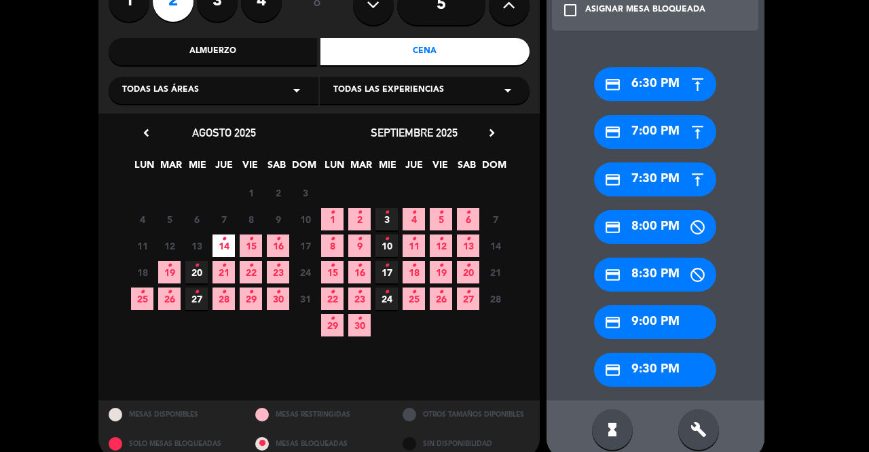
scroll to position [154, 0]
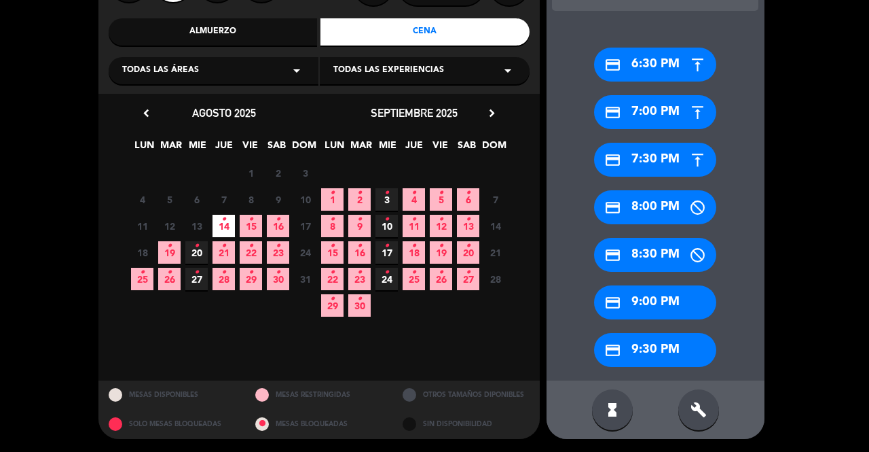
click at [668, 160] on div "credit_card 7:30 PM" at bounding box center [655, 160] width 122 height 34
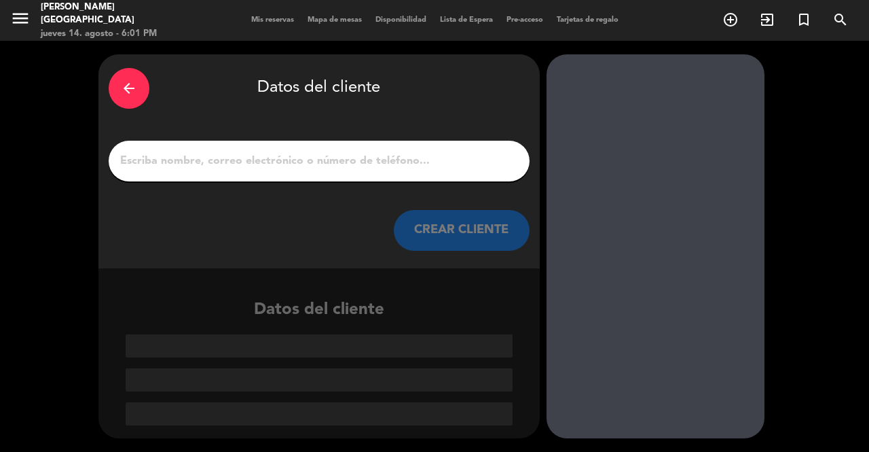
click at [454, 160] on input "1" at bounding box center [319, 160] width 401 height 19
paste input "[PERSON_NAME]"
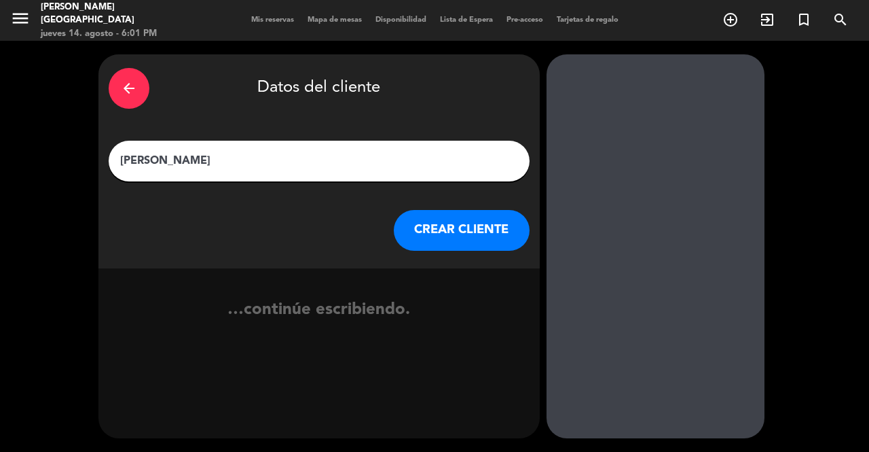
type input "[PERSON_NAME]"
click at [448, 215] on button "CREAR CLIENTE" at bounding box center [462, 230] width 136 height 41
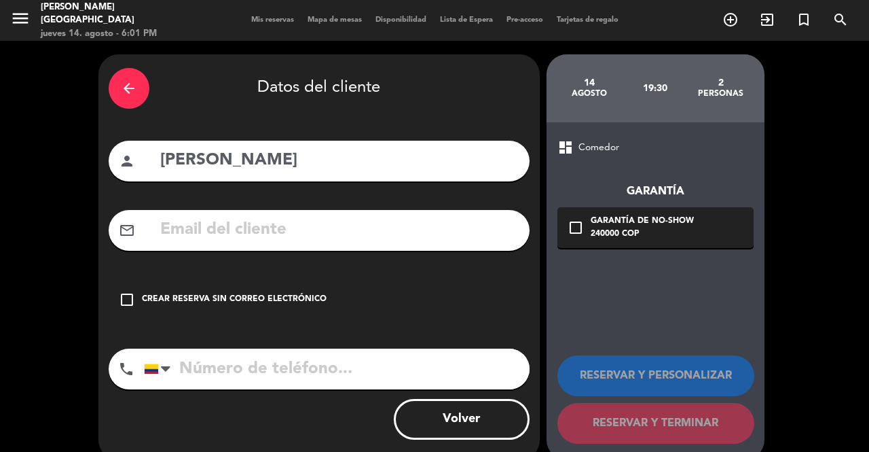
drag, startPoint x: 268, startPoint y: 285, endPoint x: 327, endPoint y: 289, distance: 59.9
click at [272, 283] on div "check_box_outline_blank Crear reserva sin correo electrónico" at bounding box center [319, 299] width 421 height 41
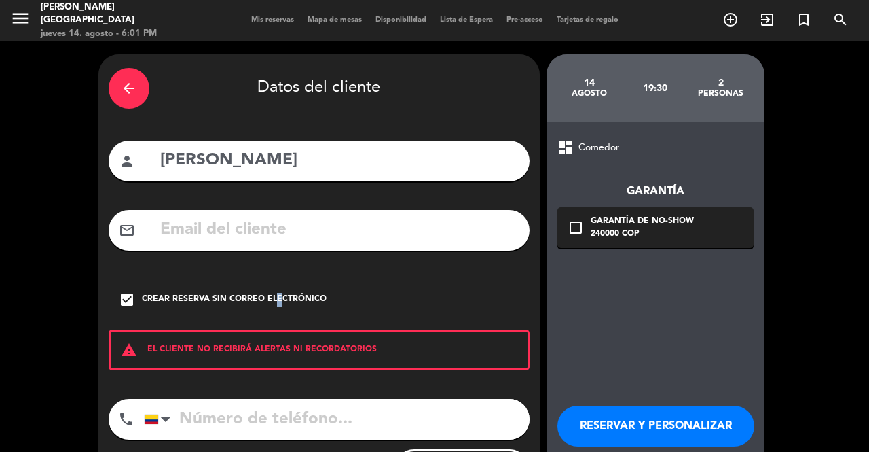
click at [712, 421] on button "RESERVAR Y PERSONALIZAR" at bounding box center [655, 425] width 197 height 41
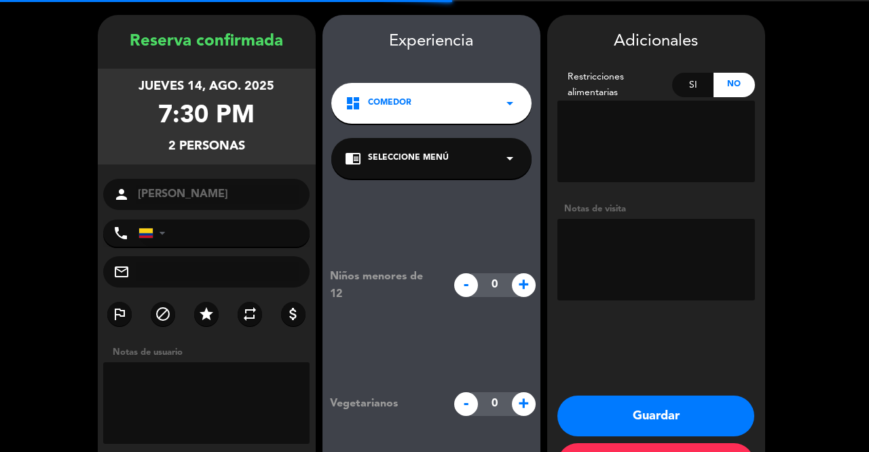
scroll to position [54, 0]
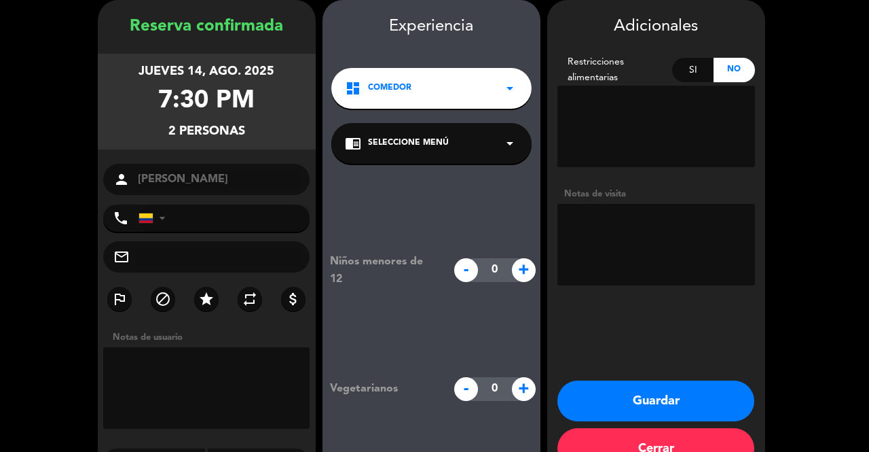
click at [644, 230] on textarea at bounding box center [656, 244] width 198 height 81
type textarea "LUXURY"
click at [672, 400] on button "Guardar" at bounding box center [655, 400] width 197 height 41
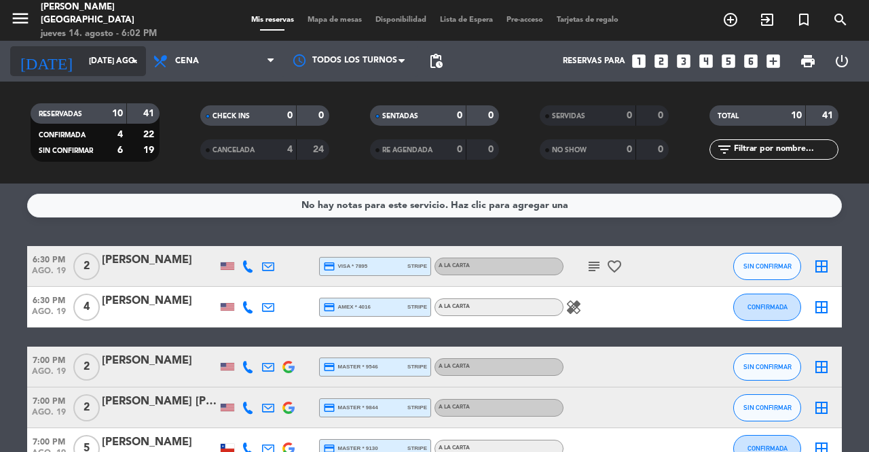
click at [121, 70] on input "[DATE] ago." at bounding box center [136, 61] width 108 height 23
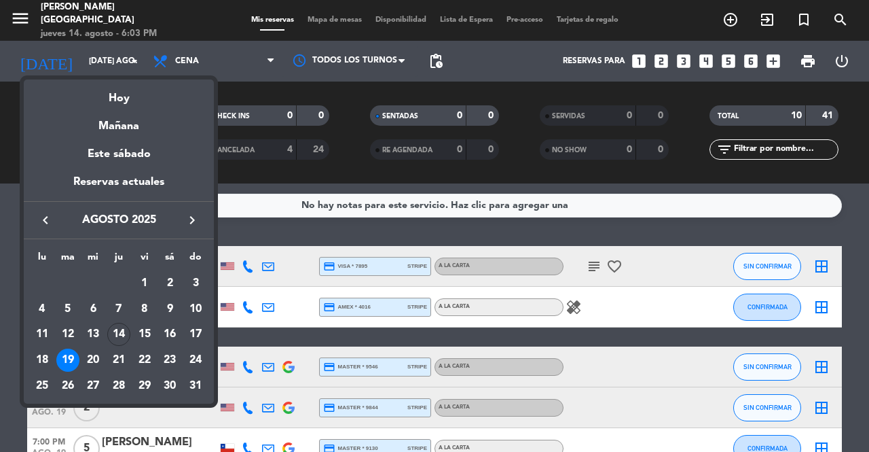
click at [365, 221] on div at bounding box center [434, 226] width 869 height 452
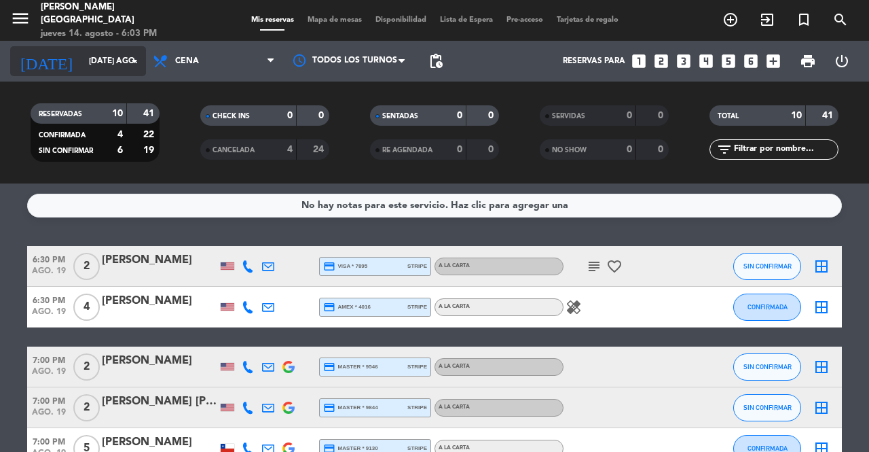
click at [96, 47] on div "[DATE] [DATE] ago. arrow_drop_down" at bounding box center [78, 61] width 136 height 30
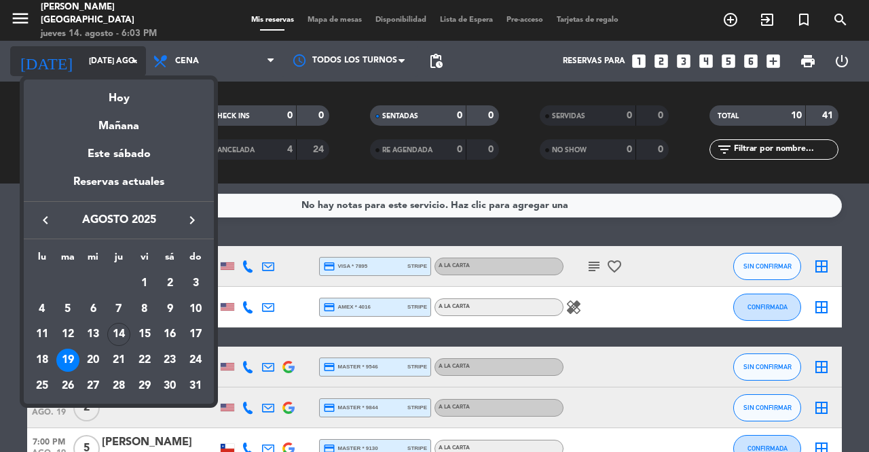
click at [135, 90] on div "Hoy" at bounding box center [119, 93] width 190 height 28
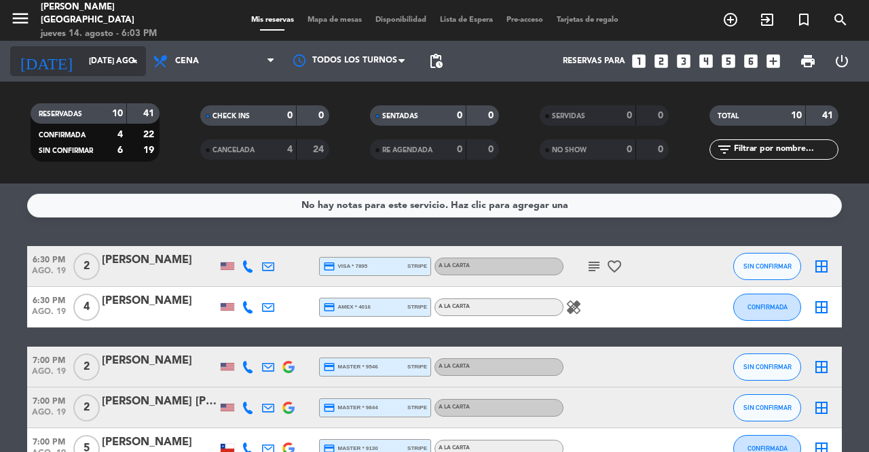
type input "jue. 14 ago."
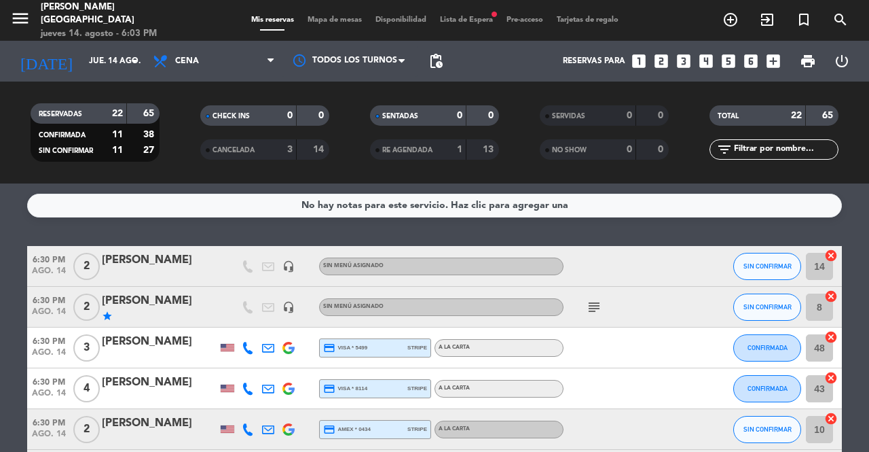
click at [475, 15] on div "Mis reservas Mapa de mesas Disponibilidad Lista de Espera fiber_manual_record P…" at bounding box center [434, 20] width 381 height 12
click at [451, 16] on span "Lista de Espera fiber_manual_record" at bounding box center [466, 19] width 67 height 7
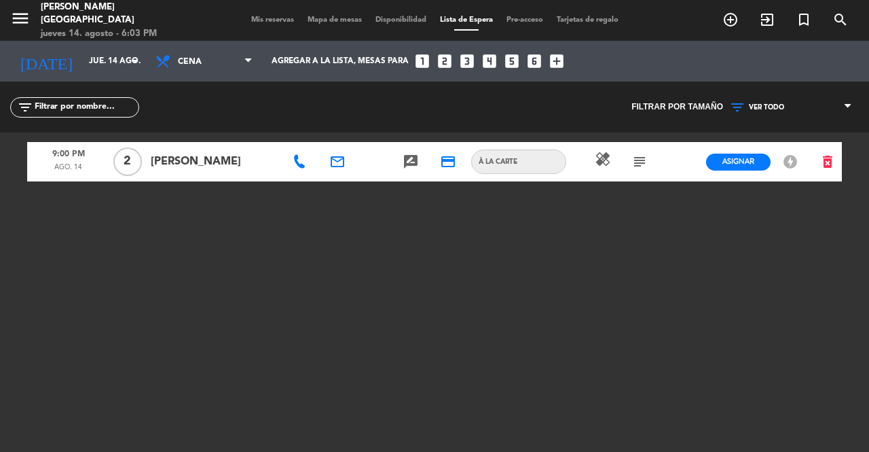
click at [269, 18] on span "Mis reservas" at bounding box center [272, 19] width 56 height 7
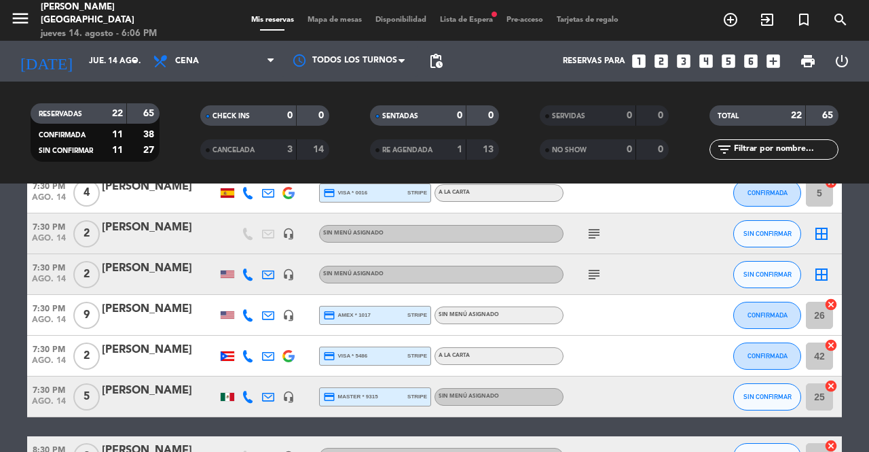
scroll to position [494, 0]
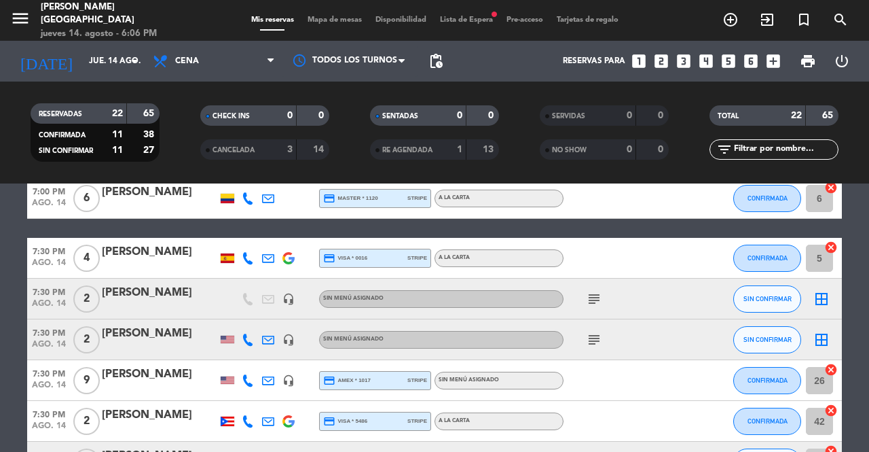
click at [662, 60] on icon "looks_two" at bounding box center [662, 61] width 18 height 18
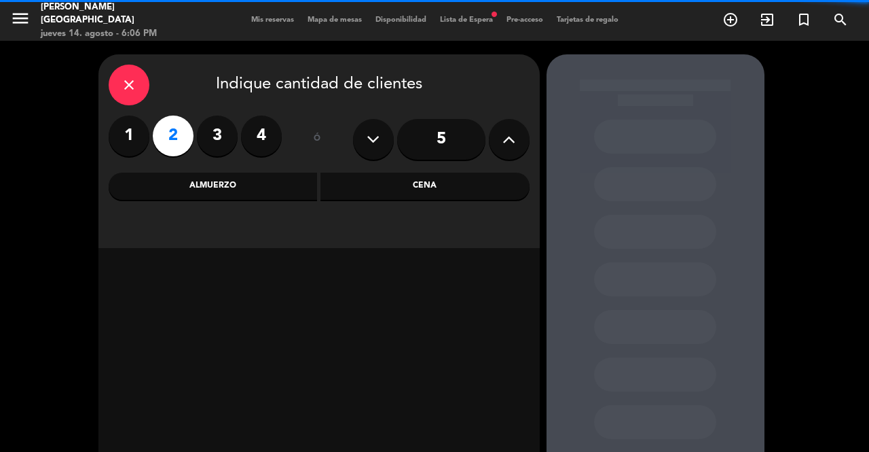
click at [452, 183] on div "Cena" at bounding box center [425, 185] width 209 height 27
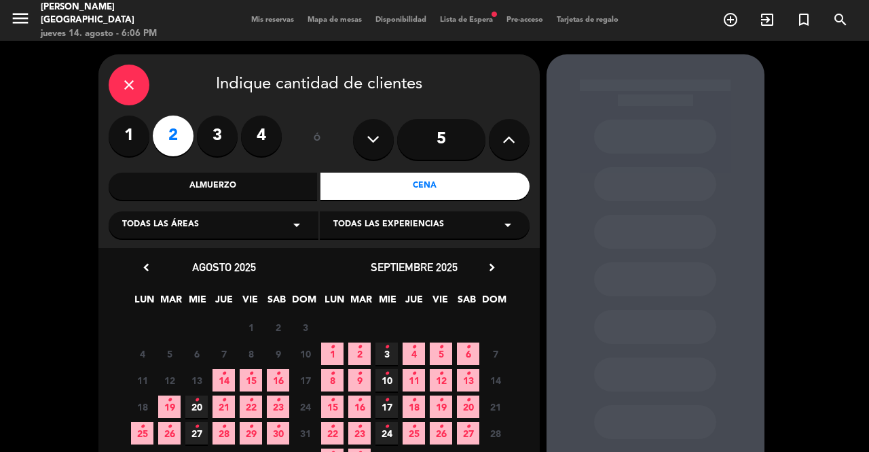
drag, startPoint x: 217, startPoint y: 376, endPoint x: 321, endPoint y: 354, distance: 106.1
click at [217, 376] on span "14 •" at bounding box center [224, 380] width 22 height 22
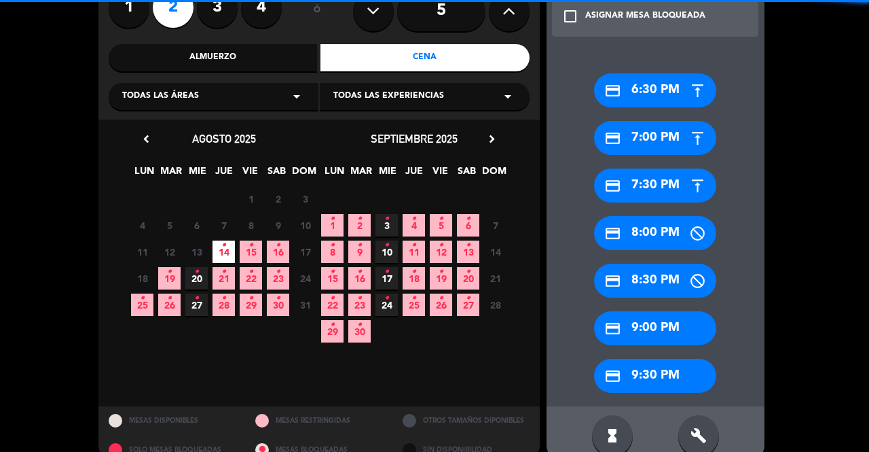
scroll to position [154, 0]
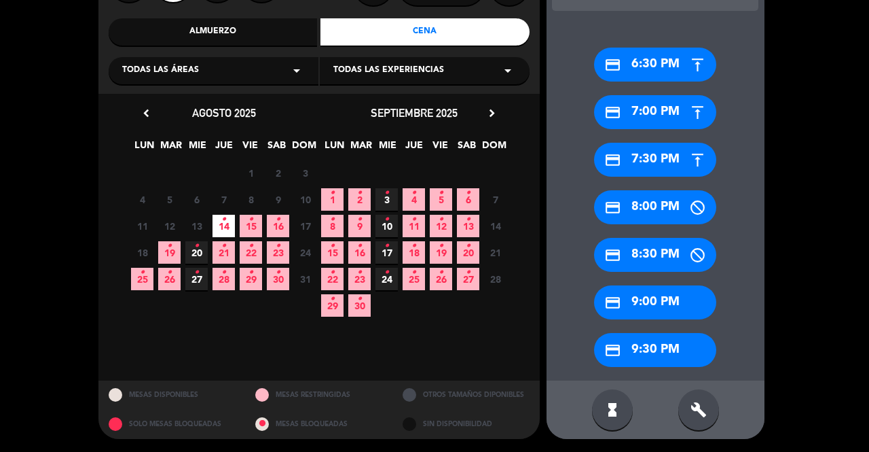
click at [676, 161] on div "credit_card 7:30 PM" at bounding box center [655, 160] width 122 height 34
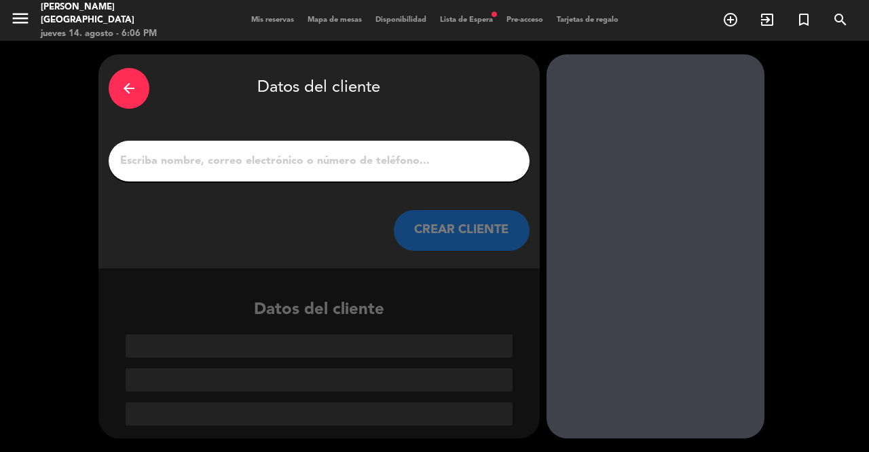
click at [429, 160] on input "1" at bounding box center [319, 160] width 401 height 19
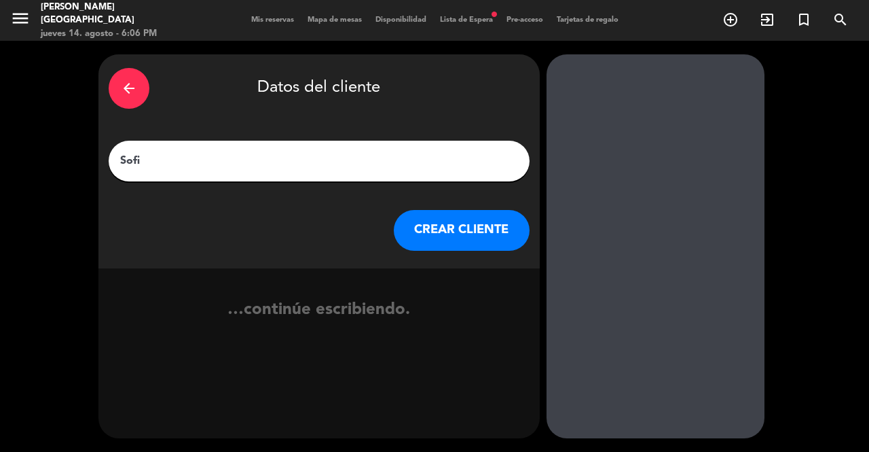
click at [117, 92] on div "arrow_back" at bounding box center [129, 88] width 41 height 41
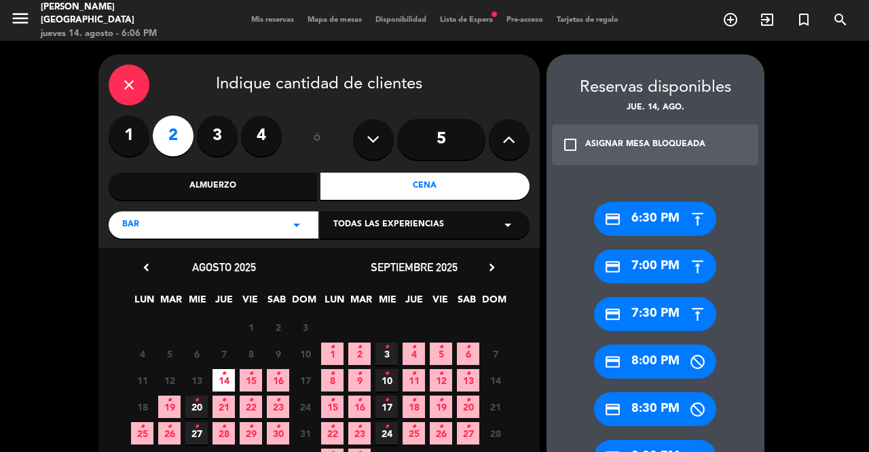
click at [218, 135] on label "3" at bounding box center [217, 135] width 41 height 41
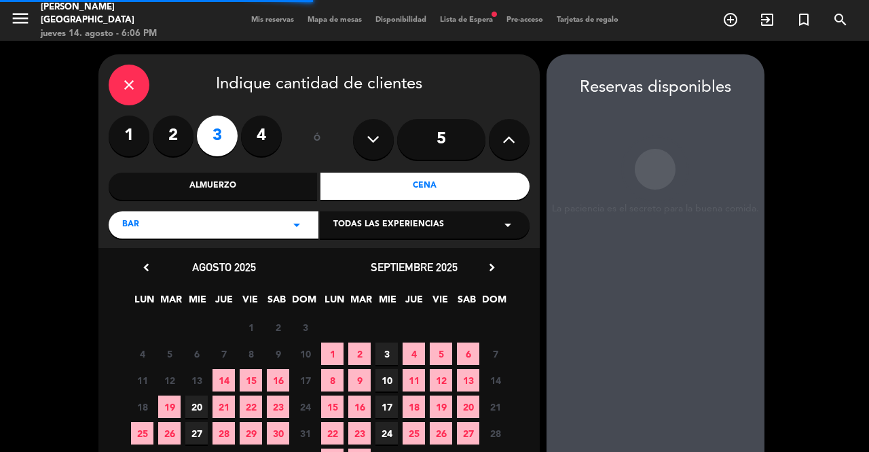
scroll to position [102, 0]
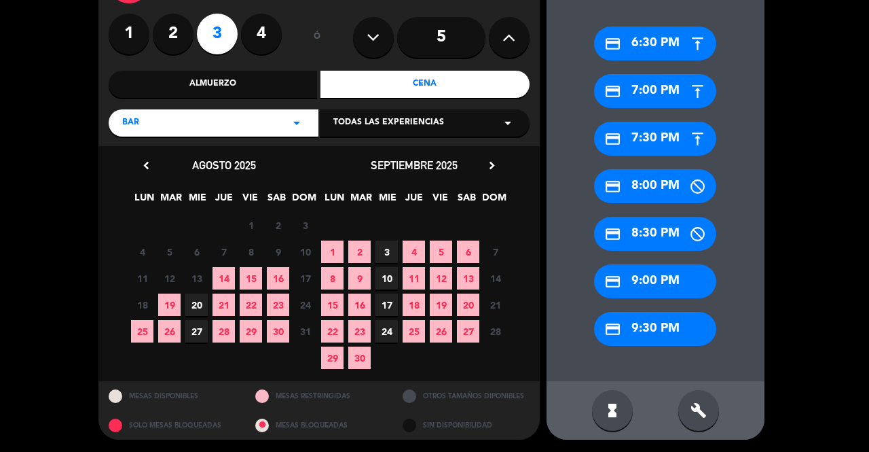
click at [653, 137] on div "credit_card 7:30 PM" at bounding box center [655, 139] width 122 height 34
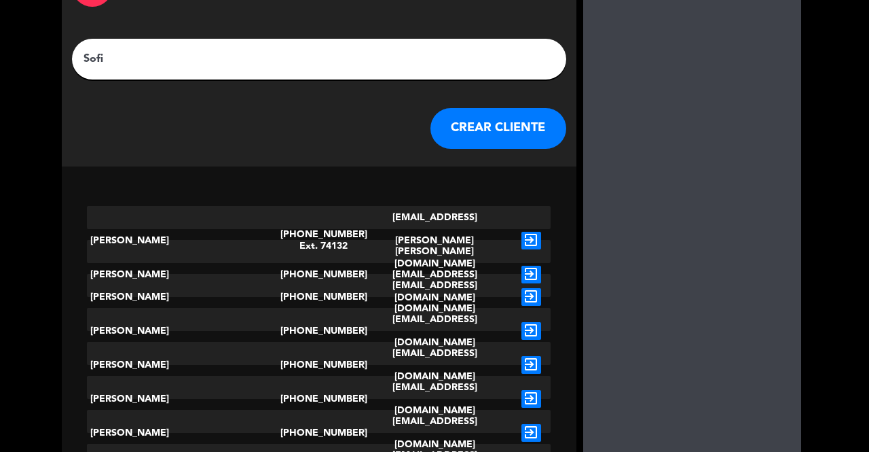
click at [348, 73] on div "Sofi" at bounding box center [319, 59] width 494 height 41
click at [359, 56] on input "Sofi" at bounding box center [319, 59] width 474 height 19
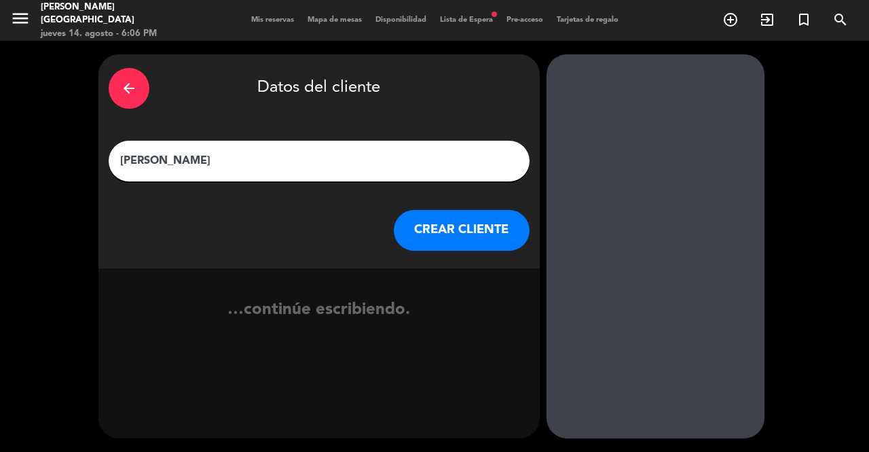
type input "[PERSON_NAME]"
click at [464, 238] on button "CREAR CLIENTE" at bounding box center [462, 230] width 136 height 41
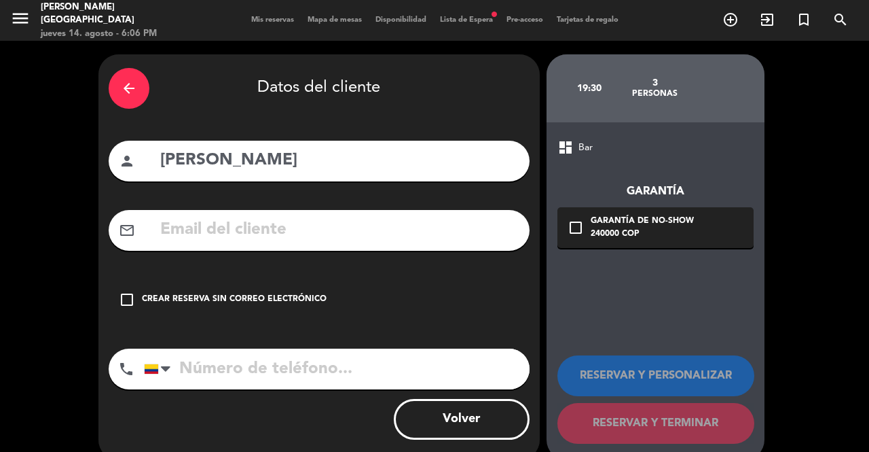
click at [285, 315] on div "check_box_outline_blank Crear reserva sin correo electrónico" at bounding box center [319, 299] width 421 height 41
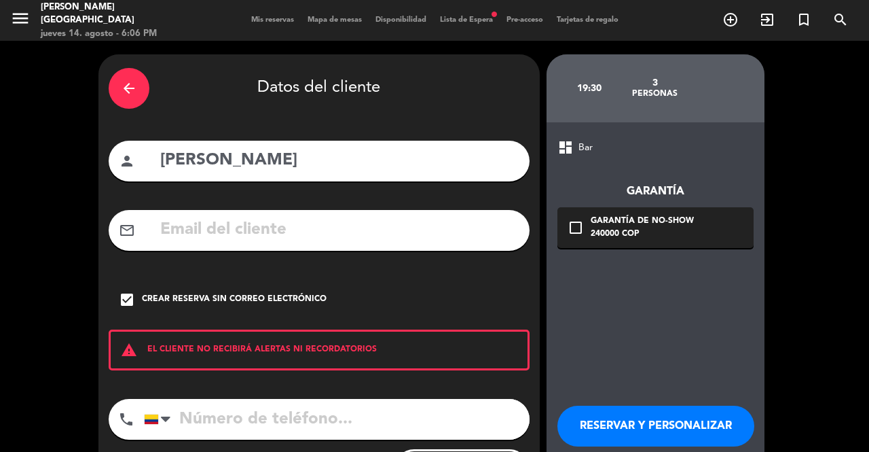
scroll to position [72, 0]
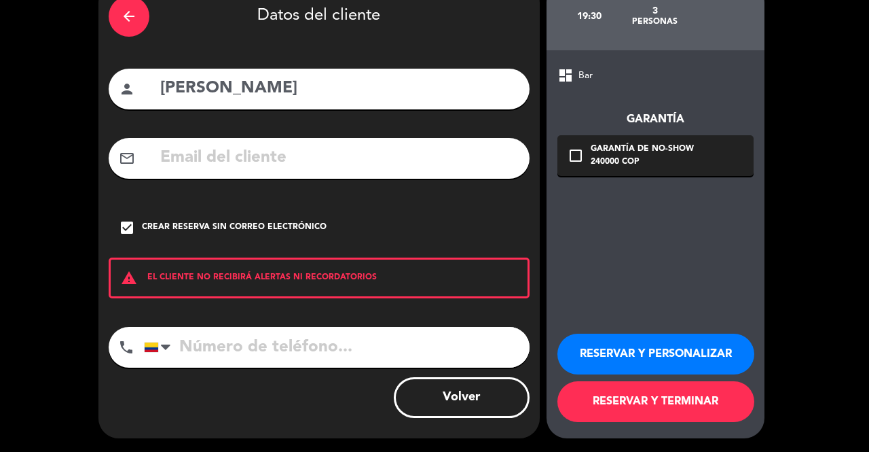
click at [668, 405] on button "RESERVAR Y TERMINAR" at bounding box center [655, 401] width 197 height 41
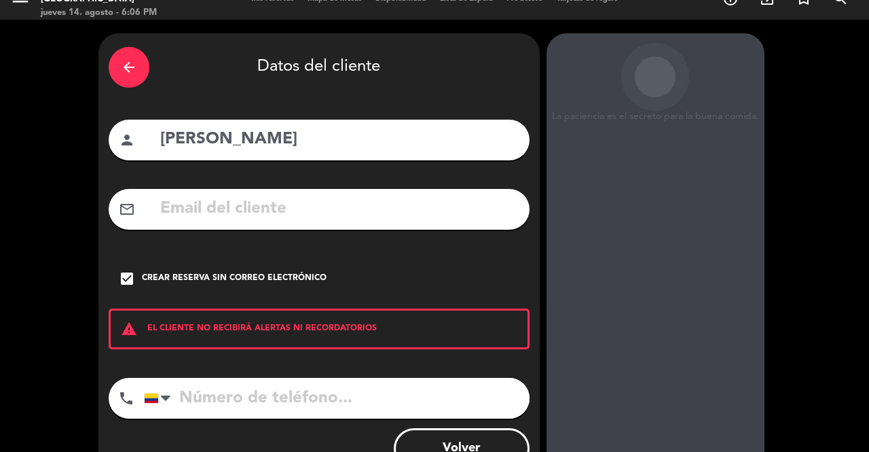
scroll to position [0, 0]
